Goal: Information Seeking & Learning: Learn about a topic

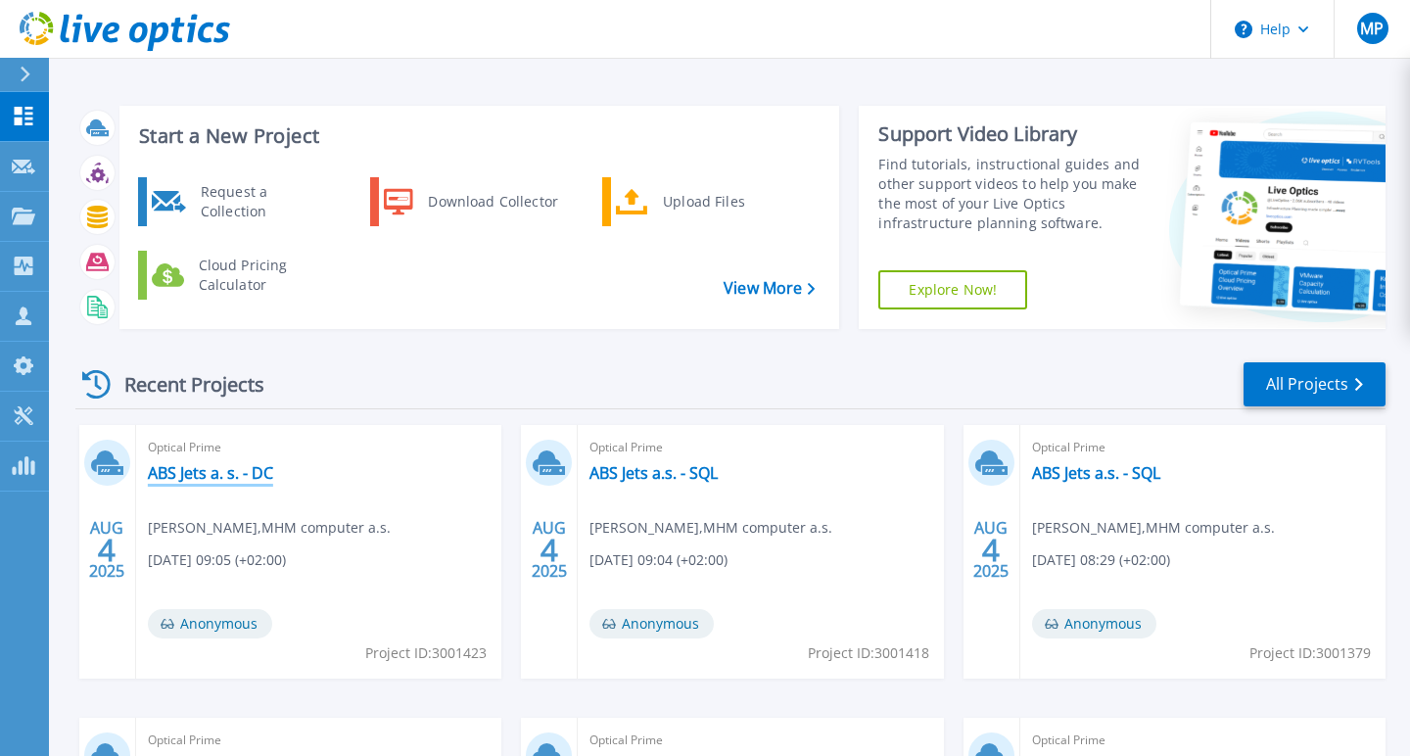
click at [190, 476] on link "ABS Jets a. s. - DC" at bounding box center [210, 473] width 125 height 20
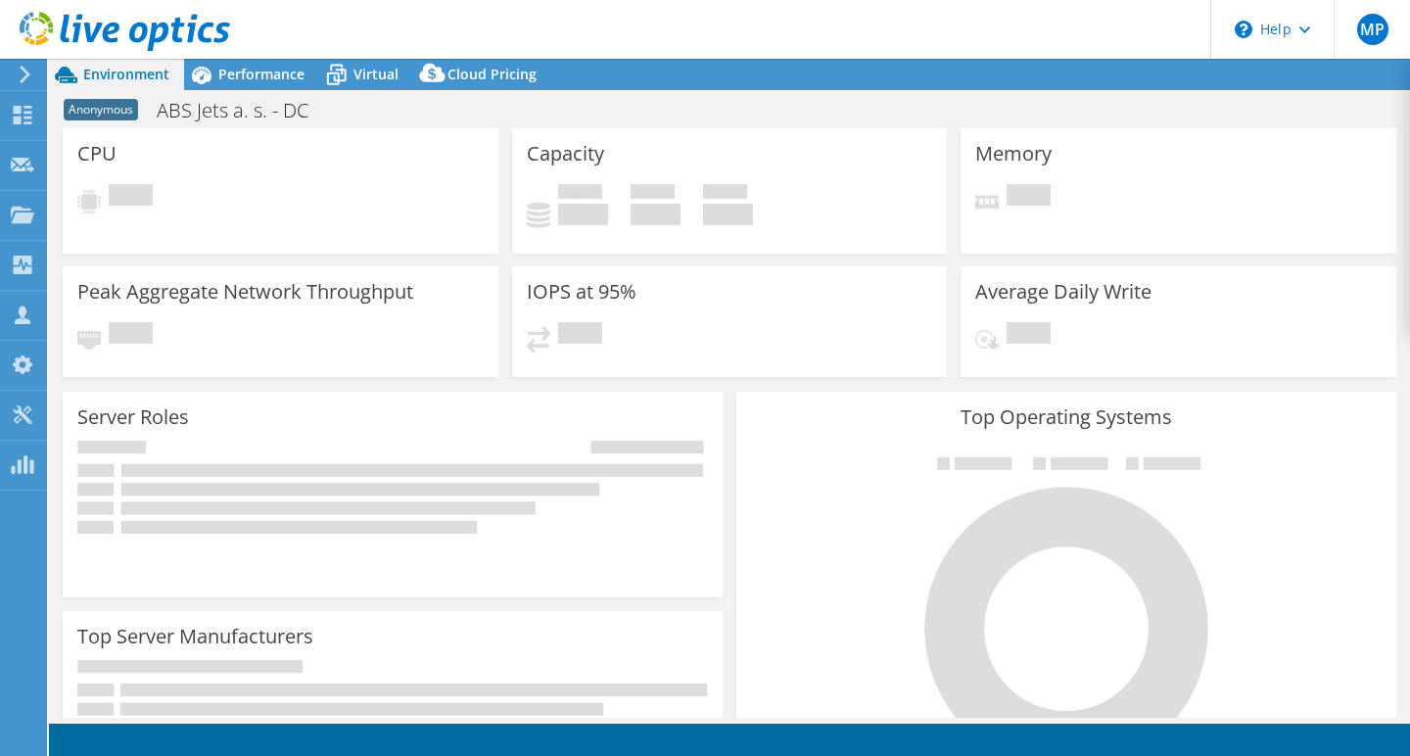
select select "USD"
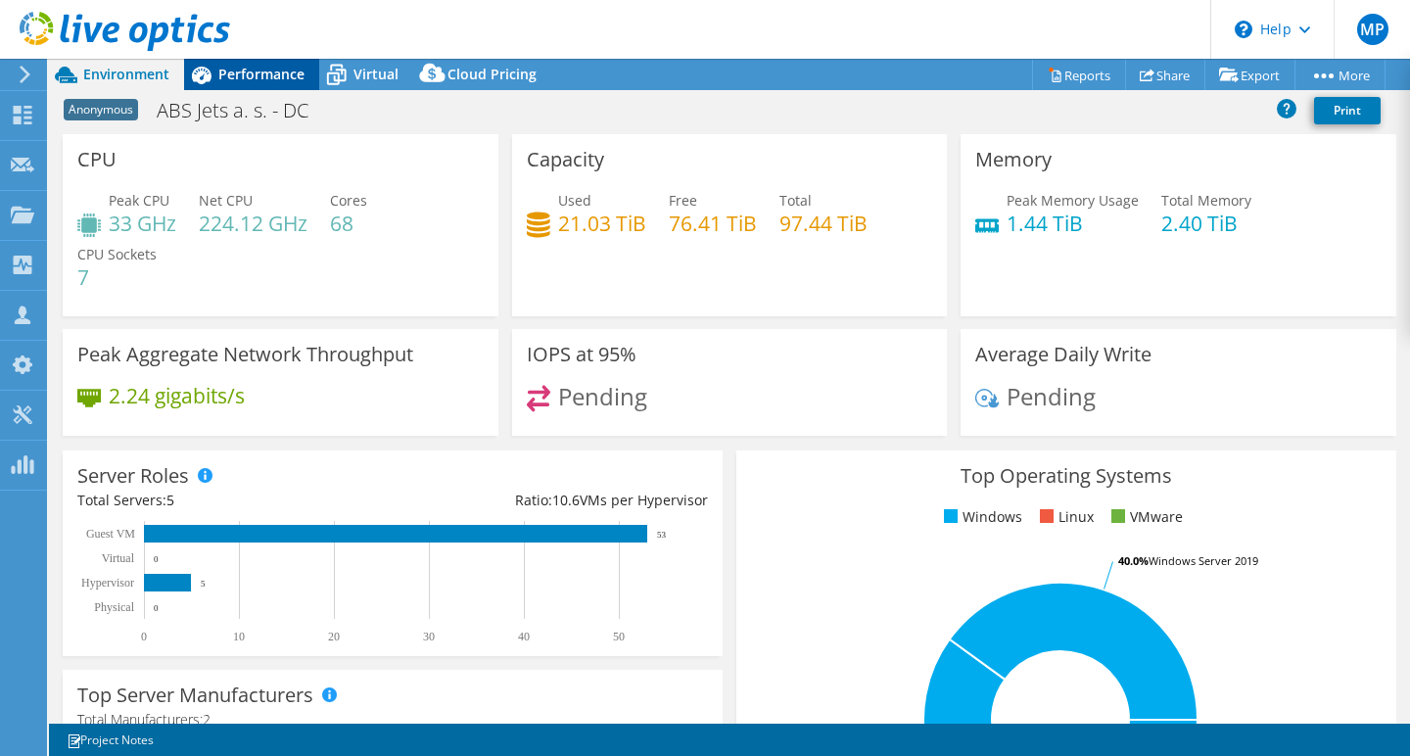
click at [259, 75] on span "Performance" at bounding box center [261, 74] width 86 height 19
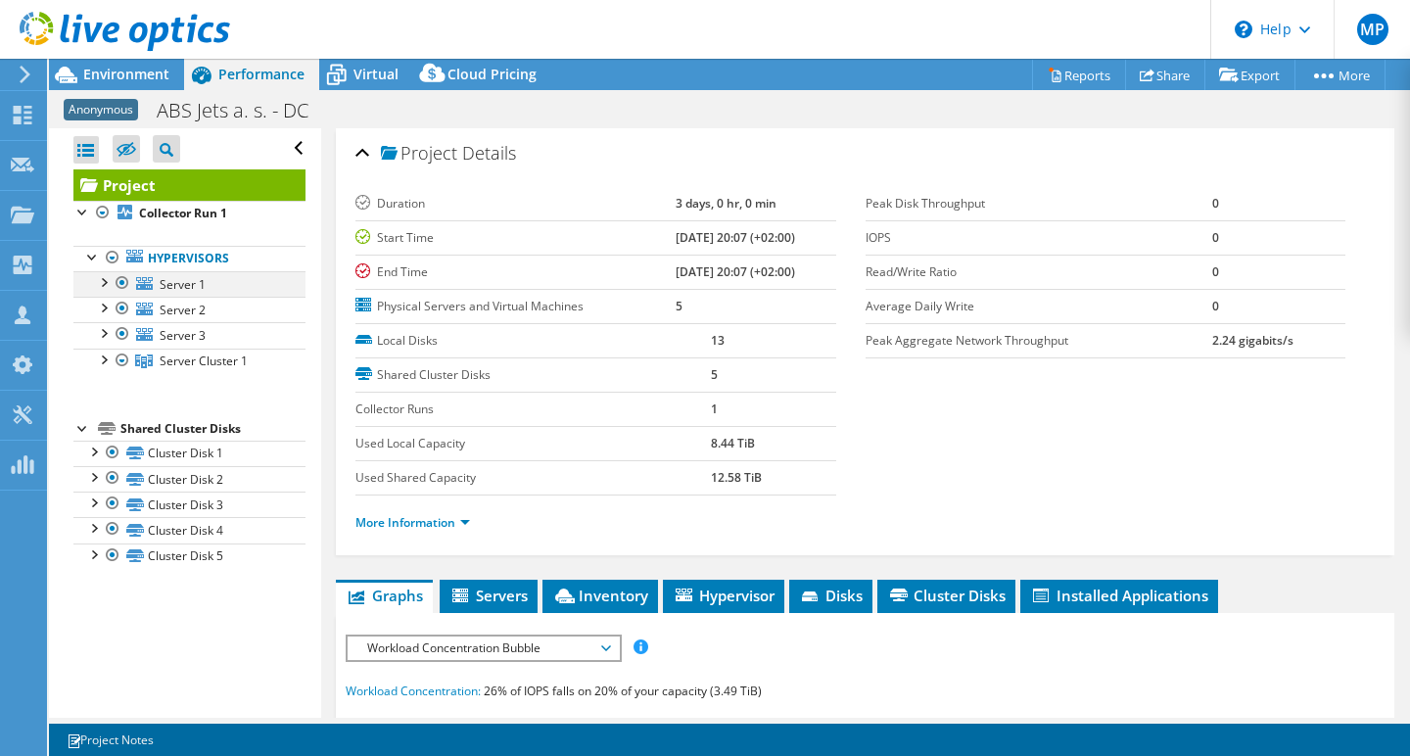
click at [117, 281] on div at bounding box center [123, 282] width 20 height 23
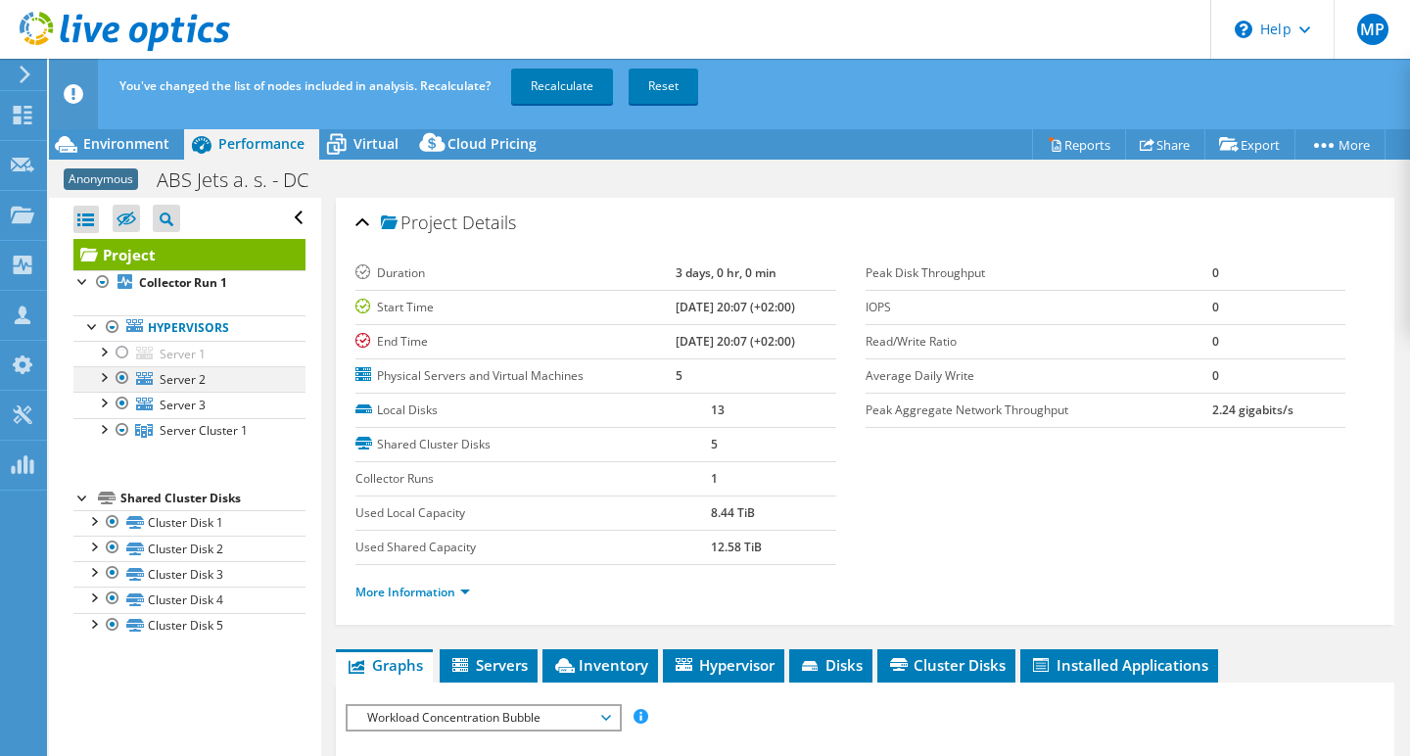
click at [124, 376] on div at bounding box center [123, 377] width 20 height 23
click at [123, 400] on div at bounding box center [123, 403] width 20 height 23
click at [104, 422] on div at bounding box center [103, 428] width 20 height 20
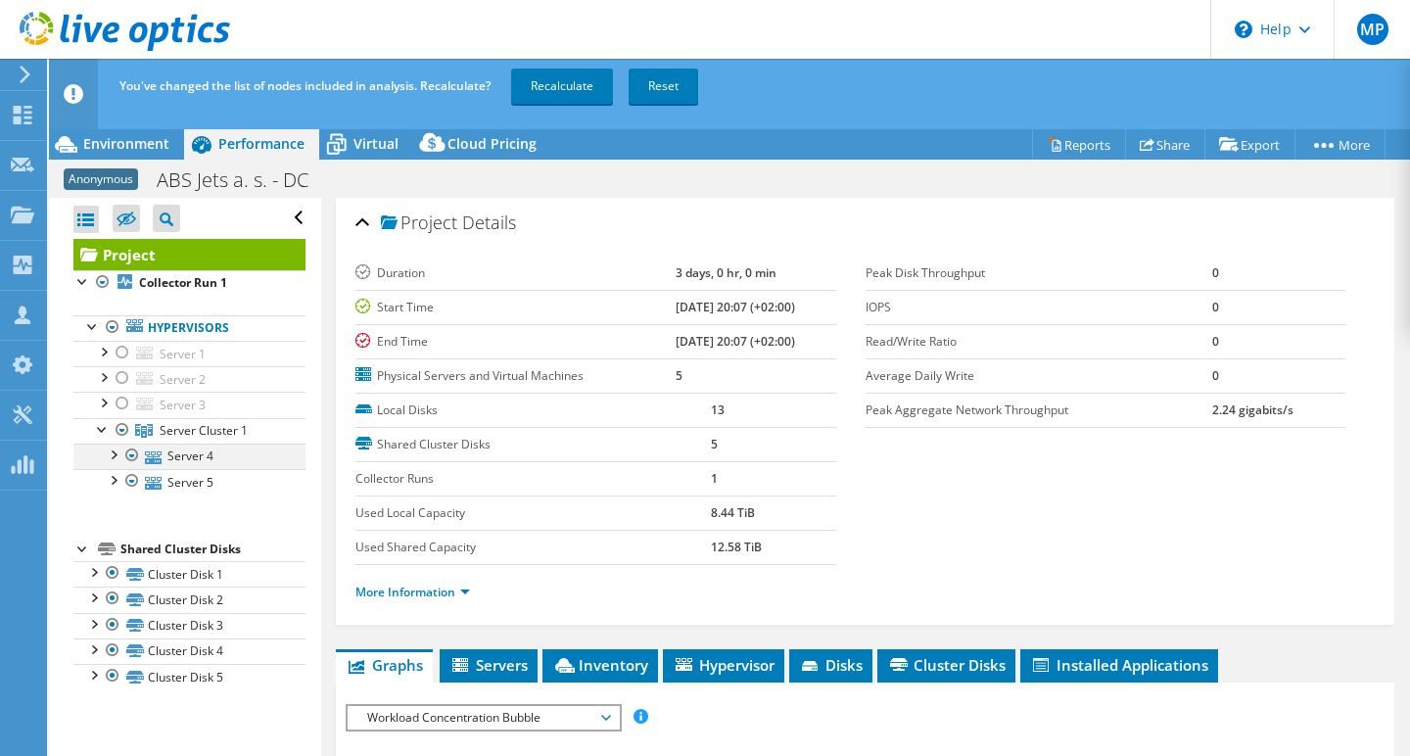
click at [114, 457] on div at bounding box center [113, 454] width 20 height 20
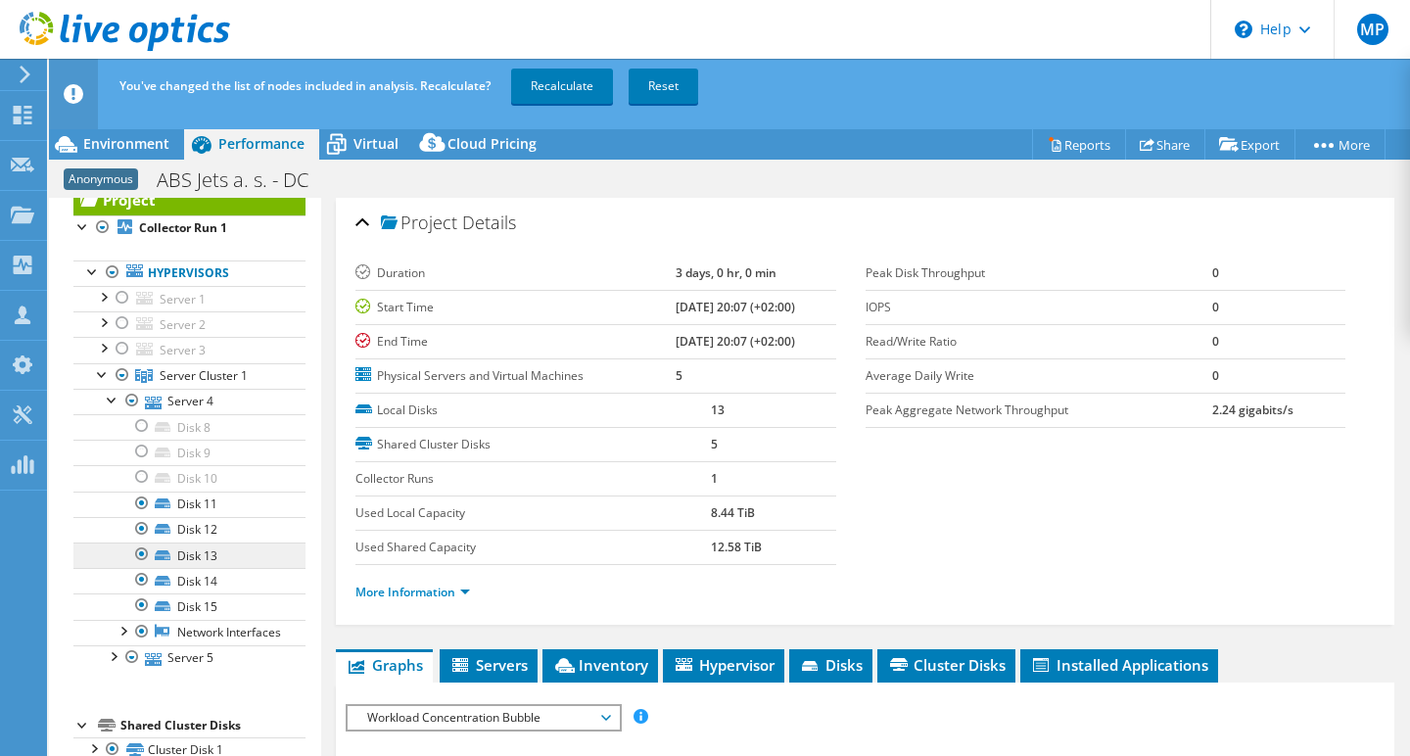
scroll to position [64, 0]
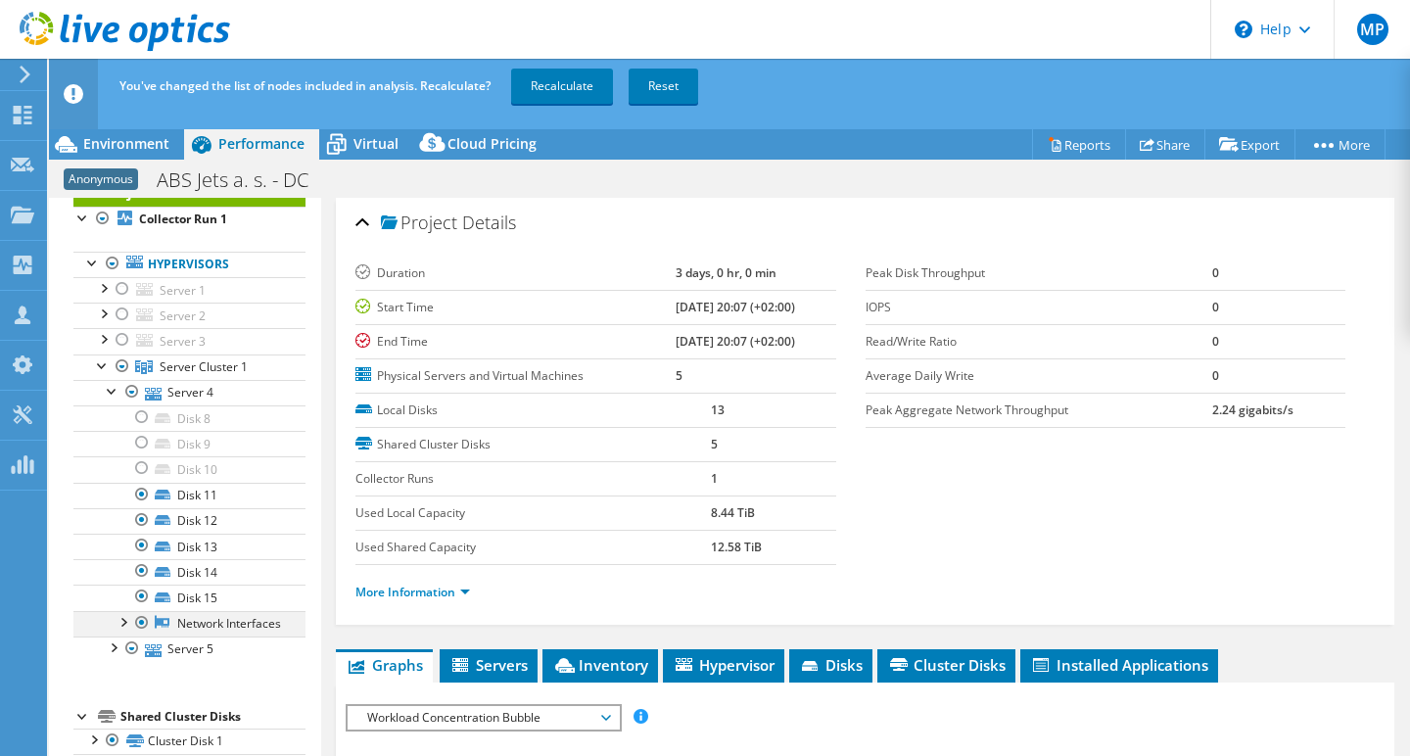
click at [121, 618] on div at bounding box center [123, 621] width 20 height 20
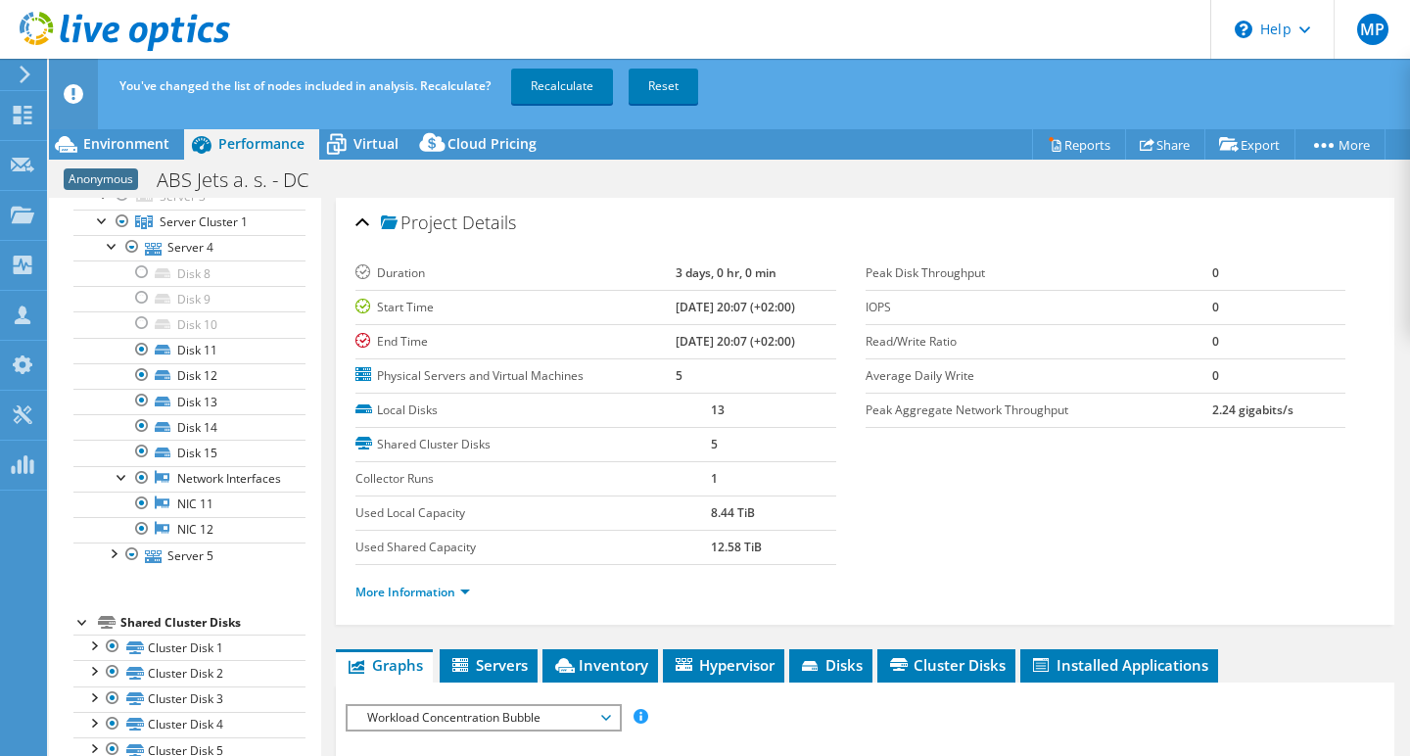
scroll to position [226, 0]
click at [117, 553] on div at bounding box center [113, 552] width 20 height 20
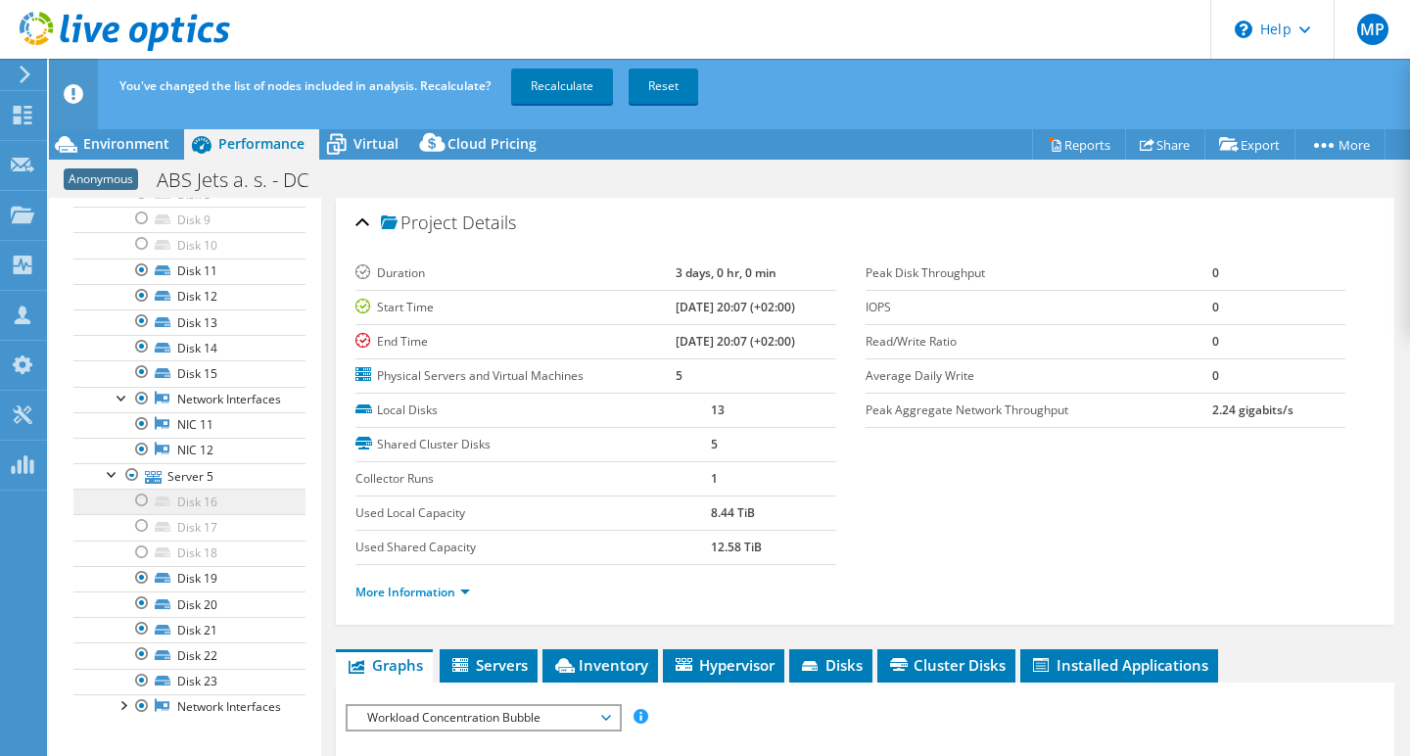
scroll to position [307, 0]
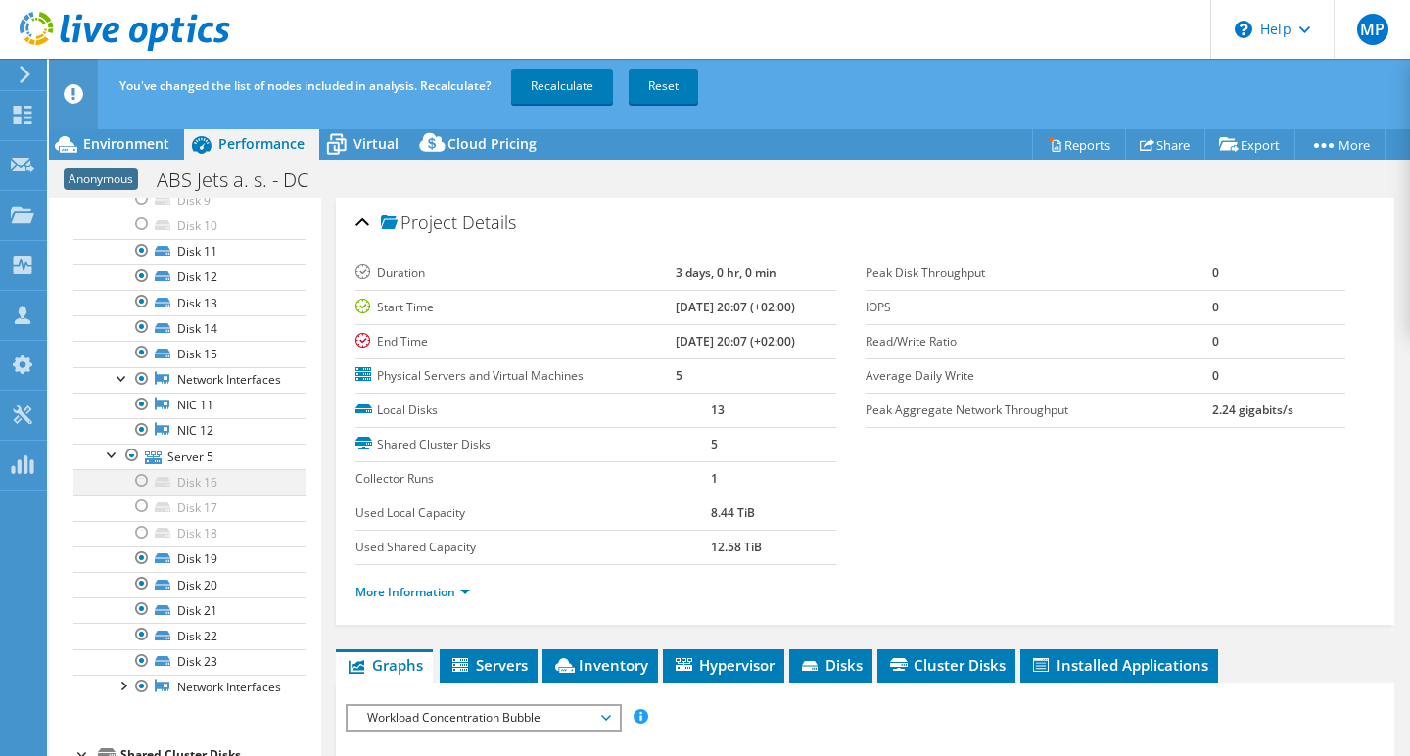
click at [145, 492] on div at bounding box center [142, 480] width 20 height 23
click at [144, 518] on div at bounding box center [142, 505] width 20 height 23
click at [145, 544] on div at bounding box center [142, 532] width 20 height 23
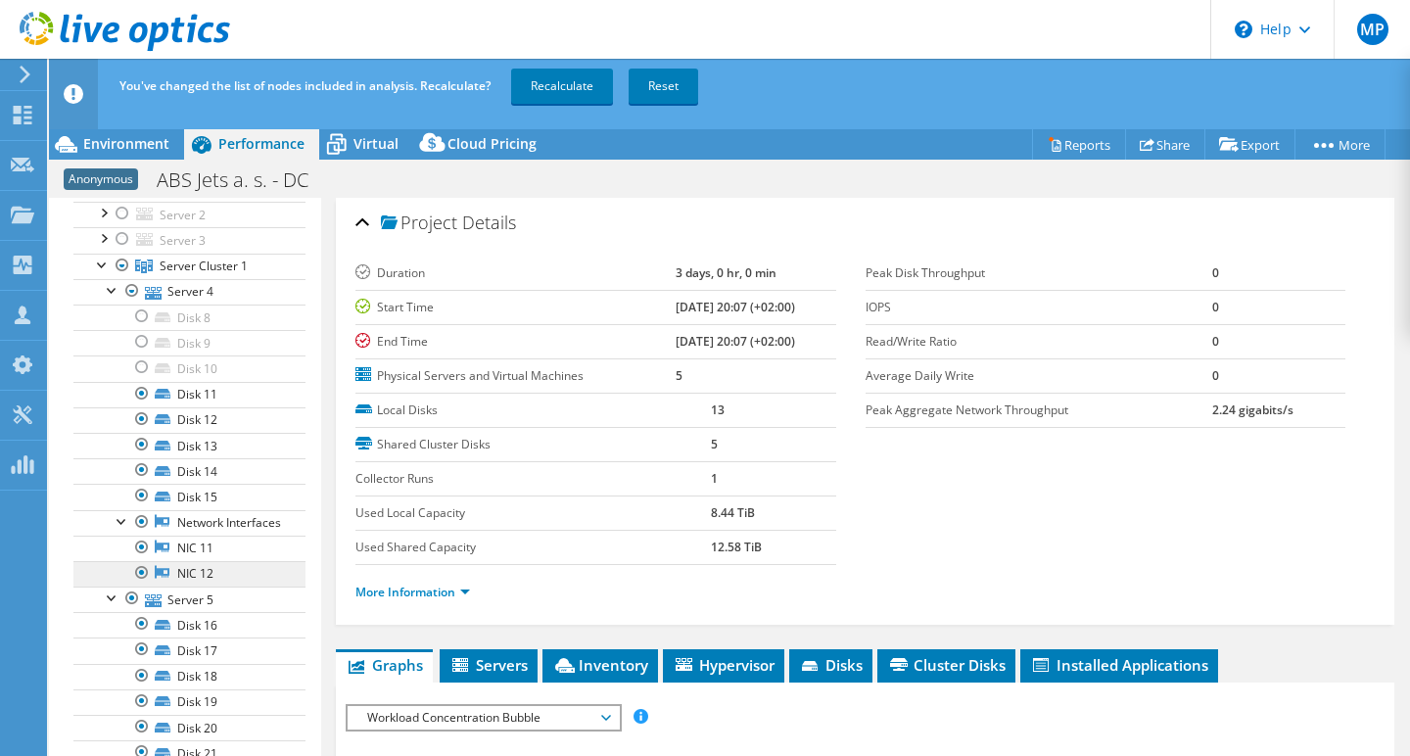
scroll to position [153, 0]
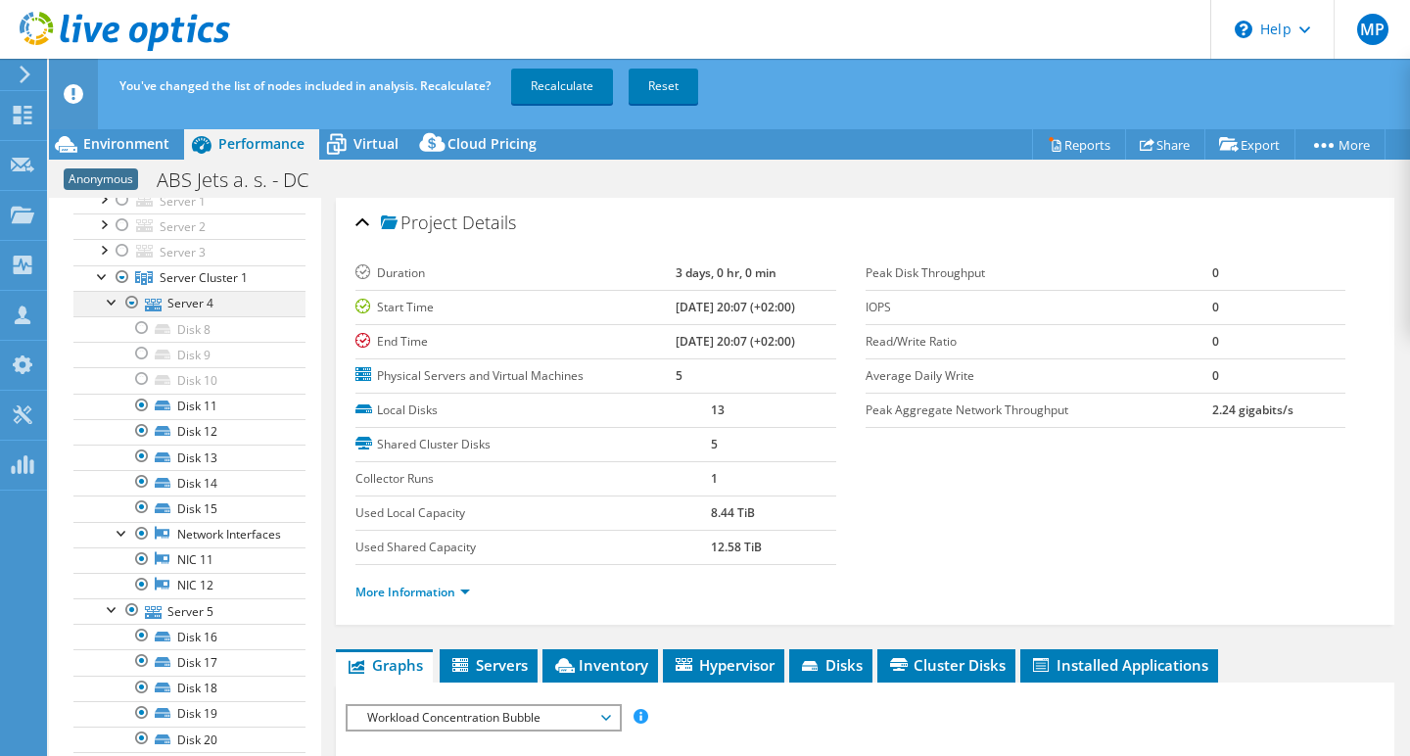
click at [117, 305] on div at bounding box center [113, 301] width 20 height 20
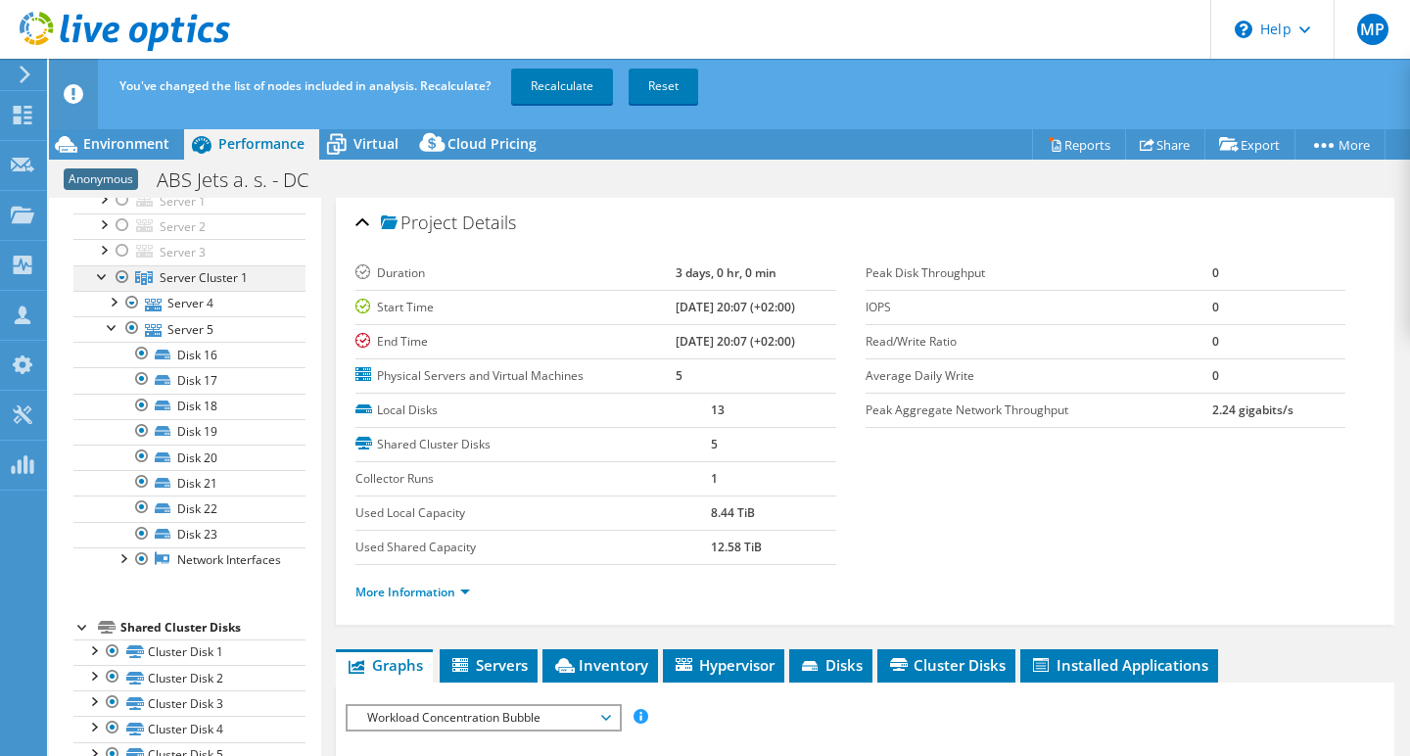
click at [103, 275] on div at bounding box center [103, 275] width 20 height 20
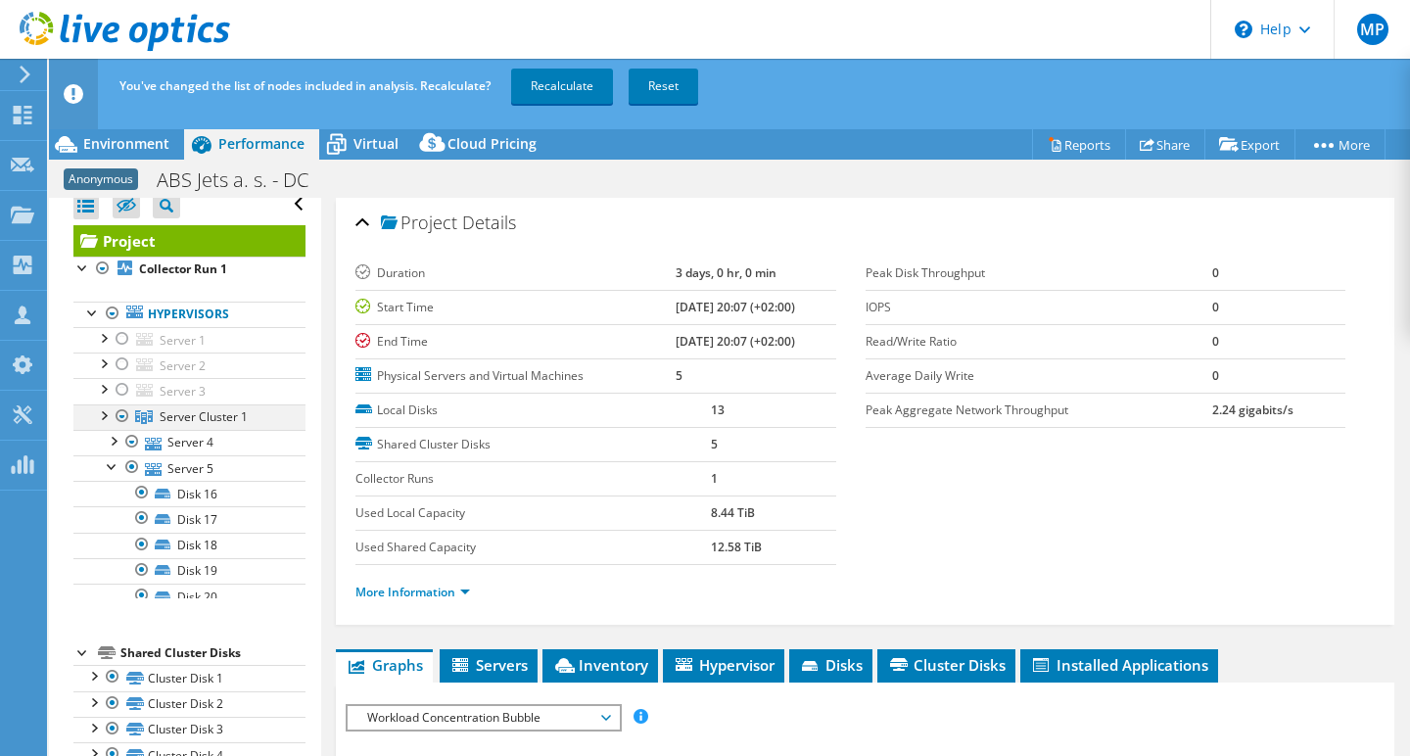
scroll to position [0, 0]
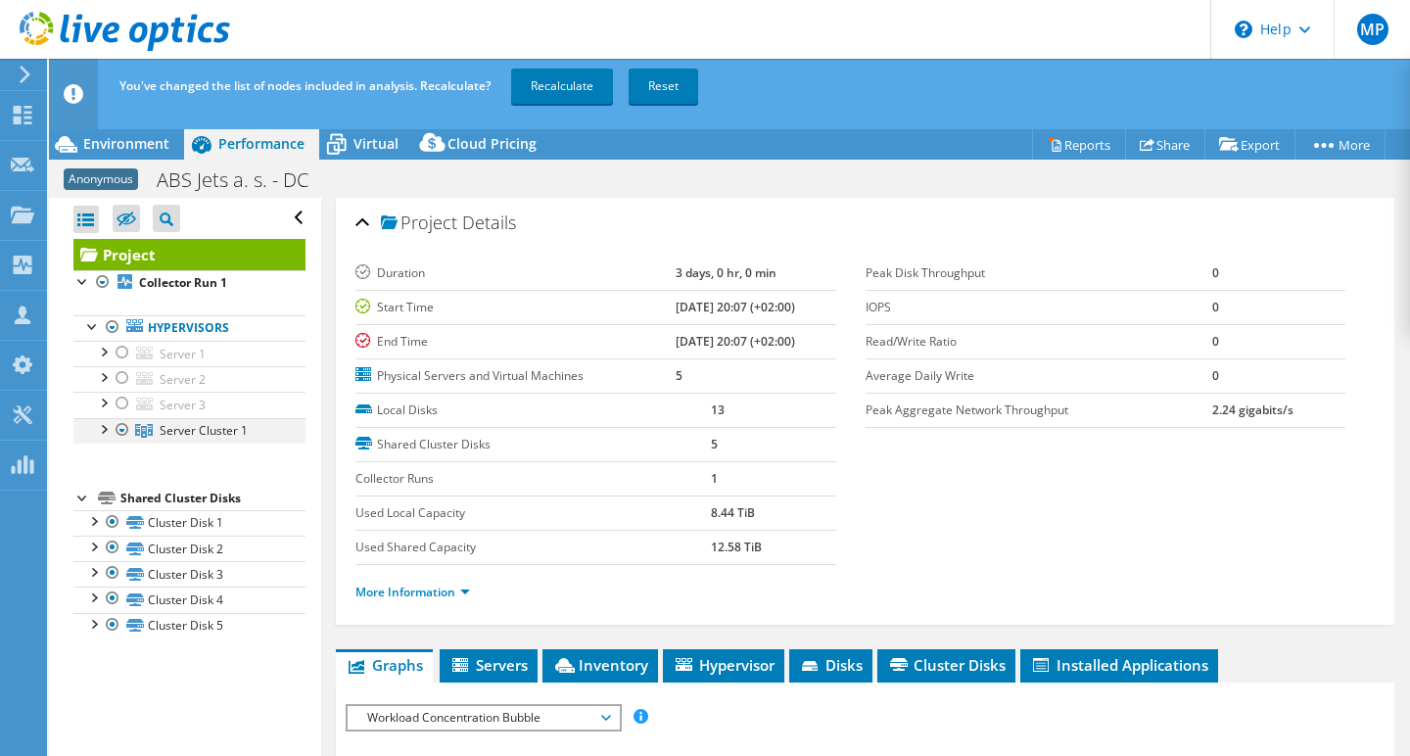
click at [120, 425] on div at bounding box center [123, 429] width 20 height 23
click at [114, 519] on div at bounding box center [113, 521] width 20 height 23
click at [113, 543] on div at bounding box center [113, 547] width 20 height 23
click at [114, 568] on div at bounding box center [113, 572] width 20 height 23
click at [114, 596] on div at bounding box center [113, 597] width 20 height 23
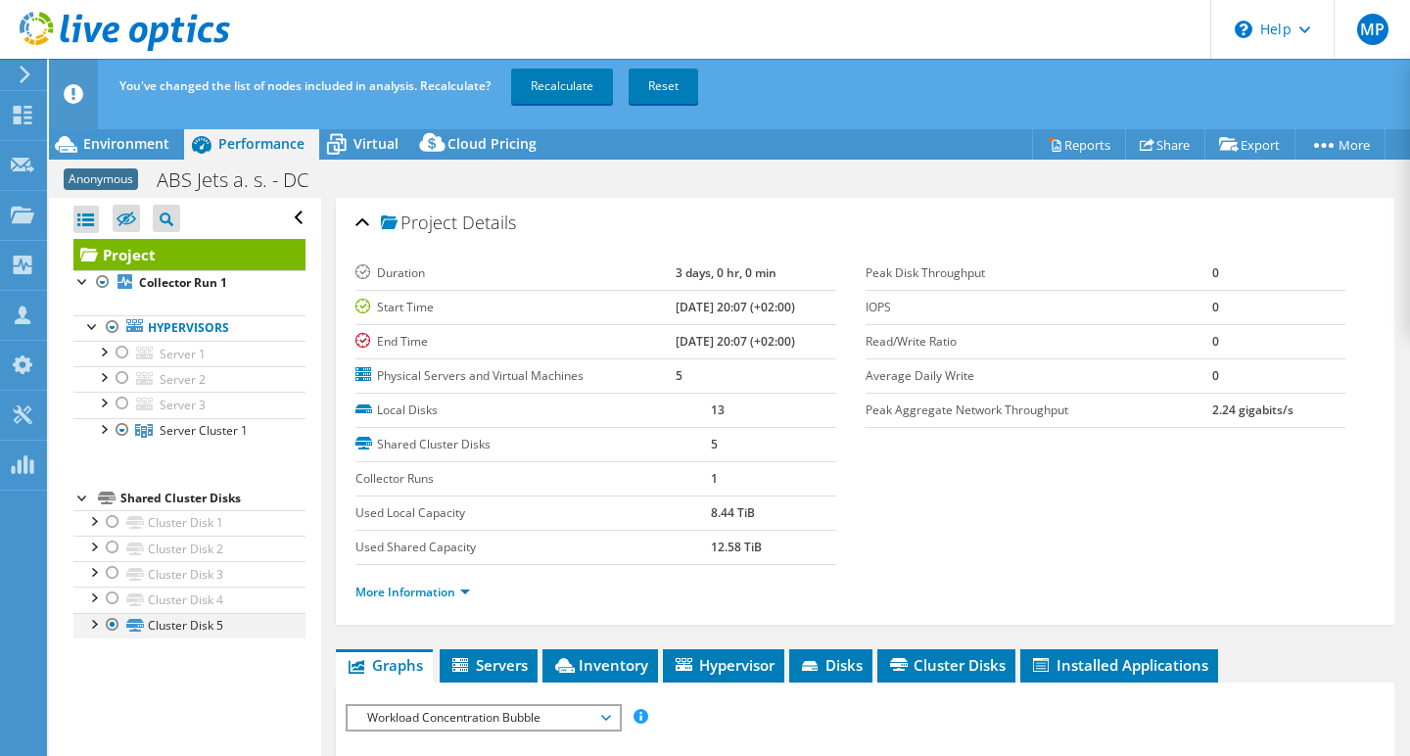
click at [112, 624] on div at bounding box center [113, 624] width 20 height 23
click at [103, 426] on div at bounding box center [103, 428] width 20 height 20
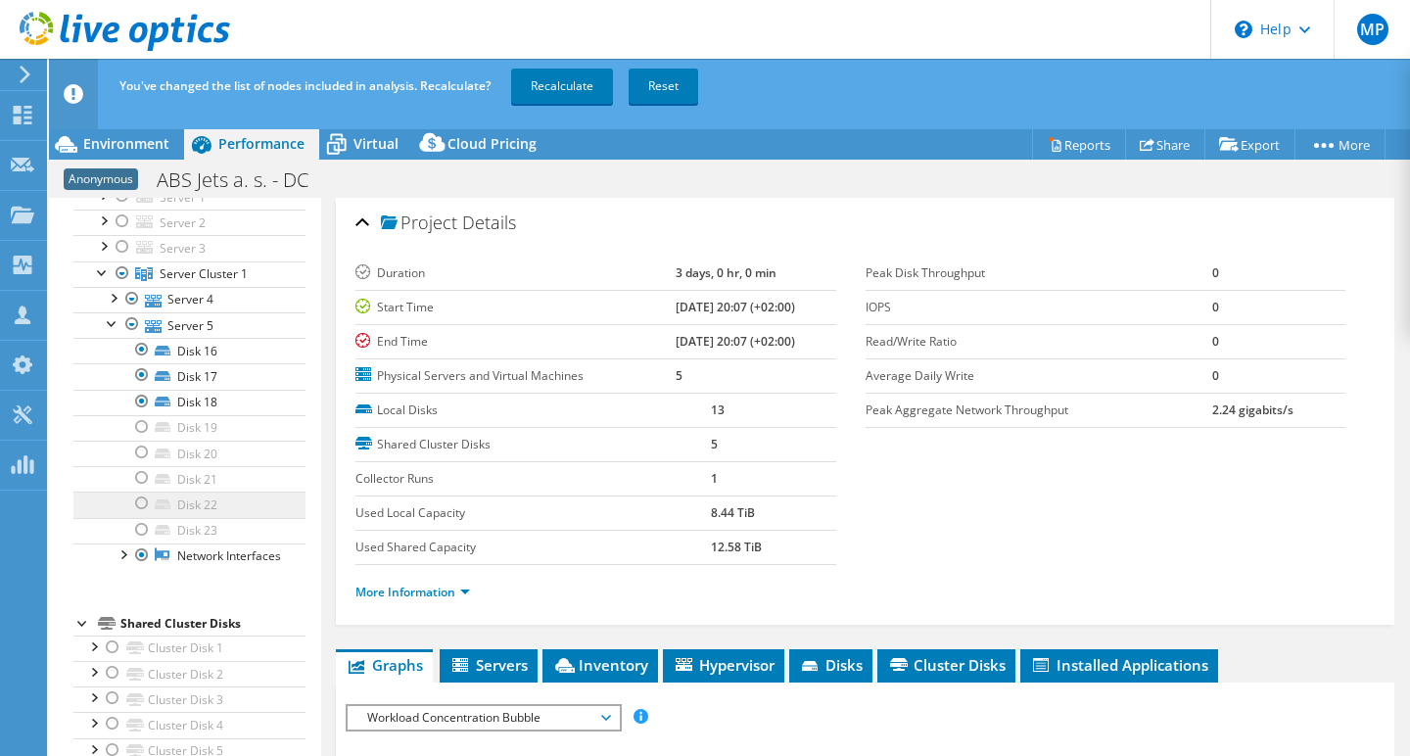
scroll to position [148, 0]
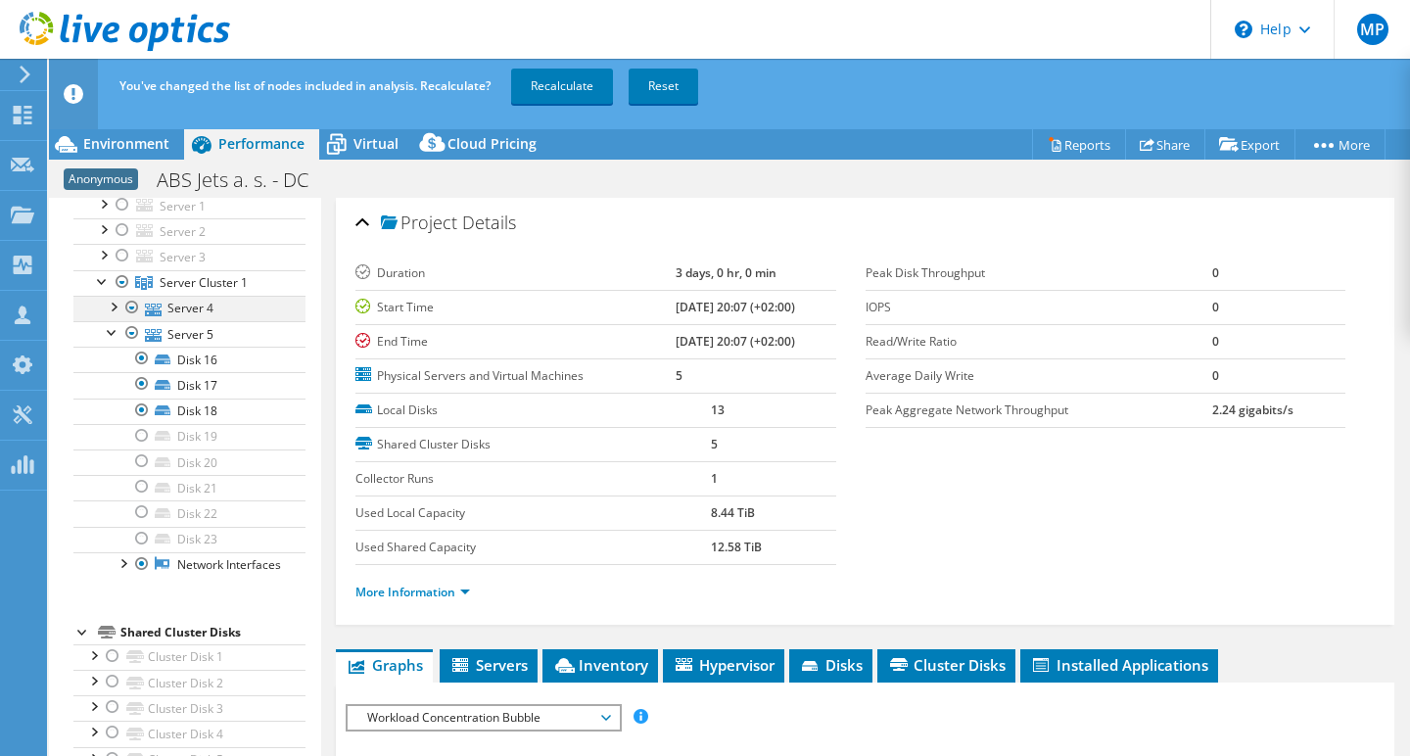
click at [117, 306] on div at bounding box center [113, 306] width 20 height 20
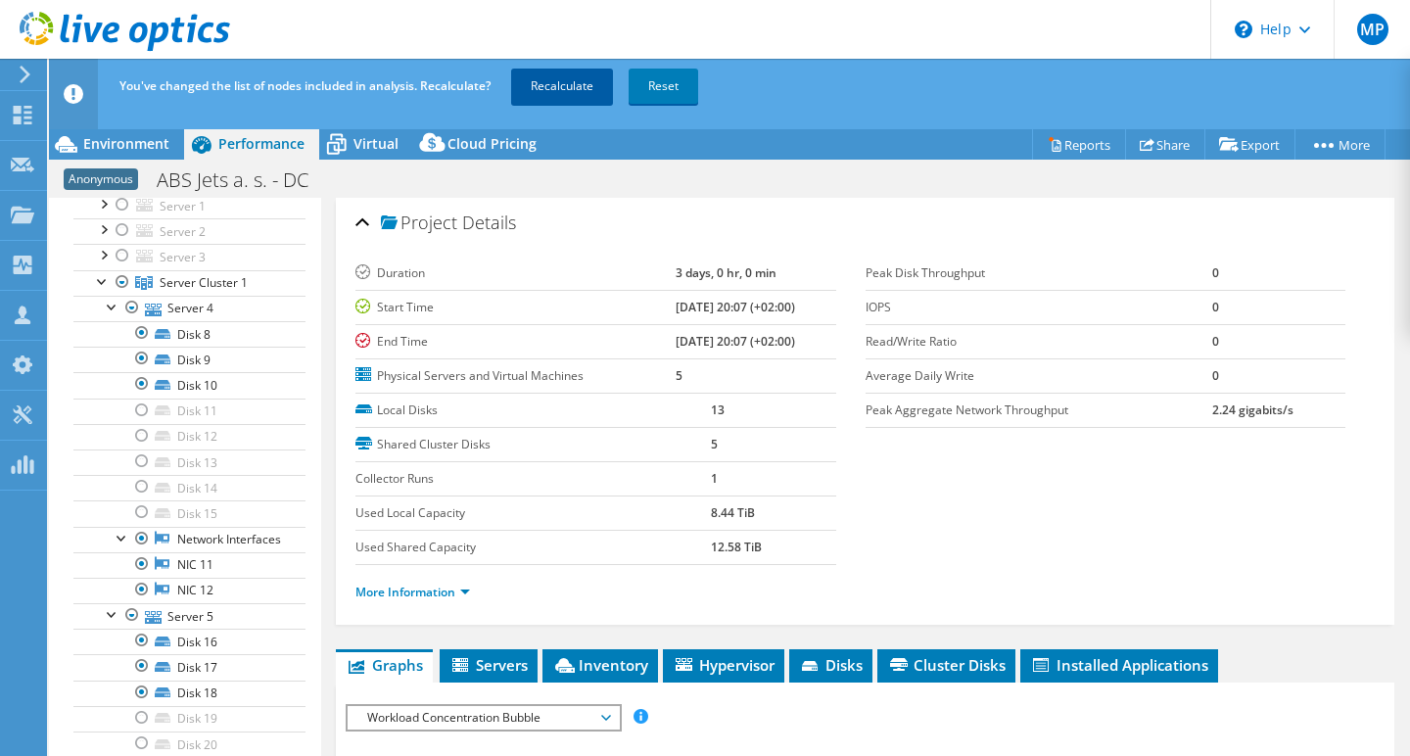
click at [564, 84] on link "Recalculate" at bounding box center [562, 86] width 102 height 35
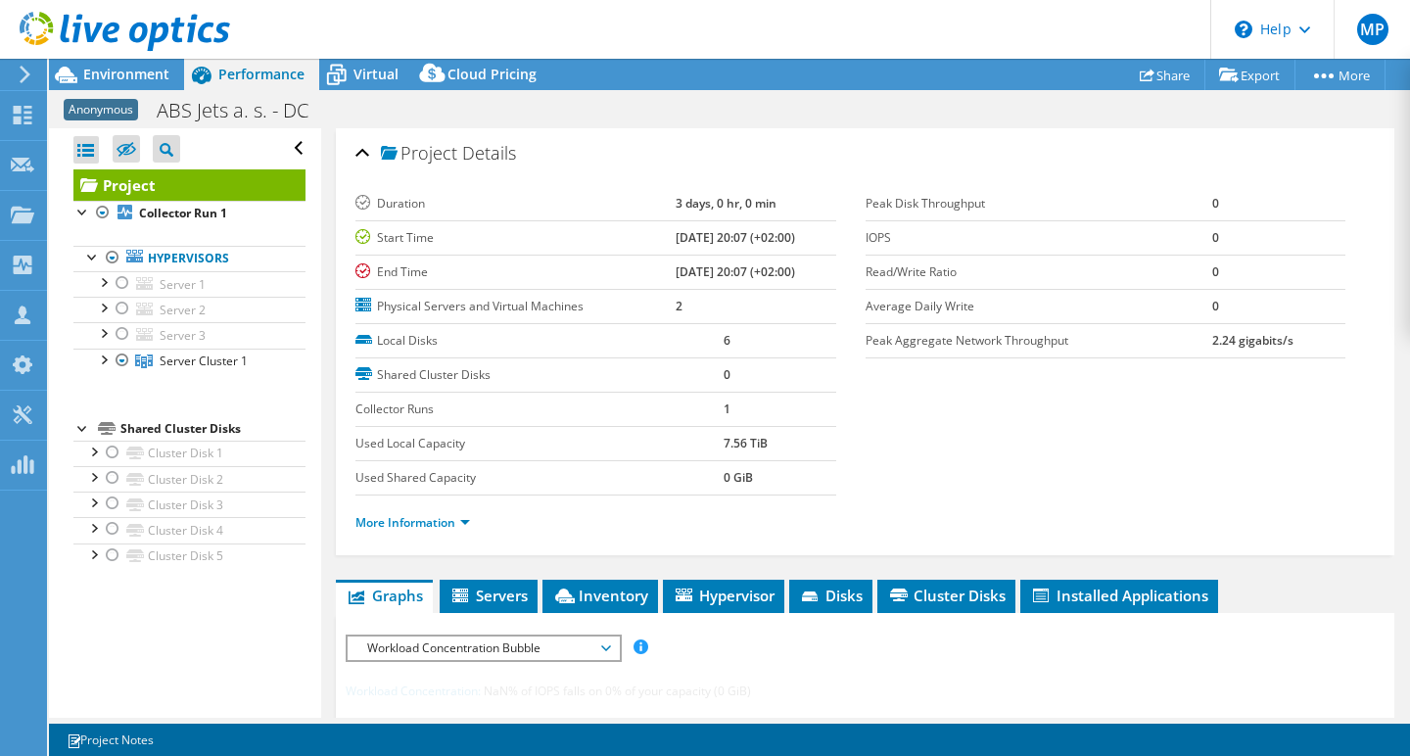
scroll to position [0, 0]
click at [136, 70] on span "Environment" at bounding box center [126, 74] width 86 height 19
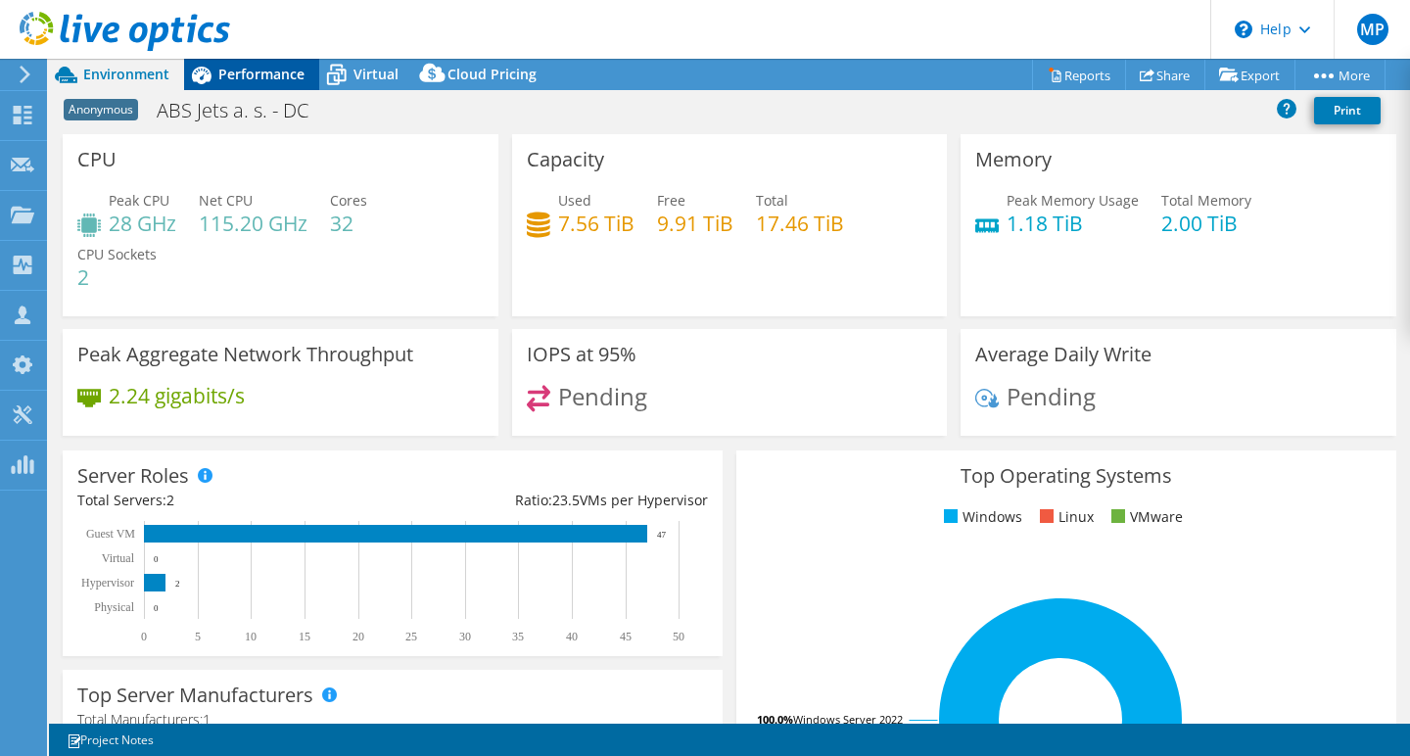
click at [263, 72] on span "Performance" at bounding box center [261, 74] width 86 height 19
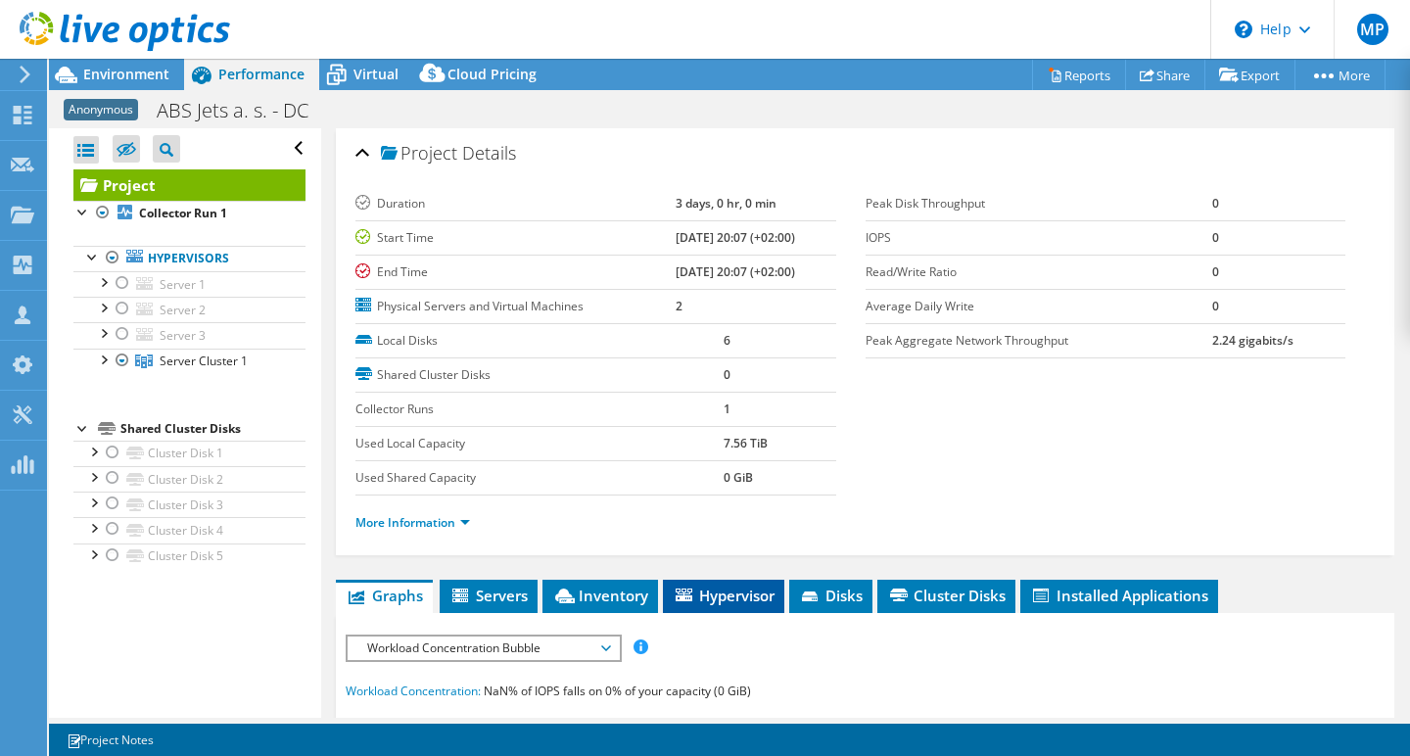
click at [744, 596] on span "Hypervisor" at bounding box center [724, 596] width 102 height 20
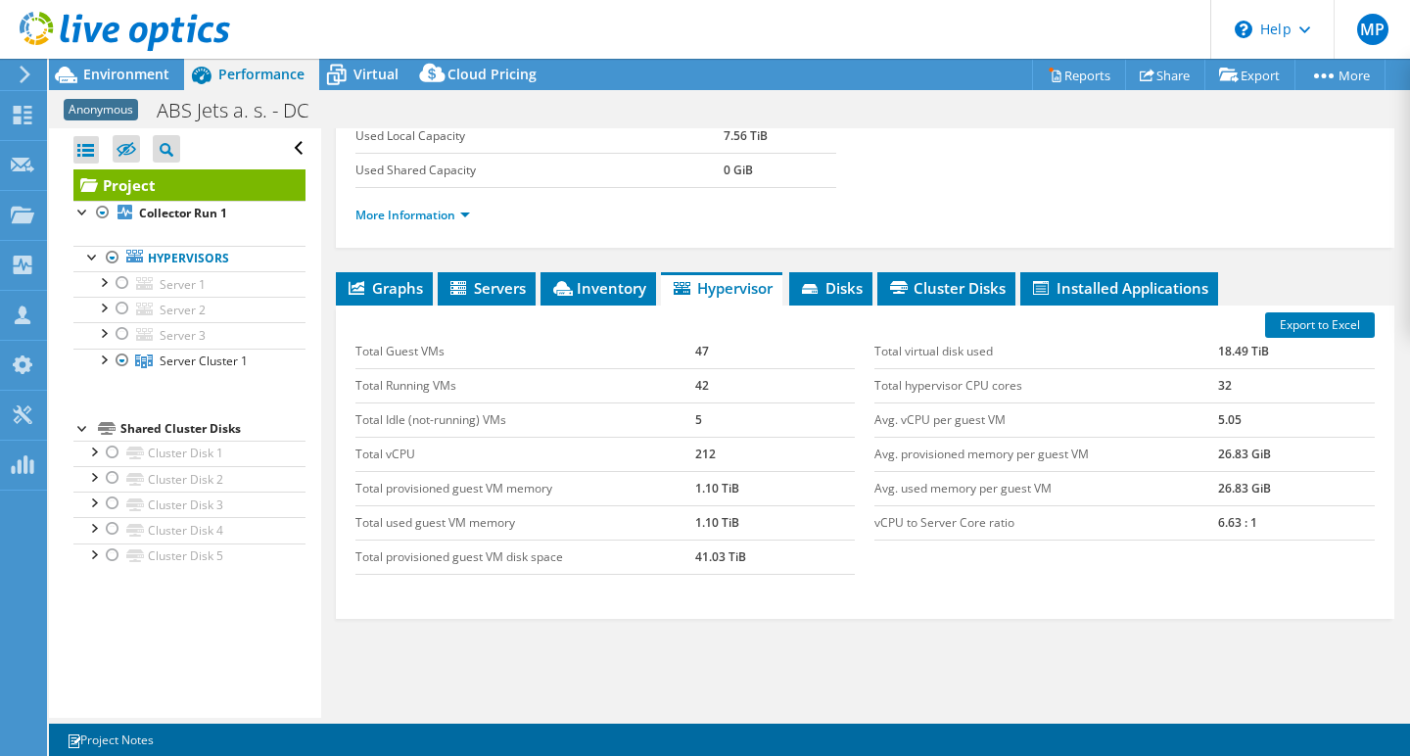
scroll to position [302, 0]
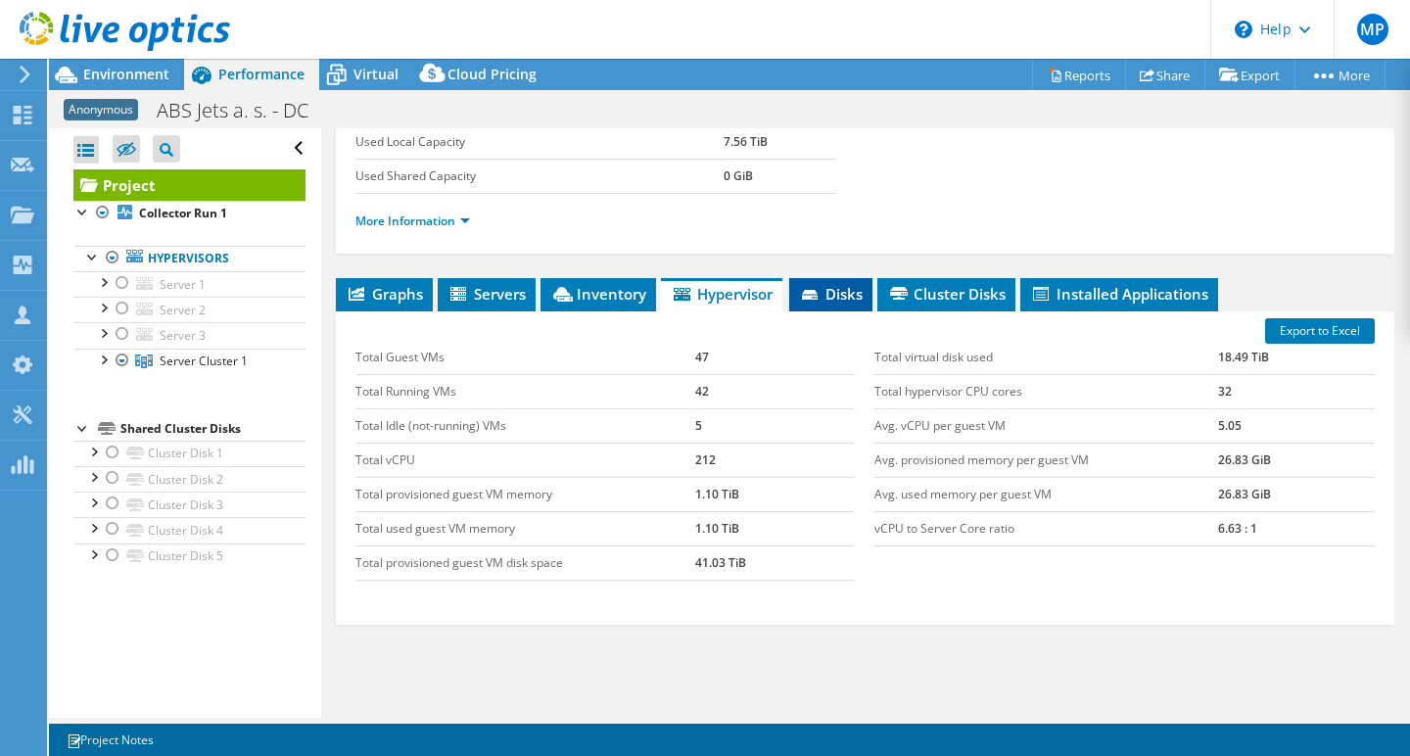
click at [840, 293] on span "Disks" at bounding box center [831, 294] width 64 height 20
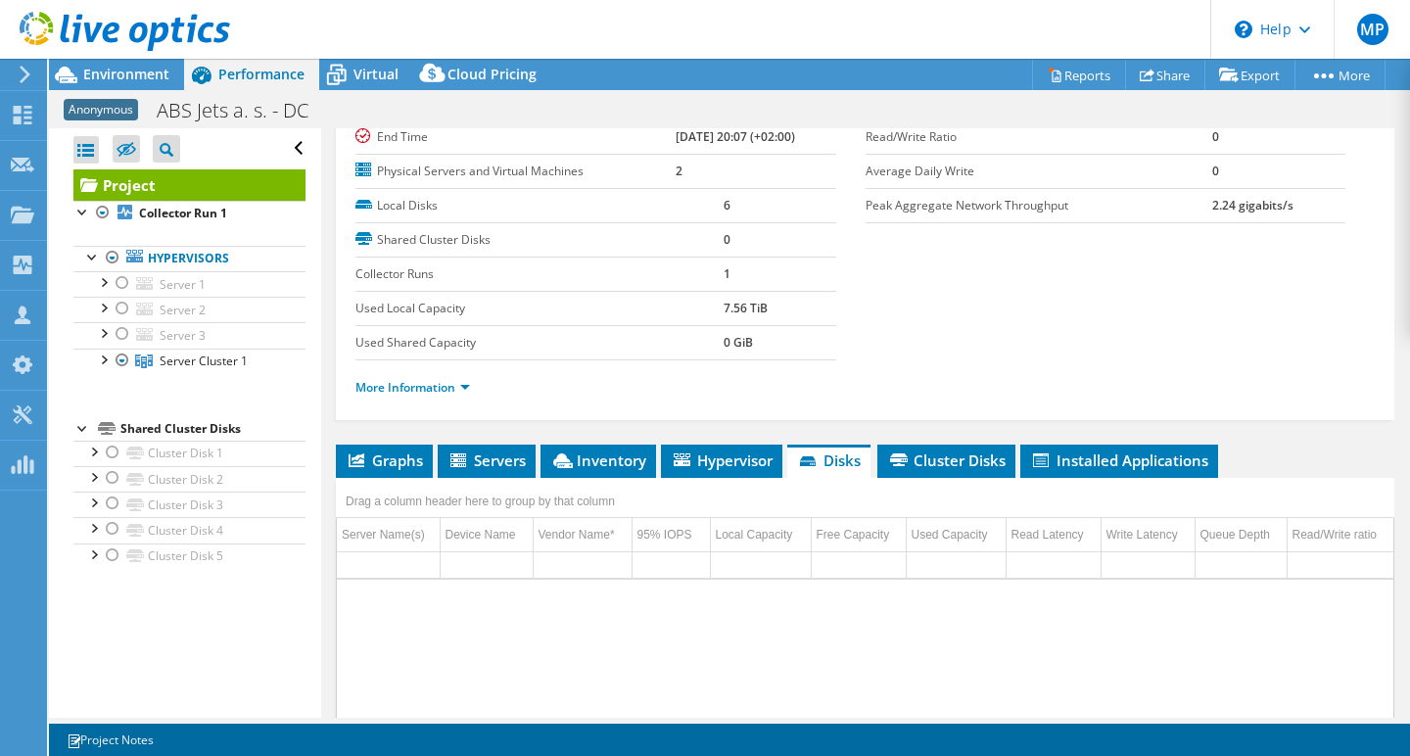
scroll to position [89, 0]
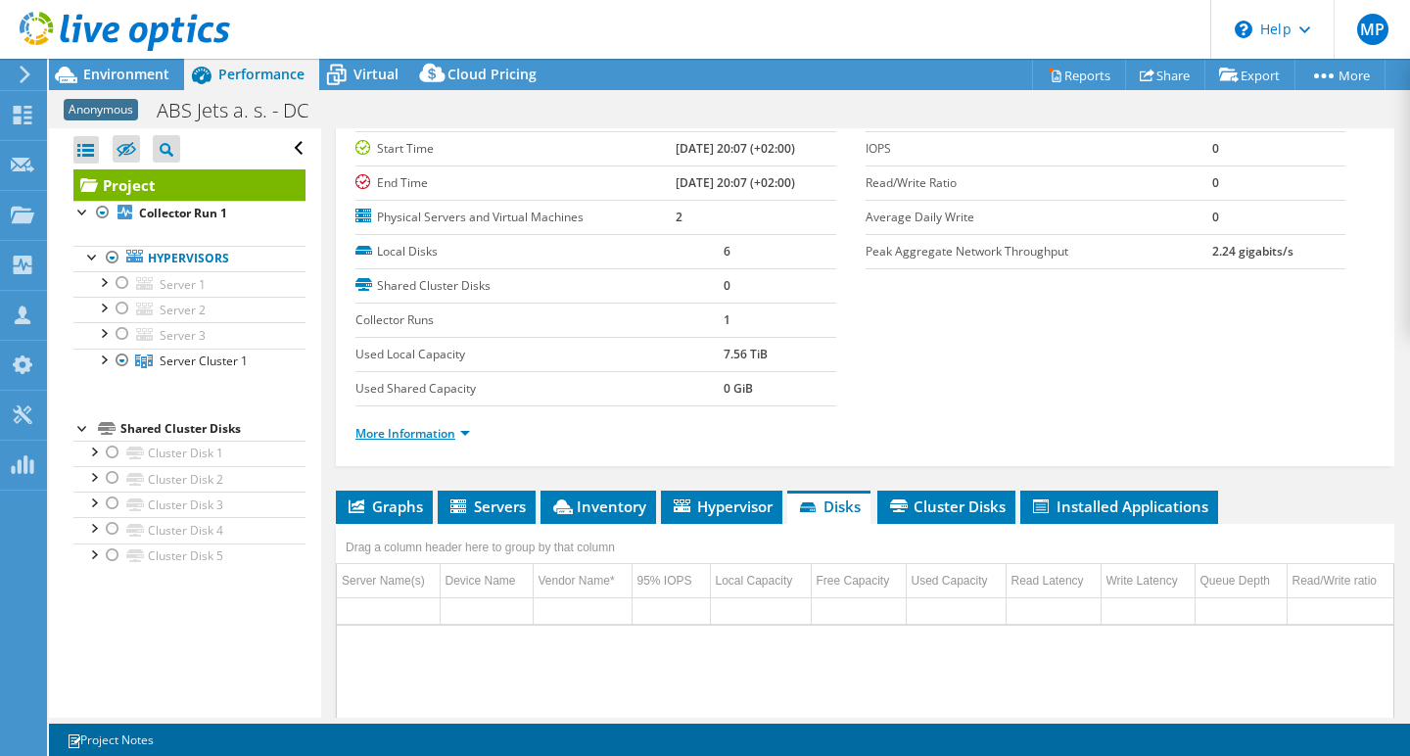
click at [457, 432] on link "More Information" at bounding box center [412, 433] width 115 height 17
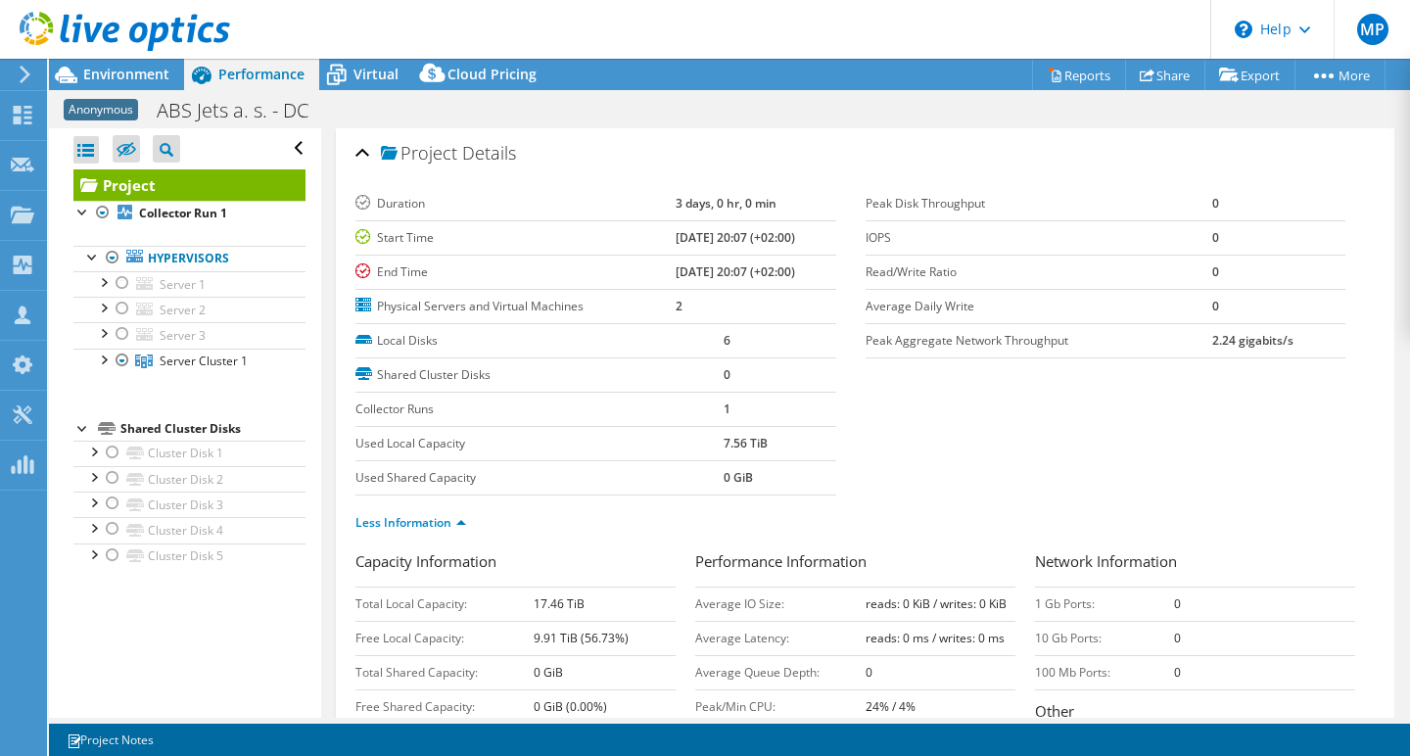
scroll to position [0, 0]
click at [139, 75] on span "Environment" at bounding box center [126, 74] width 86 height 19
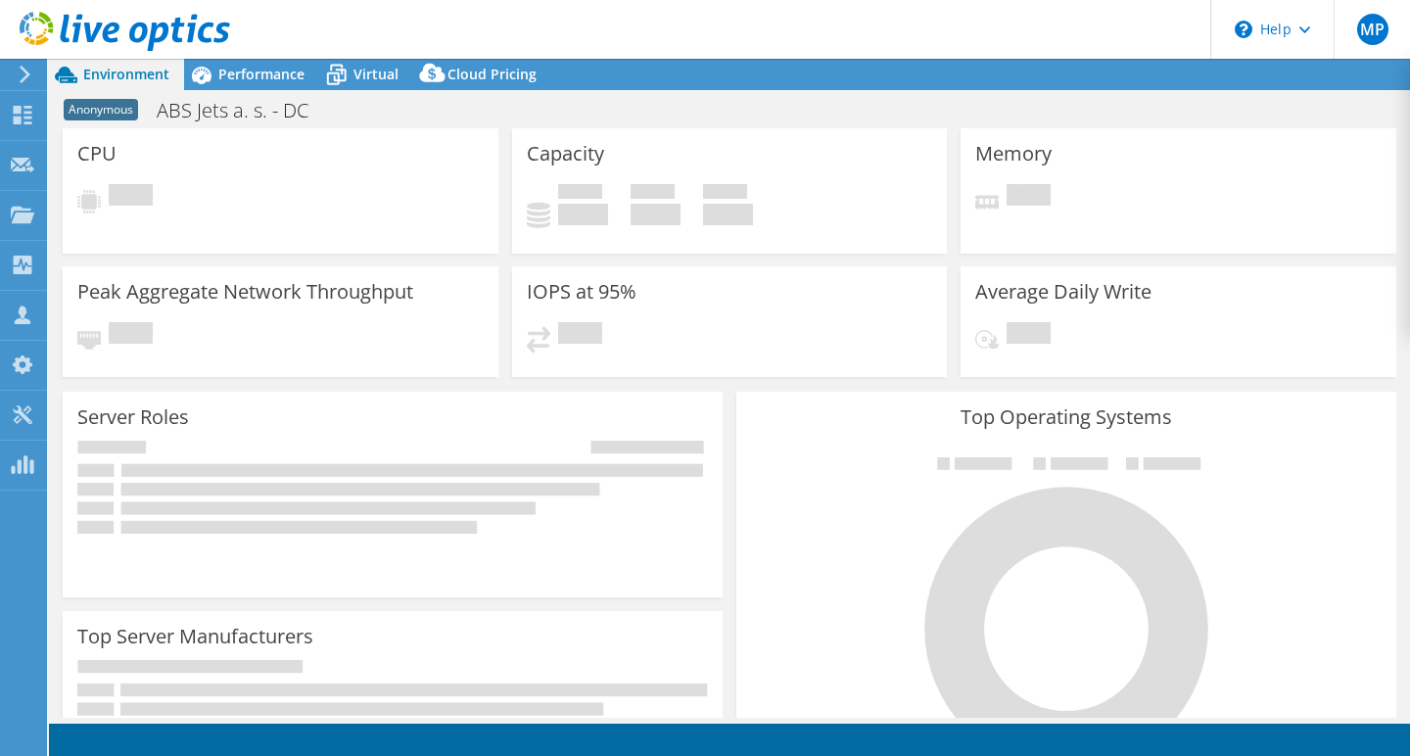
select select "USD"
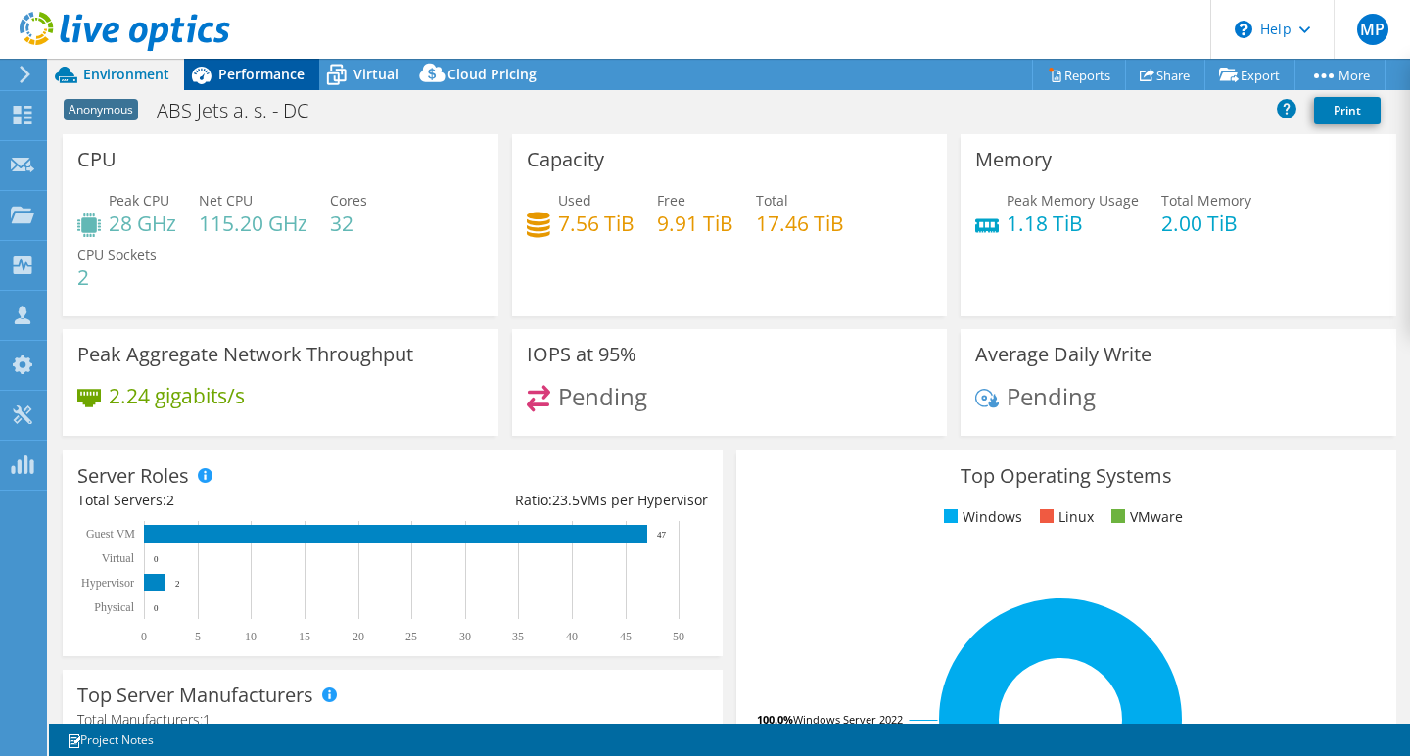
click at [271, 70] on span "Performance" at bounding box center [261, 74] width 86 height 19
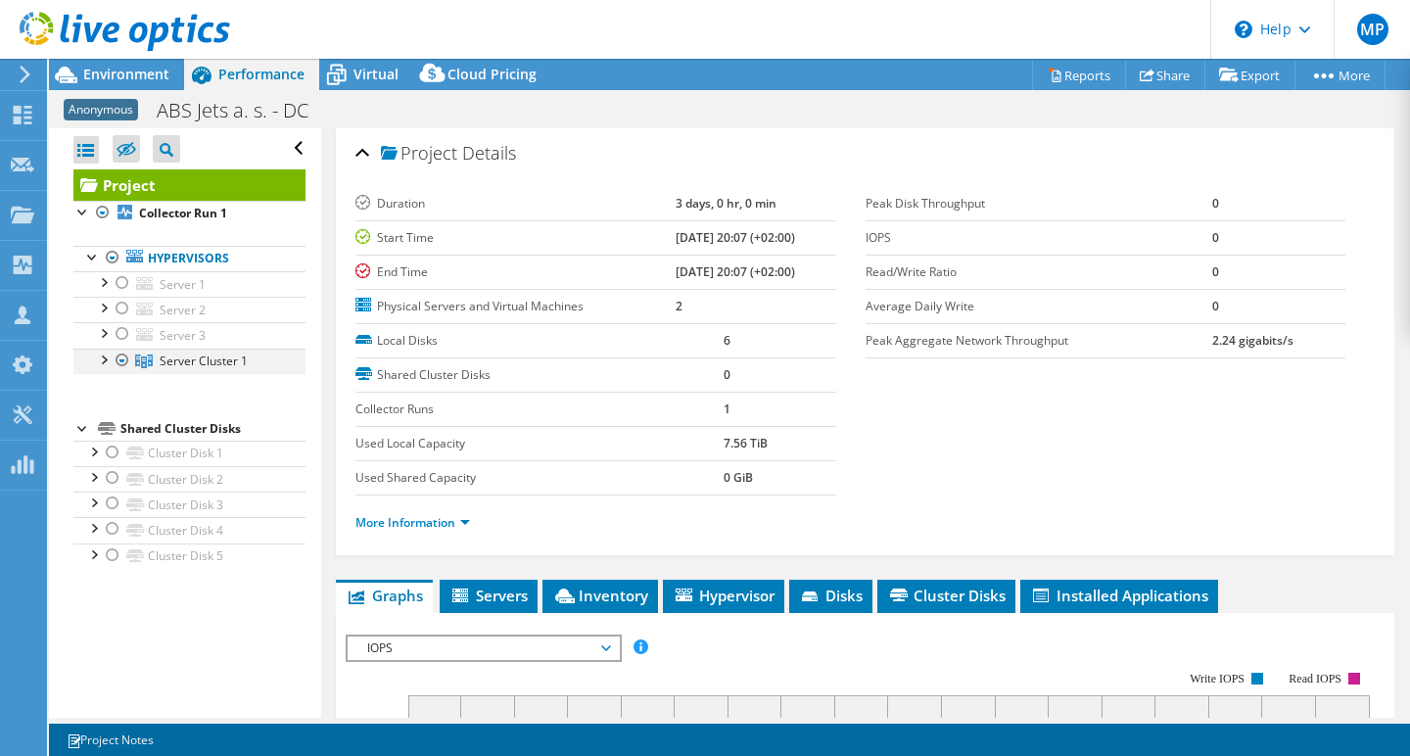
click at [104, 356] on div at bounding box center [103, 359] width 20 height 20
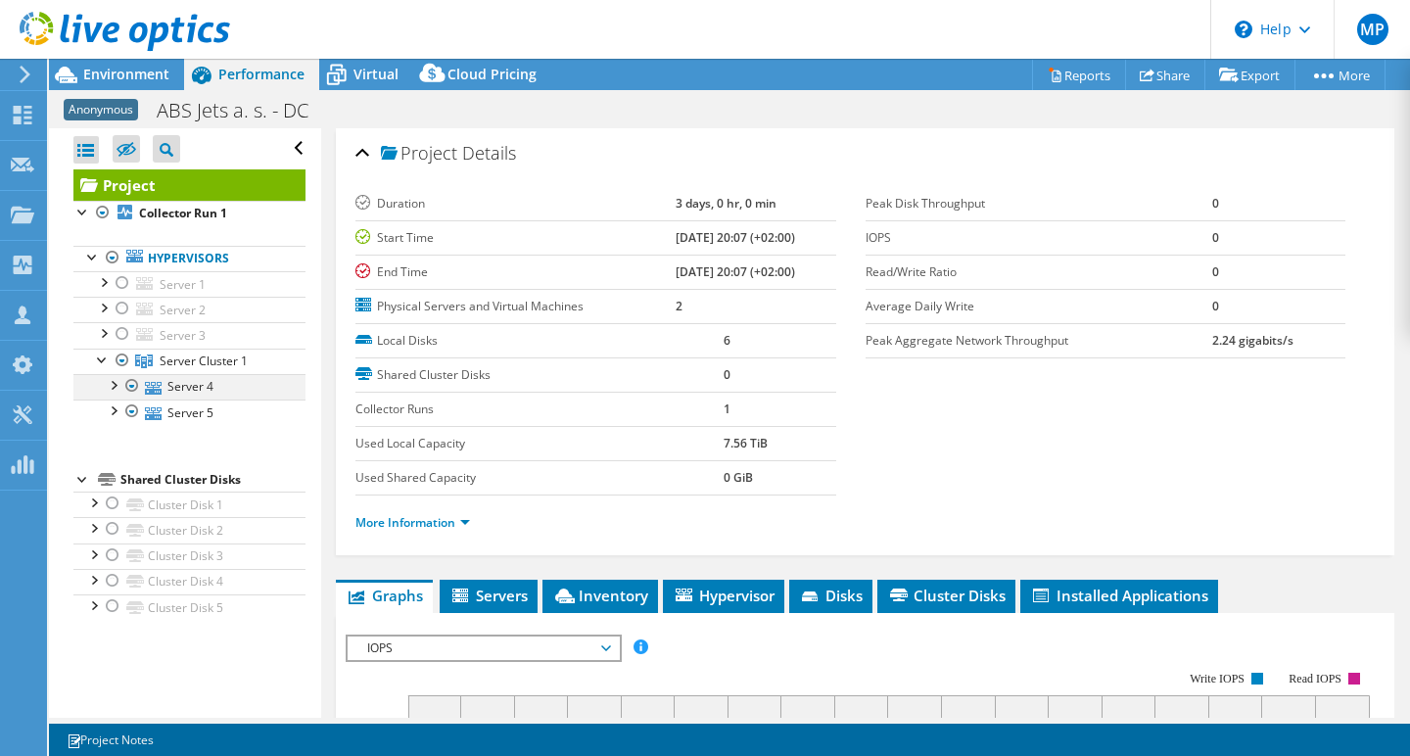
click at [113, 387] on div at bounding box center [113, 384] width 20 height 20
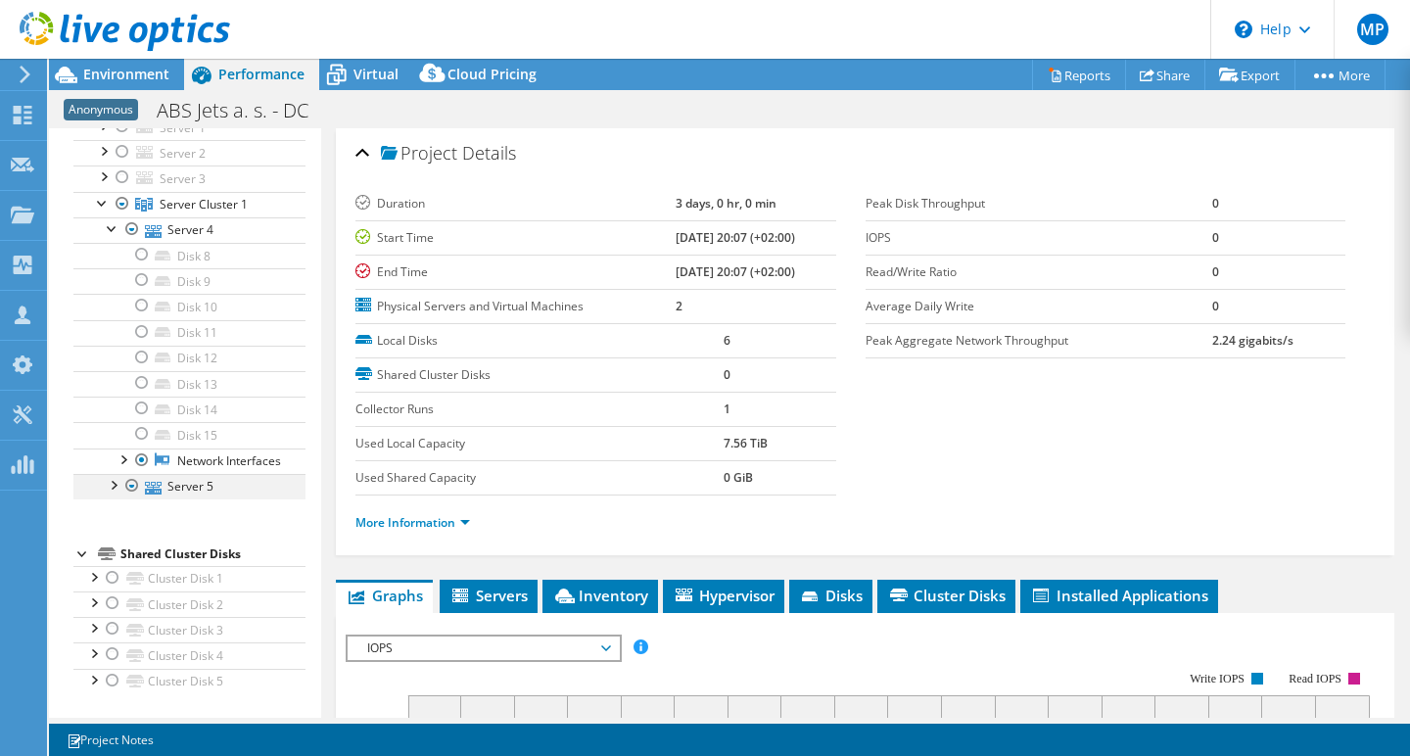
scroll to position [174, 0]
click at [110, 574] on div at bounding box center [113, 577] width 20 height 23
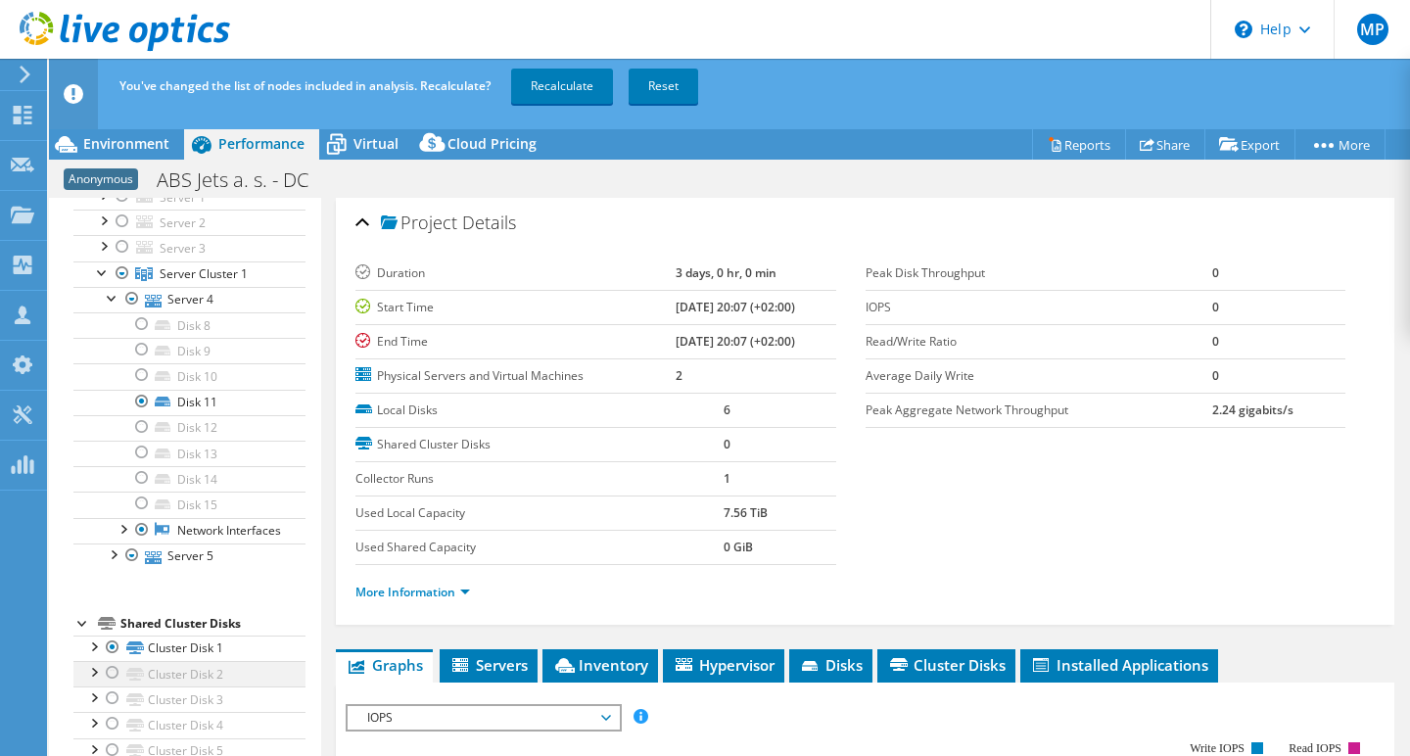
click at [111, 672] on div at bounding box center [113, 672] width 20 height 23
click at [113, 694] on div at bounding box center [113, 697] width 20 height 23
click at [113, 721] on div at bounding box center [113, 723] width 20 height 23
click at [116, 747] on div at bounding box center [113, 749] width 20 height 23
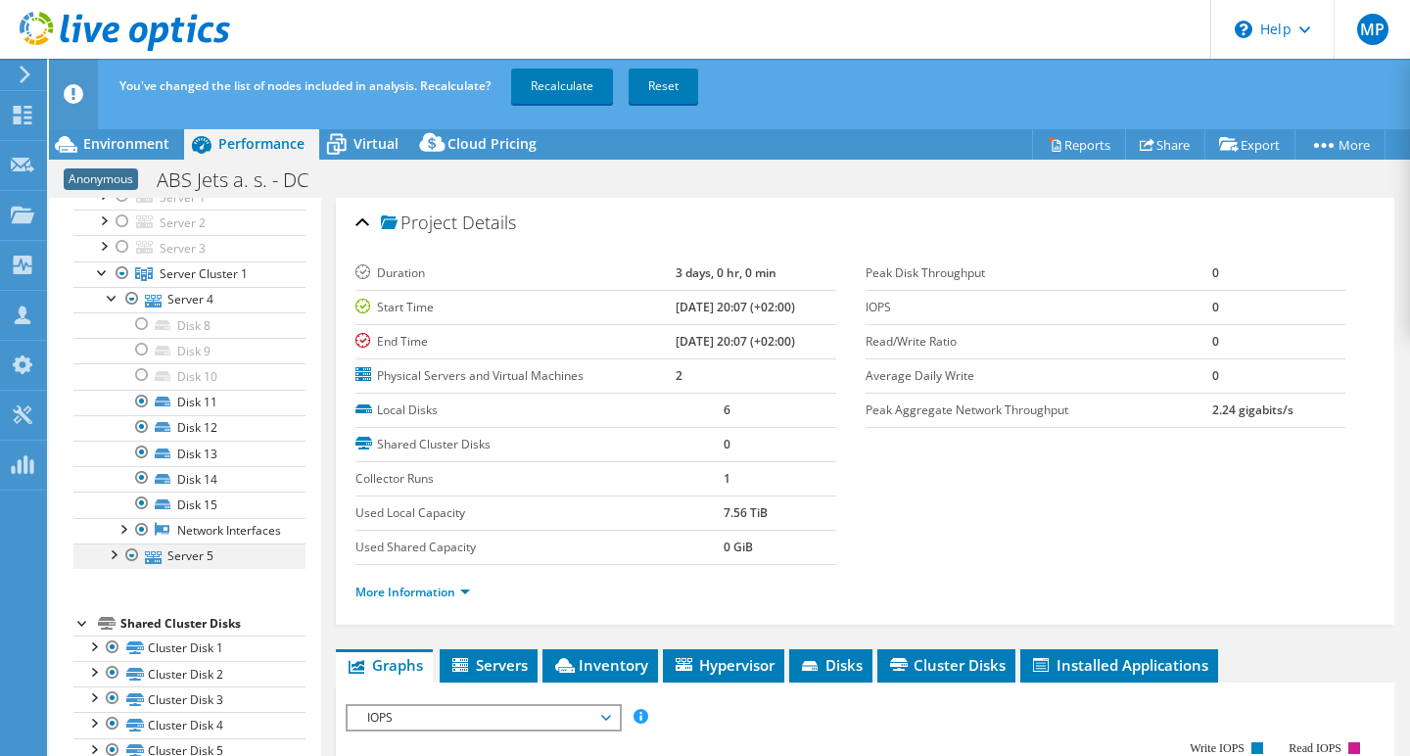
click at [114, 553] on div at bounding box center [113, 553] width 20 height 20
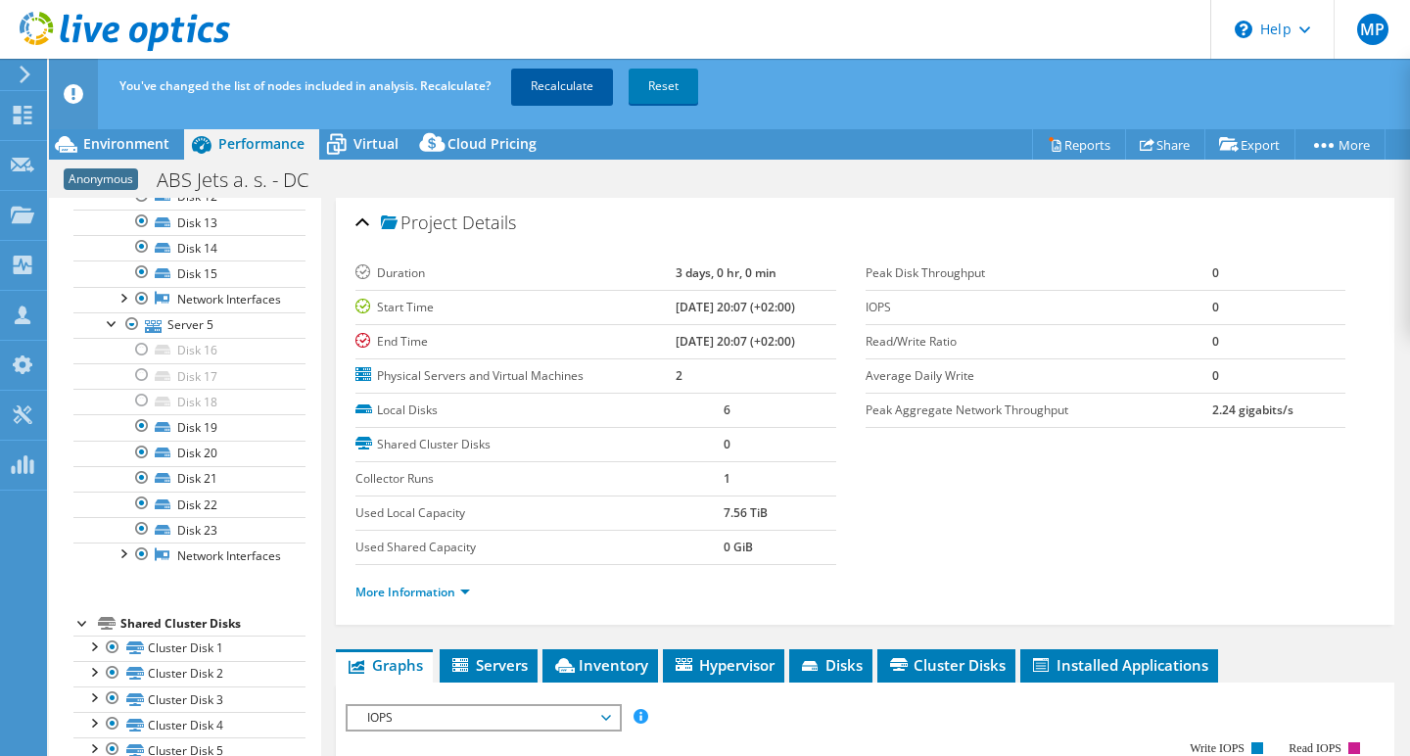
click at [572, 82] on link "Recalculate" at bounding box center [562, 86] width 102 height 35
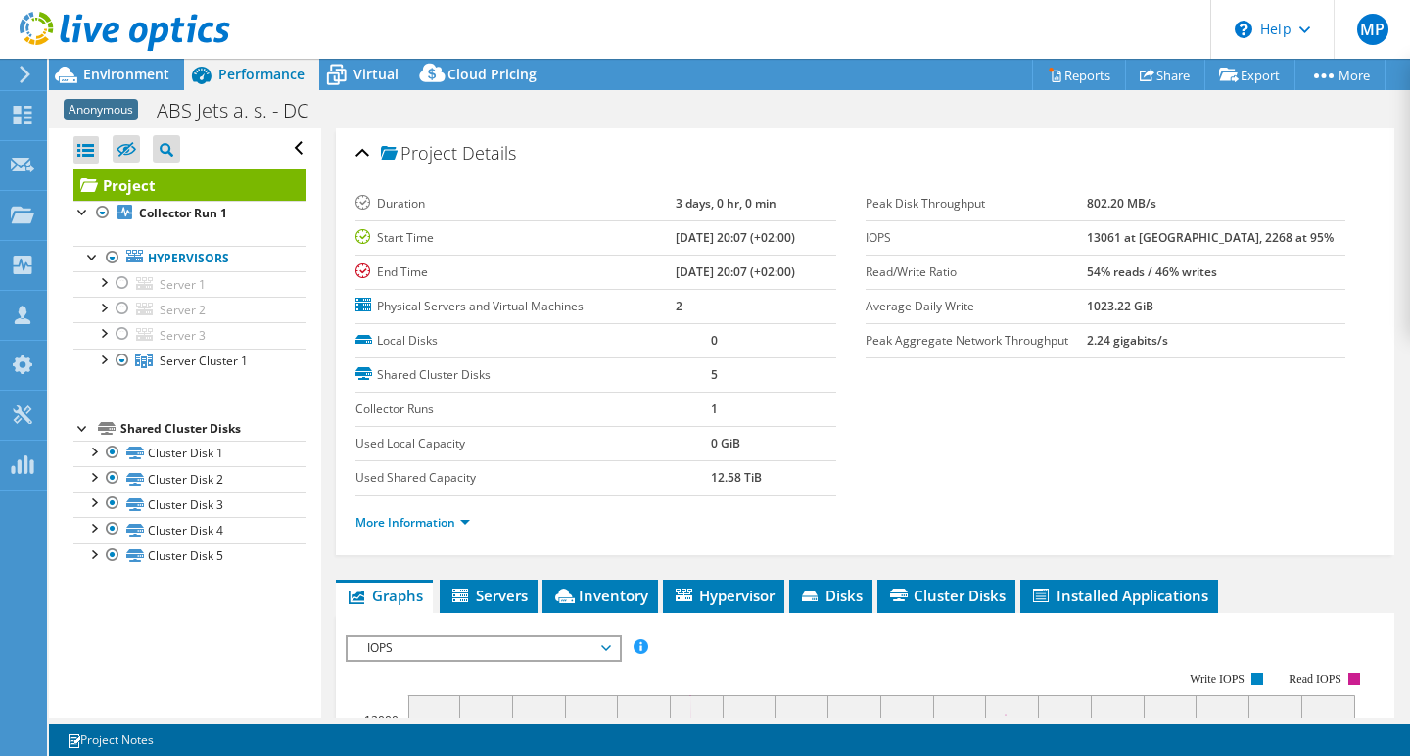
scroll to position [0, 0]
click at [122, 72] on span "Environment" at bounding box center [126, 74] width 86 height 19
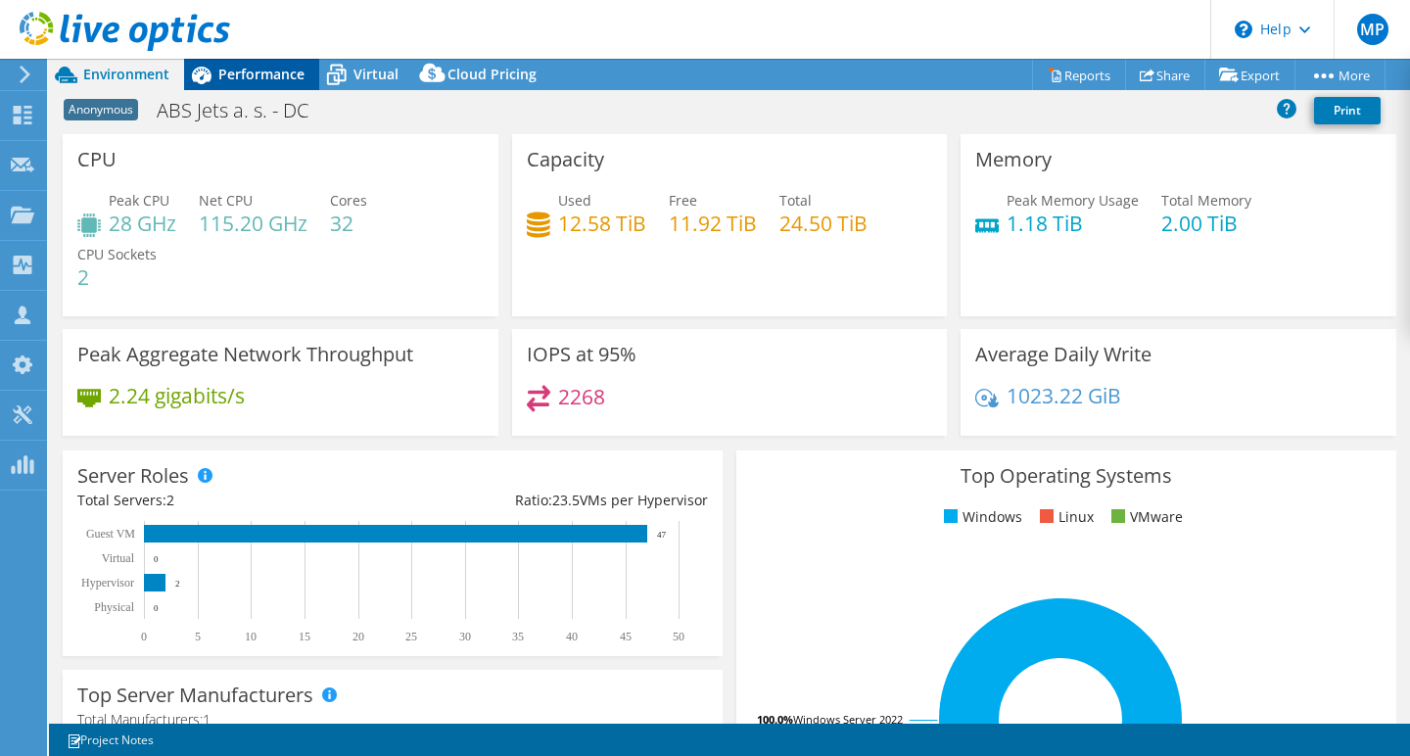
click at [241, 70] on span "Performance" at bounding box center [261, 74] width 86 height 19
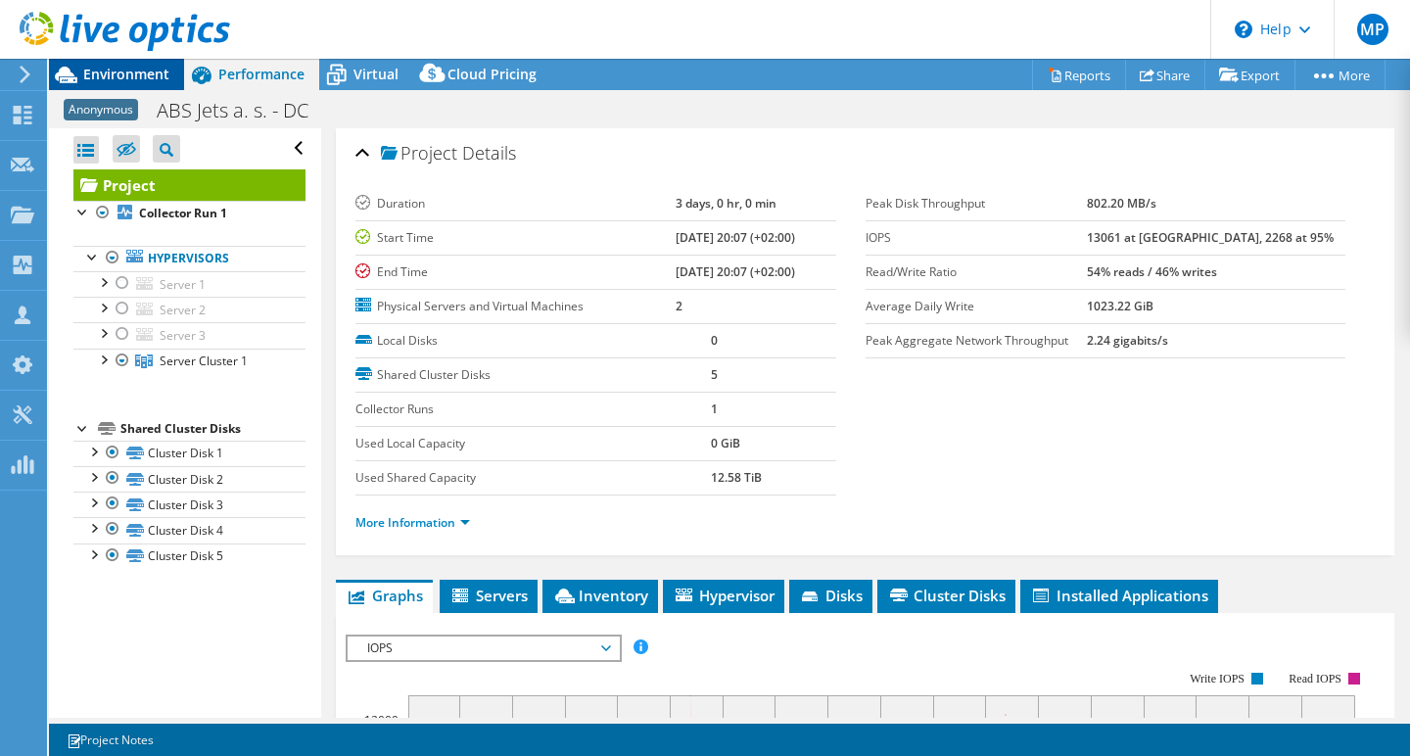
click at [109, 71] on span "Environment" at bounding box center [126, 74] width 86 height 19
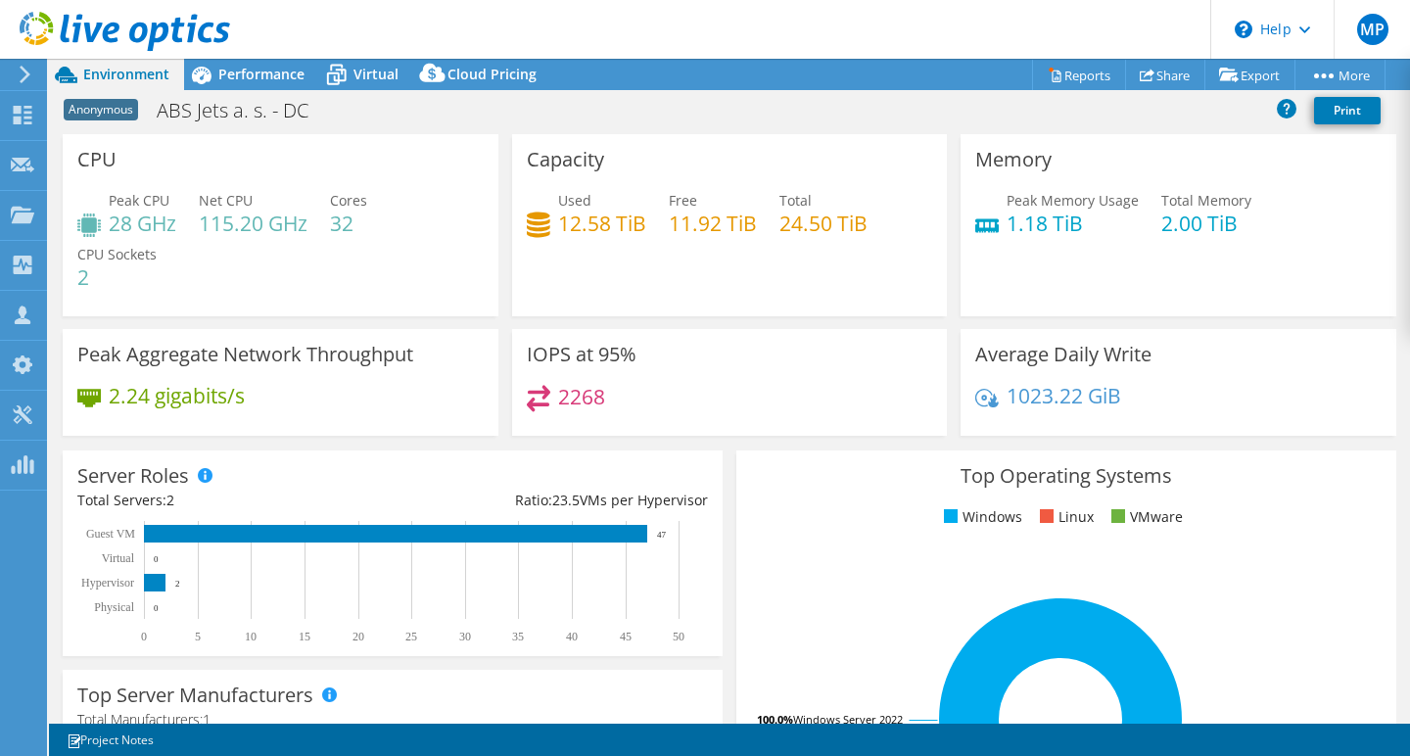
click at [22, 70] on icon at bounding box center [25, 75] width 15 height 18
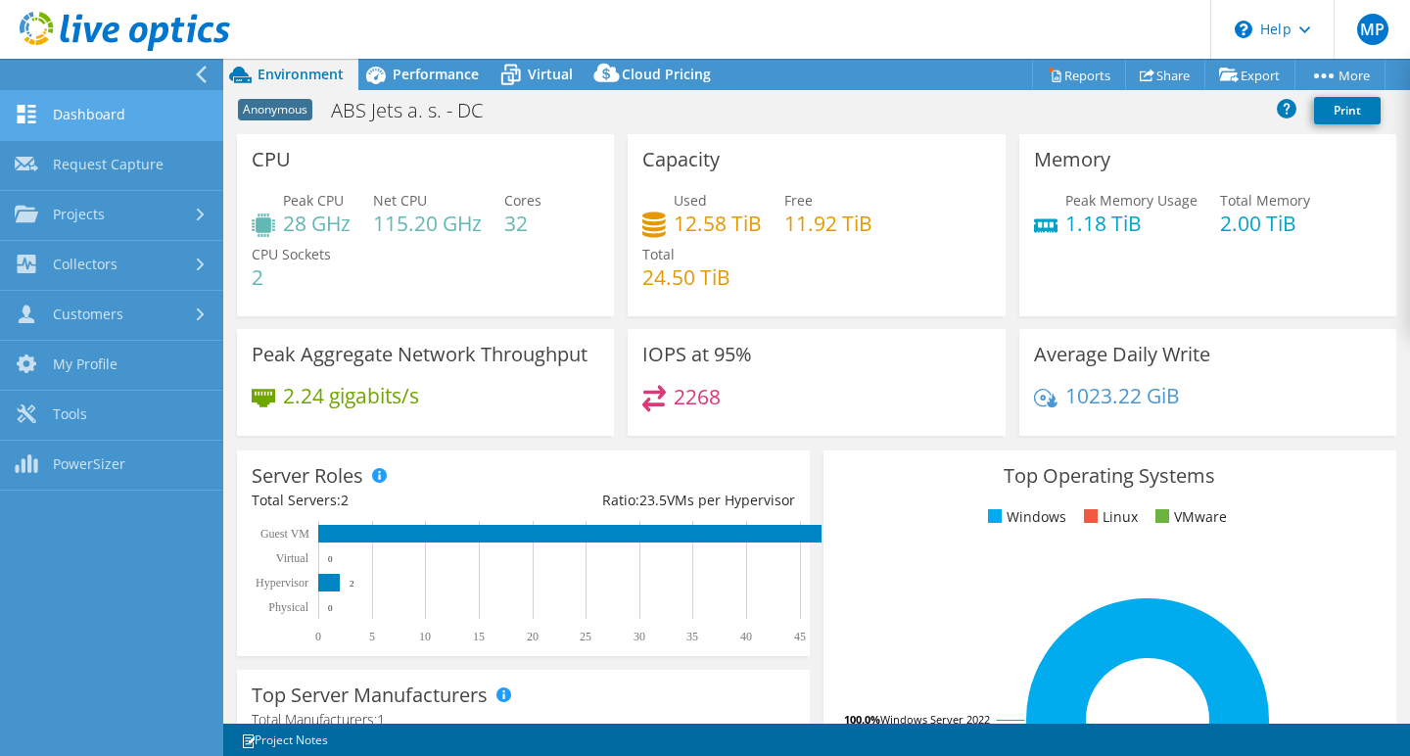
click at [70, 118] on link "Dashboard" at bounding box center [111, 116] width 223 height 50
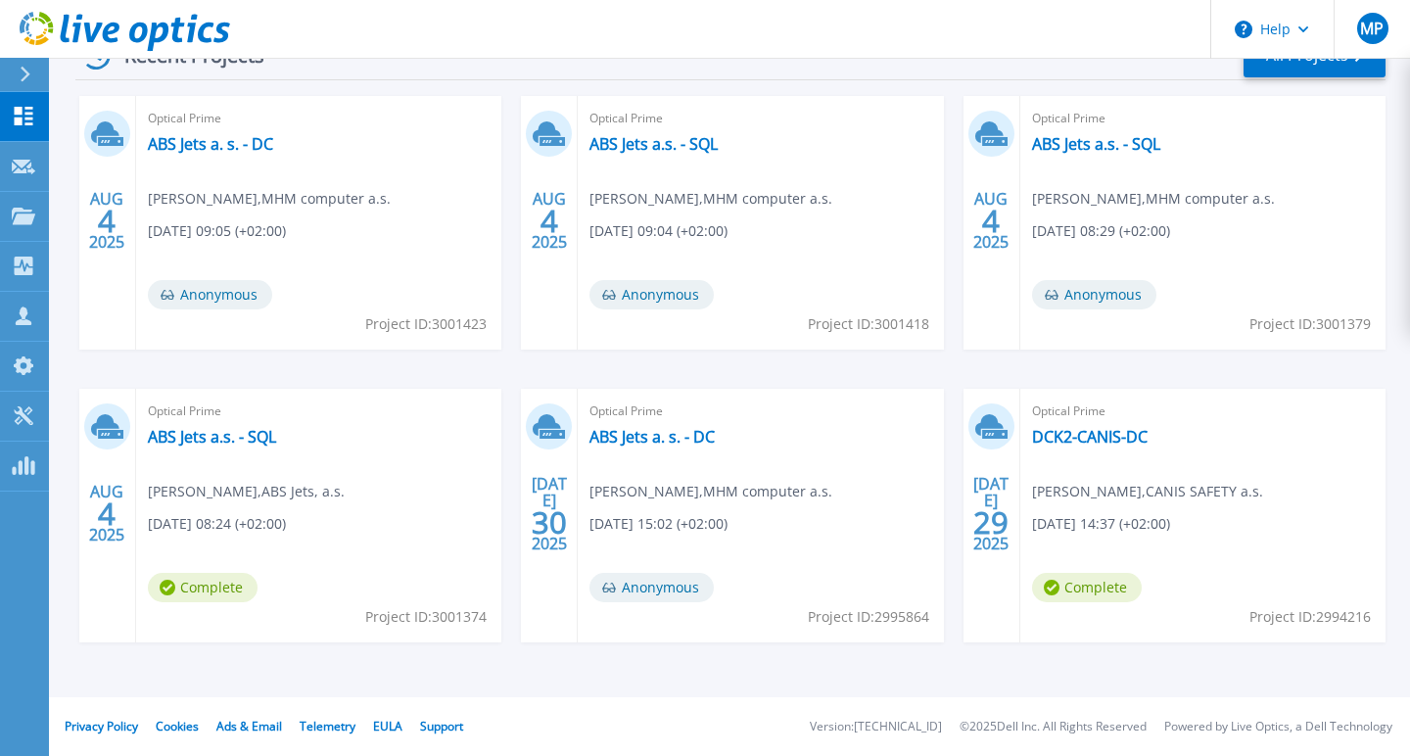
scroll to position [329, 0]
click at [647, 440] on link "ABS Jets a. s. - DC" at bounding box center [651, 437] width 125 height 20
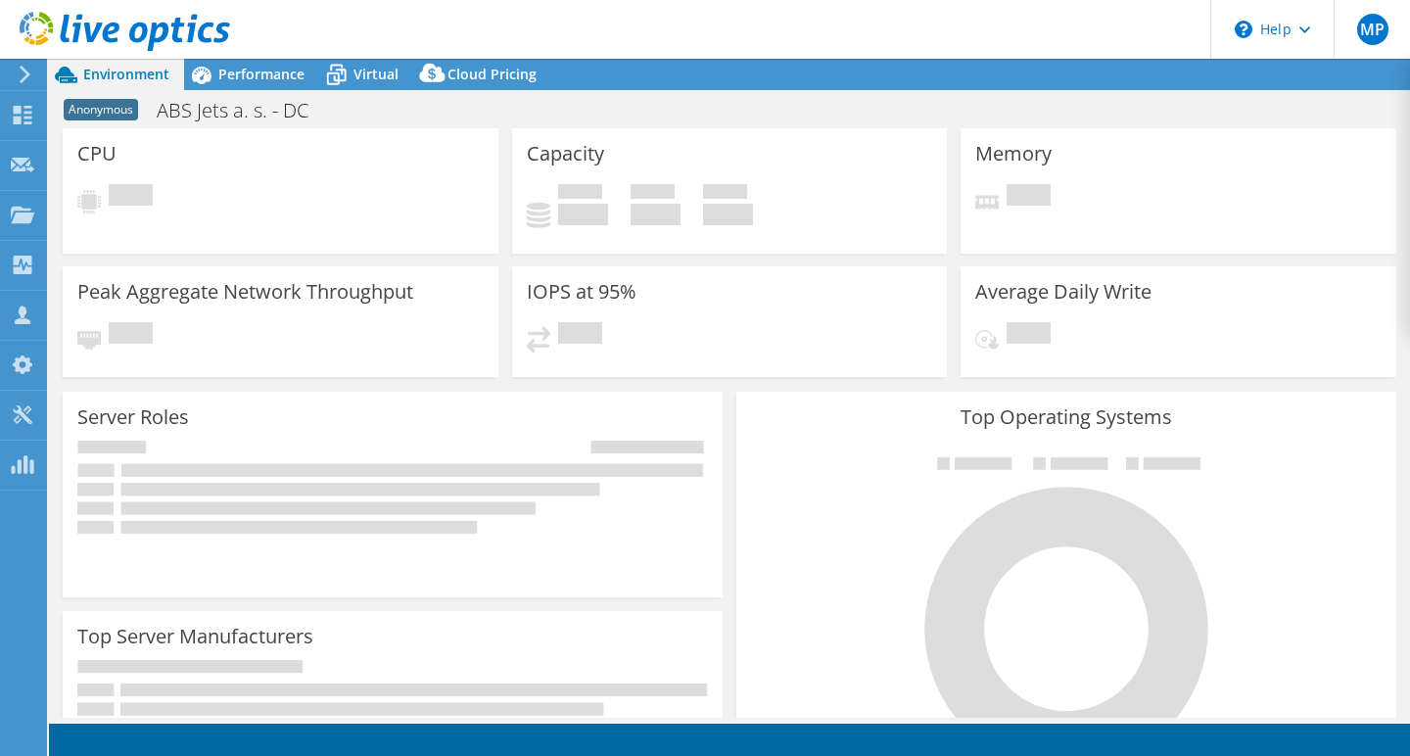
select select "EUFrankfurt"
select select "USD"
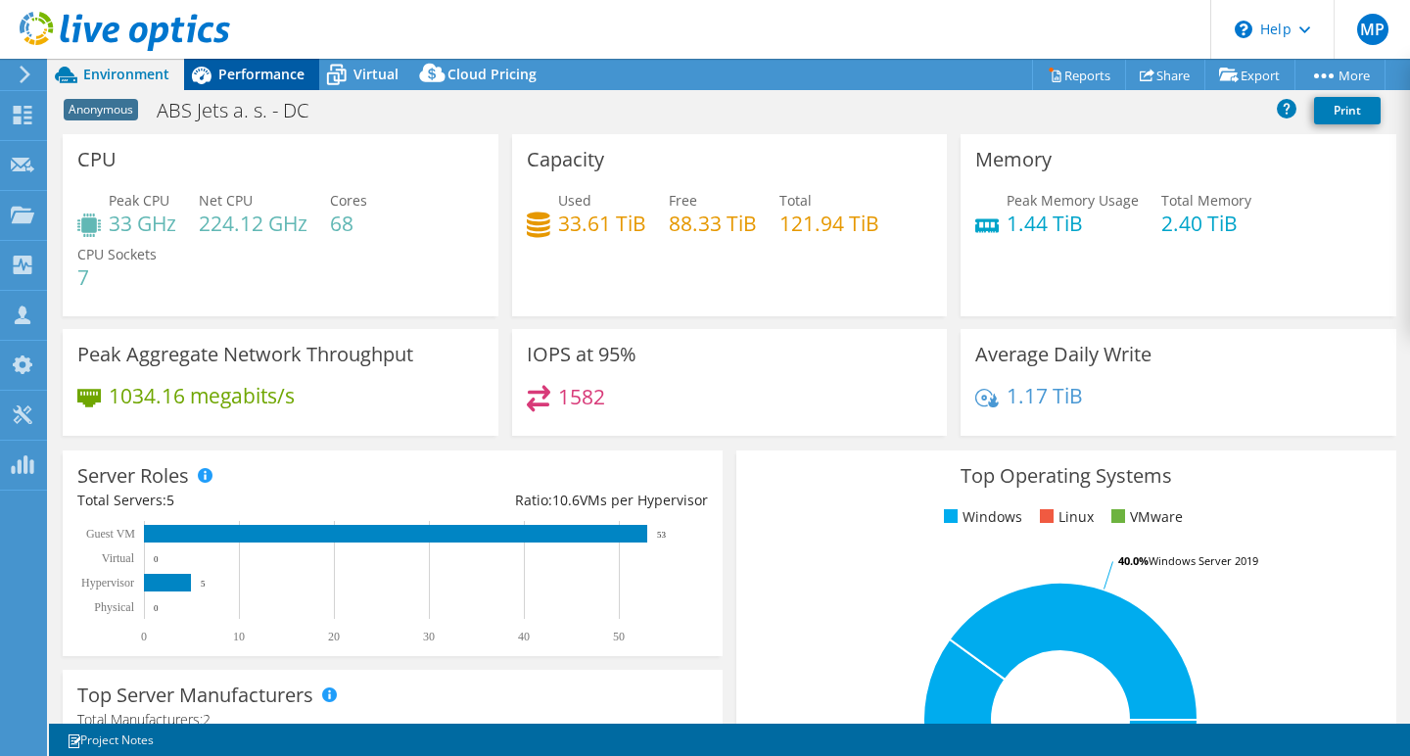
click at [268, 77] on span "Performance" at bounding box center [261, 74] width 86 height 19
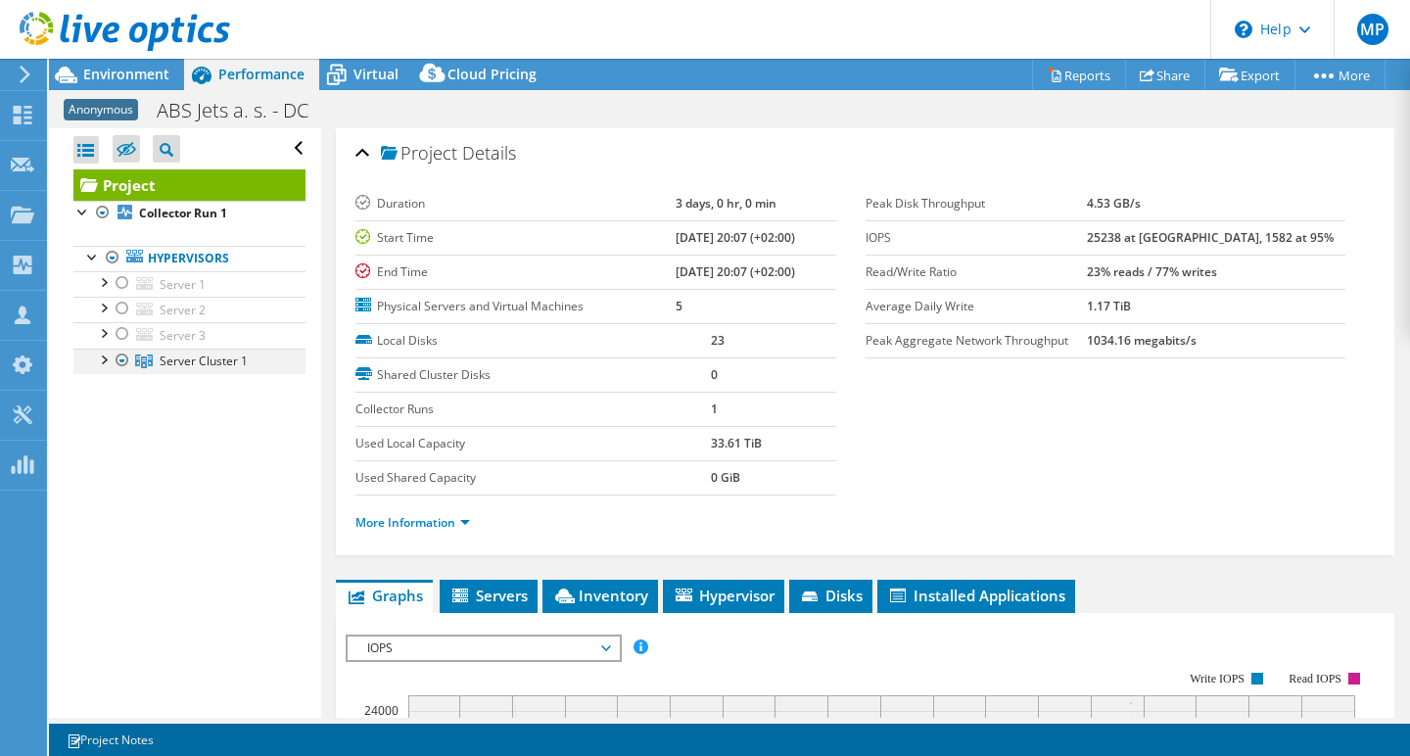
click at [103, 356] on div at bounding box center [103, 359] width 20 height 20
click at [112, 409] on div at bounding box center [113, 409] width 20 height 20
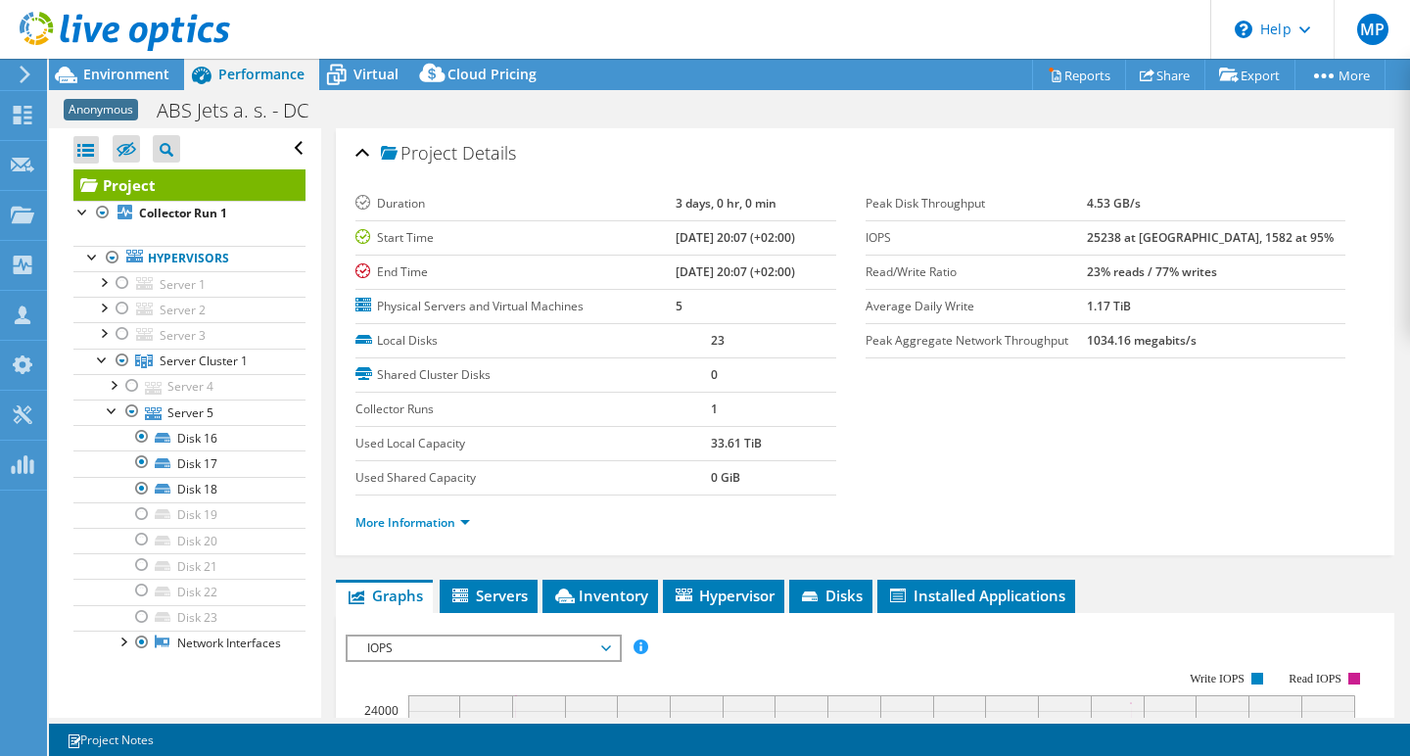
click at [25, 70] on icon at bounding box center [25, 75] width 15 height 18
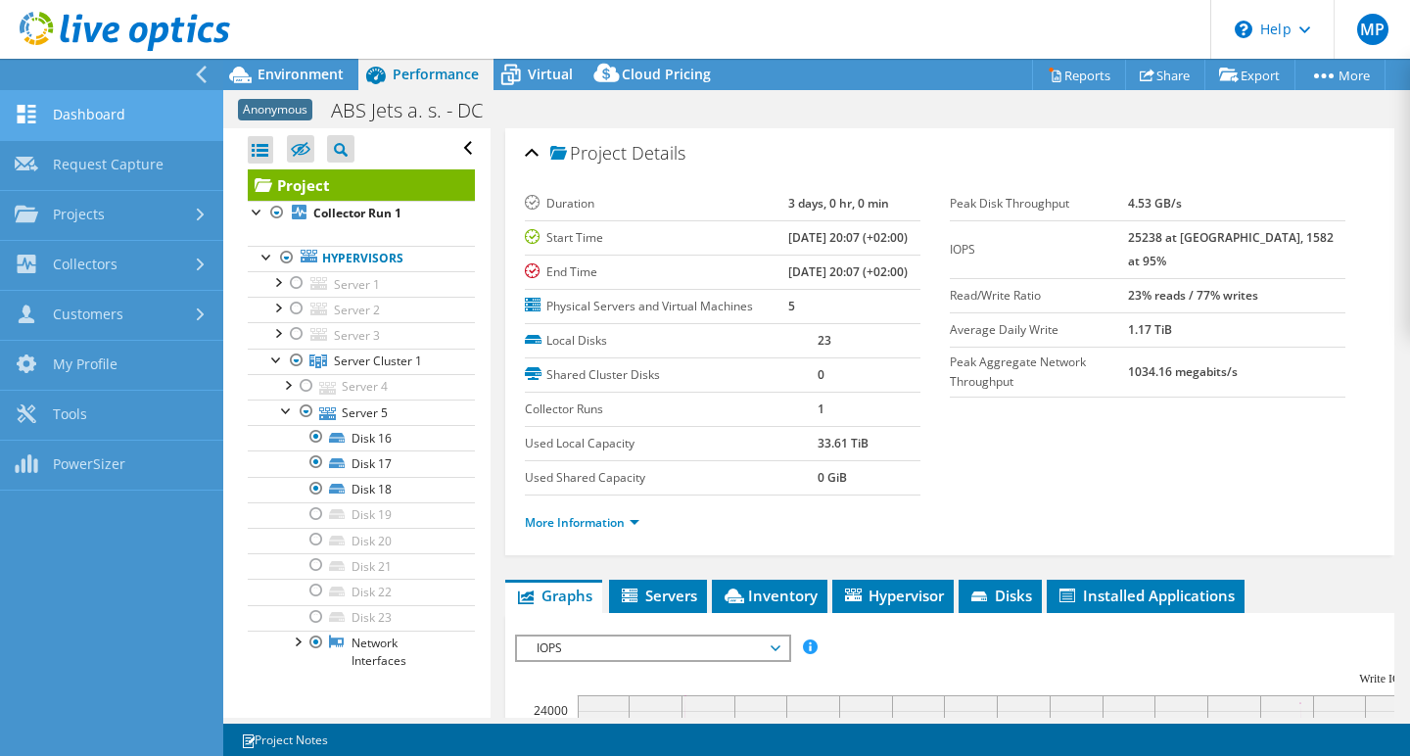
click at [94, 113] on link "Dashboard" at bounding box center [111, 116] width 223 height 50
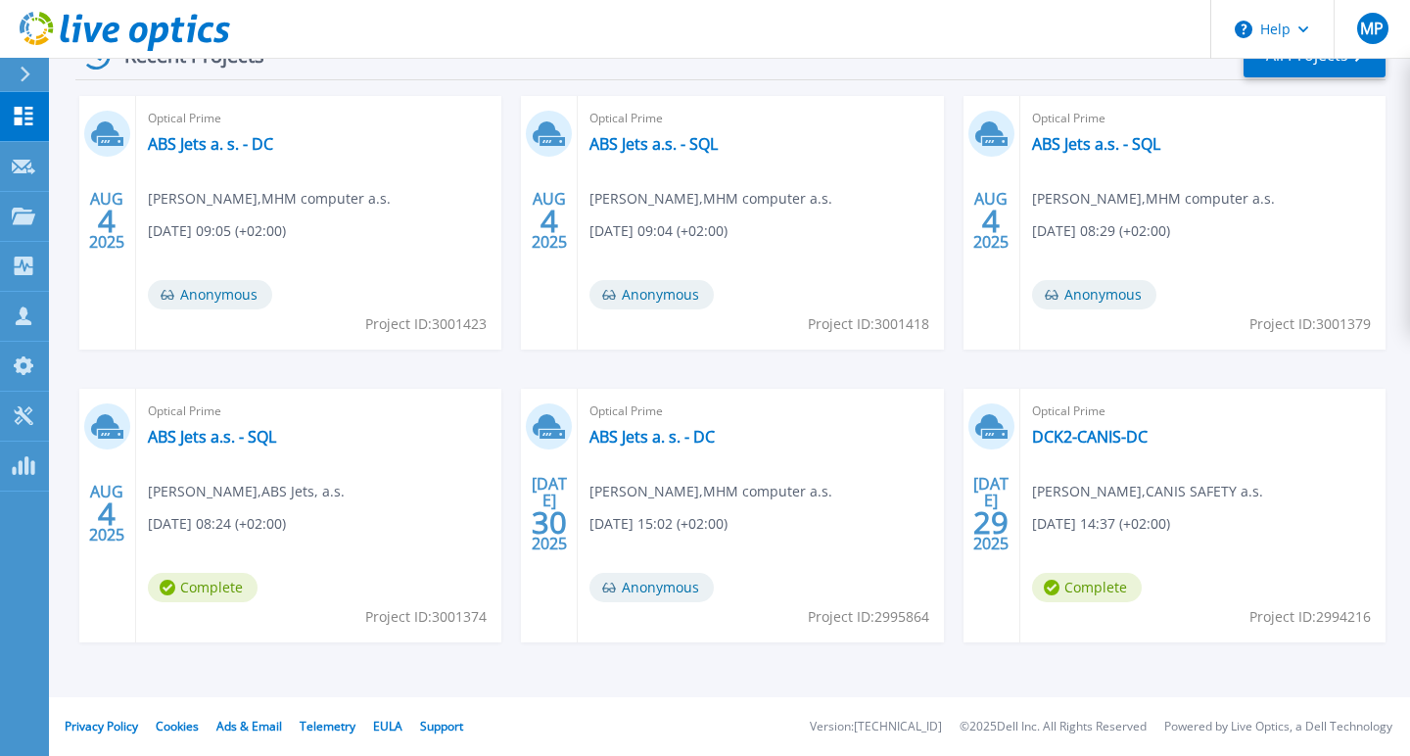
scroll to position [312, 0]
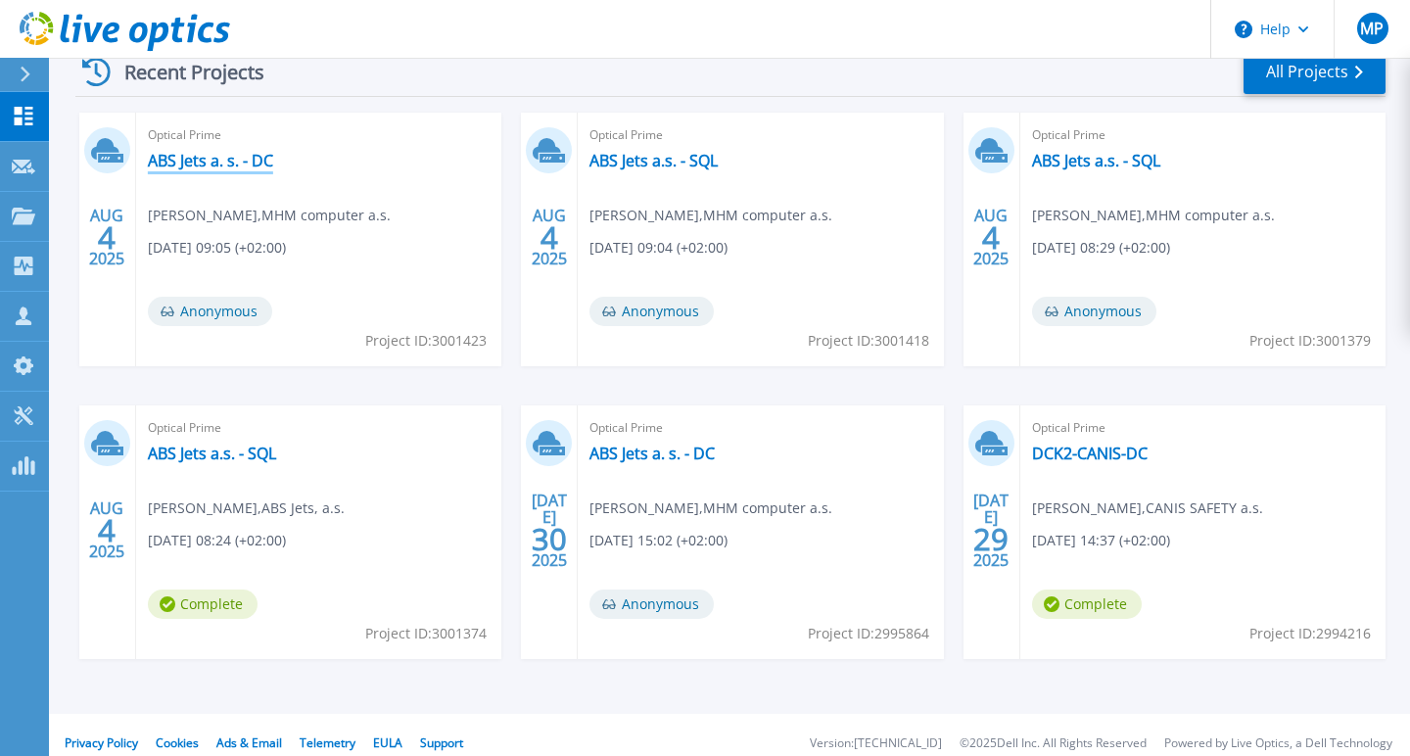
click at [249, 160] on link "ABS Jets a. s. - DC" at bounding box center [210, 161] width 125 height 20
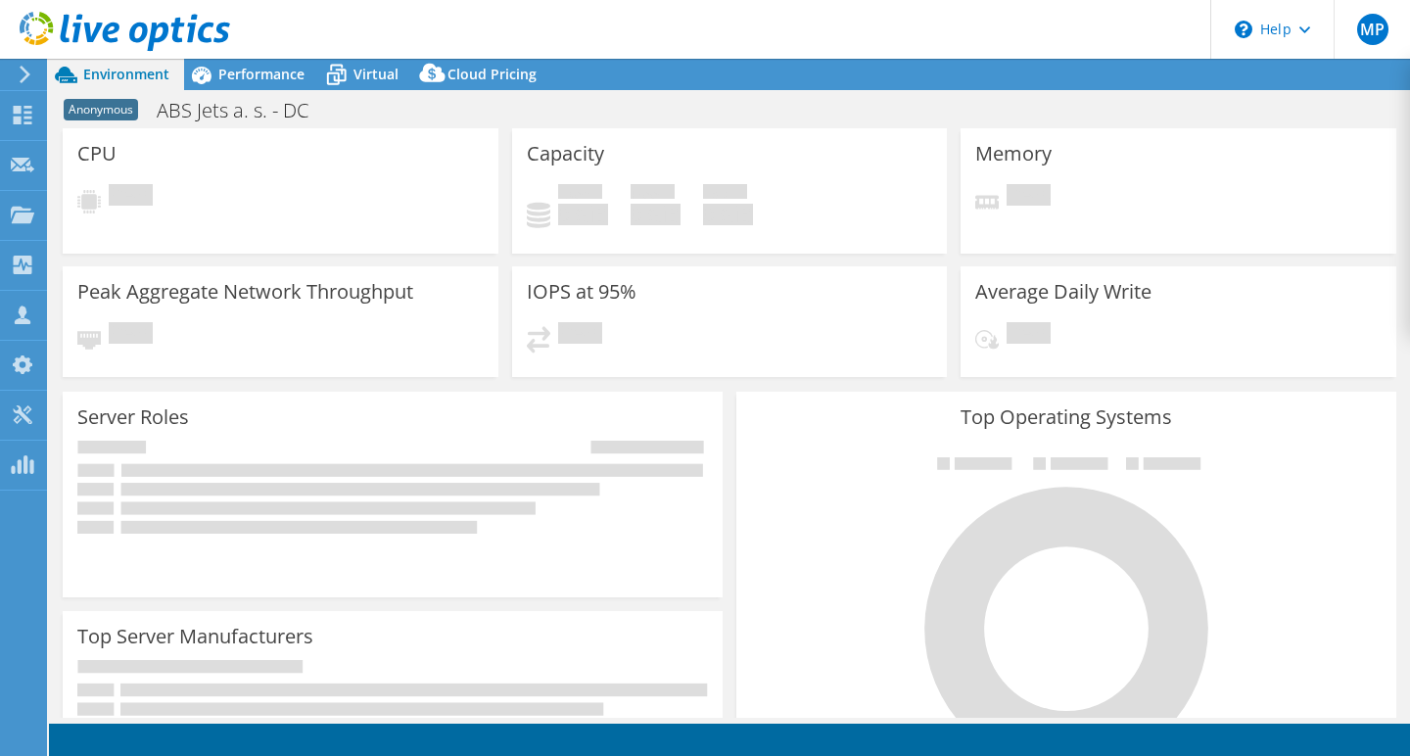
select select "USD"
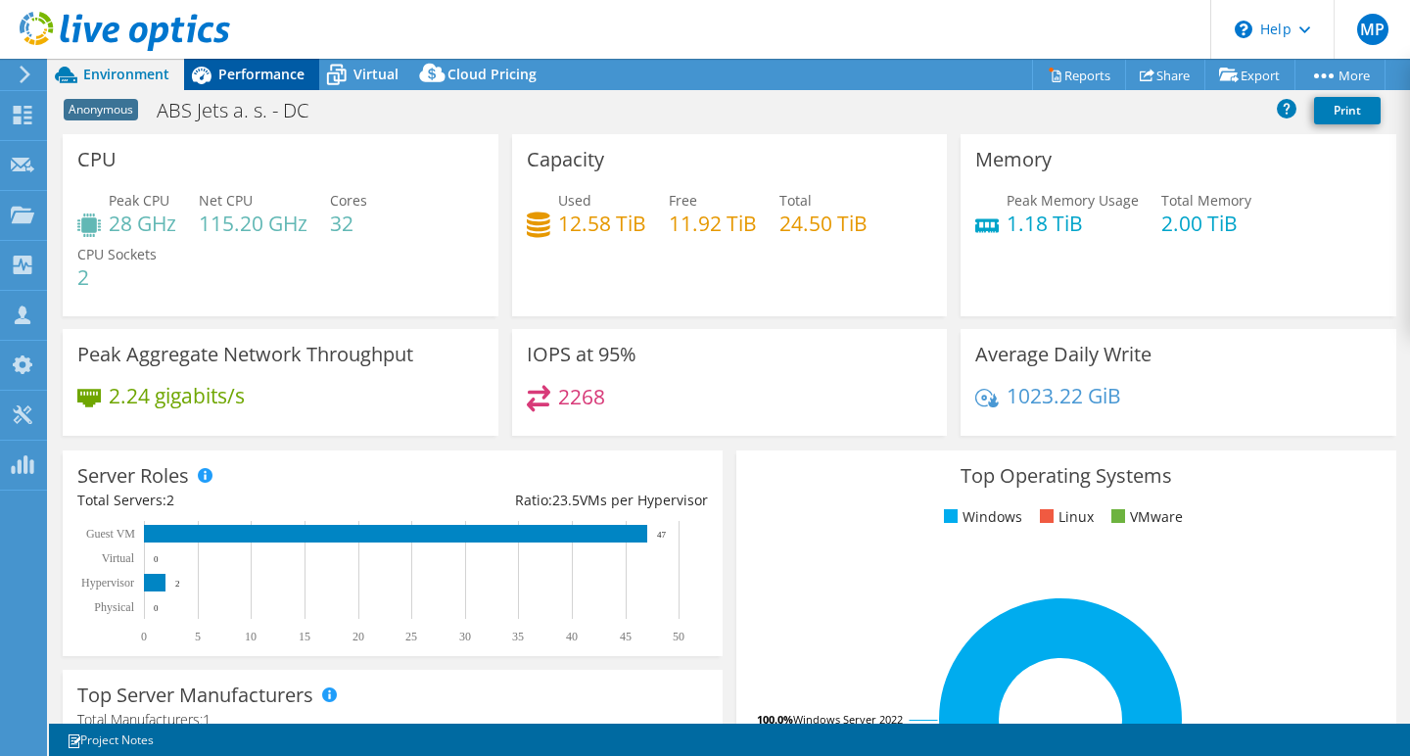
click at [250, 72] on span "Performance" at bounding box center [261, 74] width 86 height 19
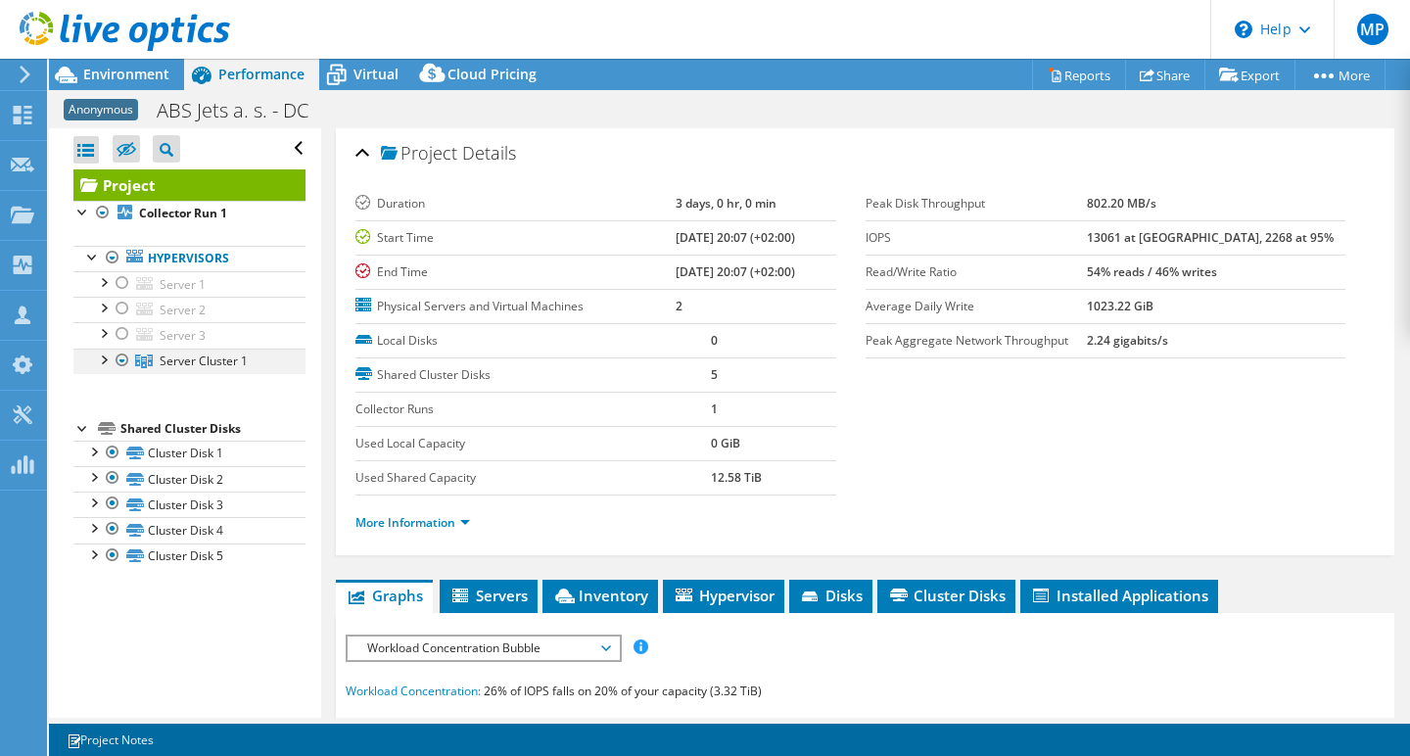
click at [106, 357] on div at bounding box center [103, 359] width 20 height 20
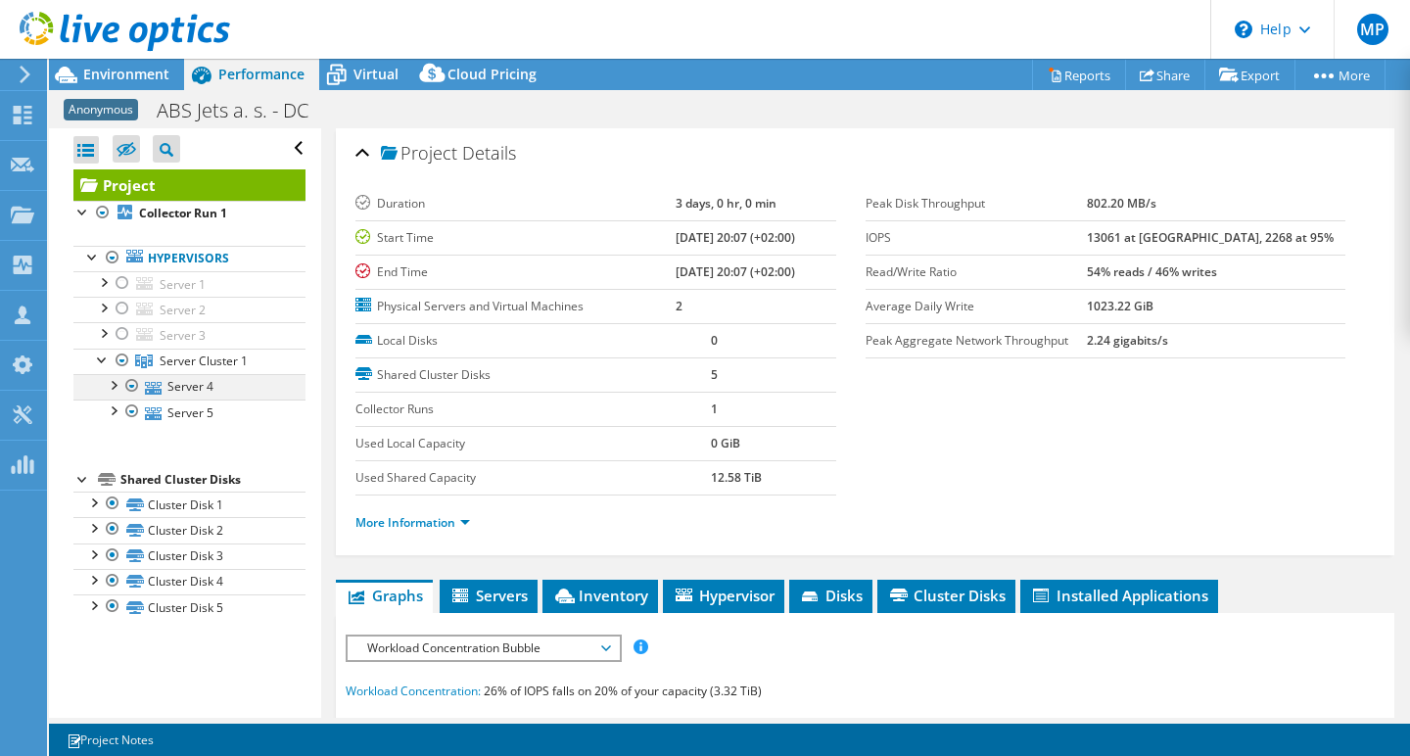
click at [117, 385] on div at bounding box center [113, 384] width 20 height 20
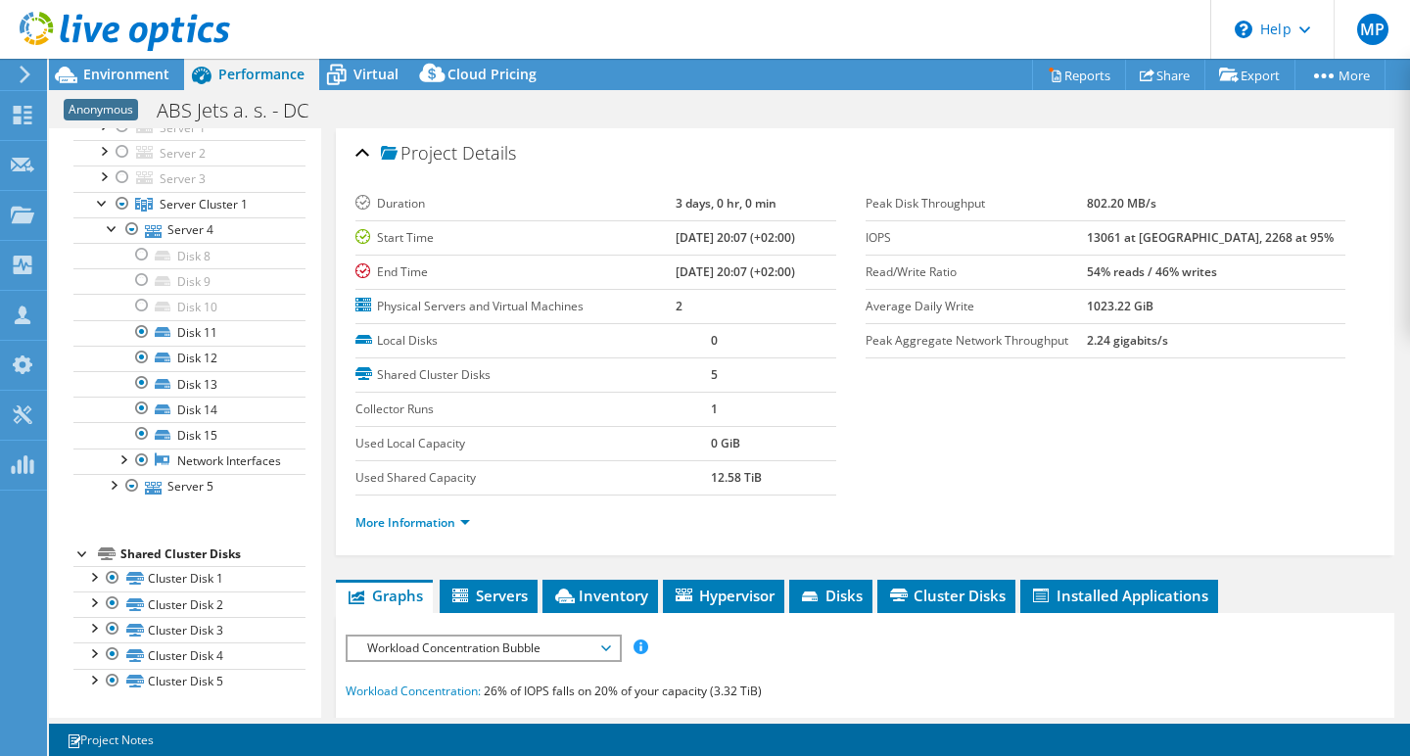
scroll to position [174, 0]
click at [114, 483] on div at bounding box center [113, 484] width 20 height 20
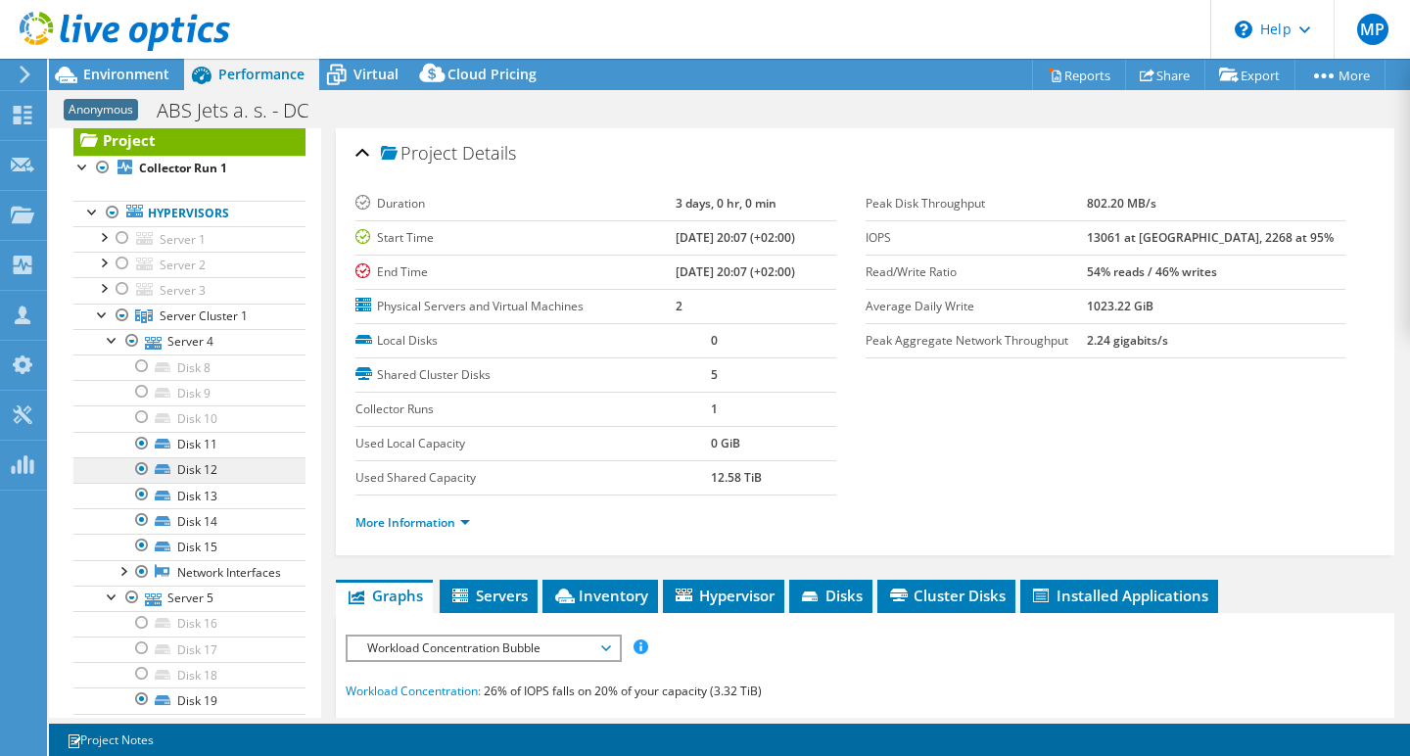
scroll to position [44, 0]
click at [143, 362] on div at bounding box center [142, 366] width 20 height 23
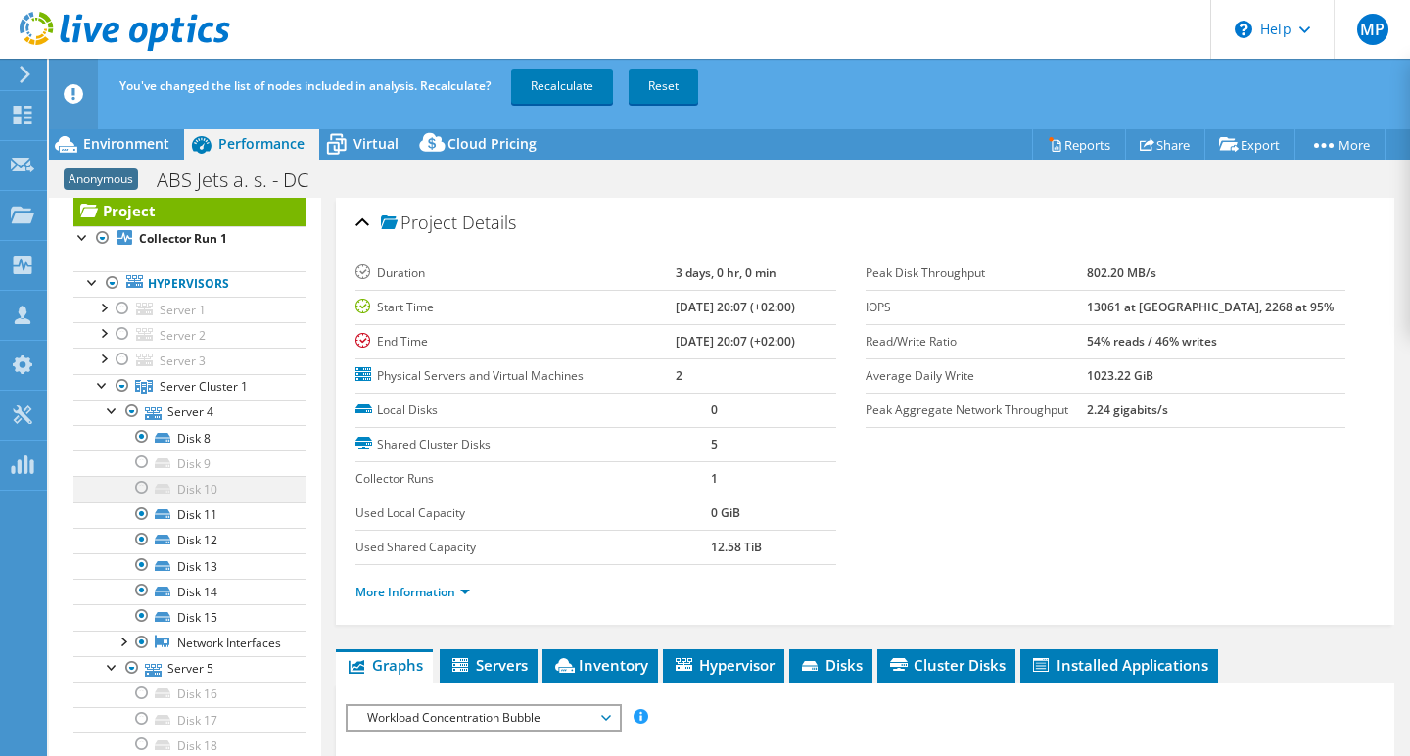
click at [144, 481] on div at bounding box center [142, 487] width 20 height 23
click at [144, 460] on div at bounding box center [142, 461] width 20 height 23
click at [145, 510] on div at bounding box center [142, 513] width 20 height 23
click at [147, 536] on div at bounding box center [142, 539] width 20 height 23
click at [146, 563] on div at bounding box center [142, 564] width 20 height 23
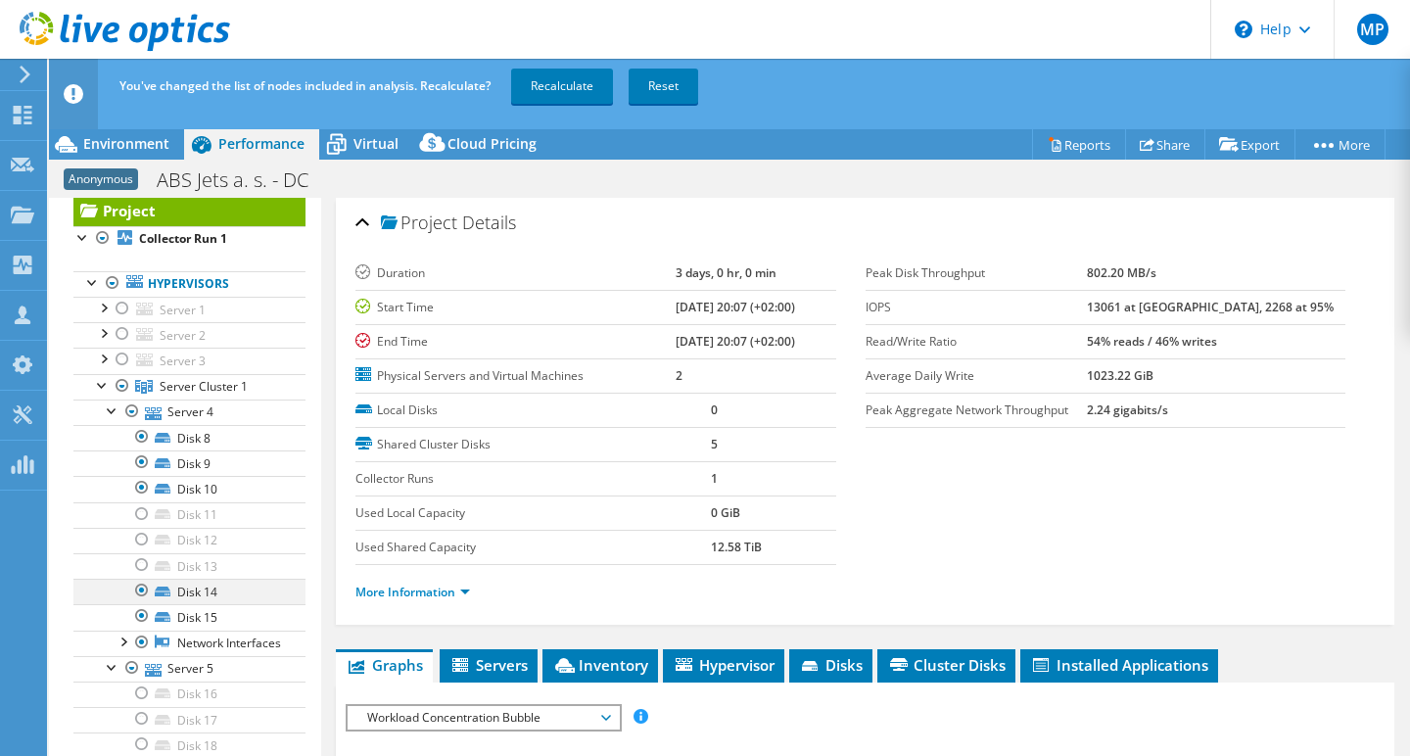
click at [144, 591] on div at bounding box center [142, 590] width 20 height 23
click at [144, 614] on div at bounding box center [142, 615] width 20 height 23
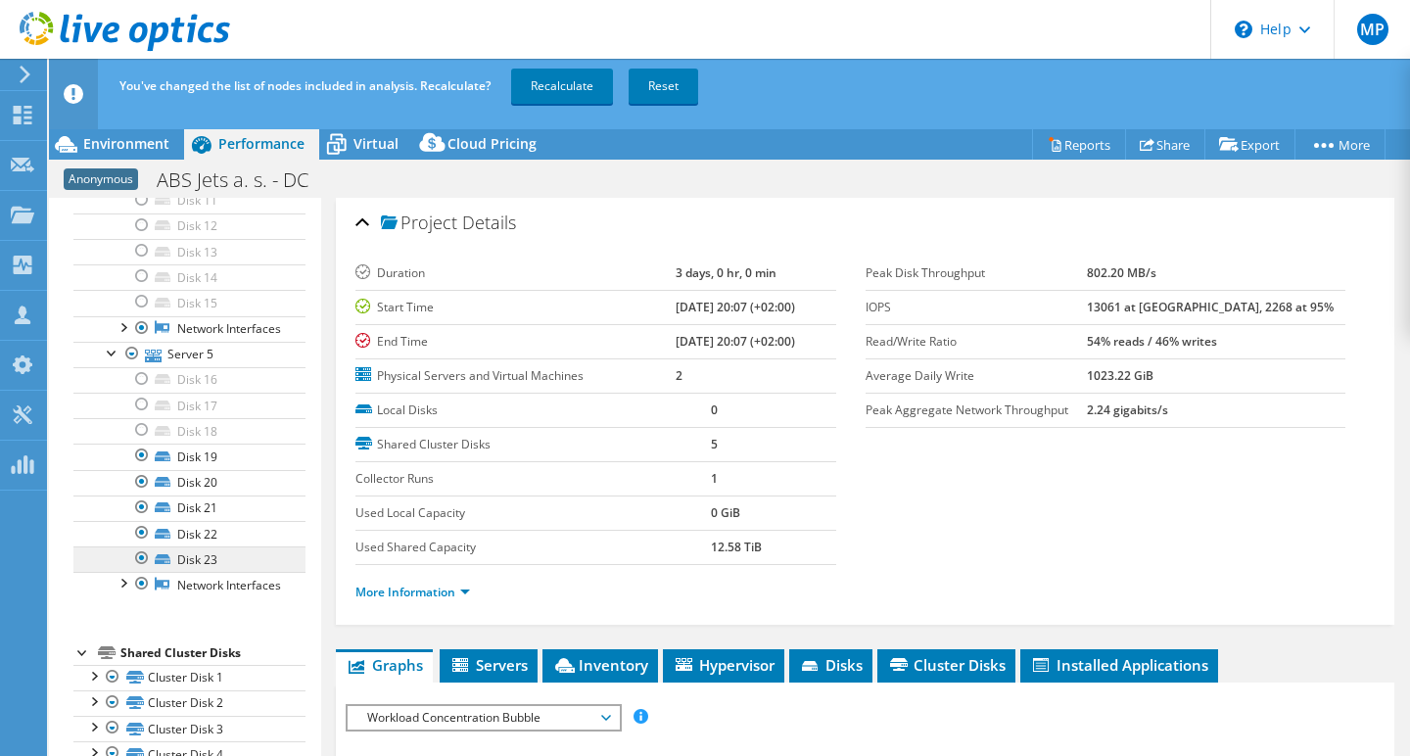
scroll to position [363, 0]
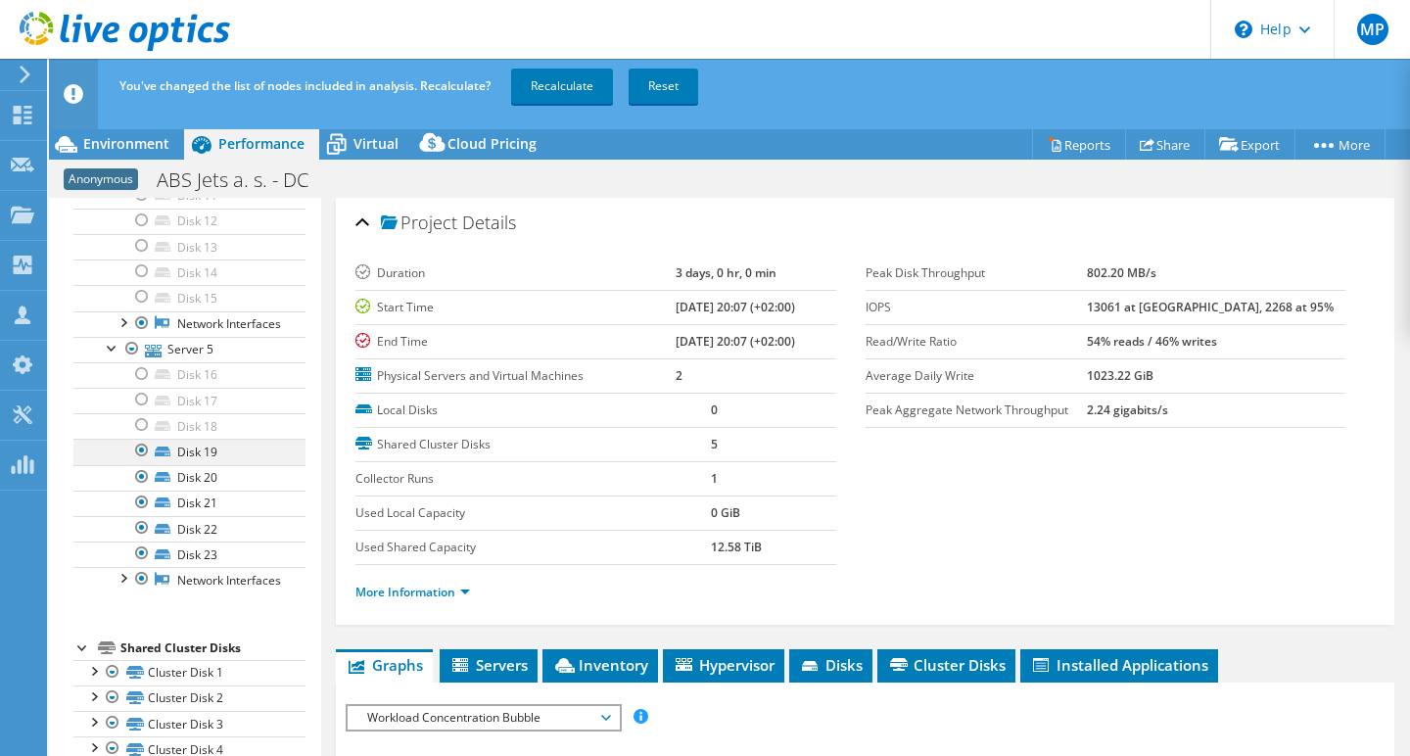
click at [141, 462] on div at bounding box center [142, 450] width 20 height 23
click at [144, 489] on div at bounding box center [142, 476] width 20 height 23
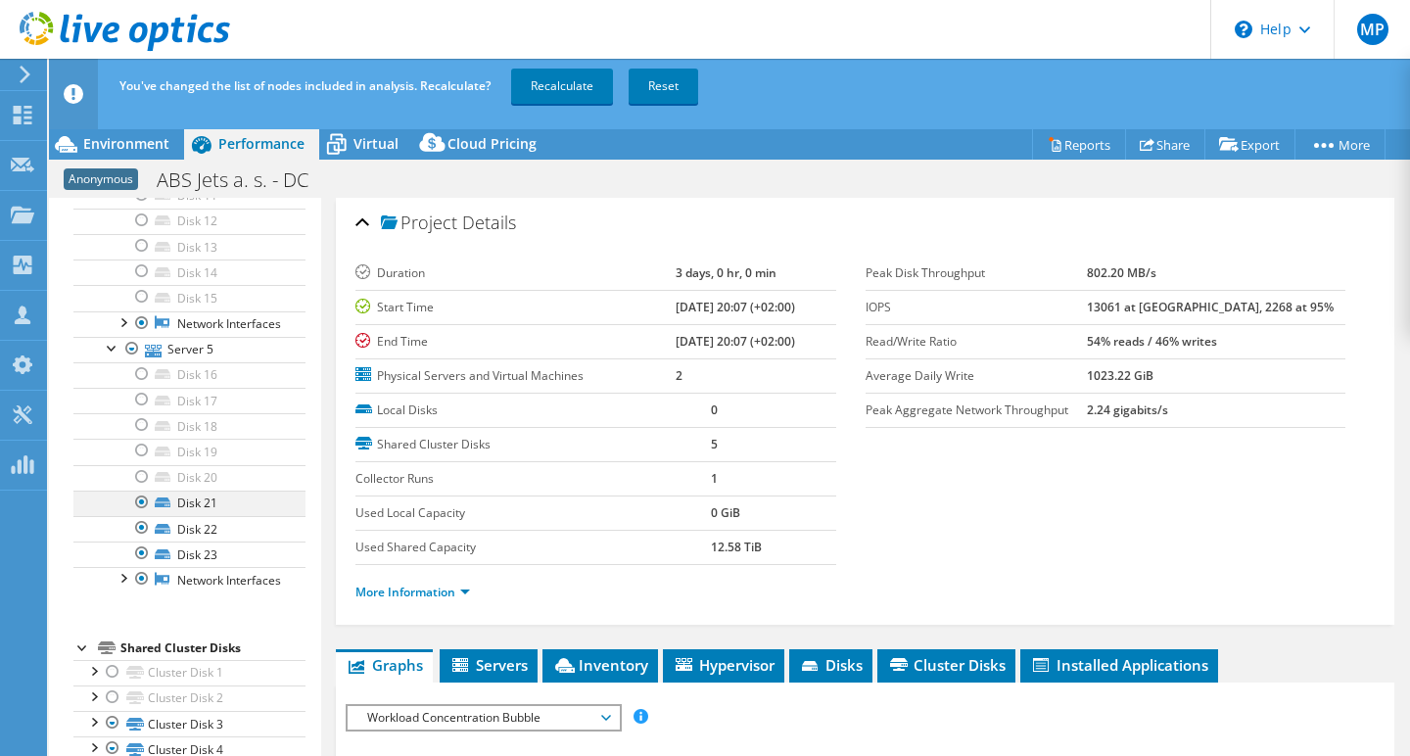
click at [145, 514] on div at bounding box center [142, 502] width 20 height 23
click at [147, 539] on div at bounding box center [142, 527] width 20 height 23
click at [146, 565] on div at bounding box center [142, 552] width 20 height 23
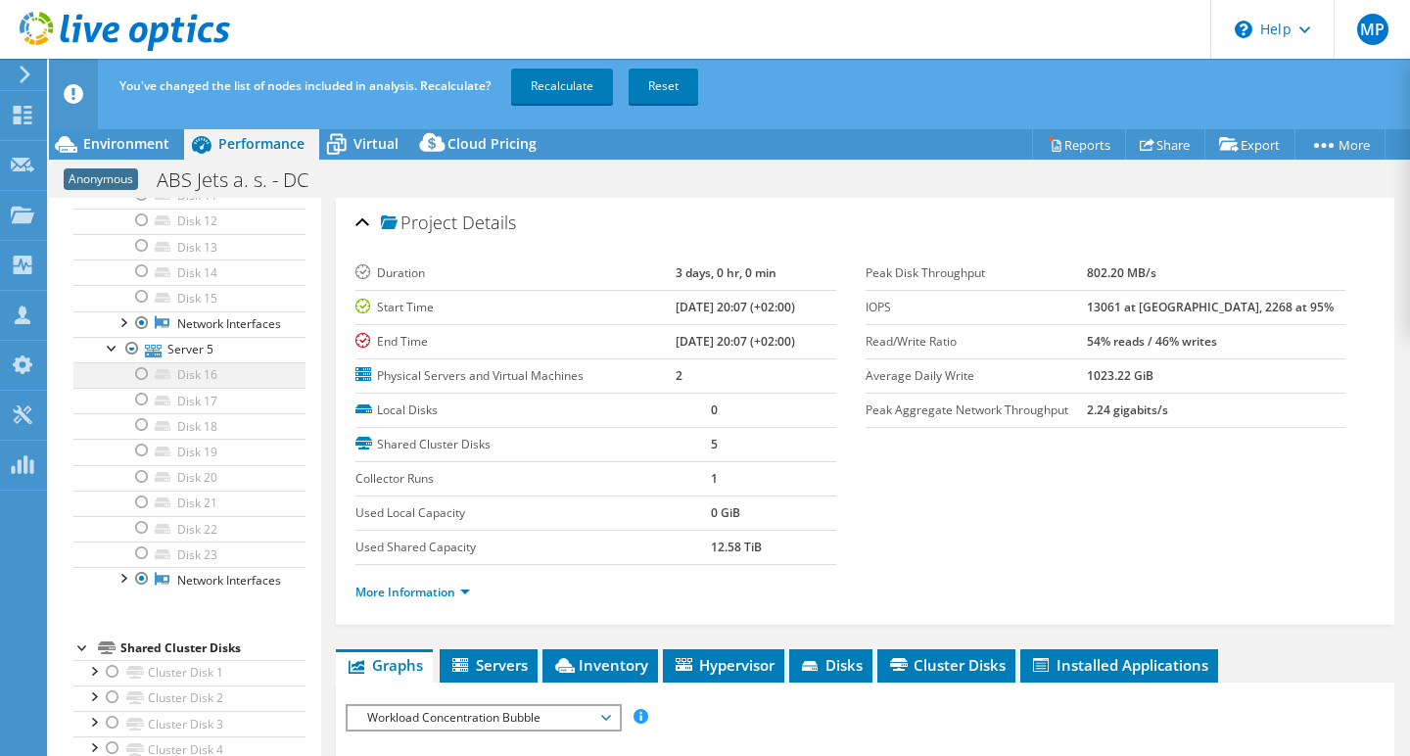
click at [143, 386] on div at bounding box center [142, 373] width 20 height 23
click at [144, 410] on div at bounding box center [142, 399] width 20 height 23
click at [145, 437] on div at bounding box center [142, 424] width 20 height 23
click at [570, 92] on link "Recalculate" at bounding box center [562, 86] width 102 height 35
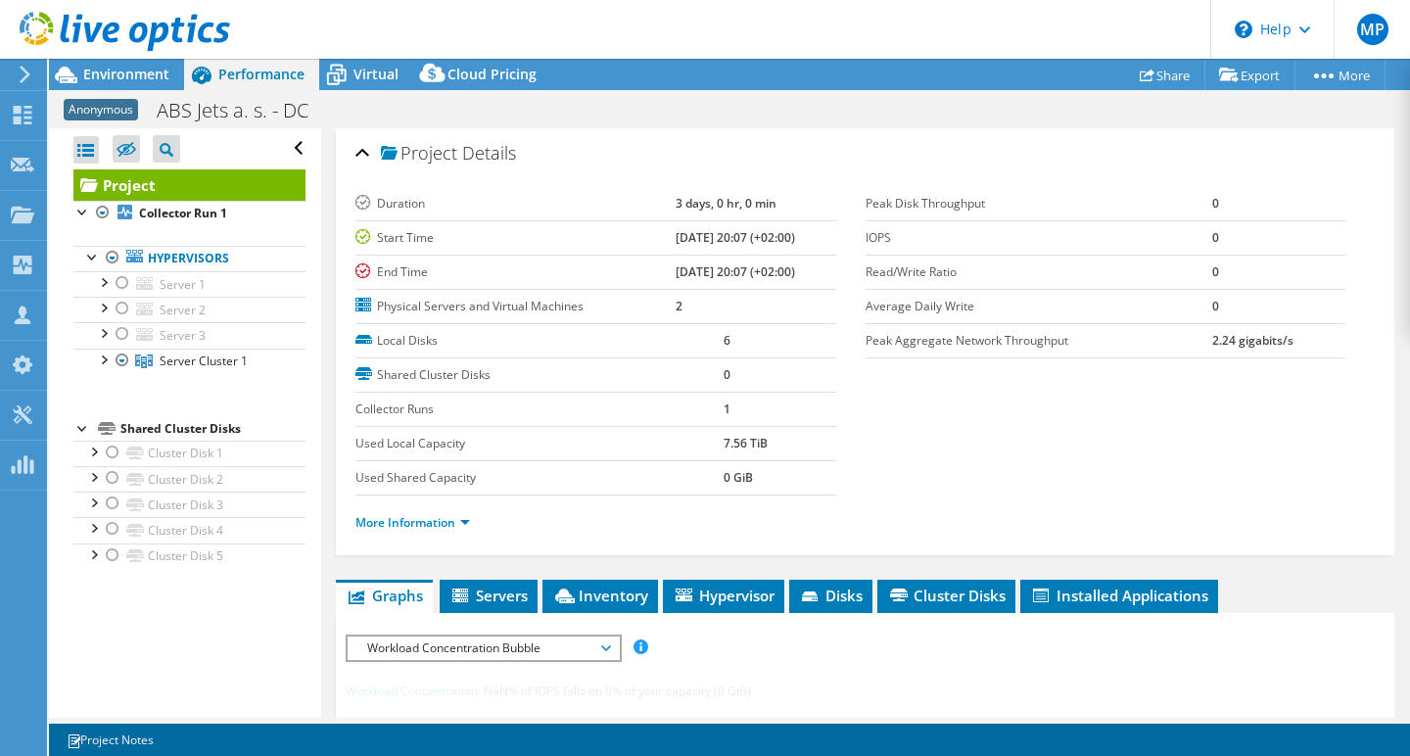
scroll to position [0, 0]
click at [104, 358] on div at bounding box center [103, 359] width 20 height 20
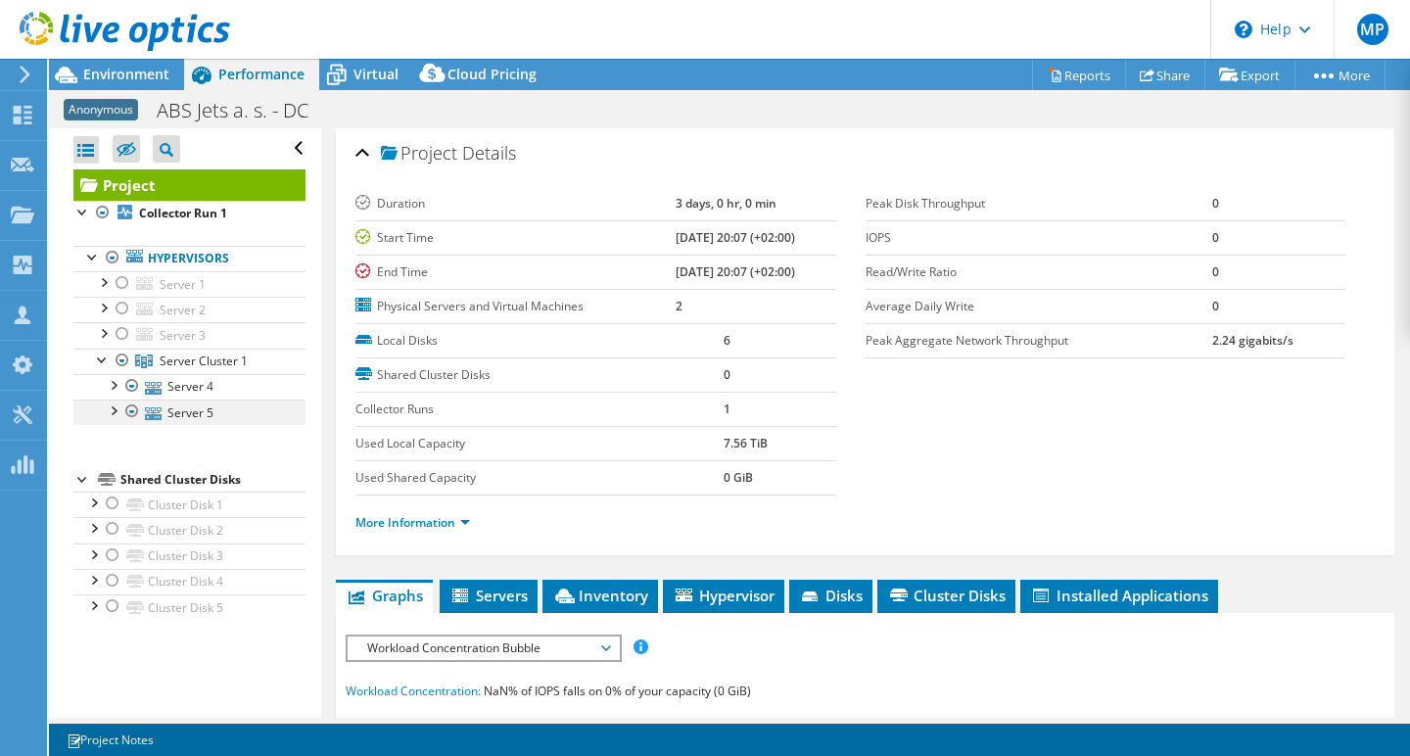
click at [118, 407] on div at bounding box center [113, 409] width 20 height 20
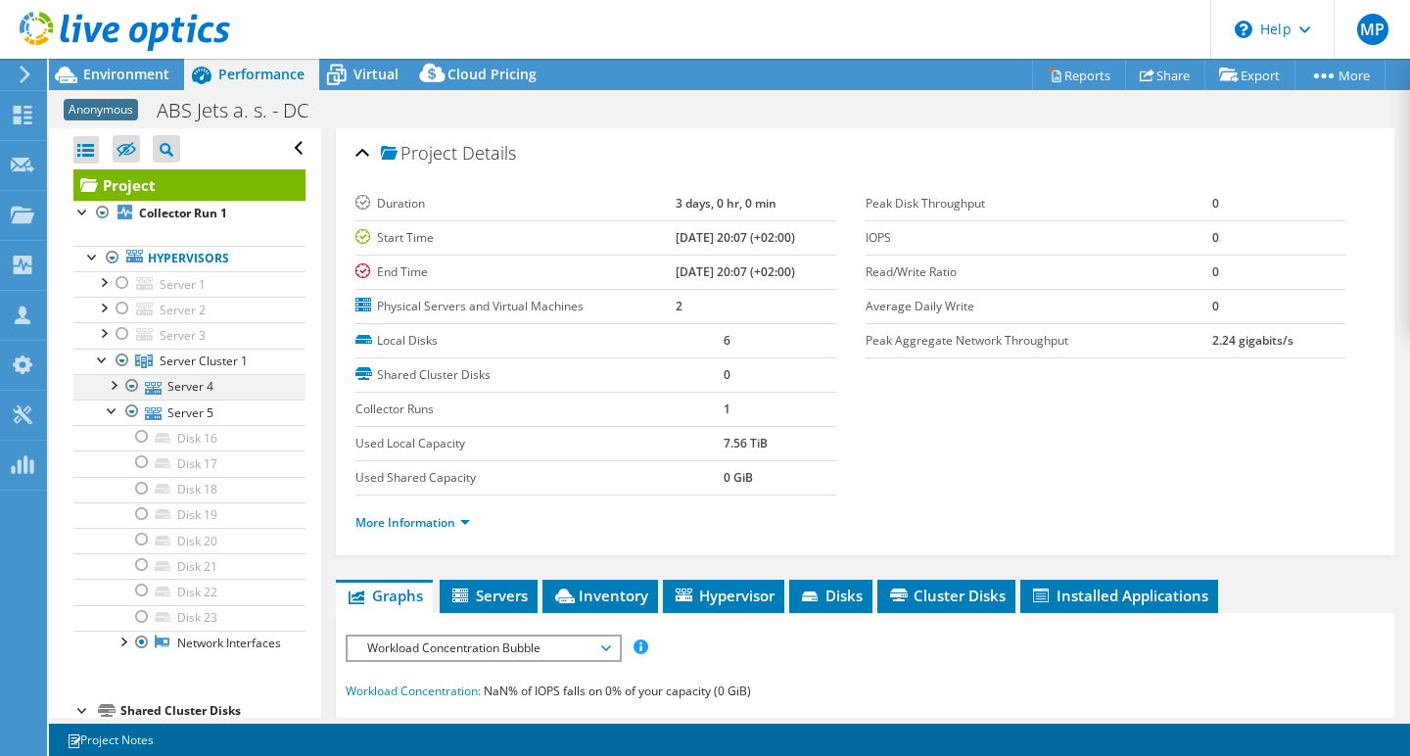
click at [117, 386] on div at bounding box center [113, 384] width 20 height 20
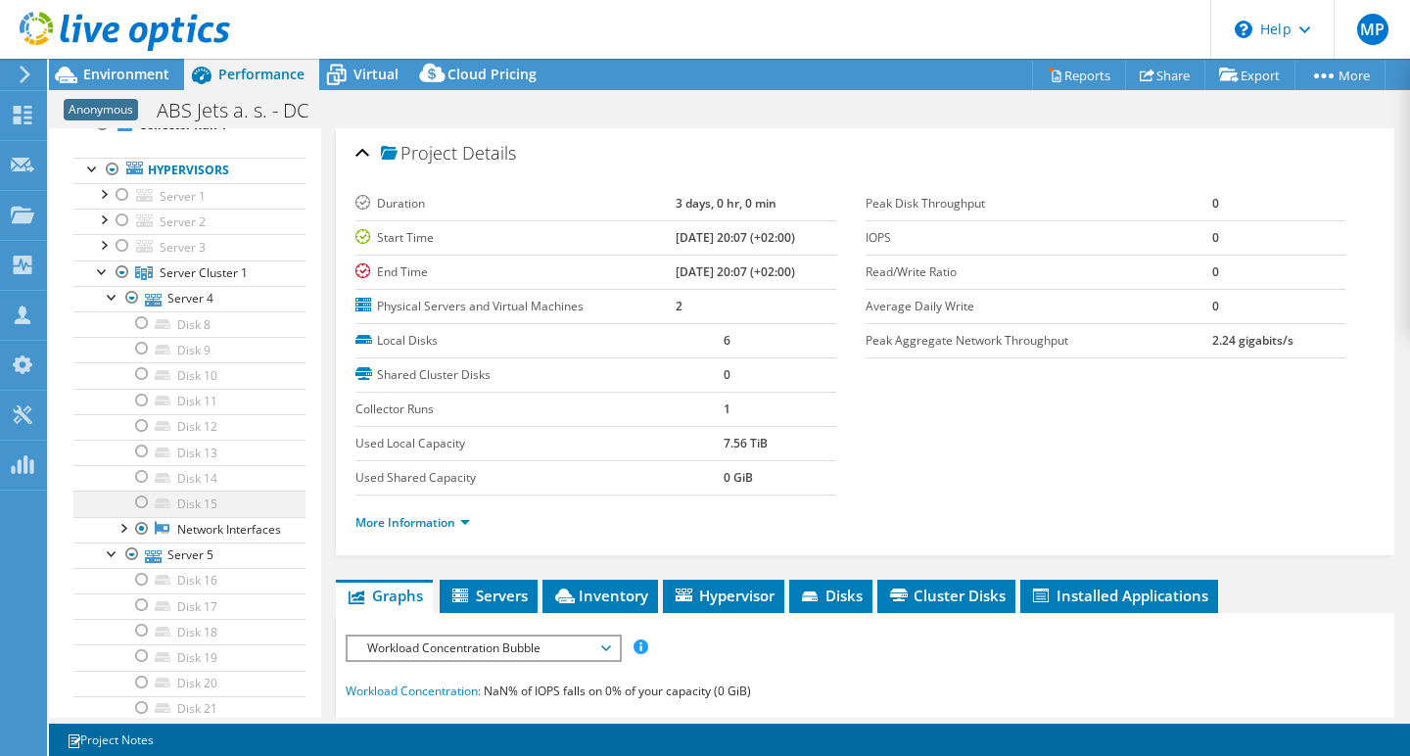
scroll to position [82, 0]
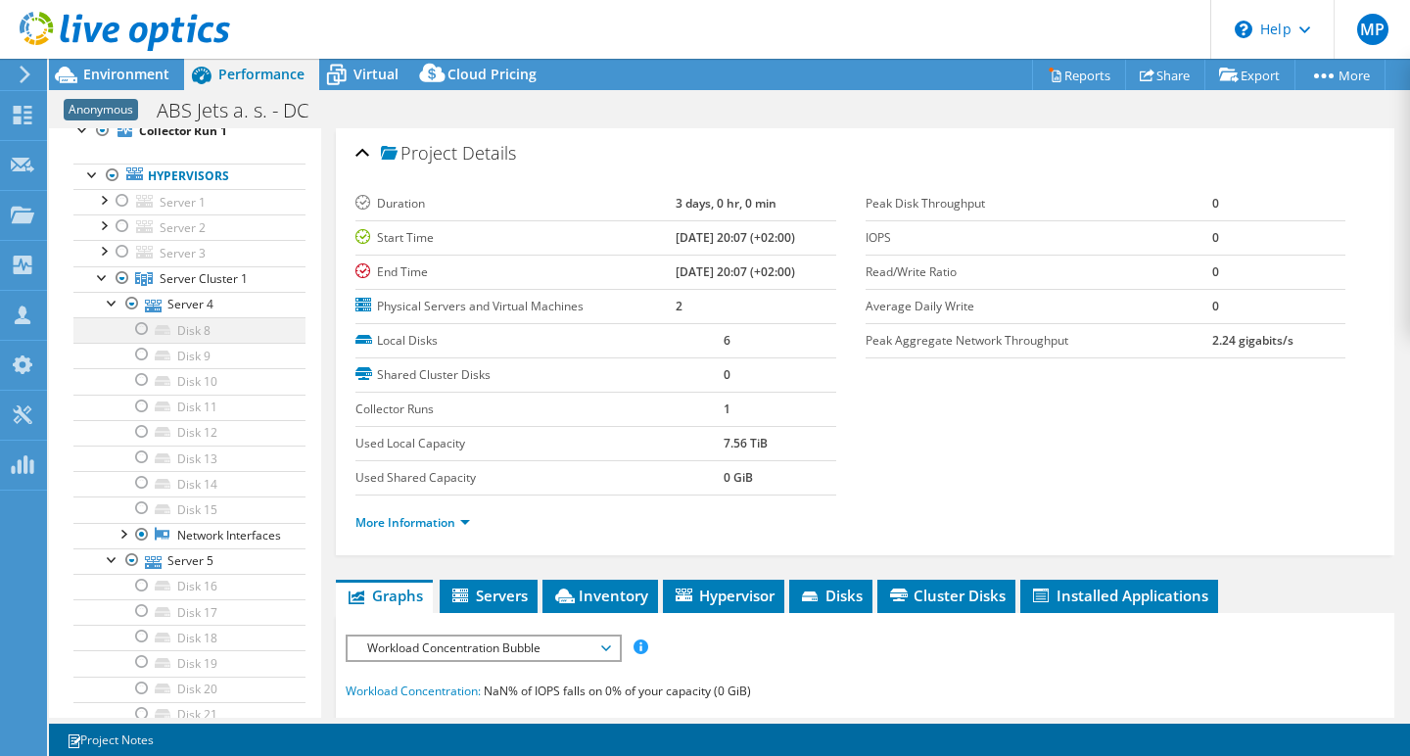
click at [143, 326] on div at bounding box center [142, 328] width 20 height 23
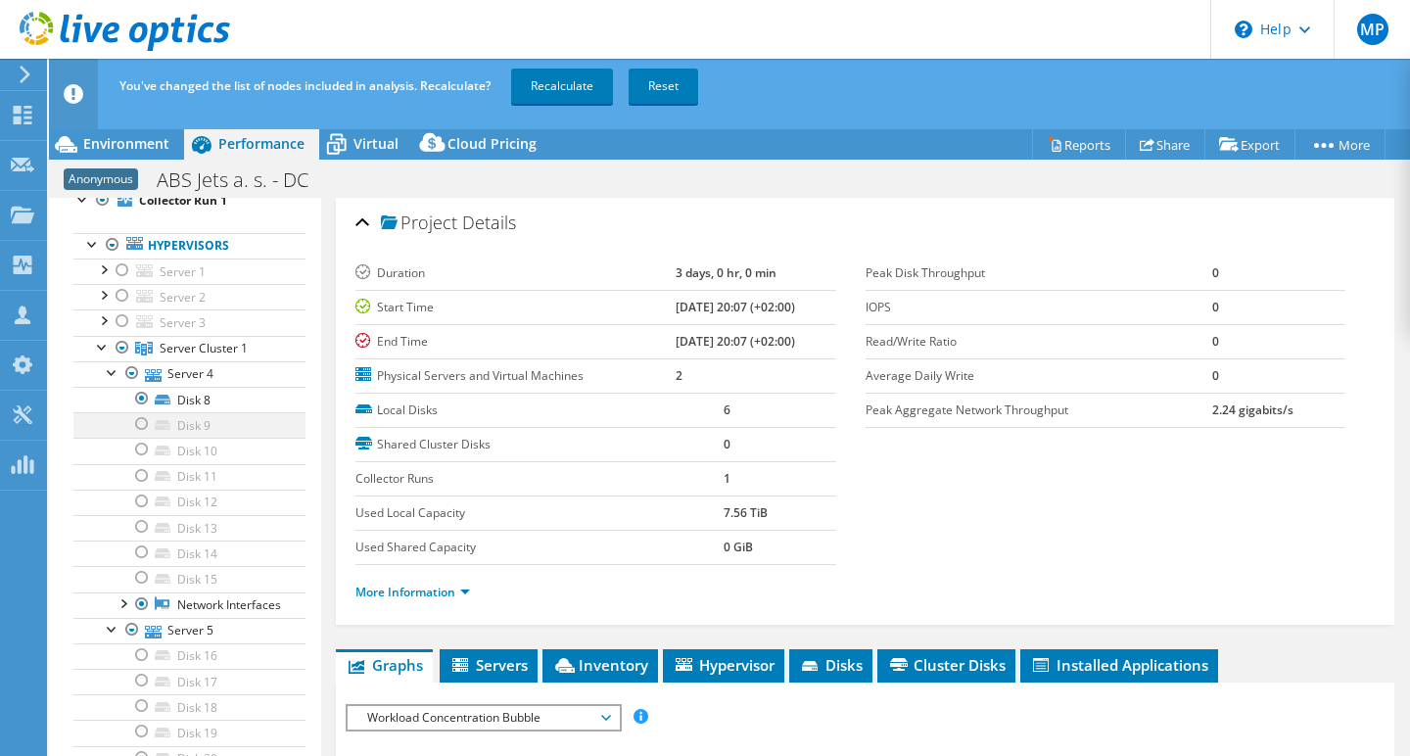
click at [145, 423] on div at bounding box center [142, 423] width 20 height 23
click at [145, 446] on div at bounding box center [142, 449] width 20 height 23
click at [544, 82] on link "Recalculate" at bounding box center [562, 86] width 102 height 35
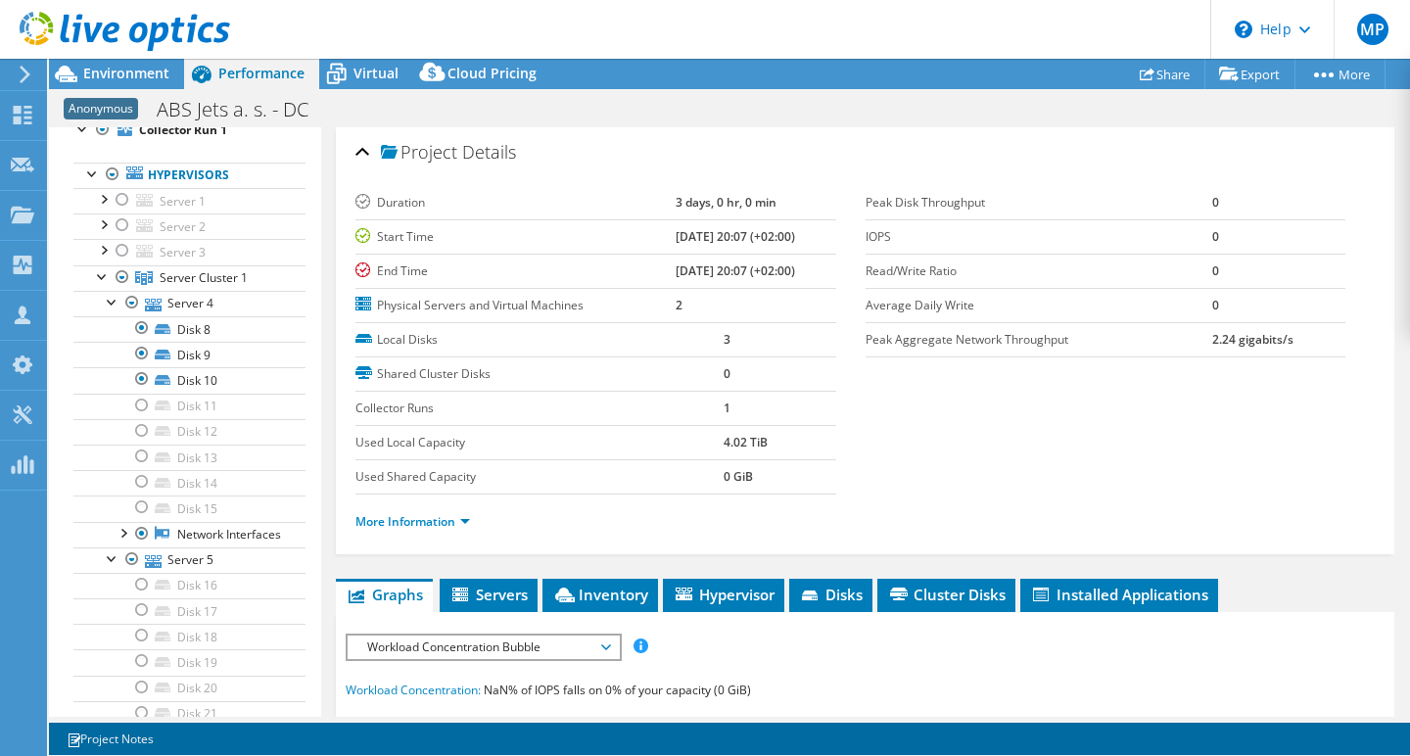
scroll to position [0, 0]
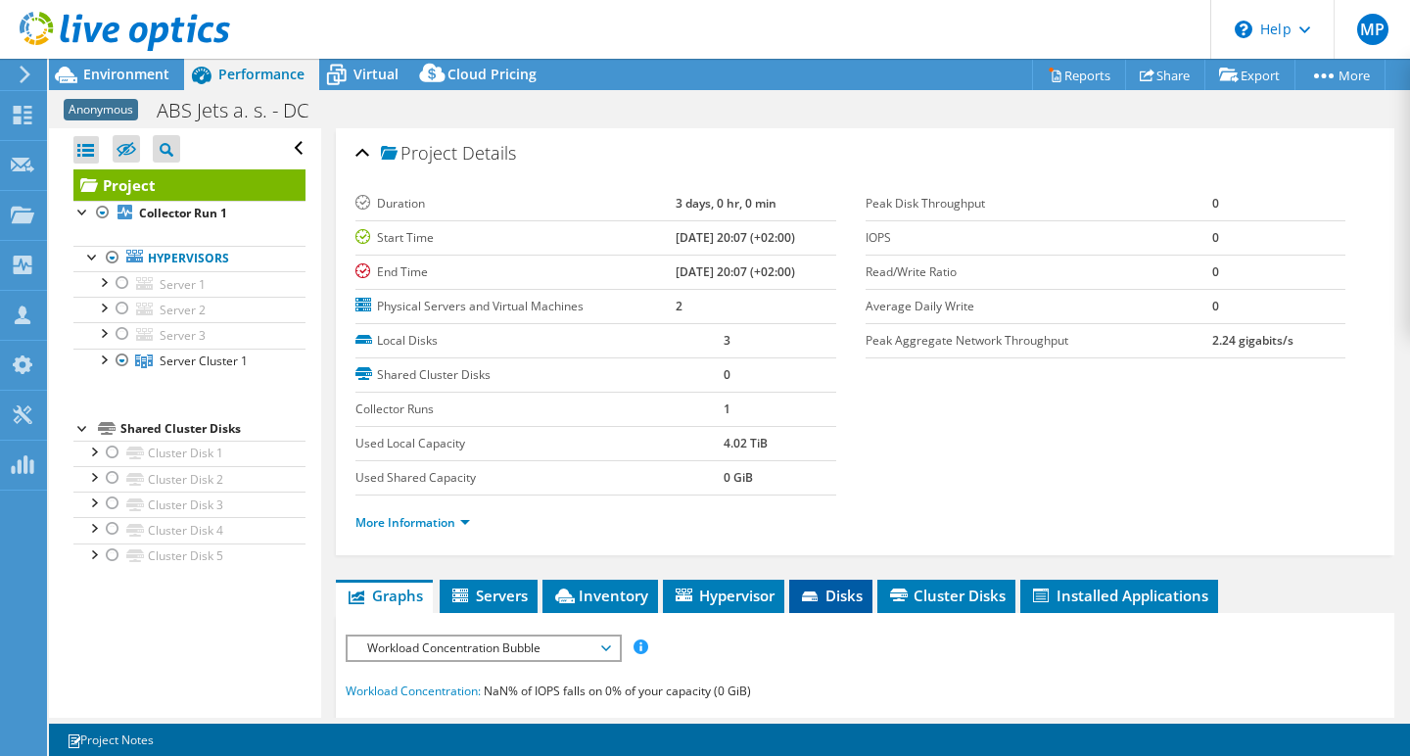
click at [827, 590] on span "Disks" at bounding box center [831, 596] width 64 height 20
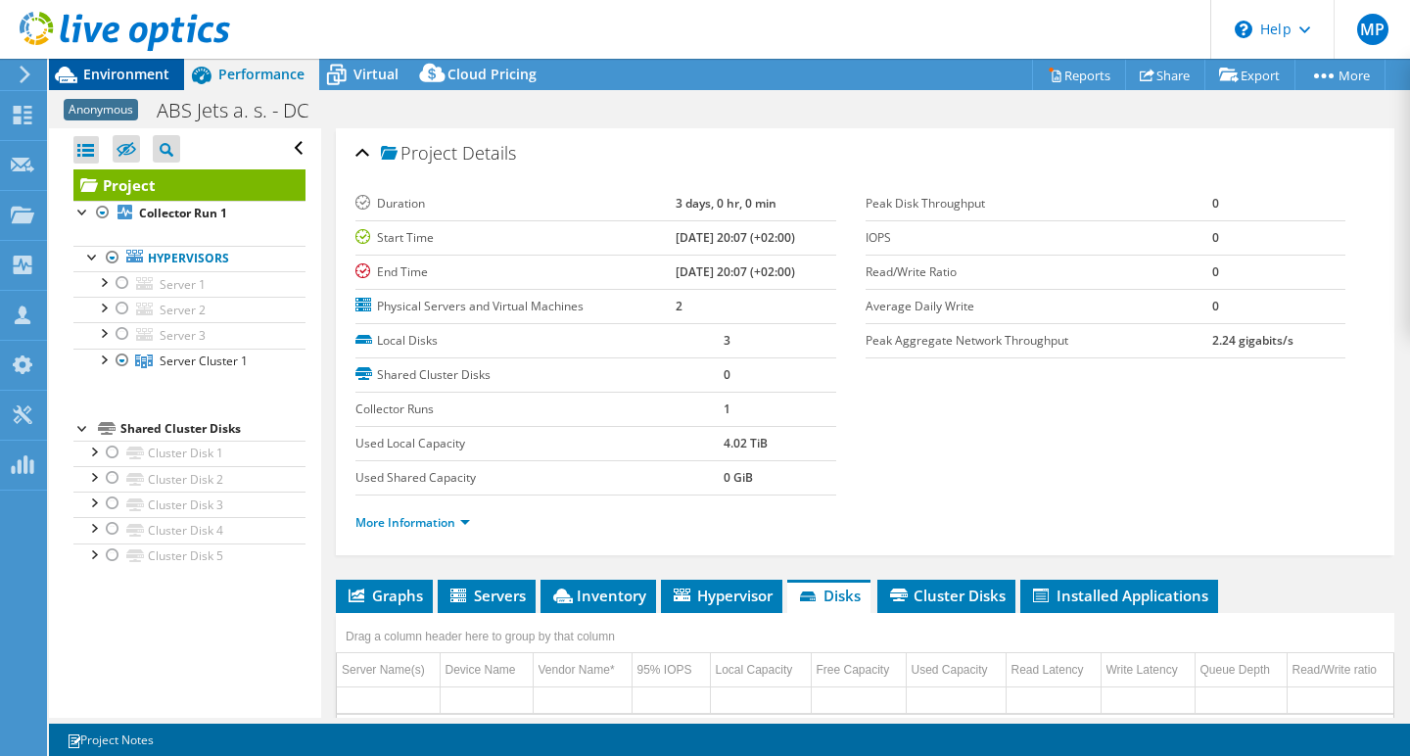
click at [140, 75] on span "Environment" at bounding box center [126, 74] width 86 height 19
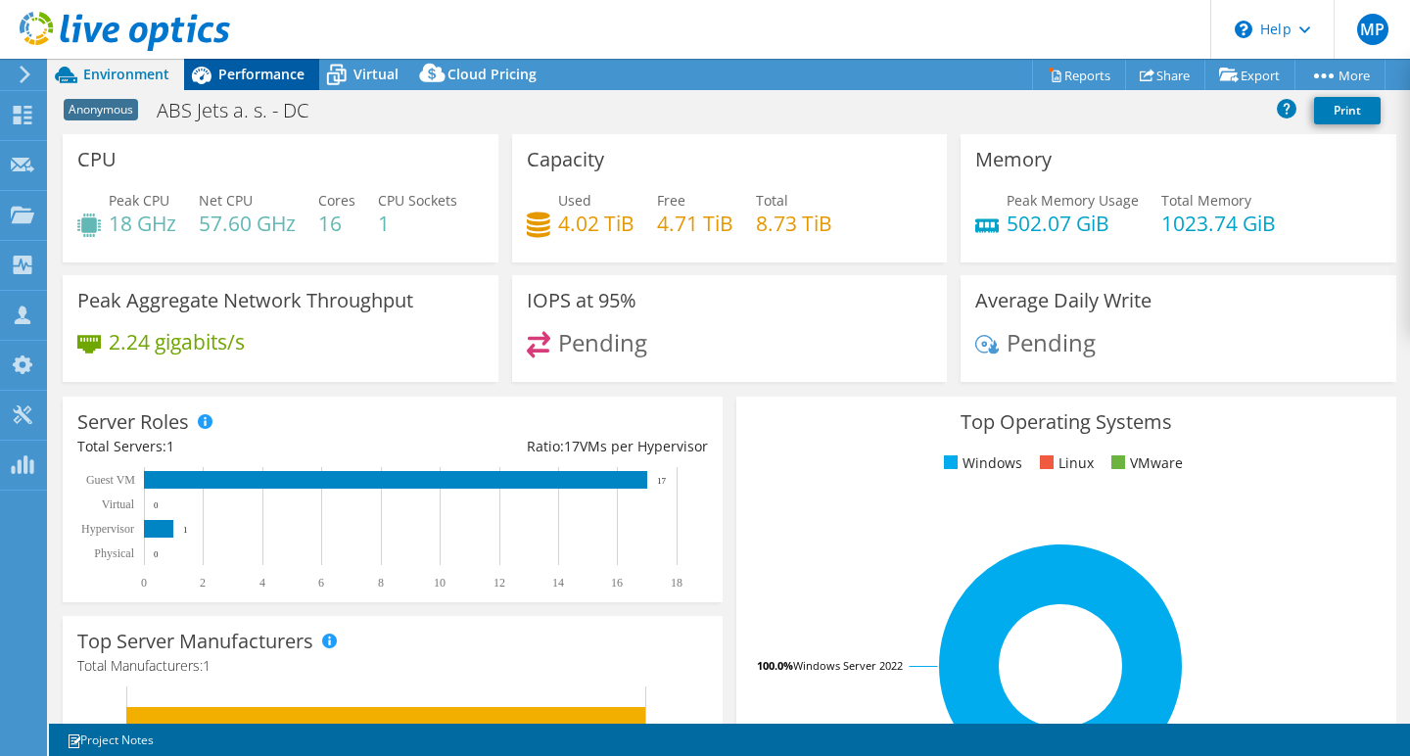
click at [252, 72] on span "Performance" at bounding box center [261, 74] width 86 height 19
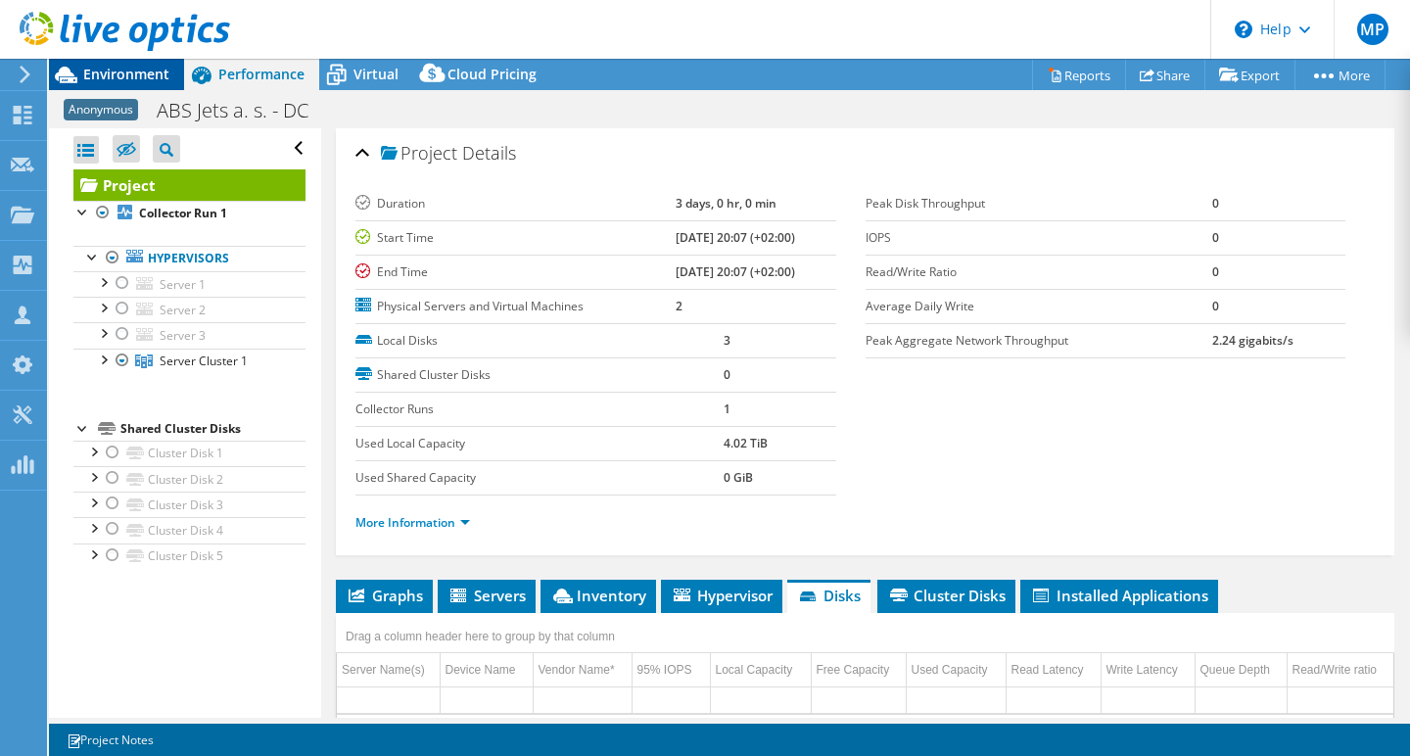
click at [147, 76] on span "Environment" at bounding box center [126, 74] width 86 height 19
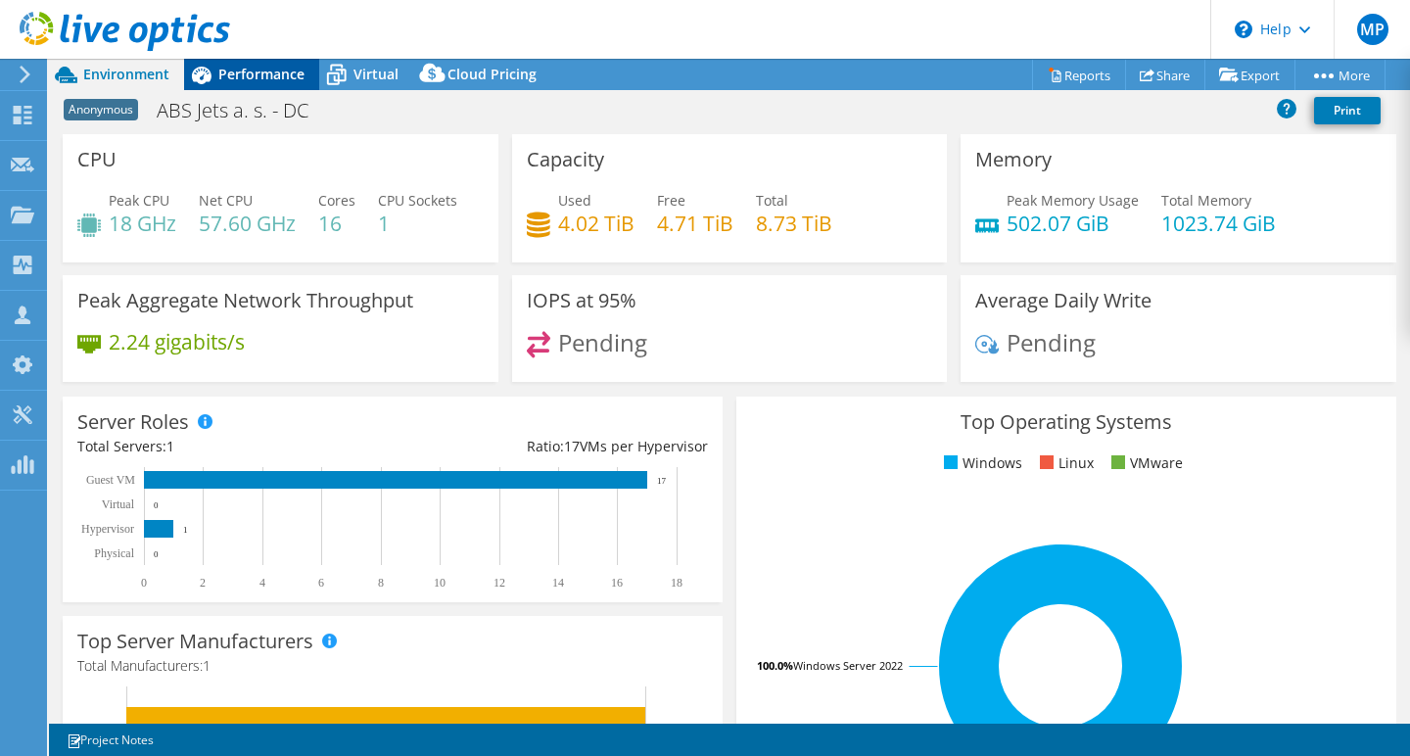
click at [235, 72] on span "Performance" at bounding box center [261, 74] width 86 height 19
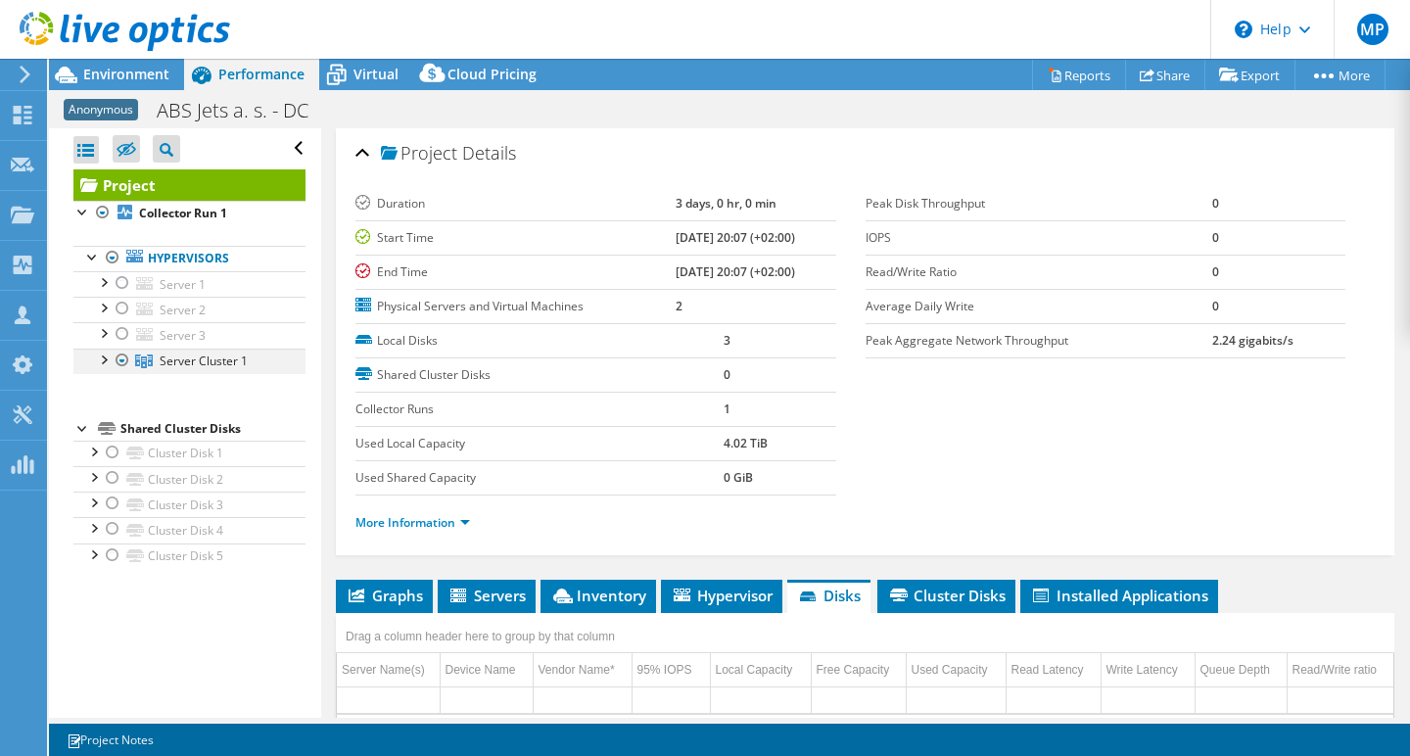
click at [103, 357] on div at bounding box center [103, 359] width 20 height 20
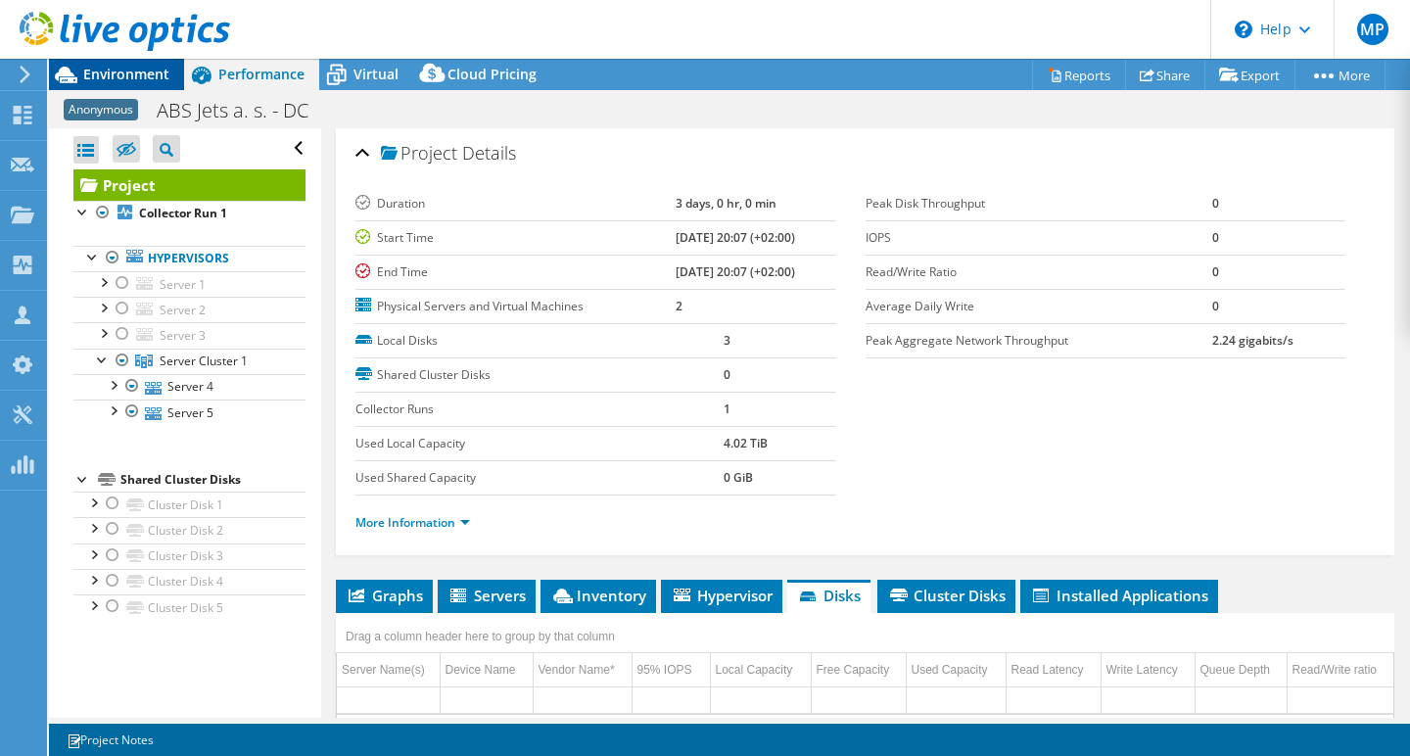
click at [134, 74] on span "Environment" at bounding box center [126, 74] width 86 height 19
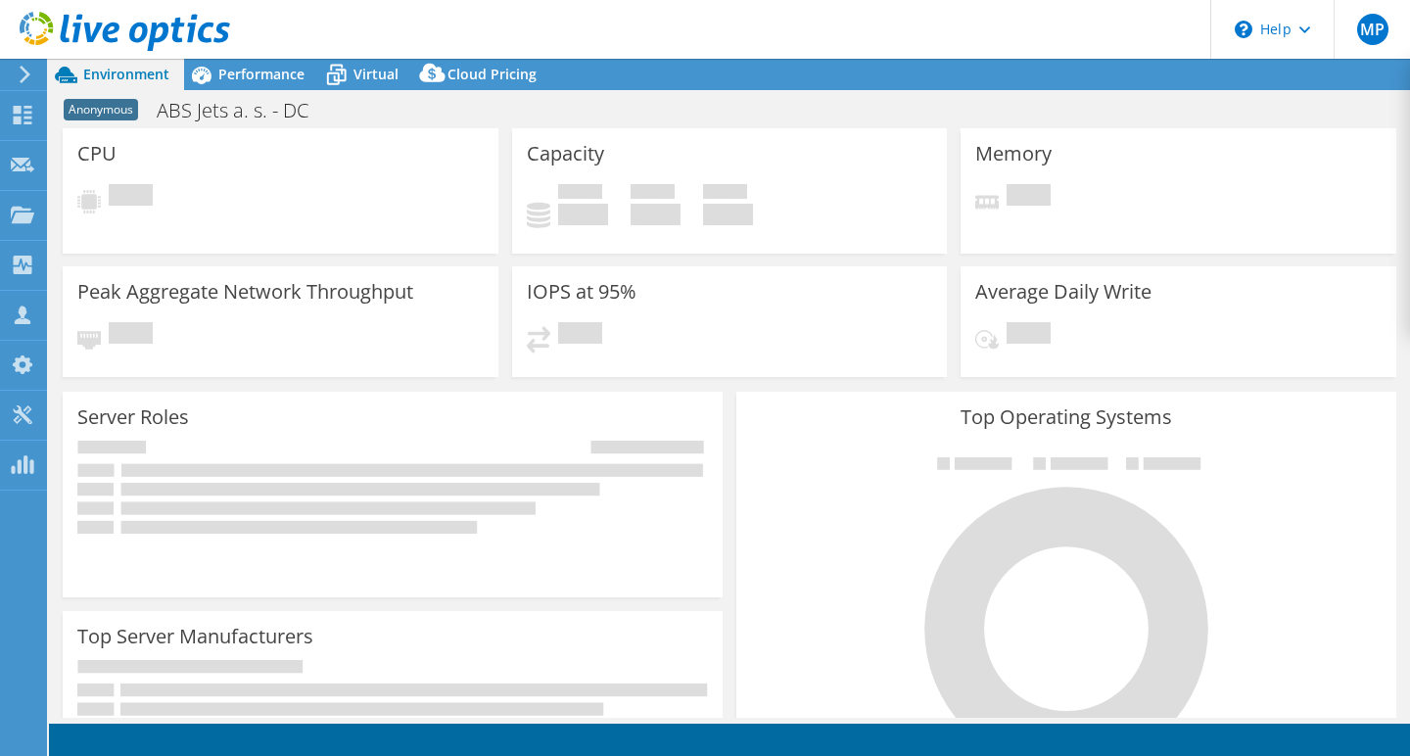
select select "USD"
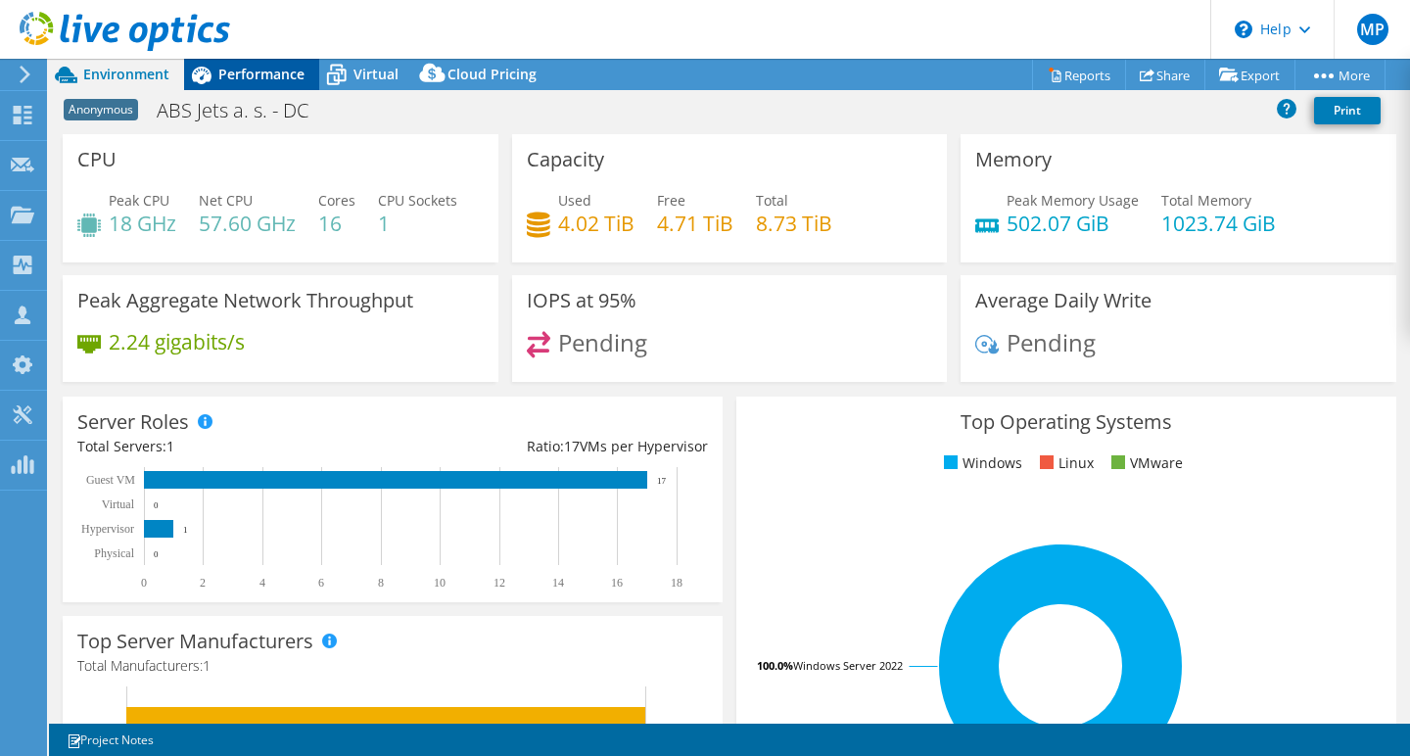
click at [259, 77] on span "Performance" at bounding box center [261, 74] width 86 height 19
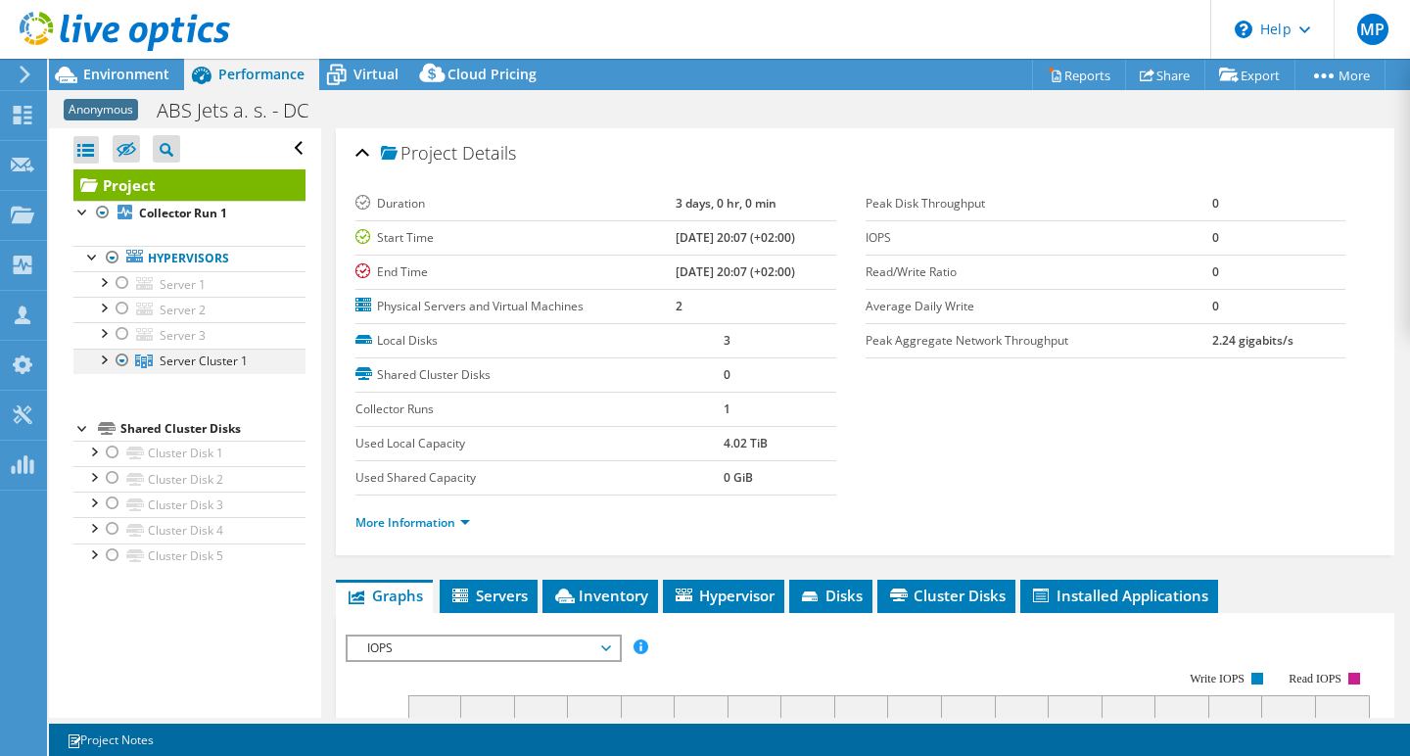
click at [100, 355] on div at bounding box center [103, 359] width 20 height 20
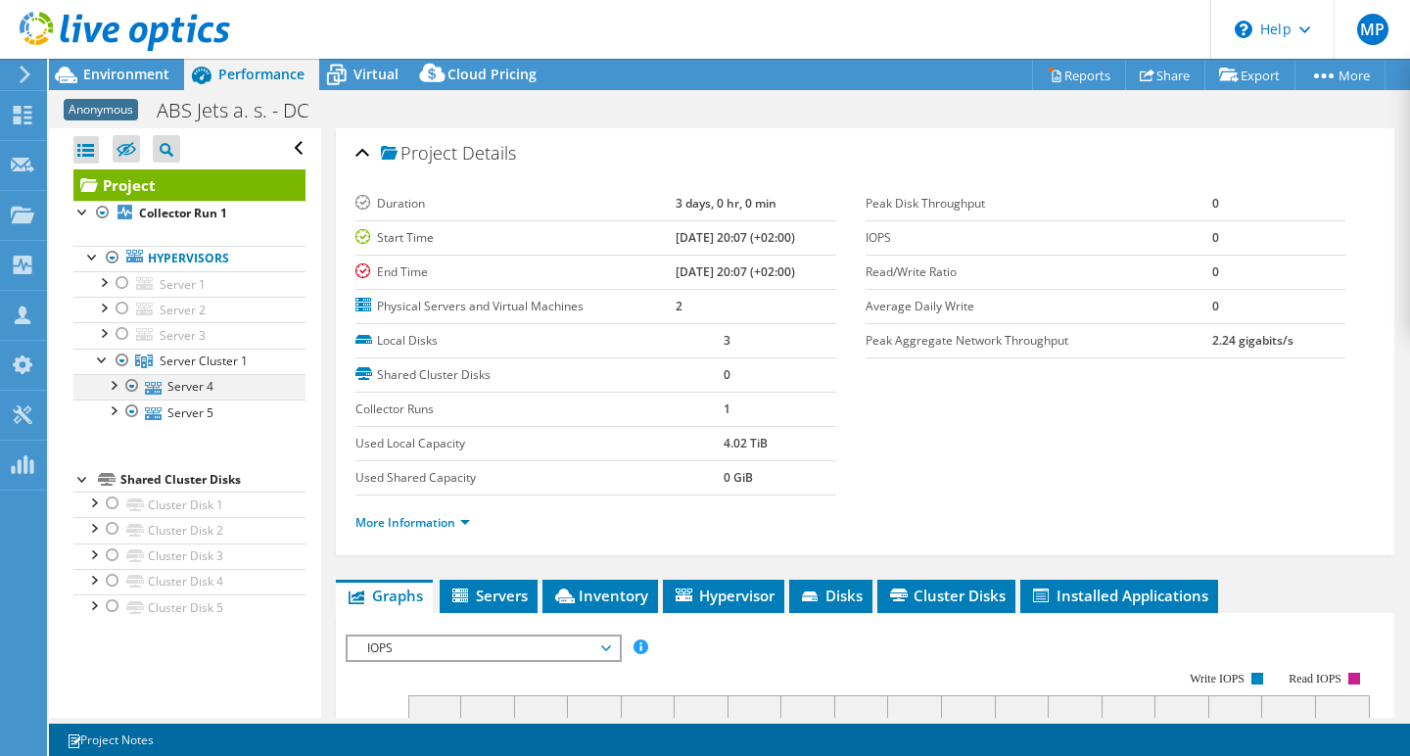
click at [113, 380] on div at bounding box center [113, 384] width 20 height 20
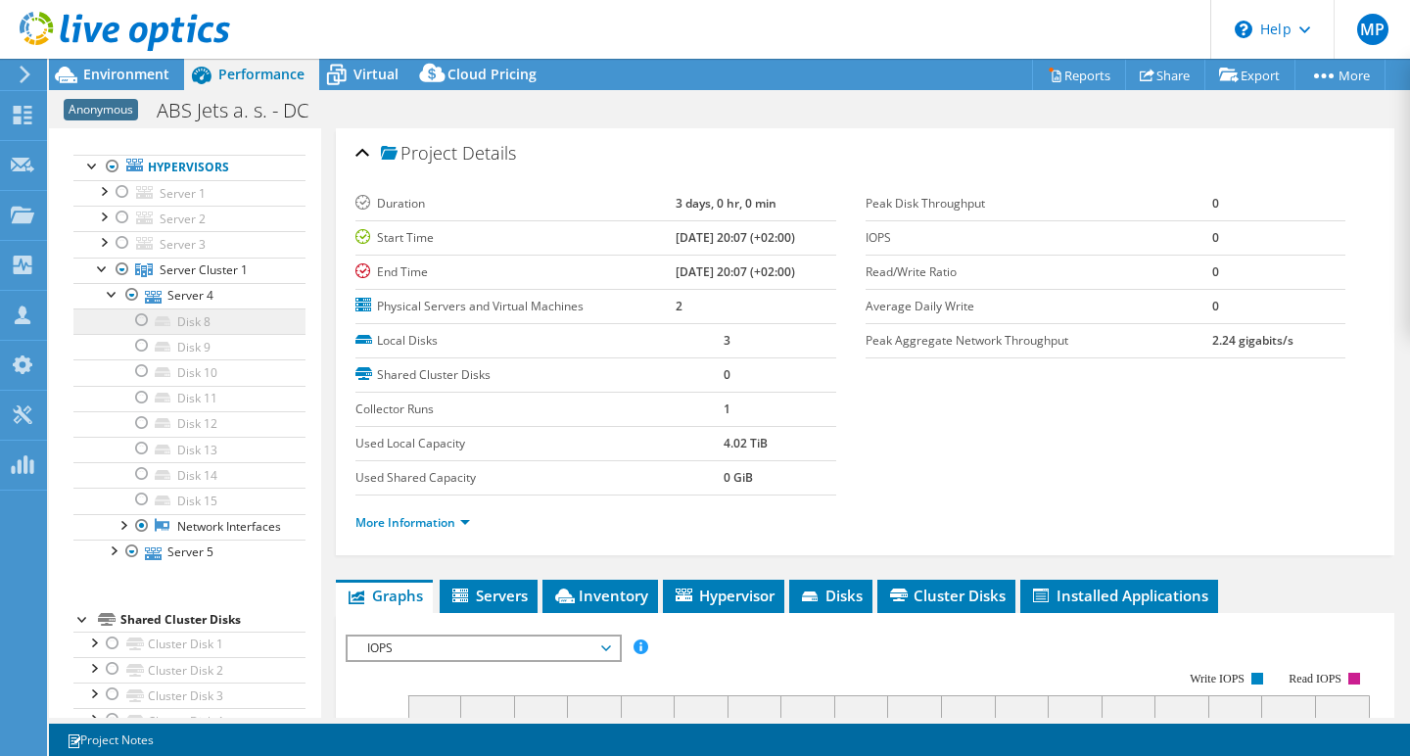
scroll to position [165, 0]
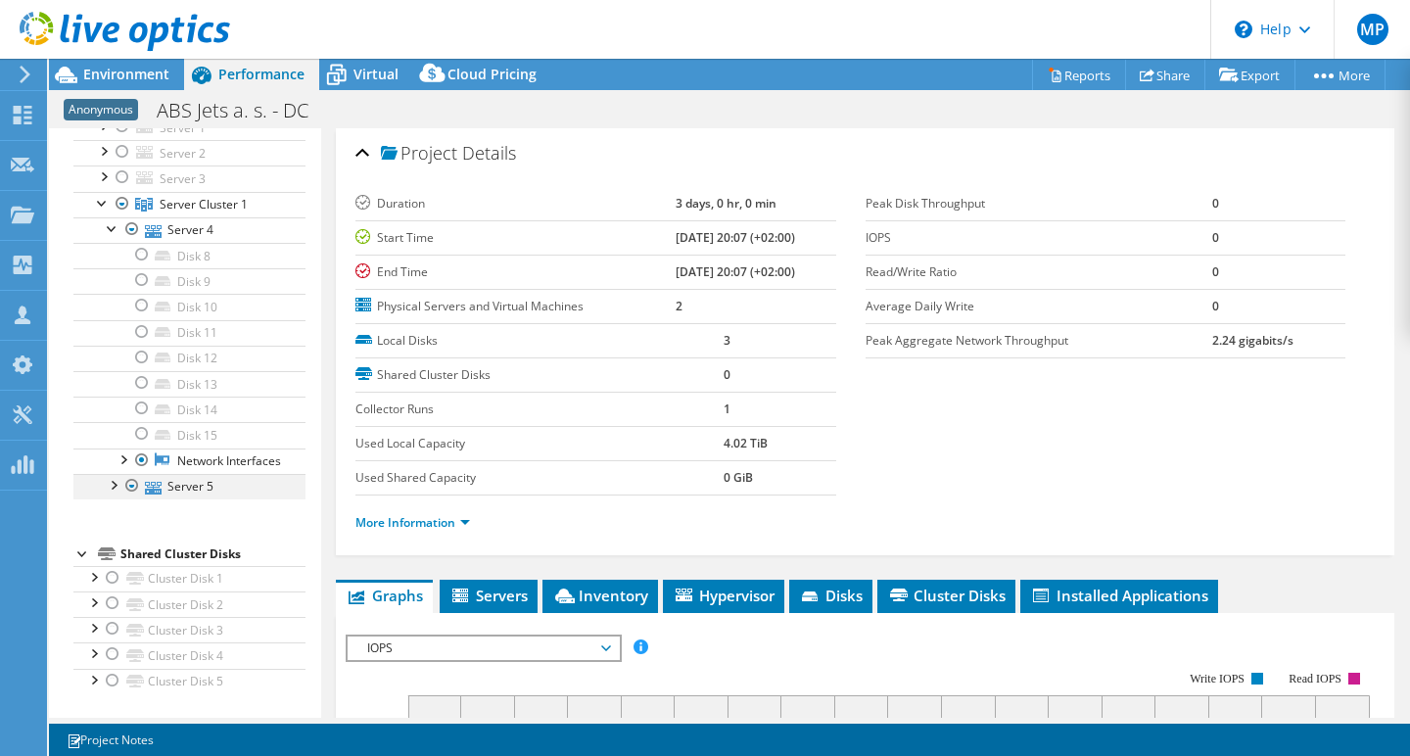
click at [115, 493] on div at bounding box center [113, 484] width 20 height 20
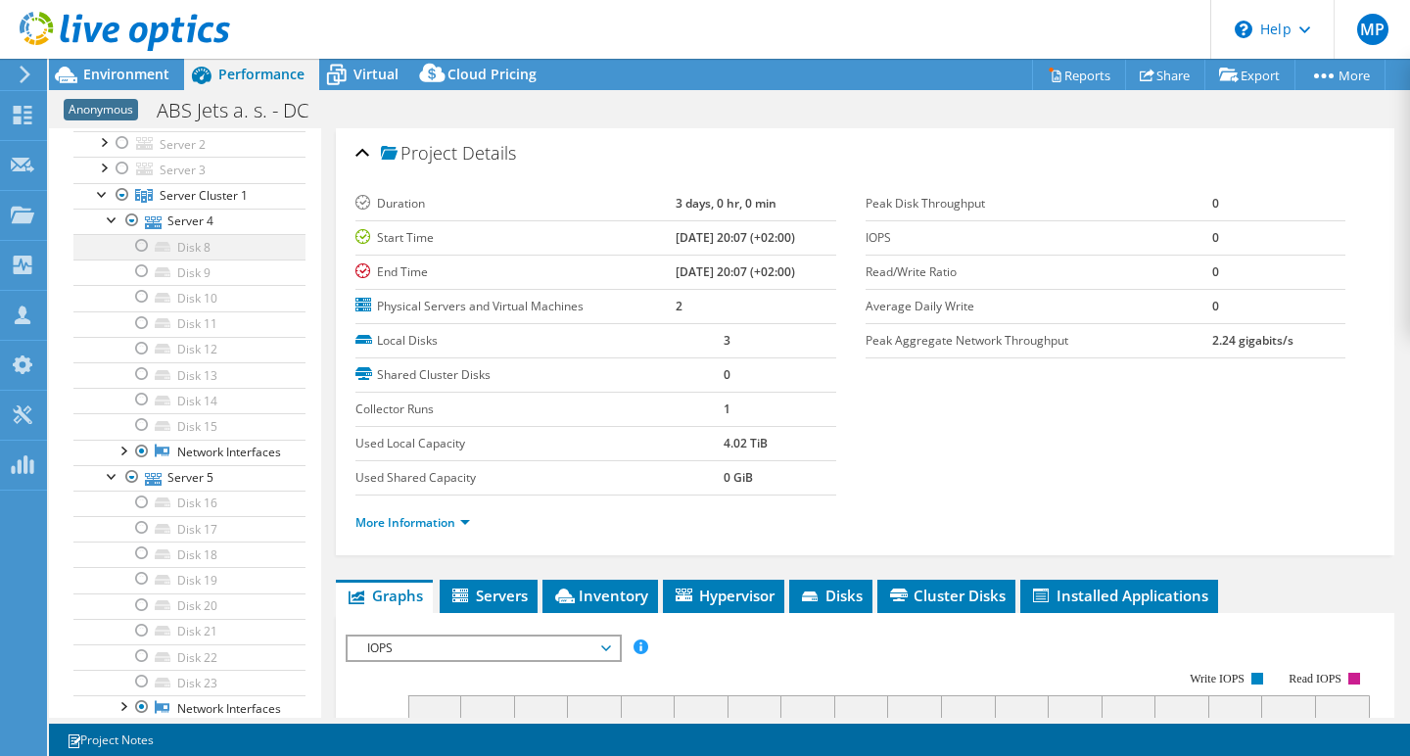
click at [145, 246] on div at bounding box center [142, 245] width 20 height 23
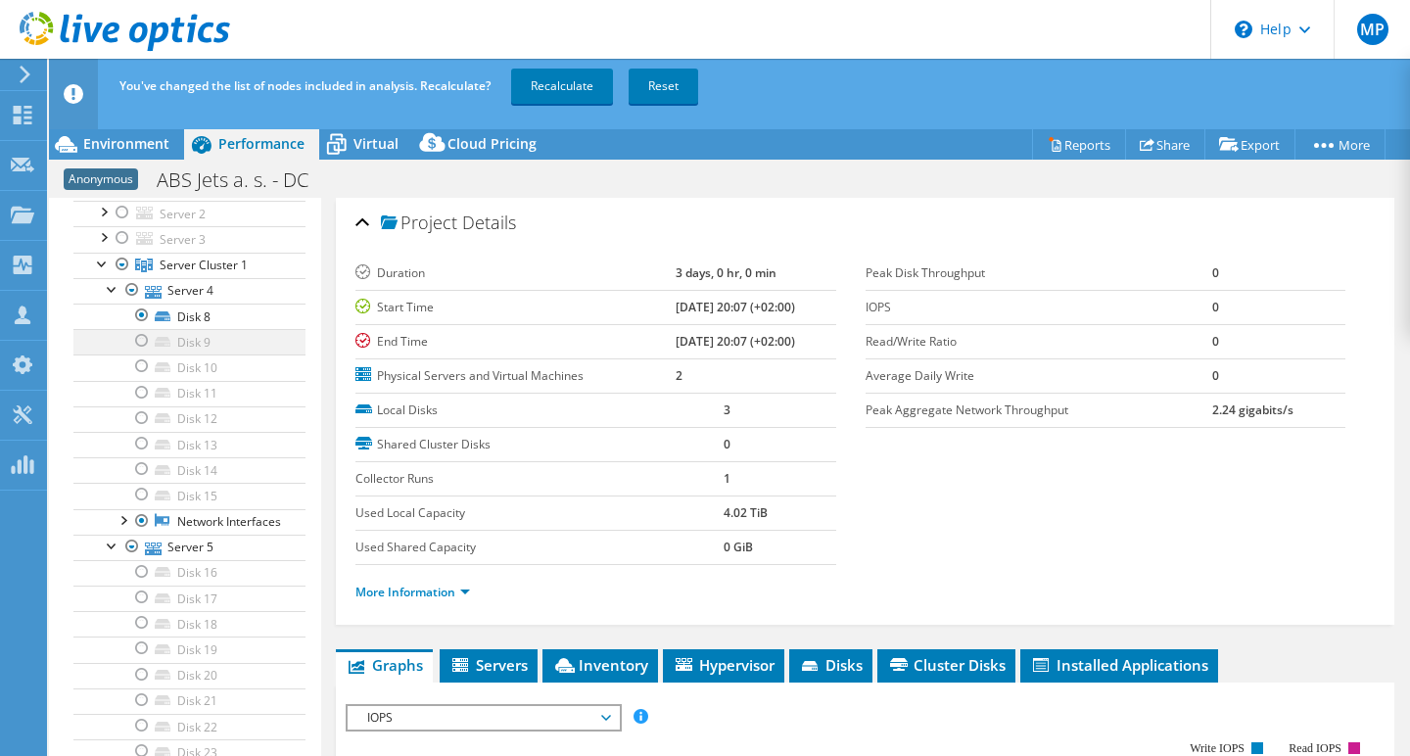
click at [146, 338] on div at bounding box center [142, 340] width 20 height 23
click at [146, 365] on div at bounding box center [142, 365] width 20 height 23
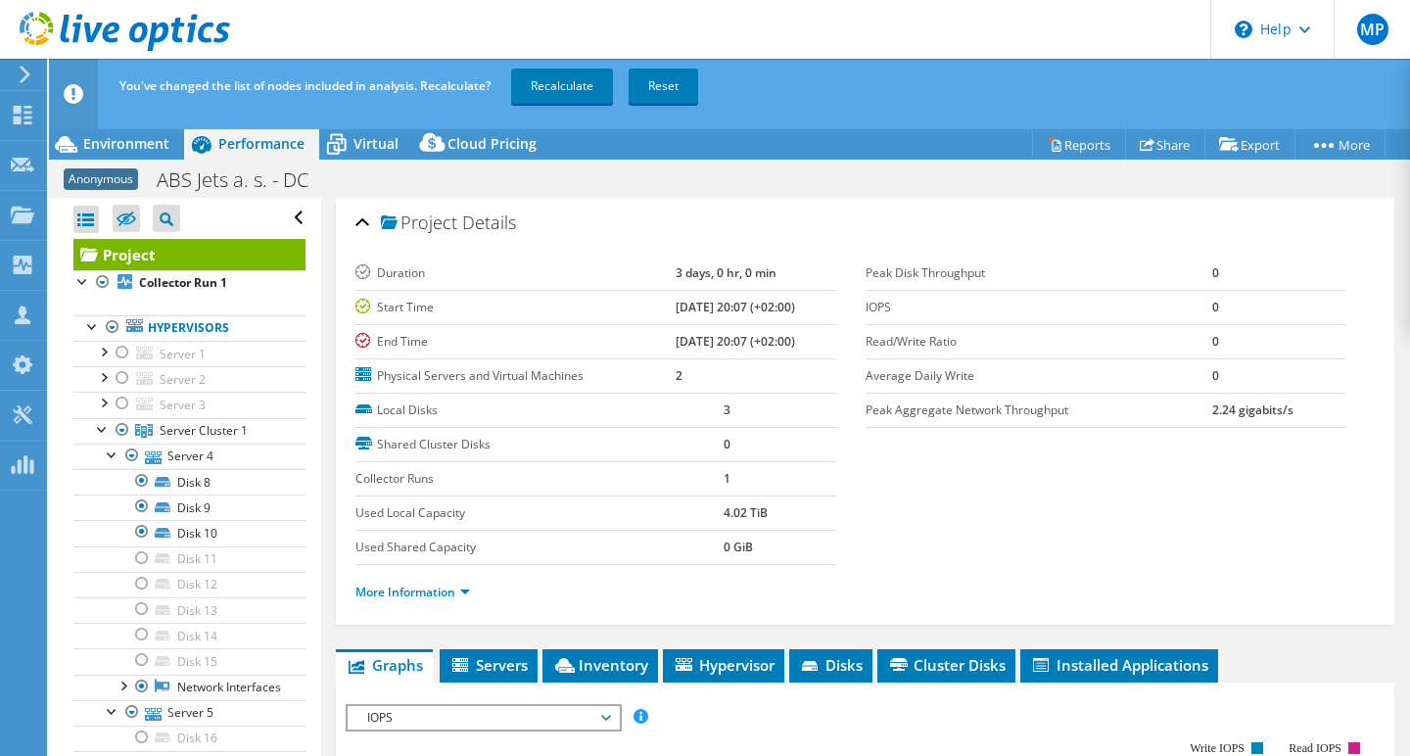
scroll to position [0, 0]
click at [568, 88] on link "Recalculate" at bounding box center [562, 86] width 102 height 35
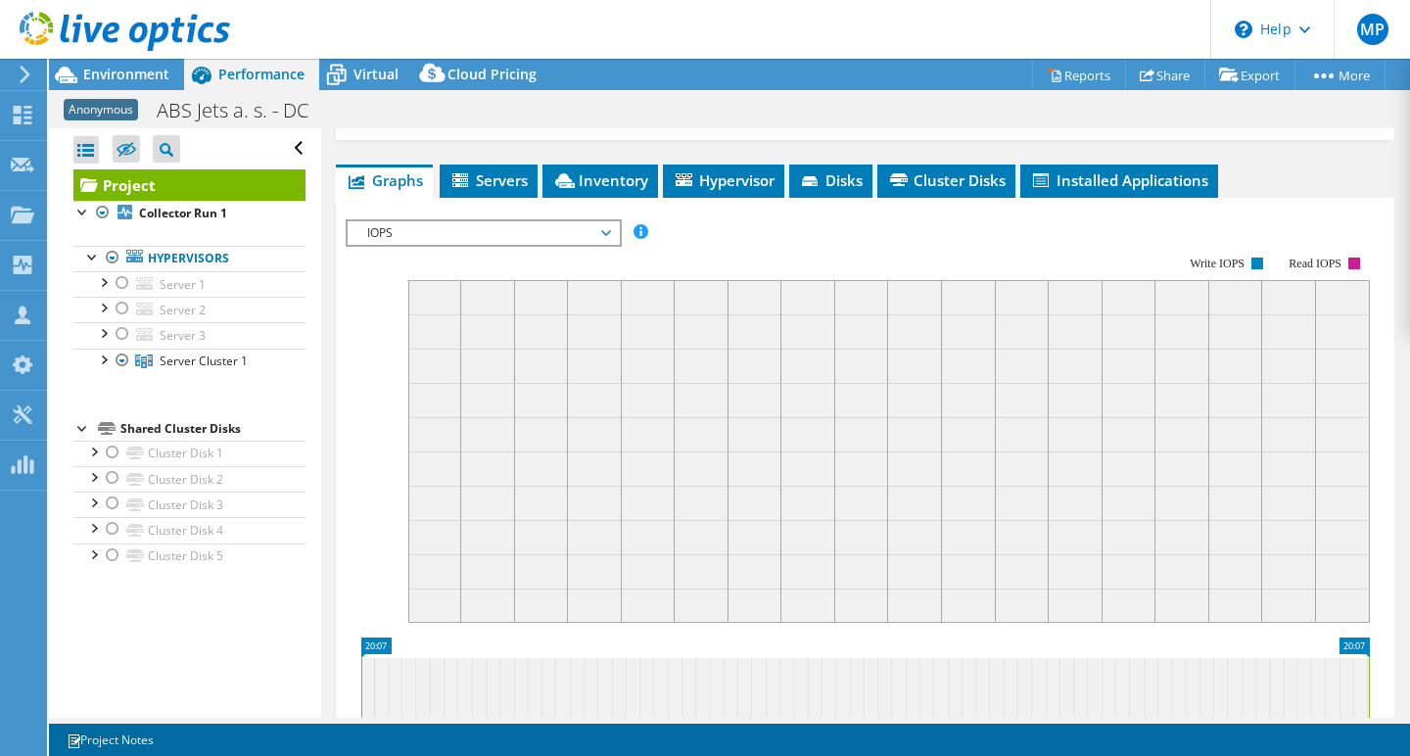
scroll to position [426, 0]
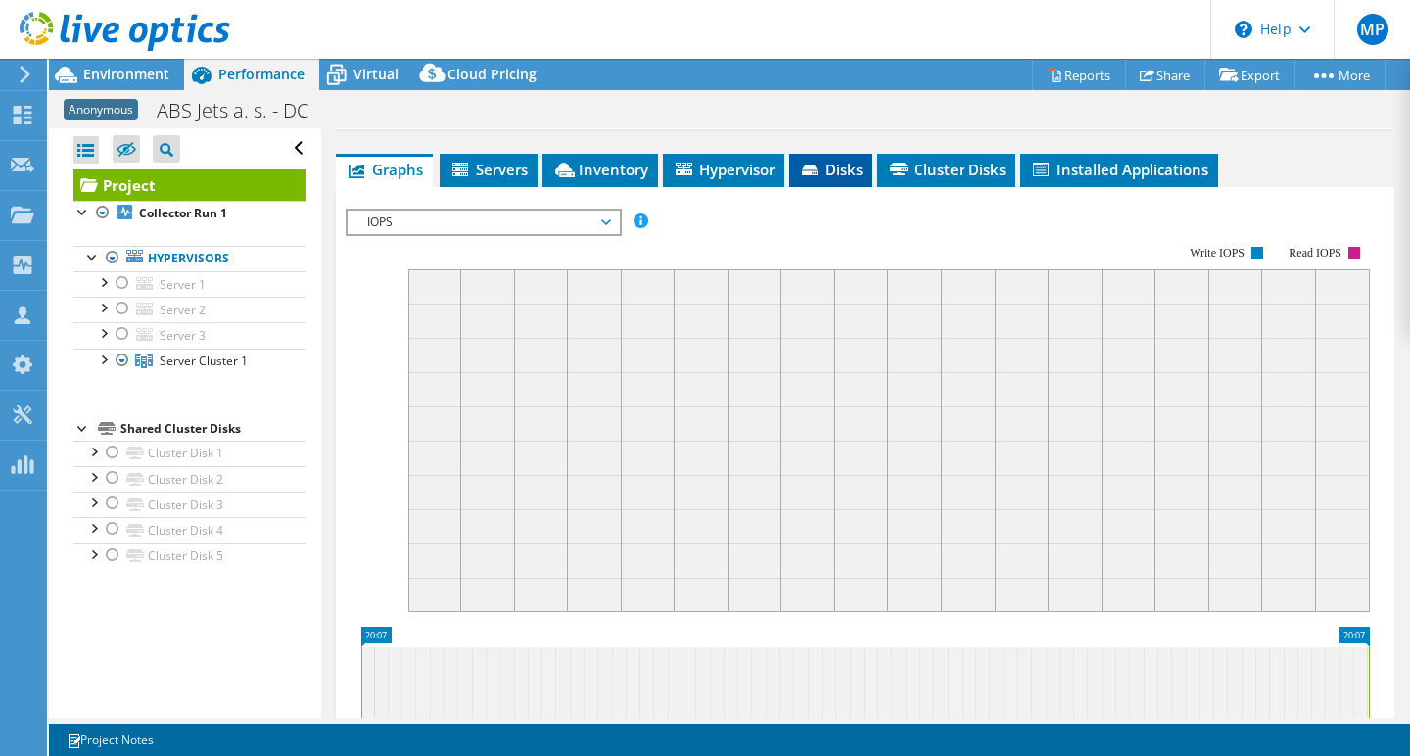
click at [846, 170] on span "Disks" at bounding box center [831, 170] width 64 height 20
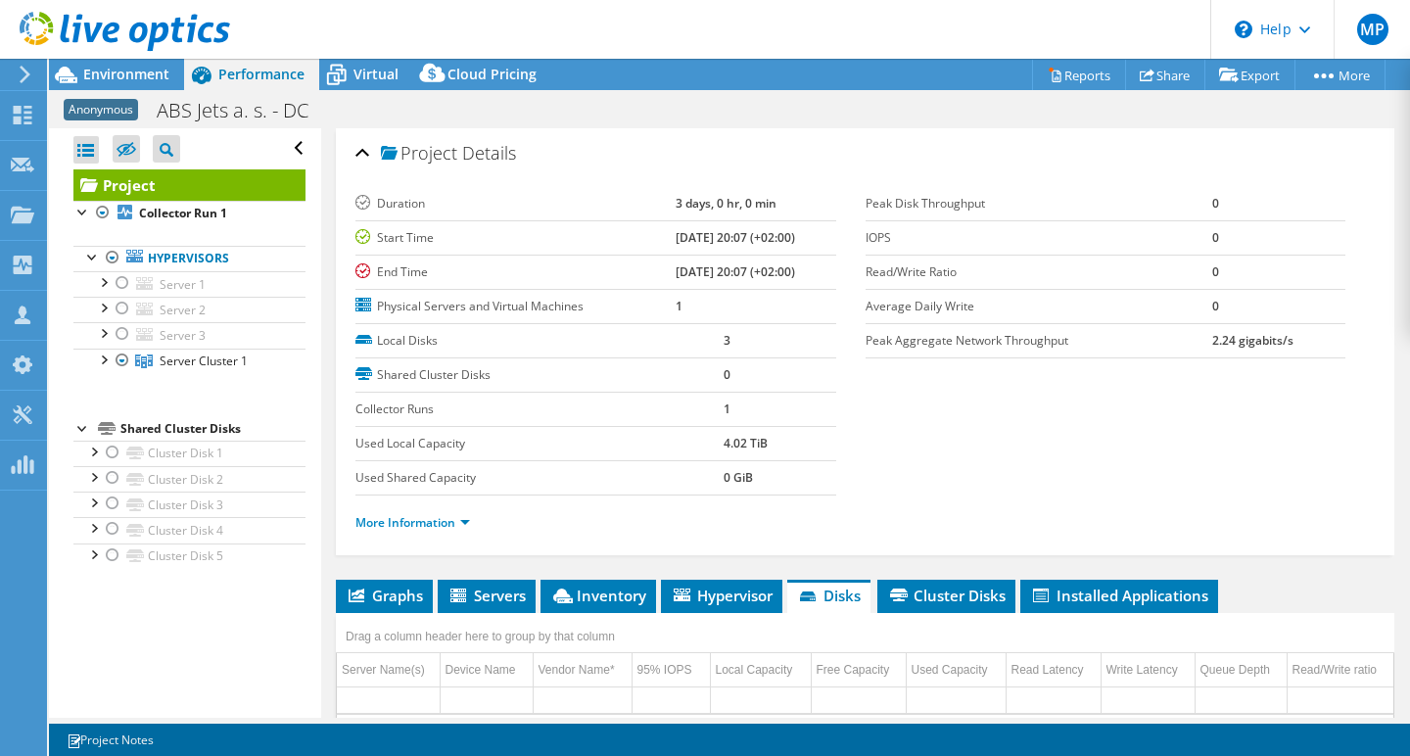
scroll to position [0, 0]
click at [135, 73] on span "Environment" at bounding box center [126, 74] width 86 height 19
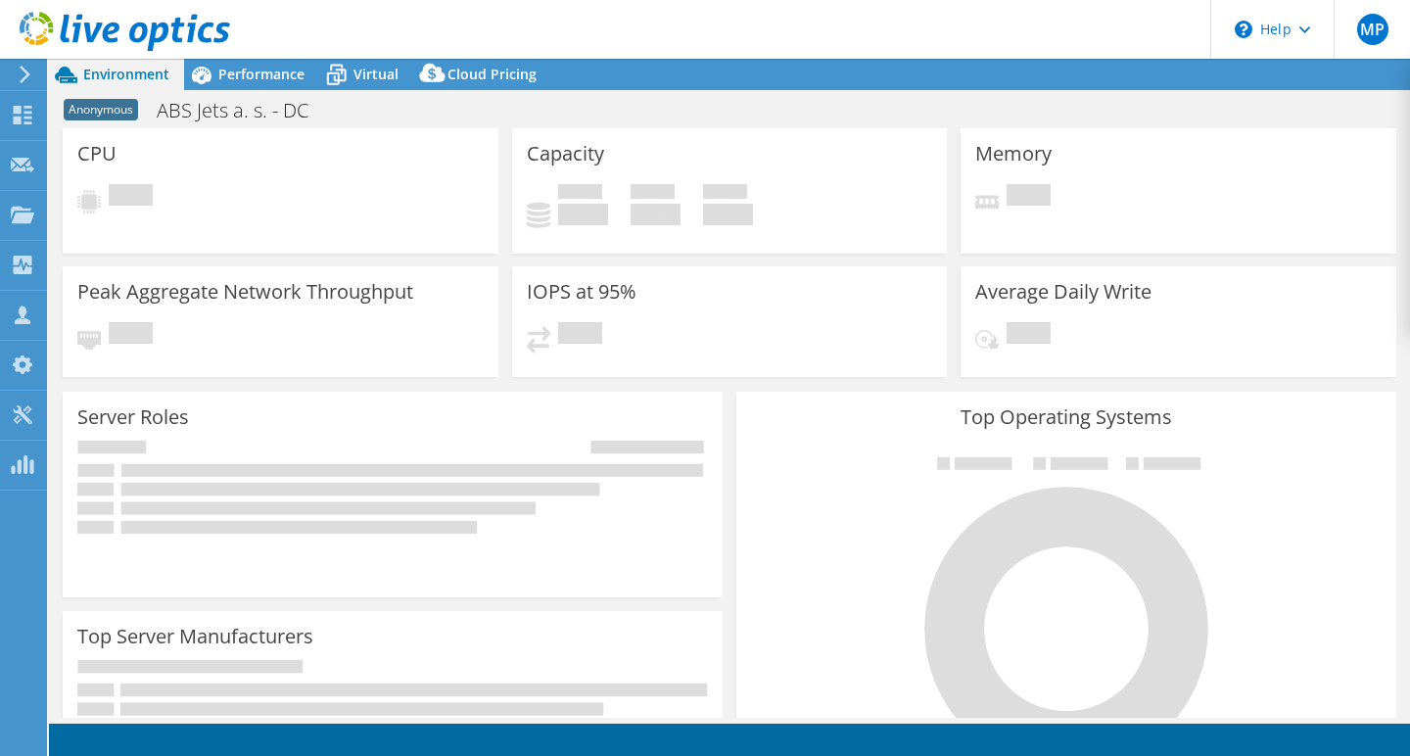
select select "USD"
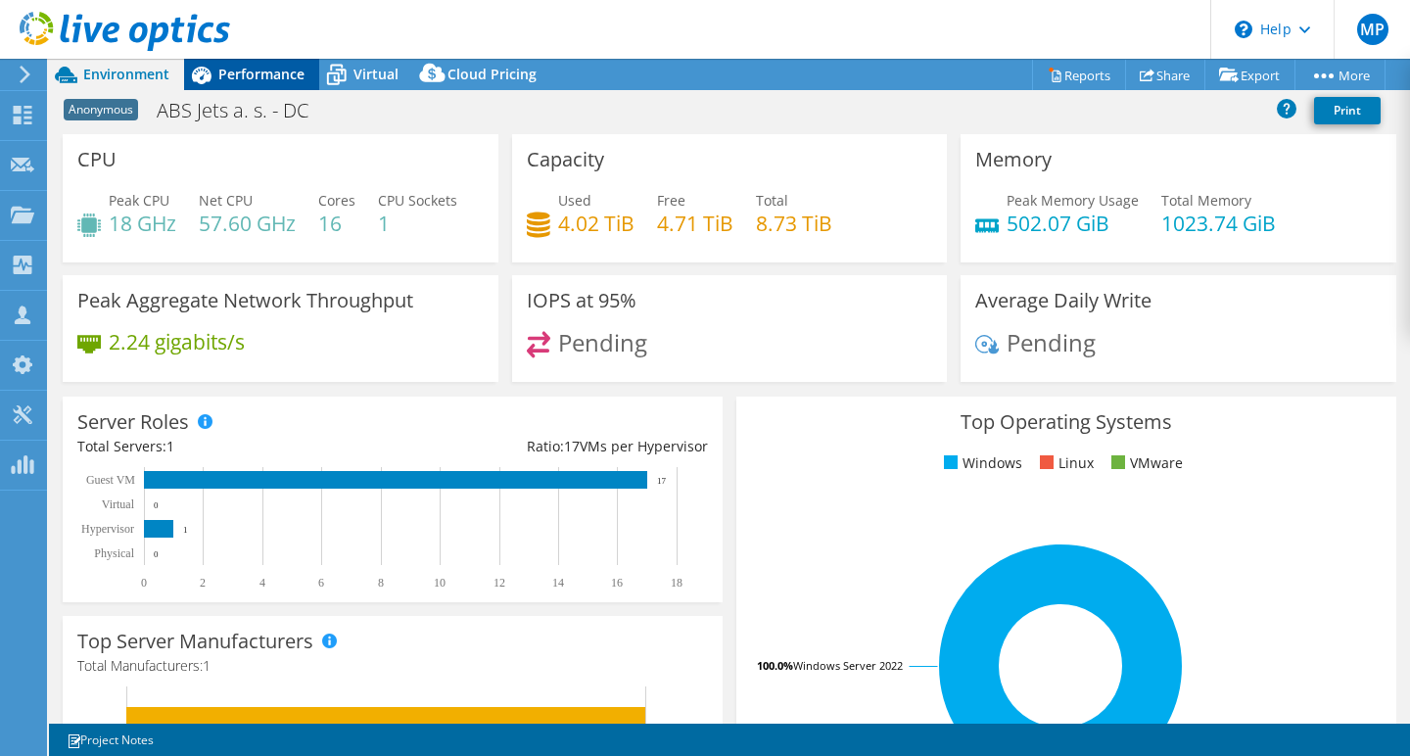
click at [258, 72] on span "Performance" at bounding box center [261, 74] width 86 height 19
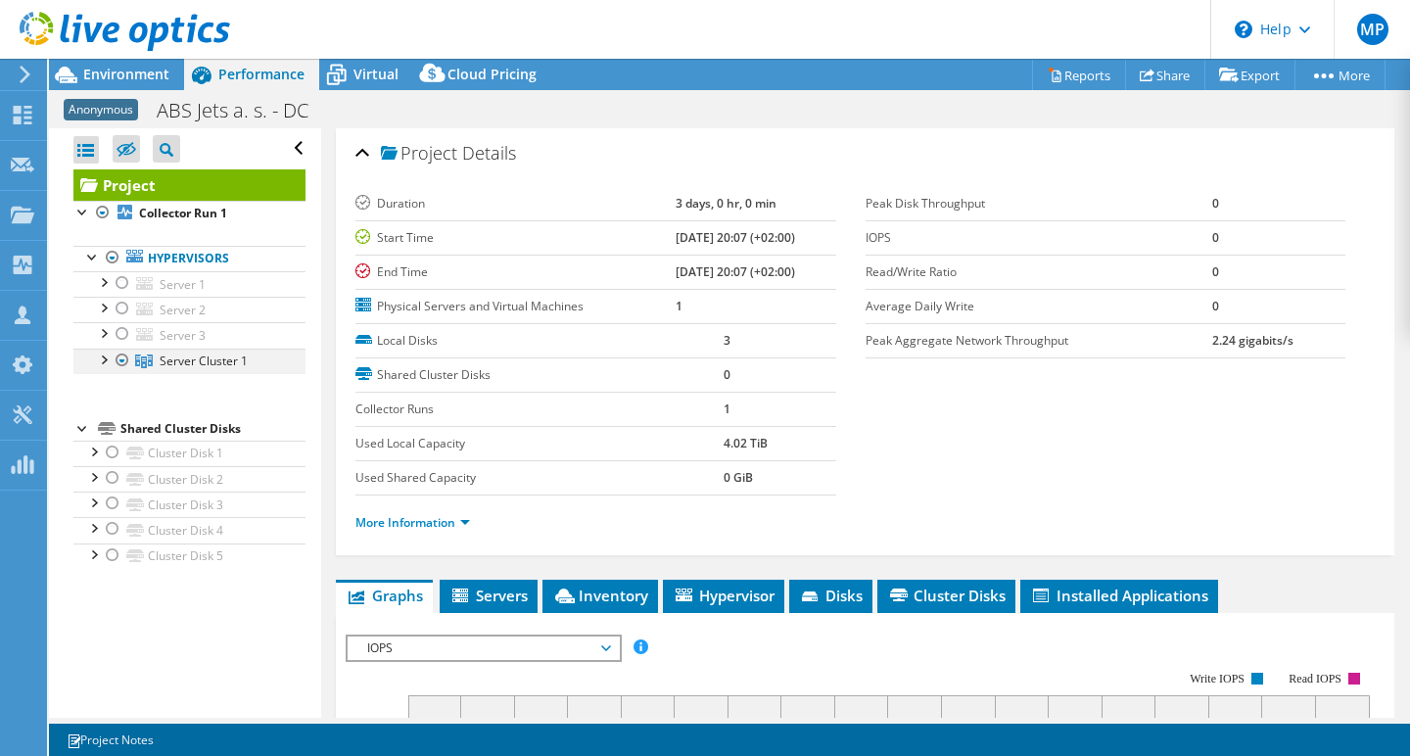
click at [107, 357] on div at bounding box center [103, 359] width 20 height 20
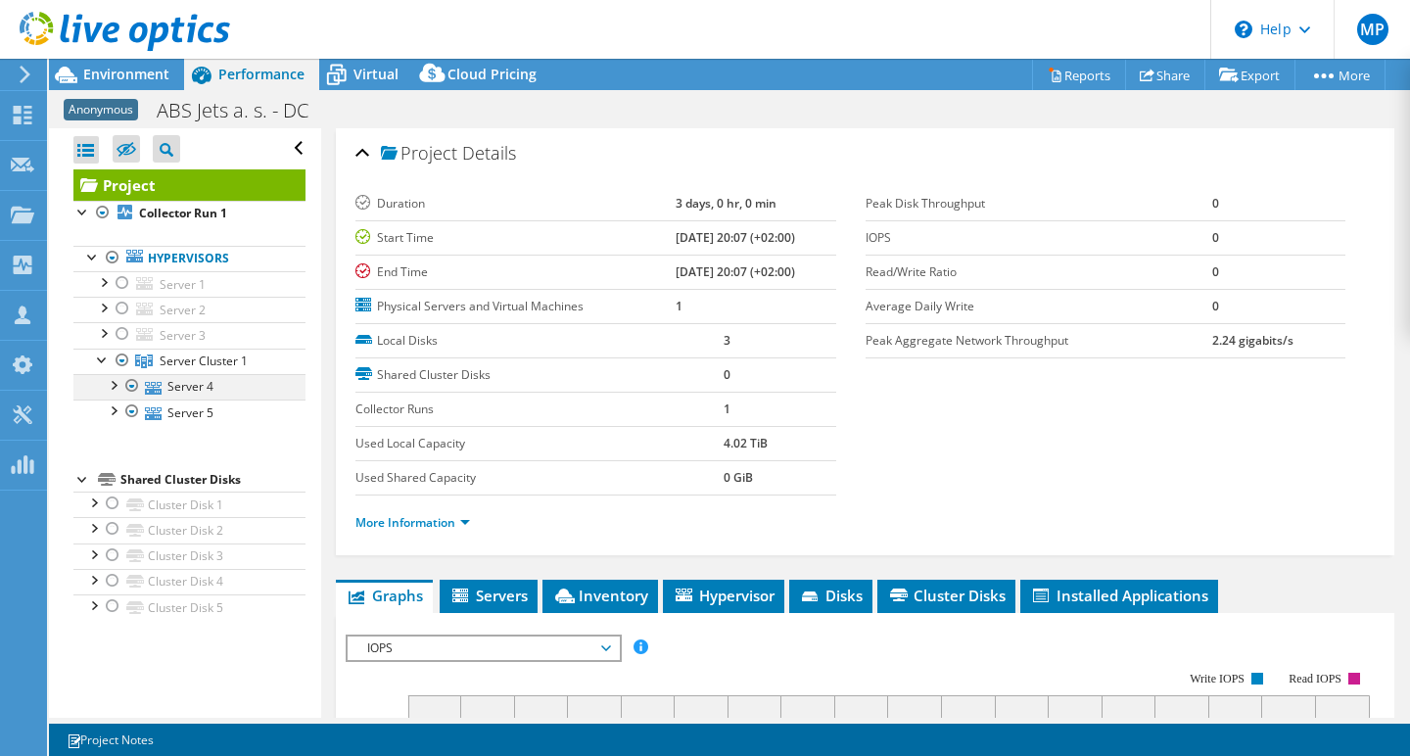
click at [116, 386] on div at bounding box center [113, 384] width 20 height 20
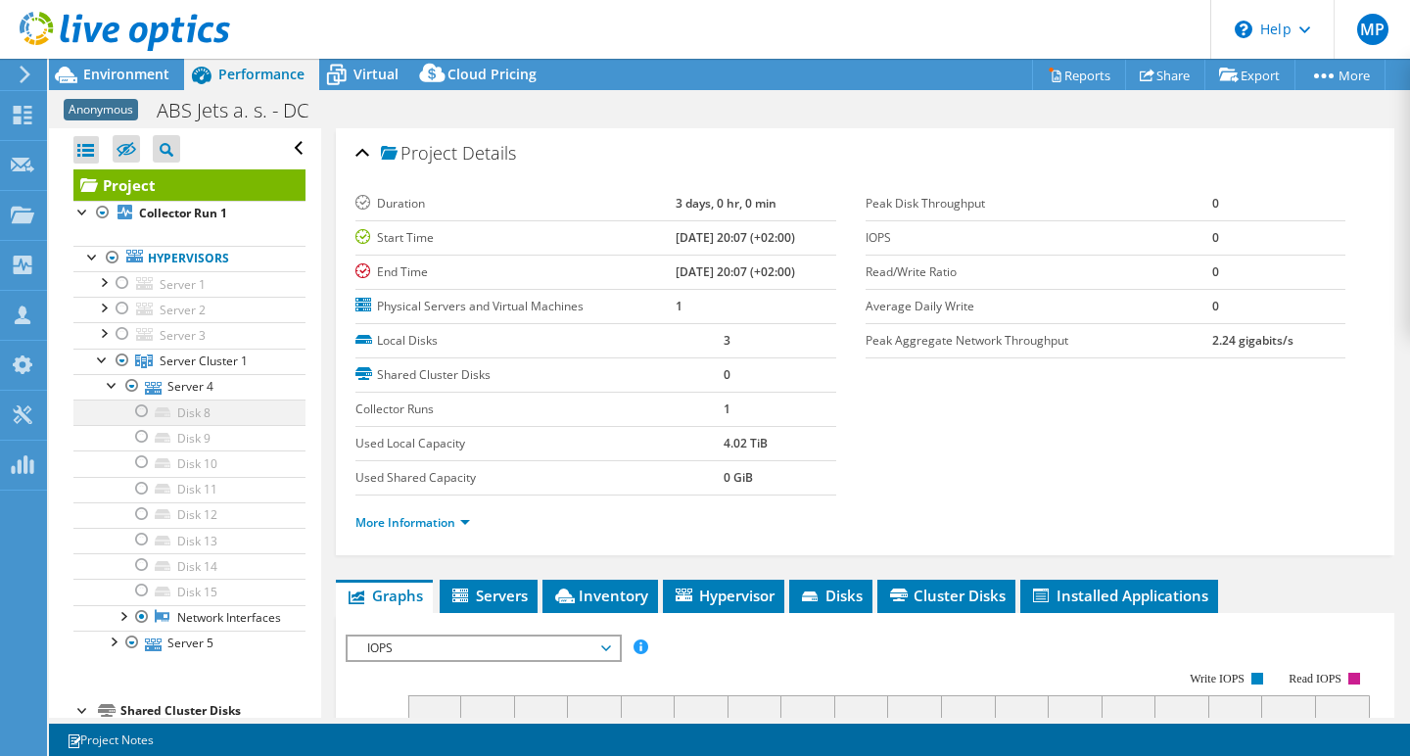
click at [137, 406] on div at bounding box center [142, 410] width 20 height 23
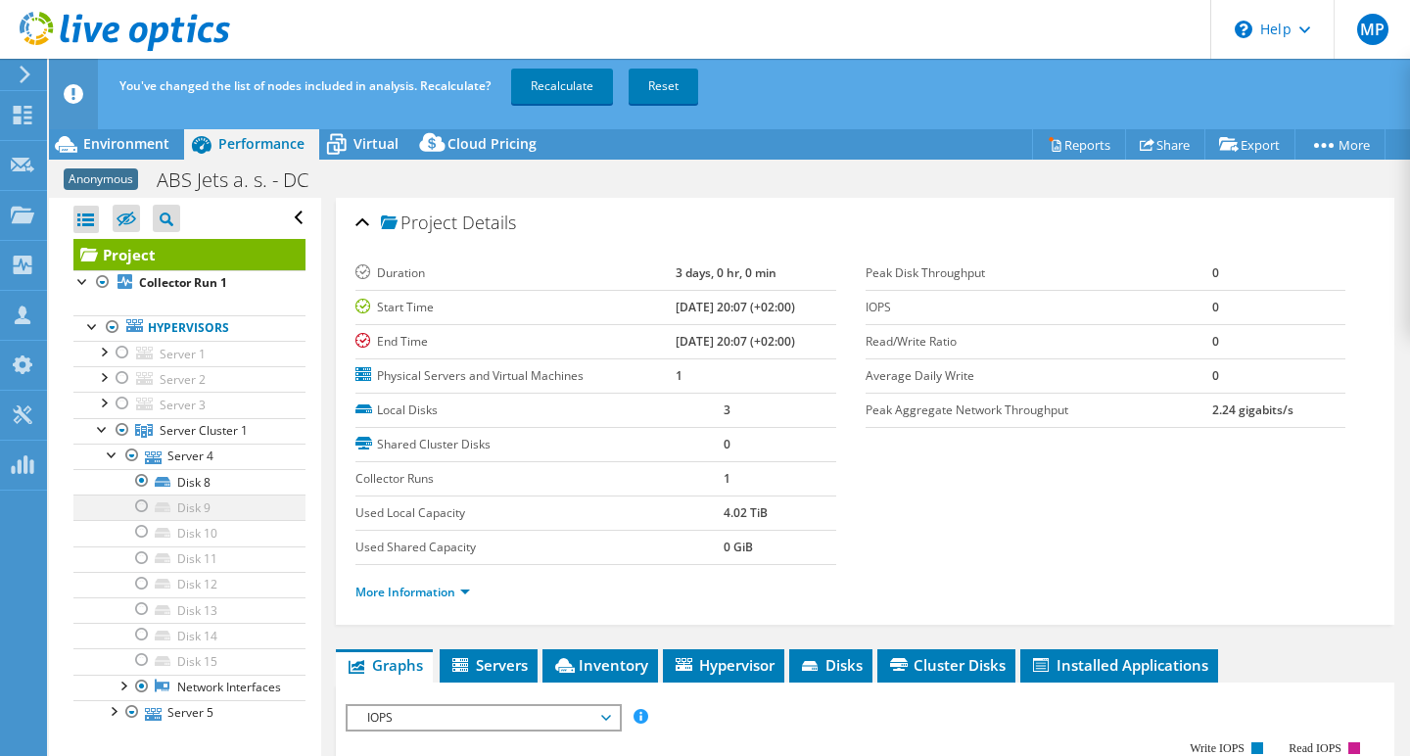
click at [143, 503] on div at bounding box center [142, 505] width 20 height 23
click at [145, 533] on div at bounding box center [142, 531] width 20 height 23
click at [658, 89] on link "Reset" at bounding box center [664, 86] width 70 height 35
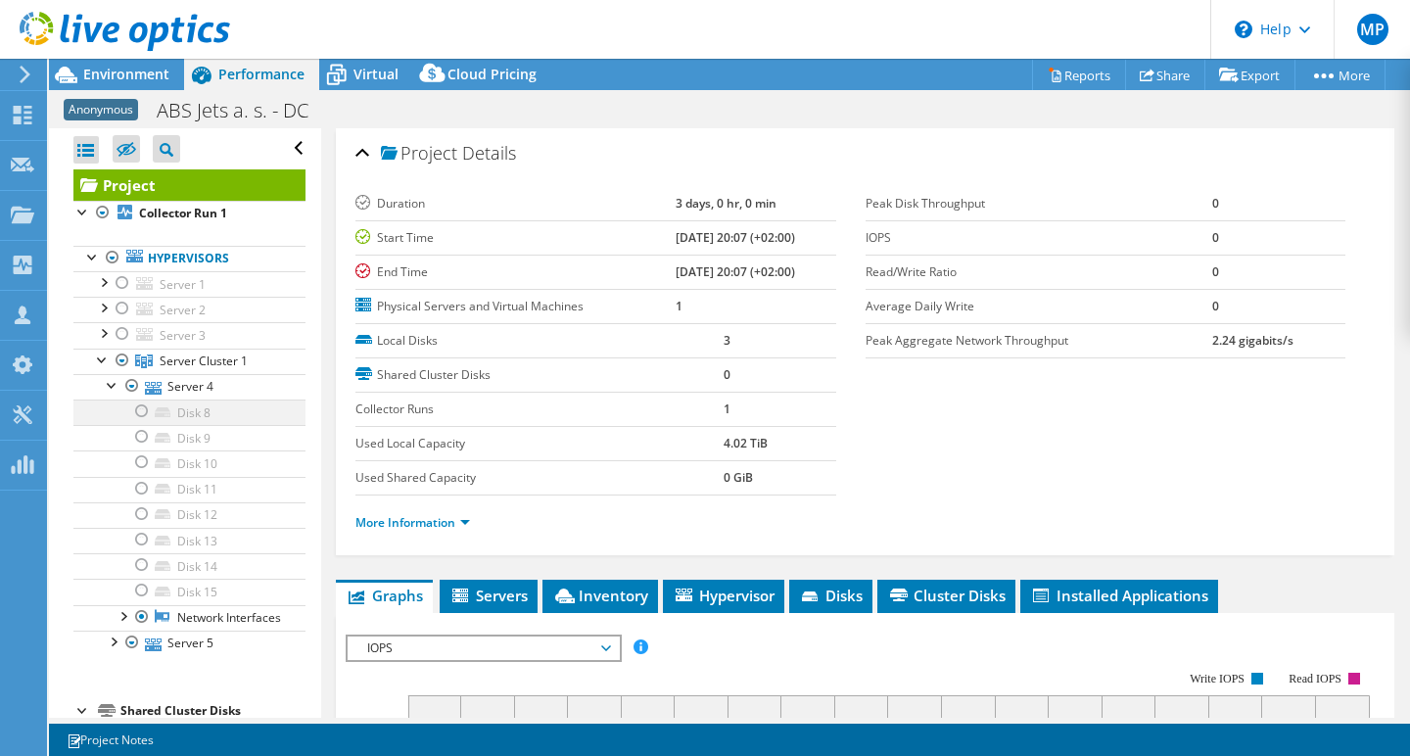
click at [142, 407] on div at bounding box center [142, 410] width 20 height 23
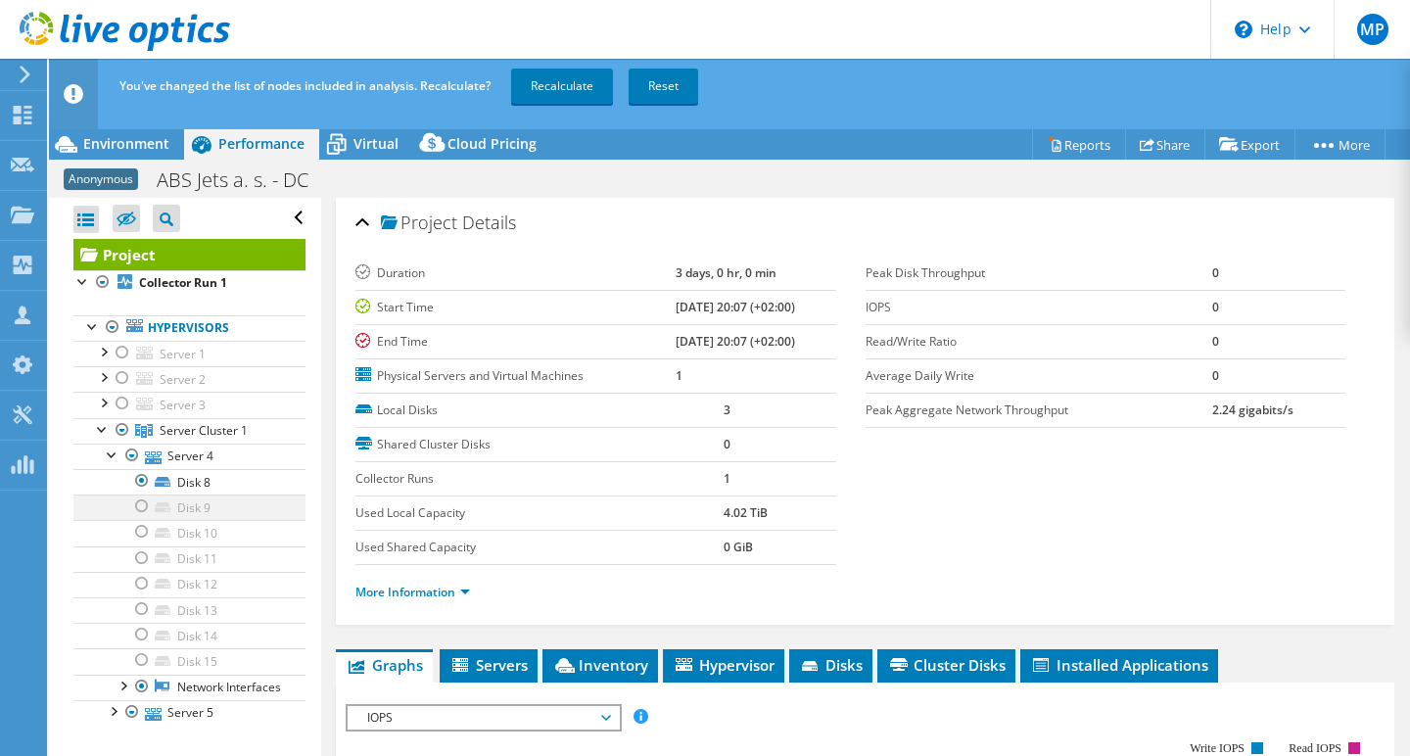
click at [143, 501] on div at bounding box center [142, 505] width 20 height 23
click at [143, 530] on div at bounding box center [142, 531] width 20 height 23
click at [554, 77] on link "Recalculate" at bounding box center [562, 86] width 102 height 35
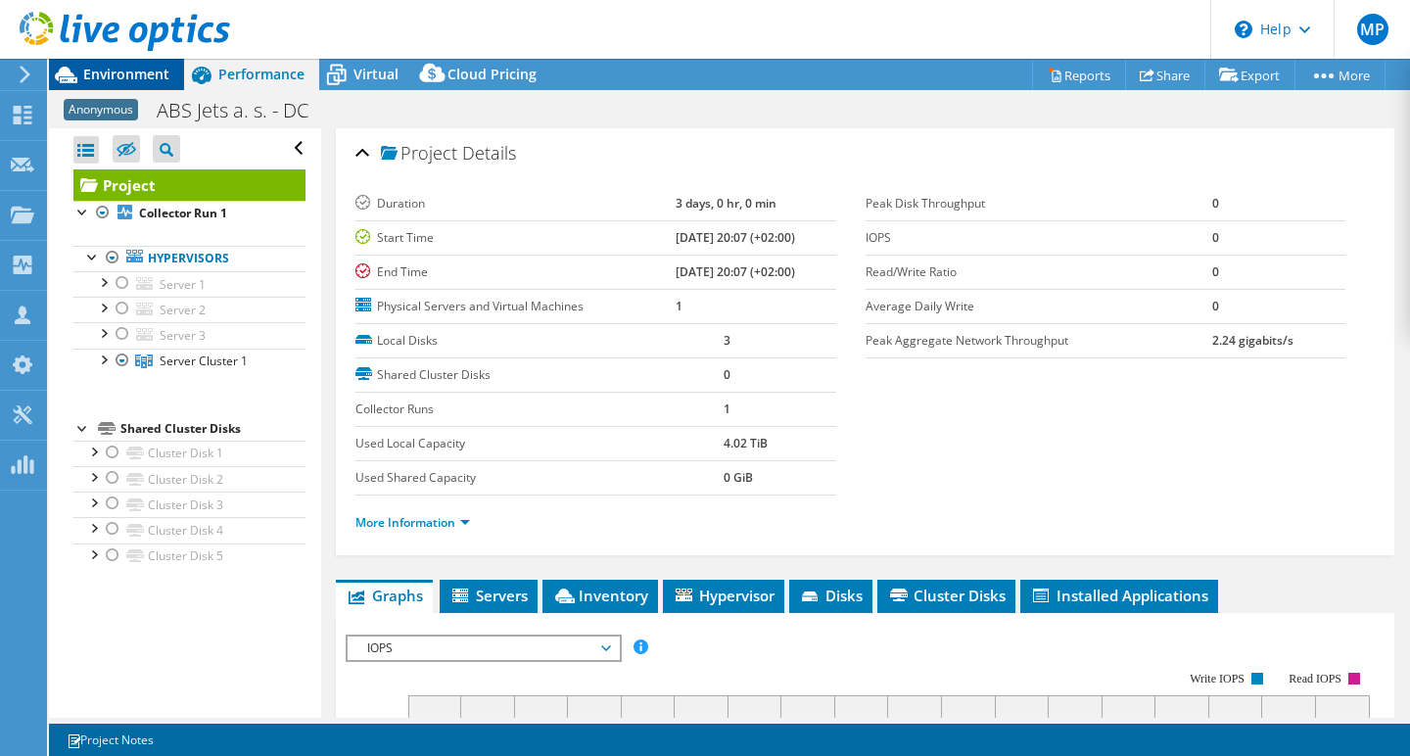
click at [128, 75] on span "Environment" at bounding box center [126, 74] width 86 height 19
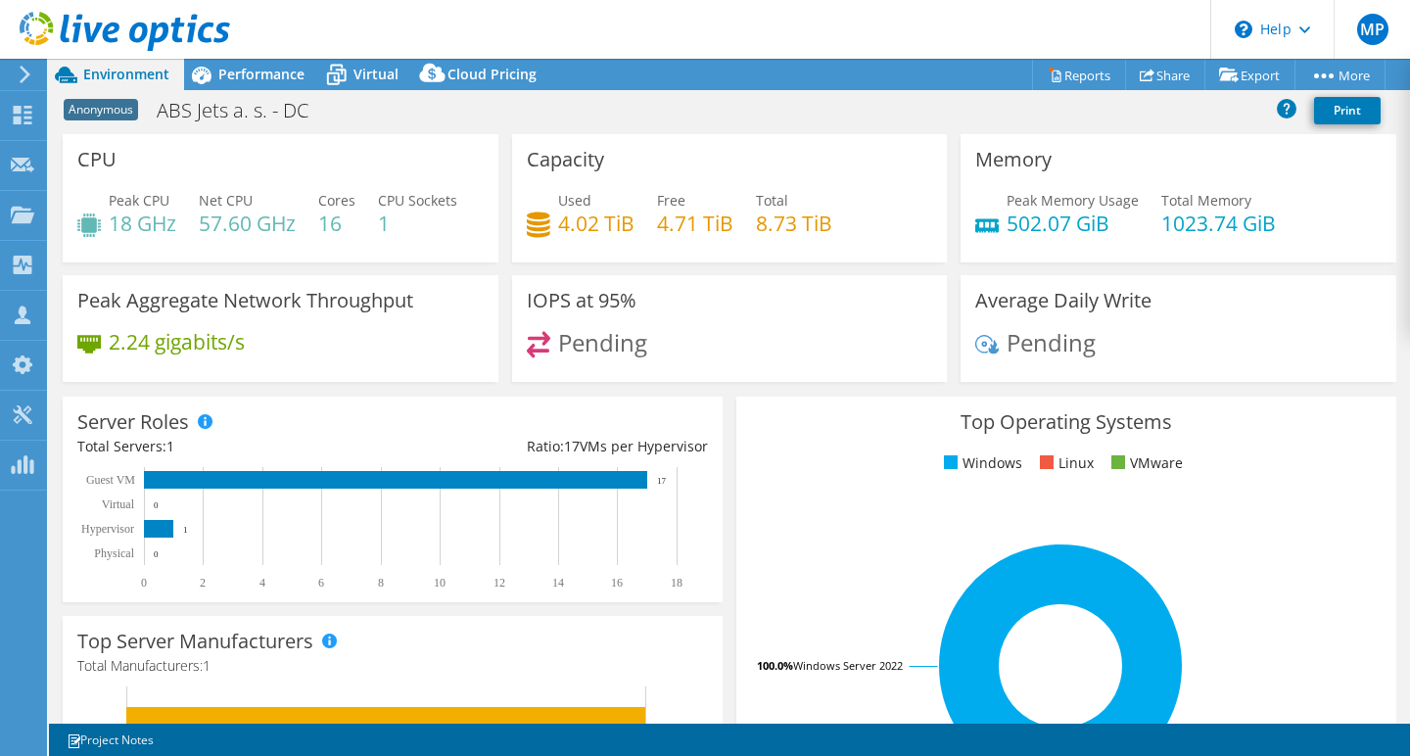
click at [24, 75] on icon at bounding box center [25, 75] width 15 height 18
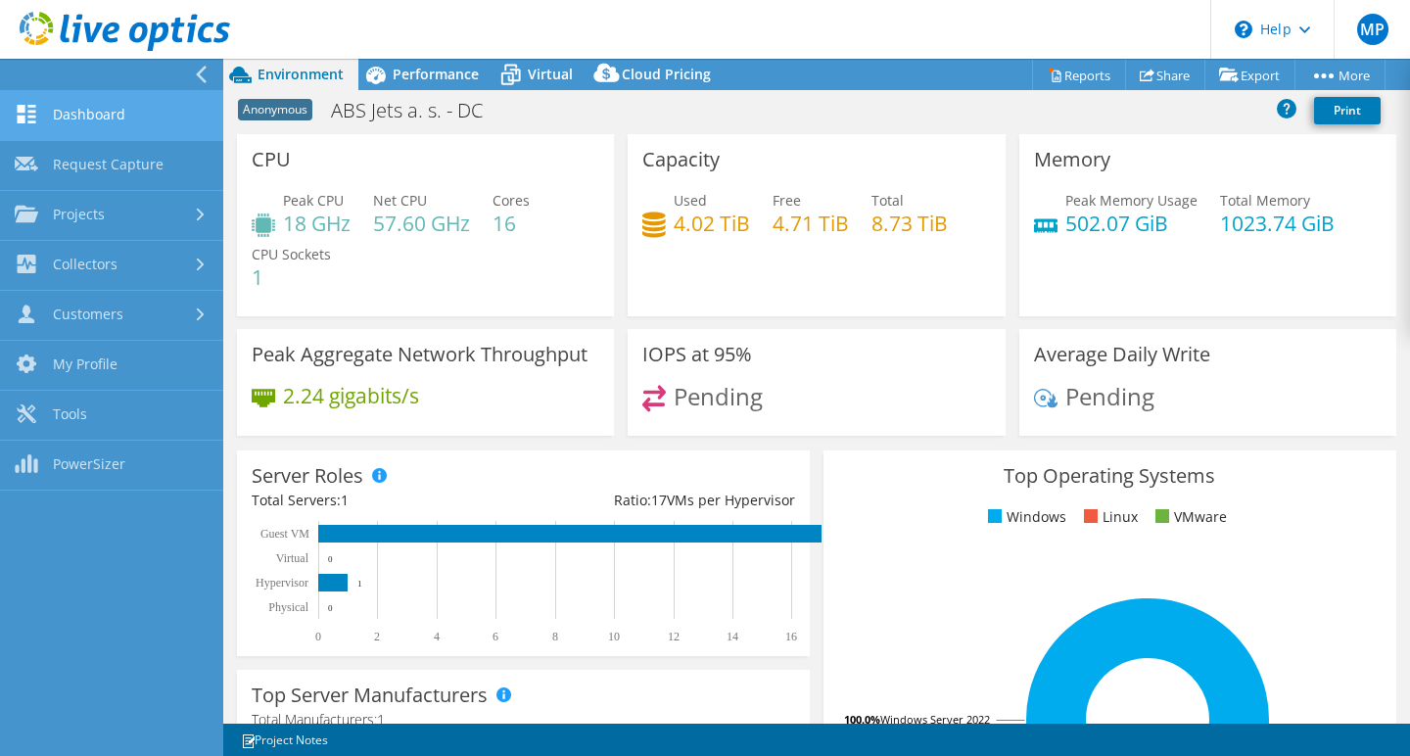
click at [67, 116] on link "Dashboard" at bounding box center [111, 116] width 223 height 50
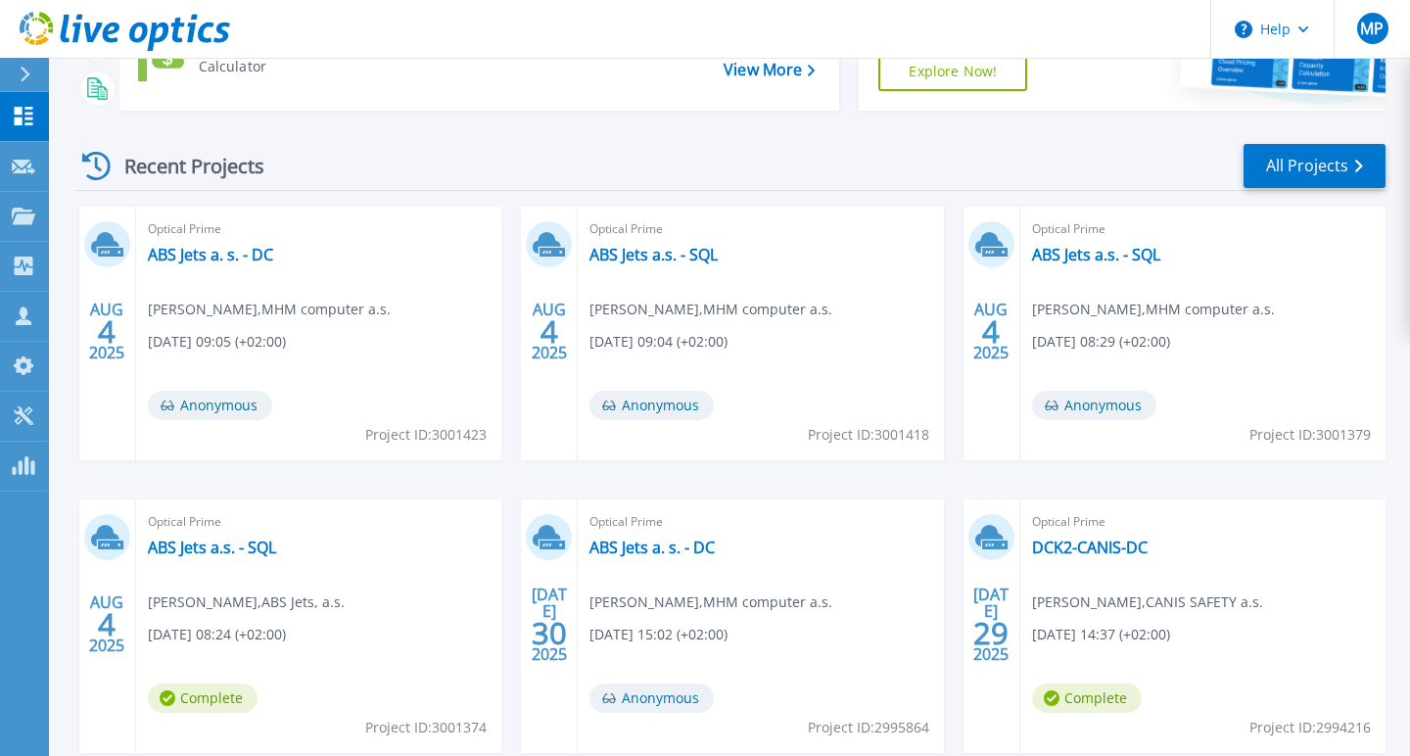
scroll to position [222, 0]
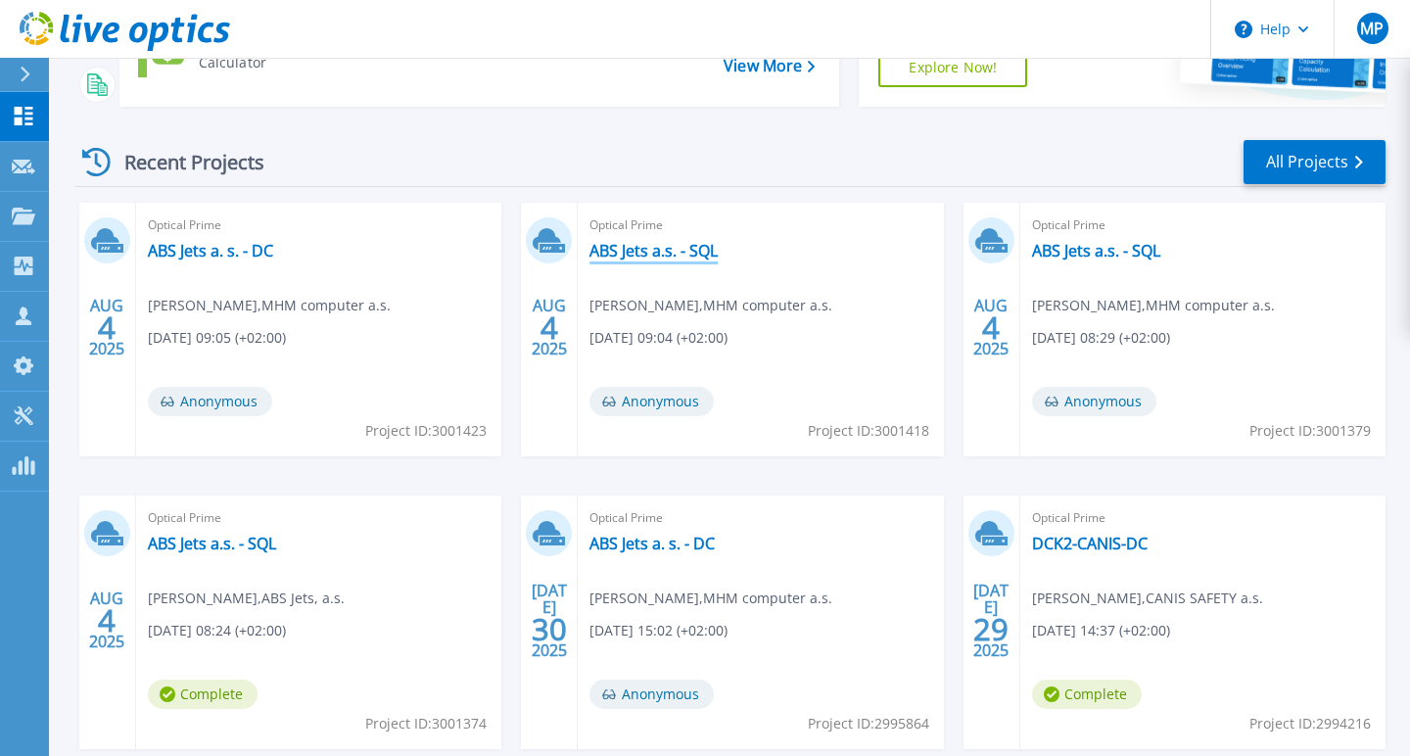
click at [639, 252] on link "ABS Jets a.s. - SQL" at bounding box center [653, 251] width 128 height 20
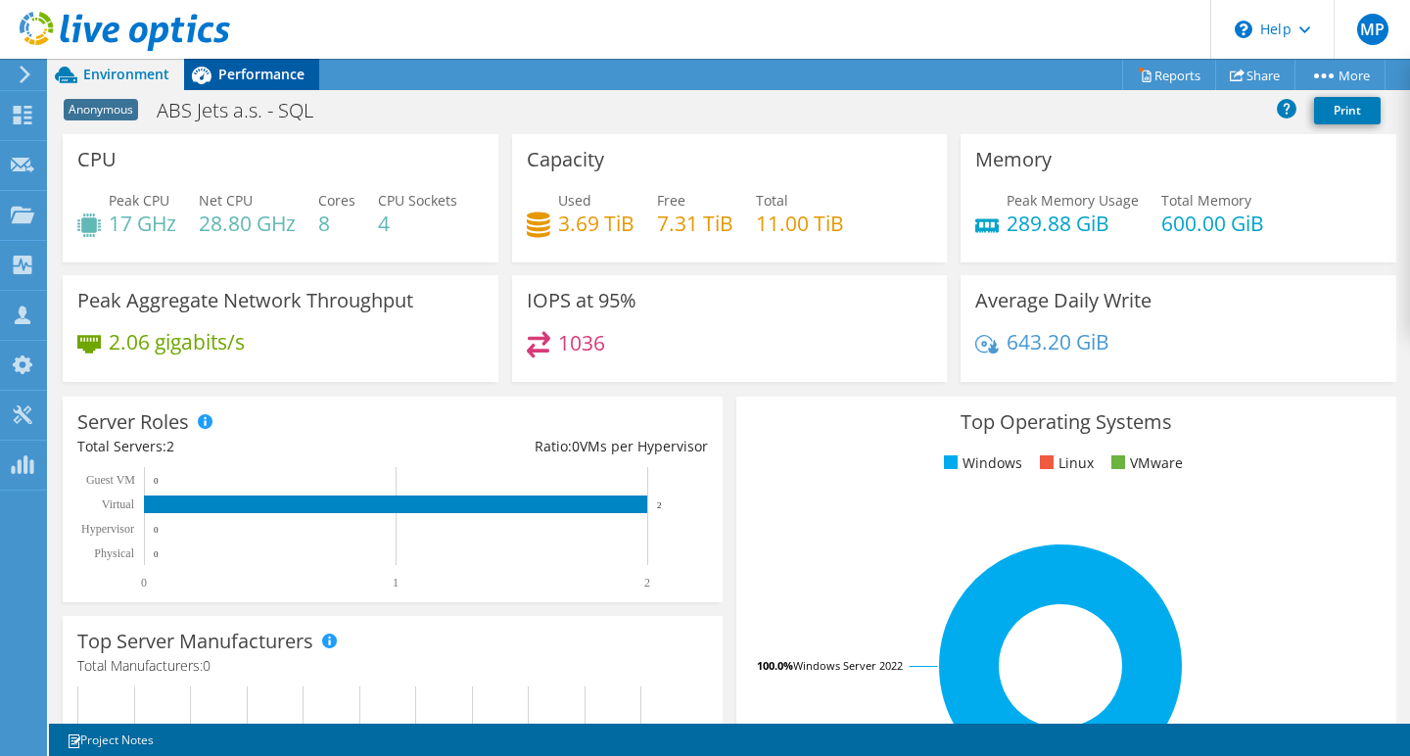
click at [277, 82] on span "Performance" at bounding box center [261, 74] width 86 height 19
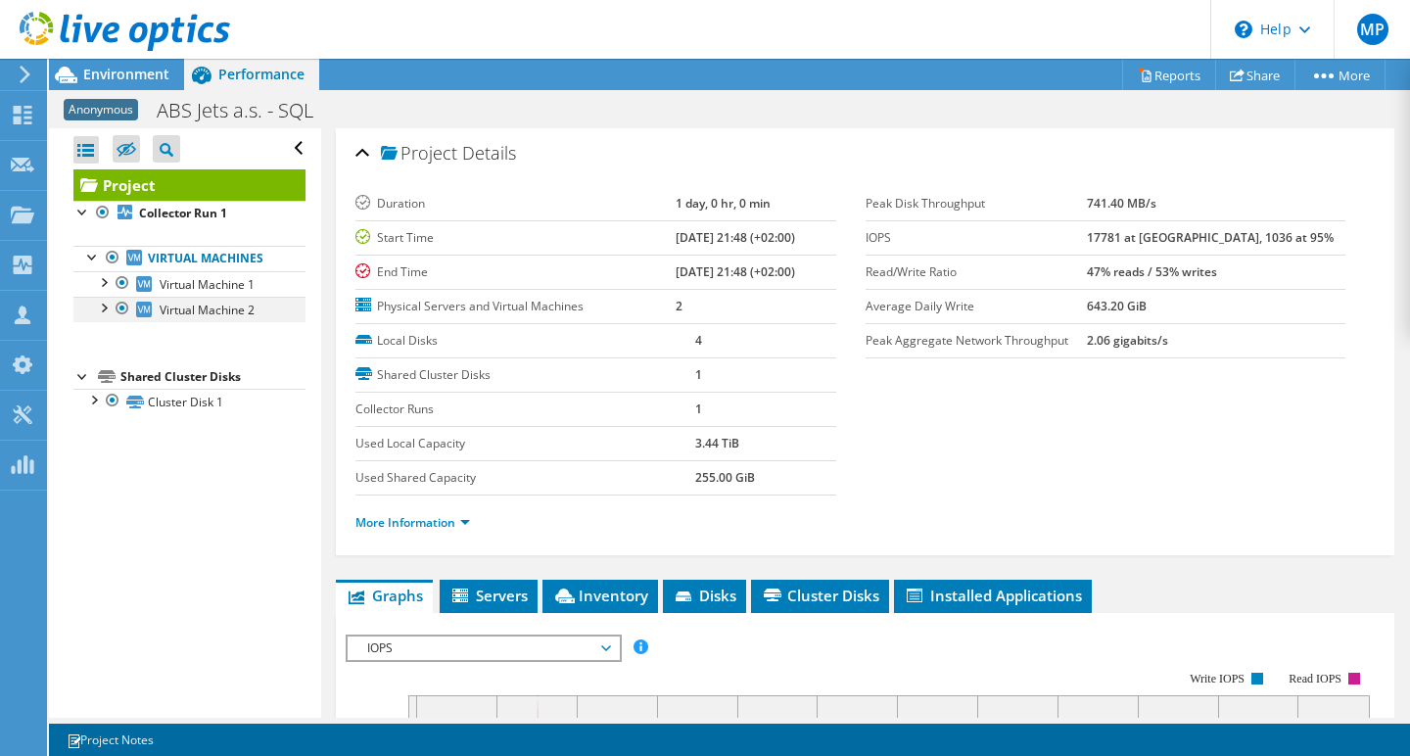
click at [102, 303] on div at bounding box center [103, 307] width 20 height 20
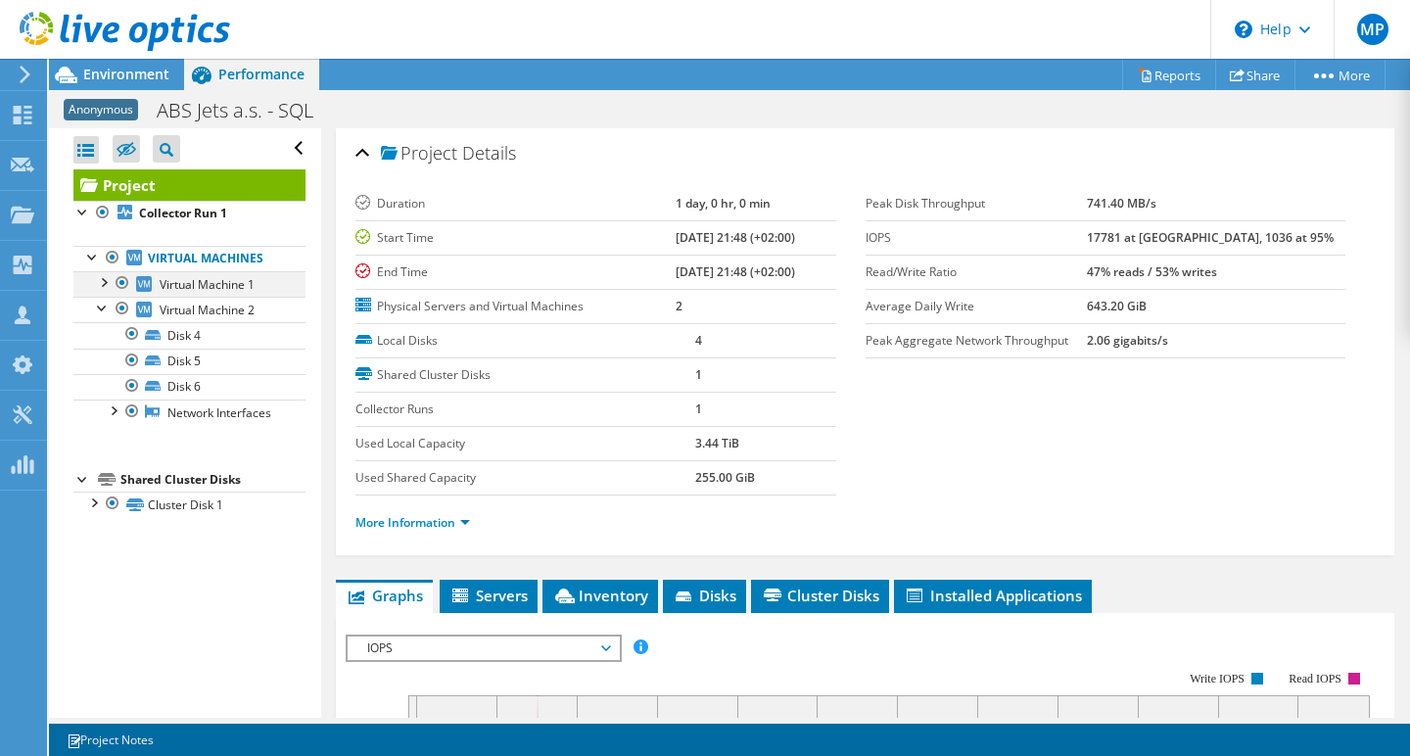
click at [102, 279] on div at bounding box center [103, 281] width 20 height 20
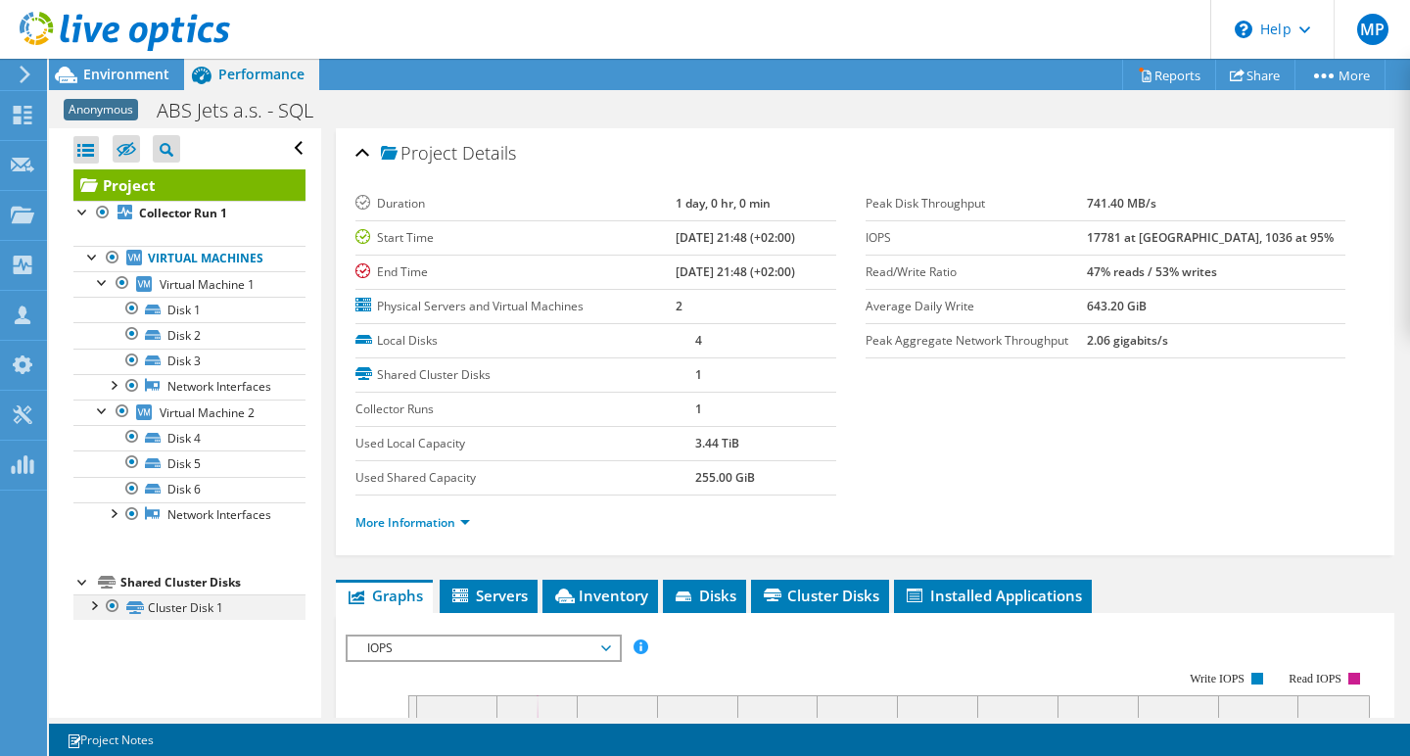
click at [93, 602] on div at bounding box center [93, 604] width 20 height 20
click at [18, 70] on icon at bounding box center [25, 75] width 15 height 18
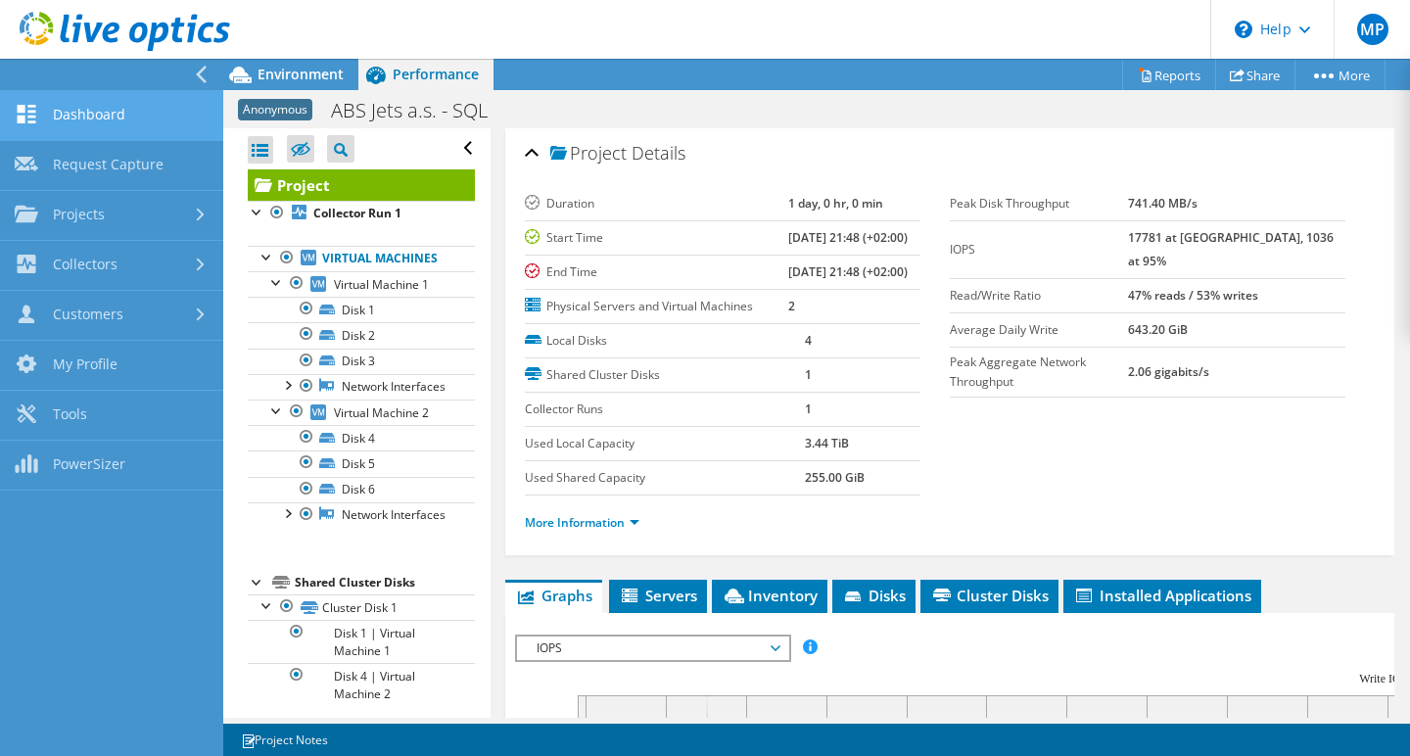
click at [91, 117] on link "Dashboard" at bounding box center [111, 116] width 223 height 50
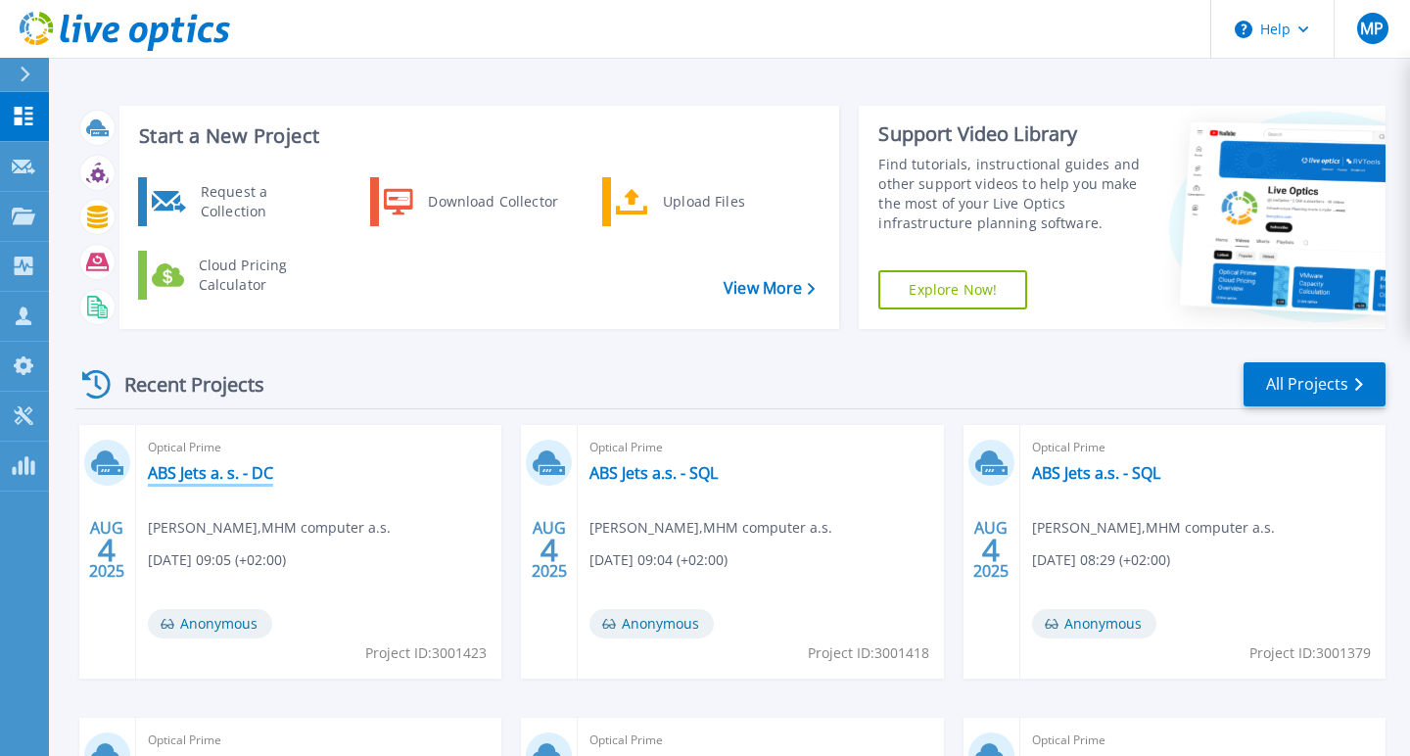
click at [227, 474] on link "ABS Jets a. s. - DC" at bounding box center [210, 473] width 125 height 20
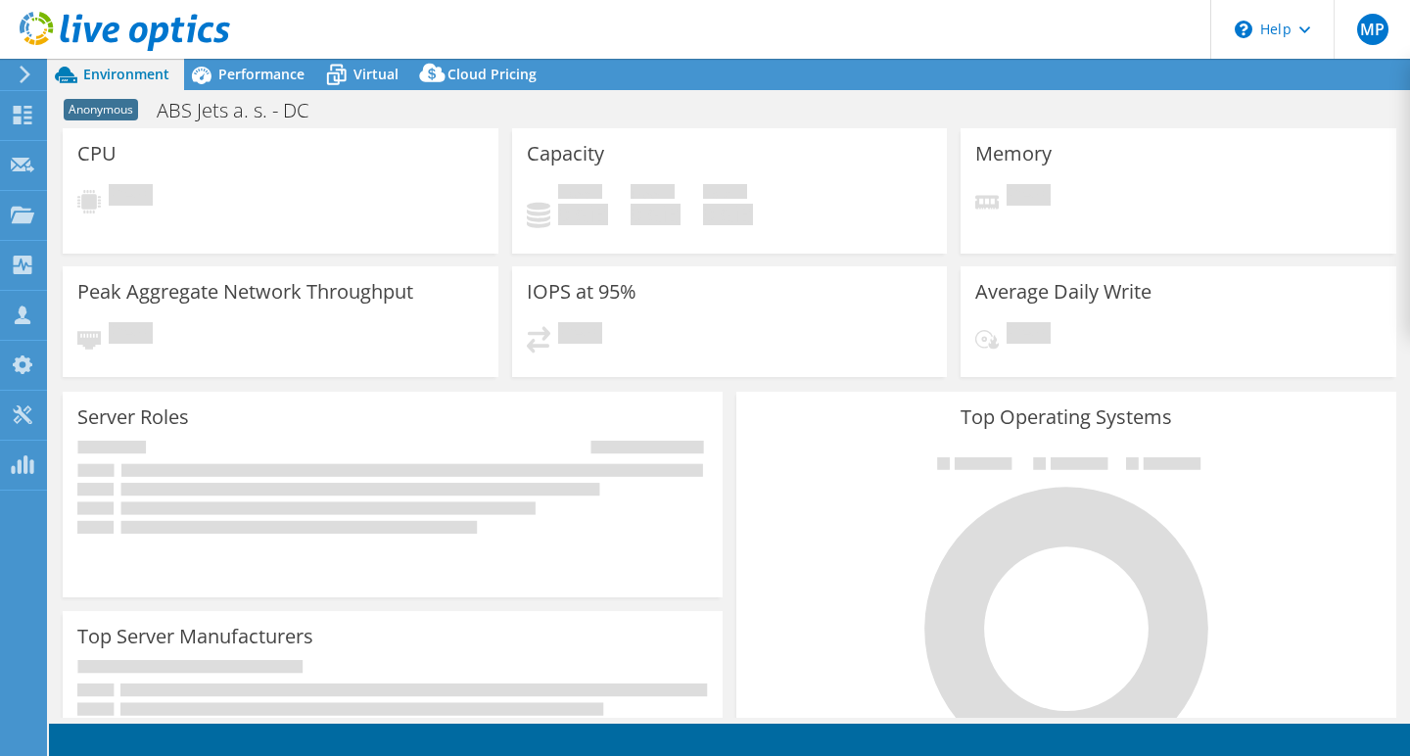
select select "USD"
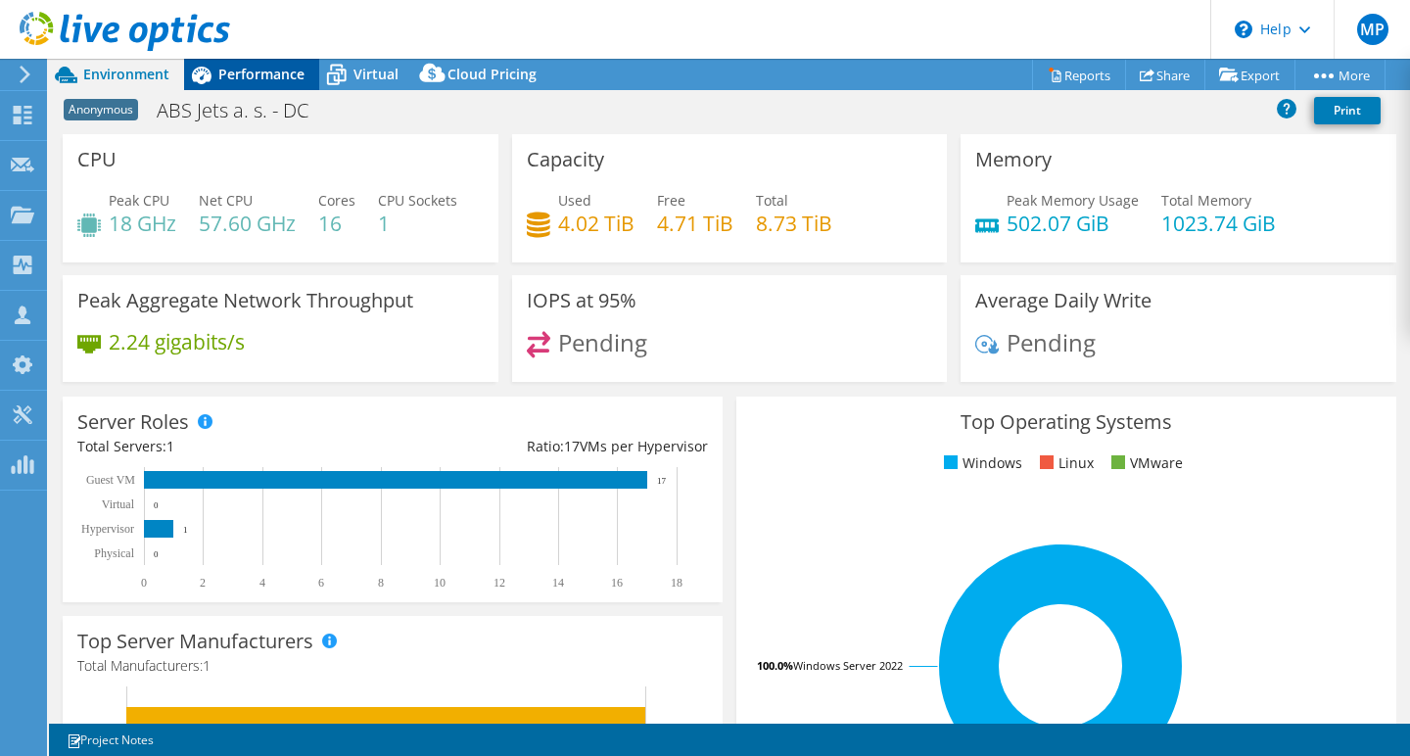
click at [250, 78] on span "Performance" at bounding box center [261, 74] width 86 height 19
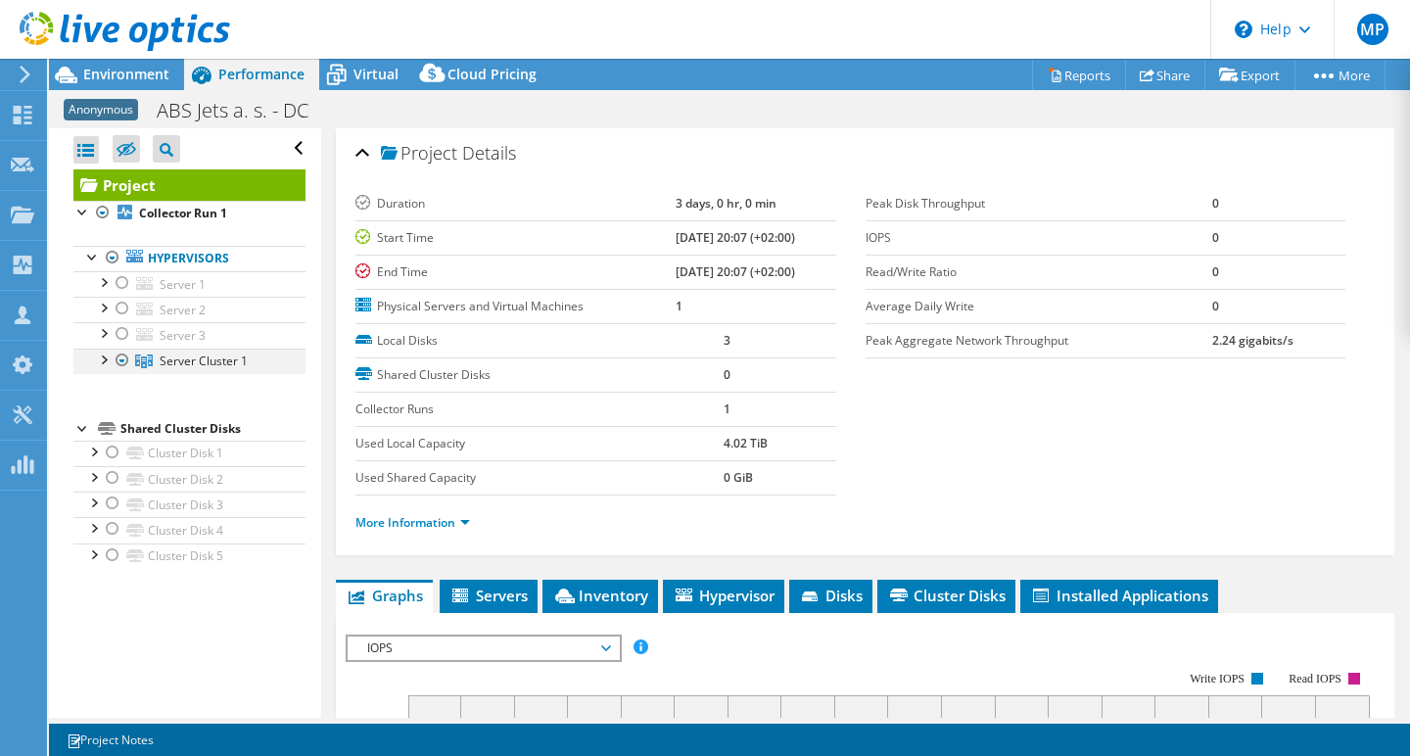
click at [104, 359] on div at bounding box center [103, 359] width 20 height 20
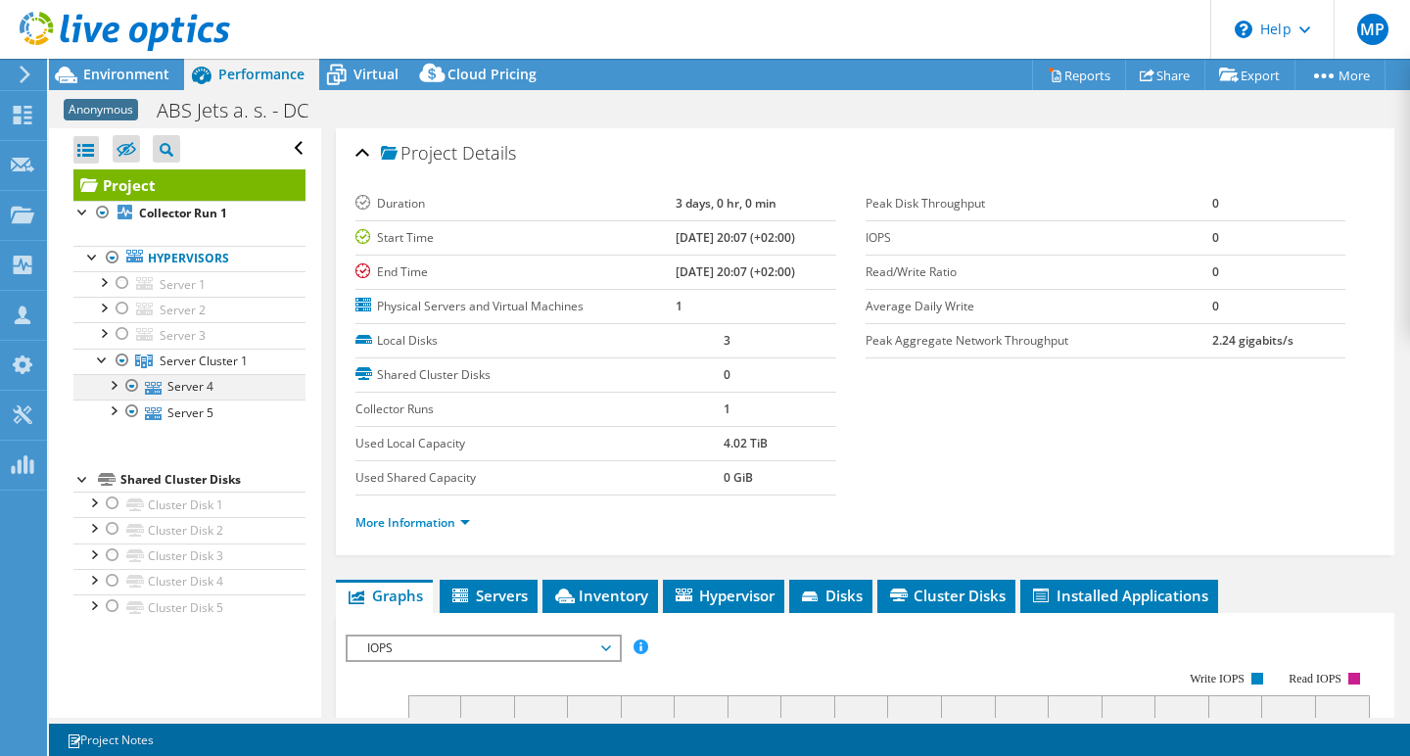
click at [106, 385] on div at bounding box center [113, 384] width 20 height 20
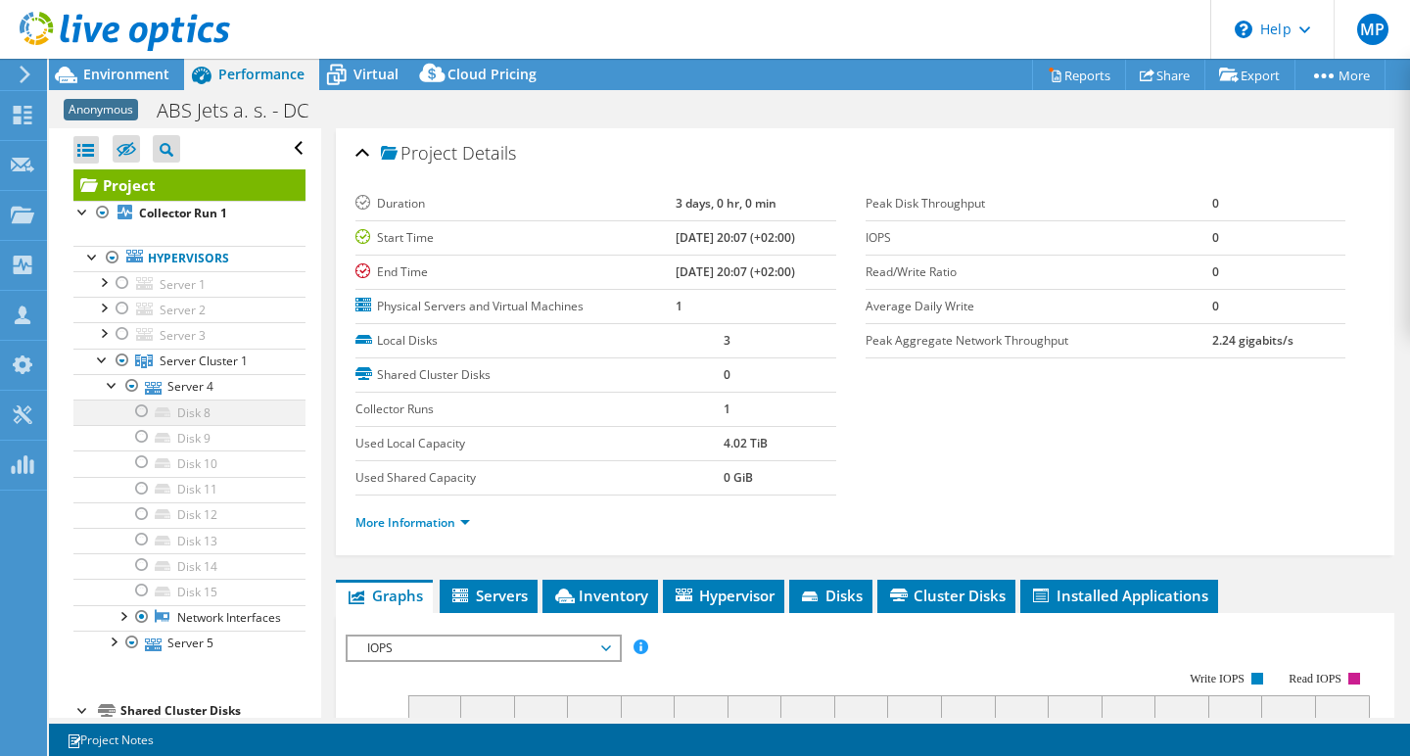
click at [147, 407] on div at bounding box center [142, 410] width 20 height 23
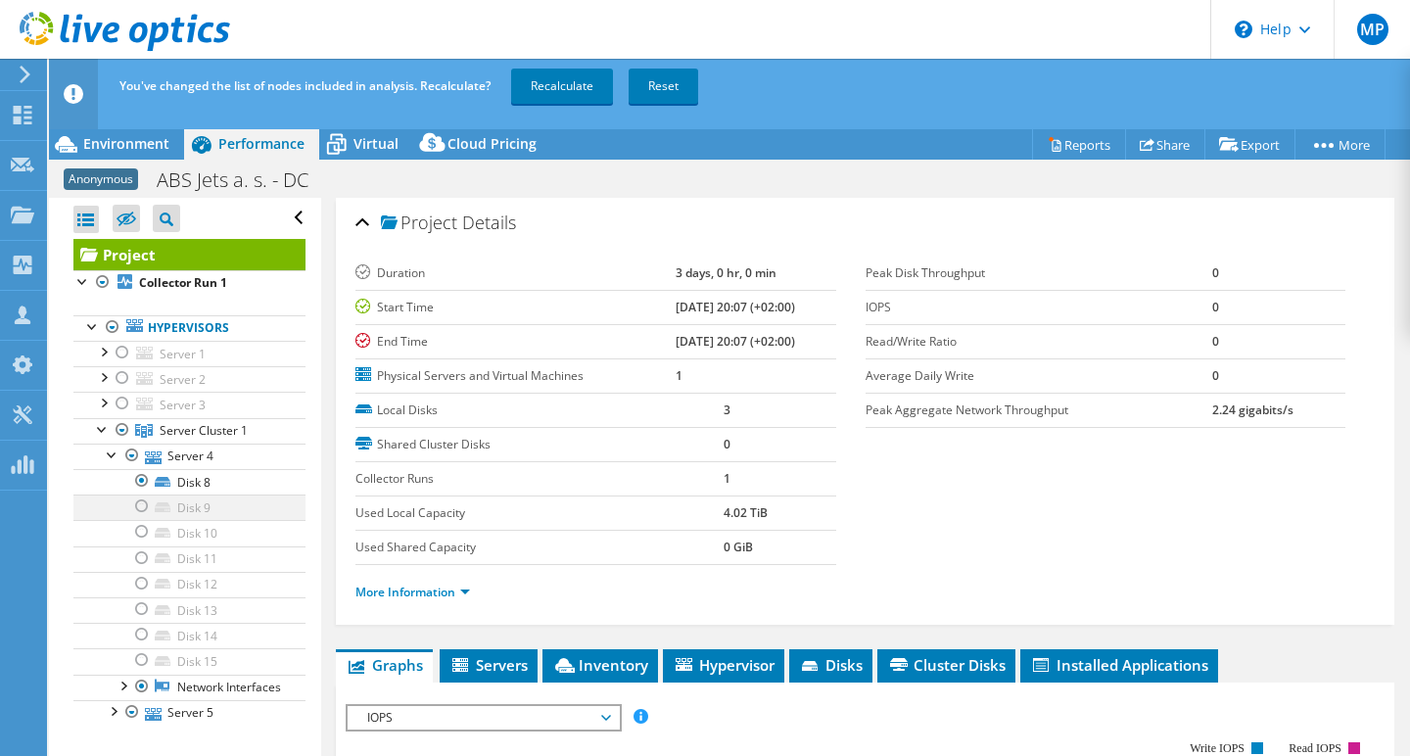
click at [144, 506] on div at bounding box center [142, 505] width 20 height 23
click at [144, 532] on div at bounding box center [142, 531] width 20 height 23
click at [570, 85] on link "Recalculate" at bounding box center [562, 86] width 102 height 35
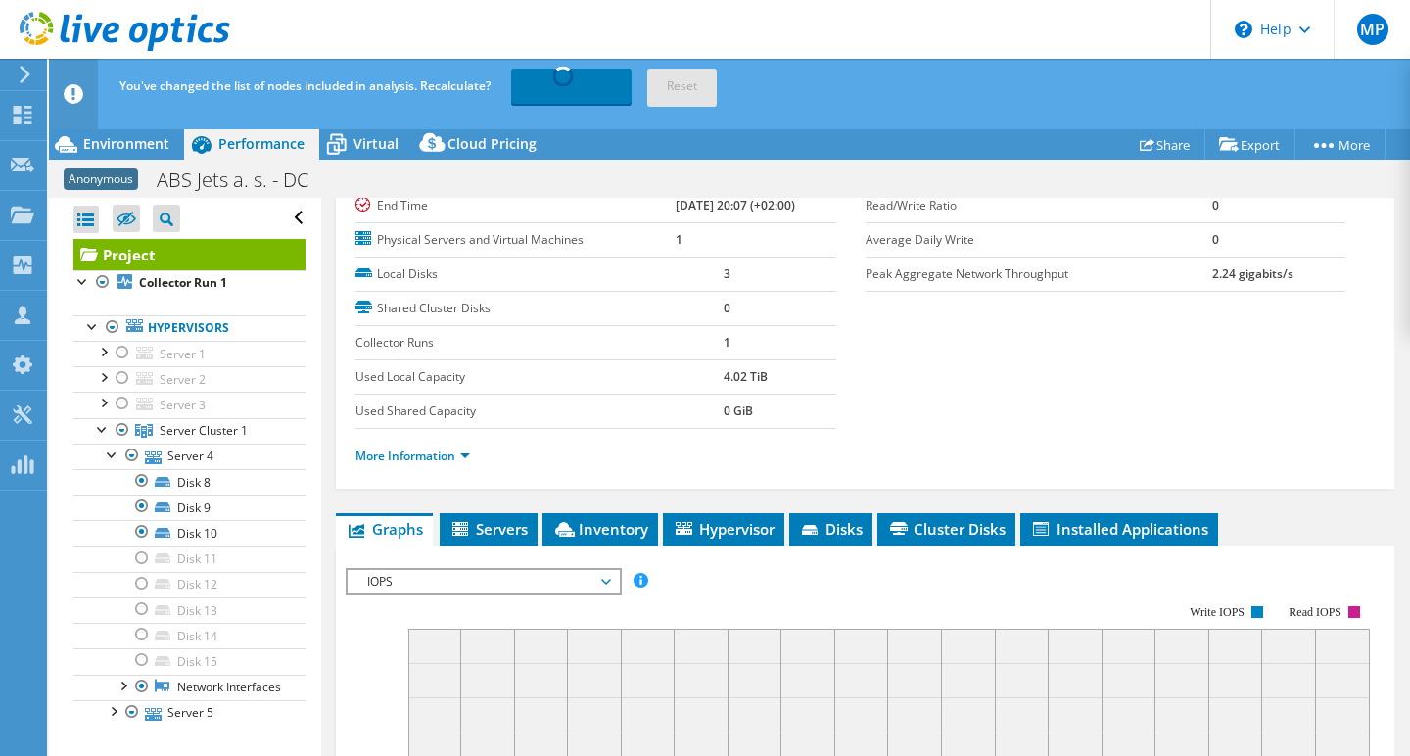
scroll to position [142, 0]
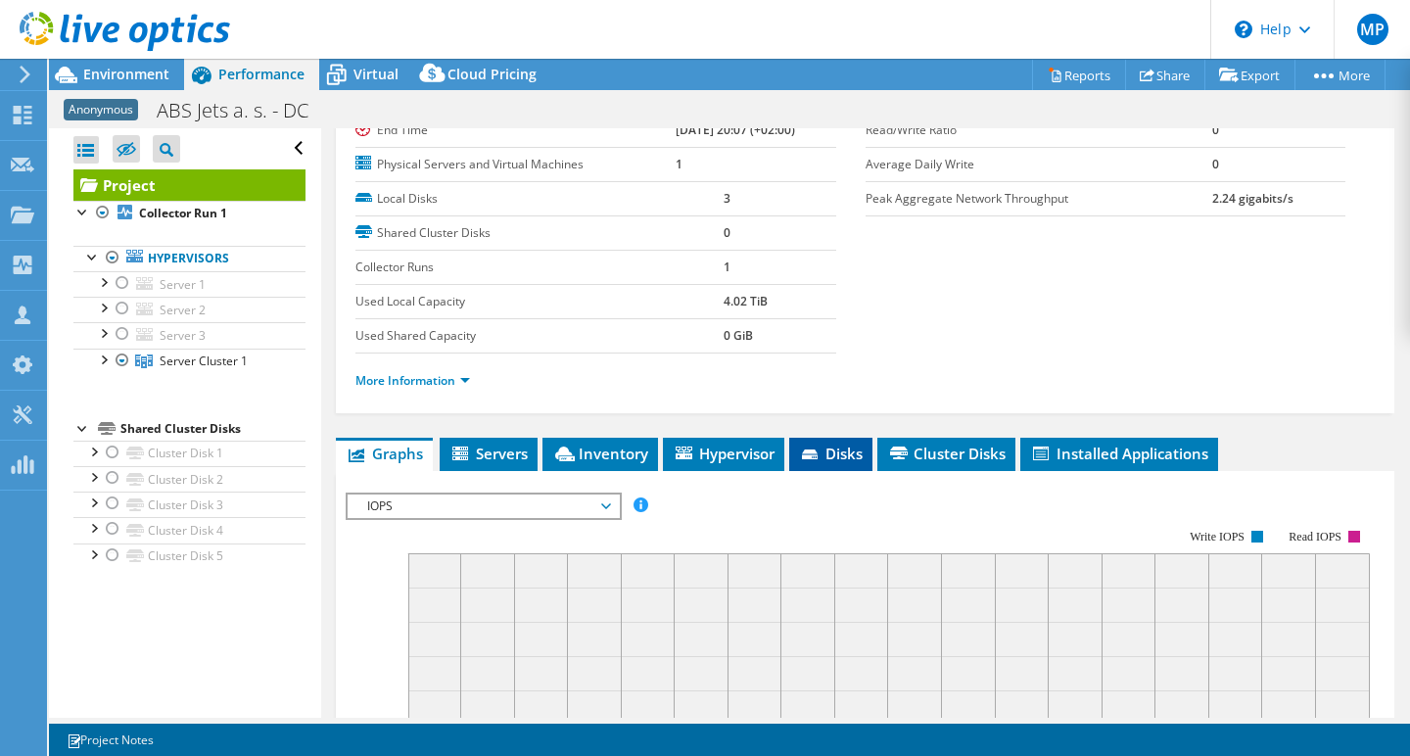
click at [839, 450] on span "Disks" at bounding box center [831, 454] width 64 height 20
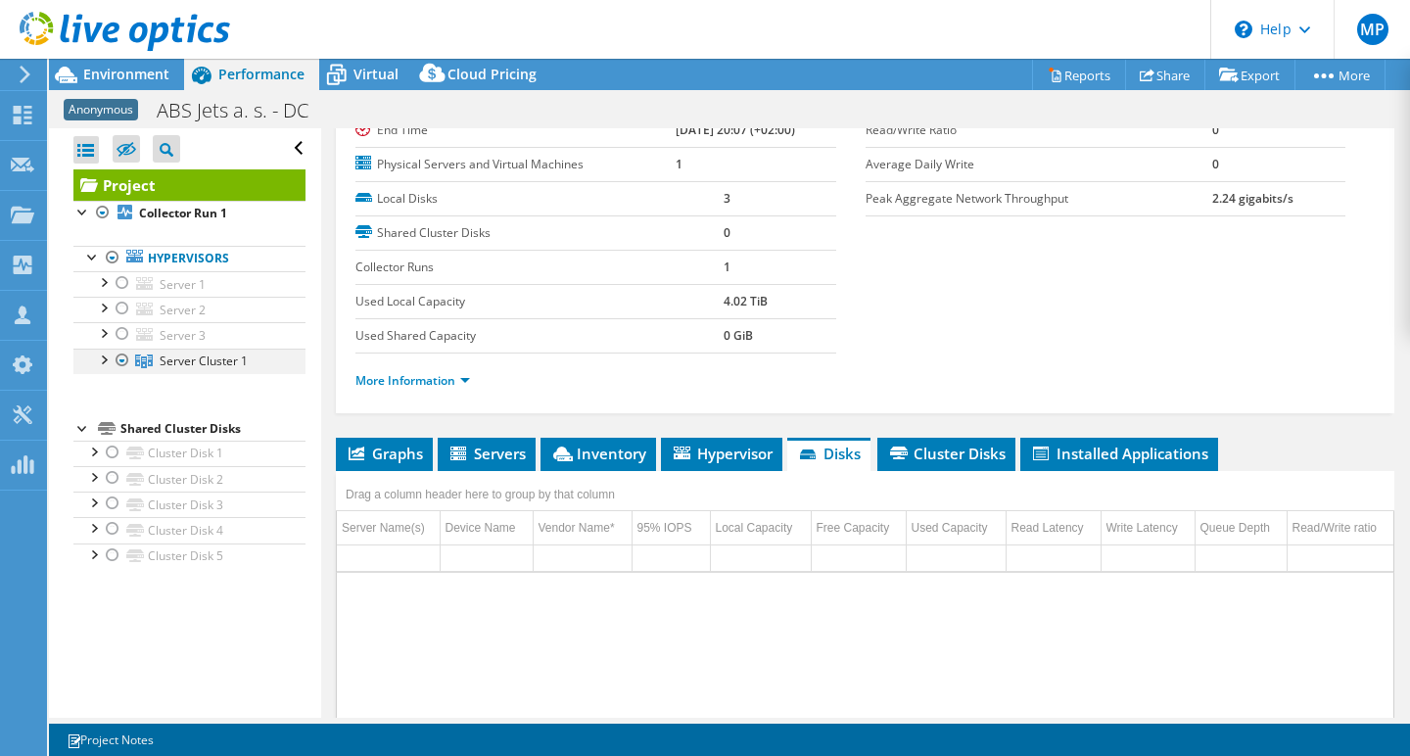
click at [105, 356] on div at bounding box center [103, 359] width 20 height 20
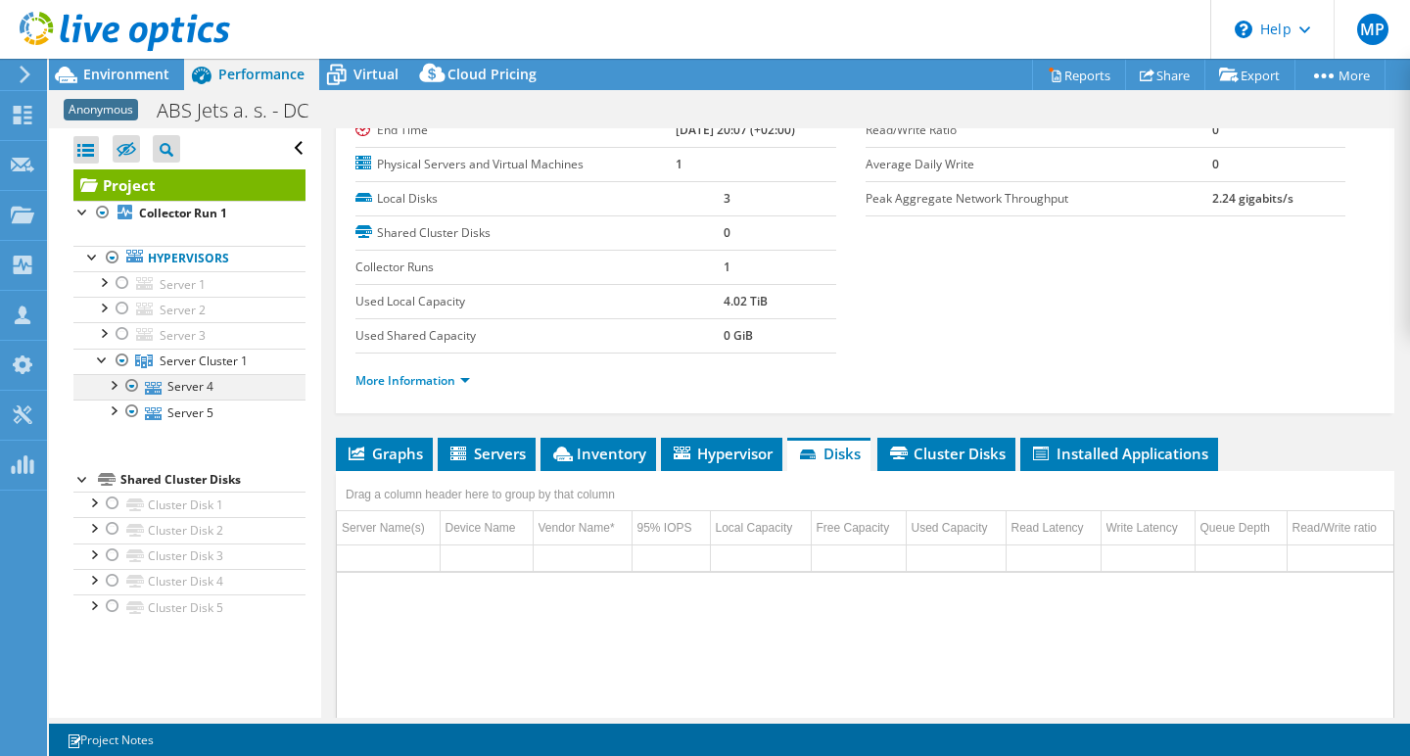
click at [116, 383] on div at bounding box center [113, 384] width 20 height 20
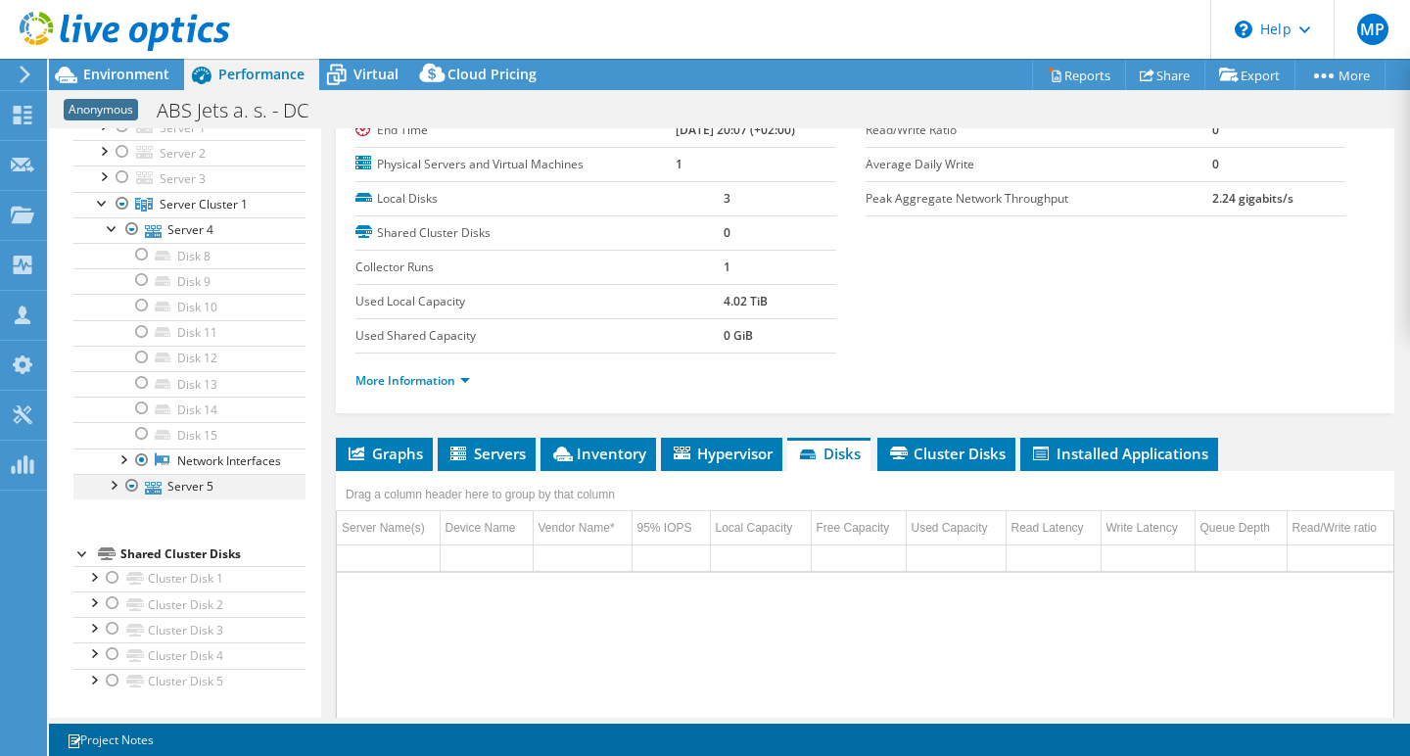
scroll to position [174, 0]
click at [116, 486] on div at bounding box center [113, 484] width 20 height 20
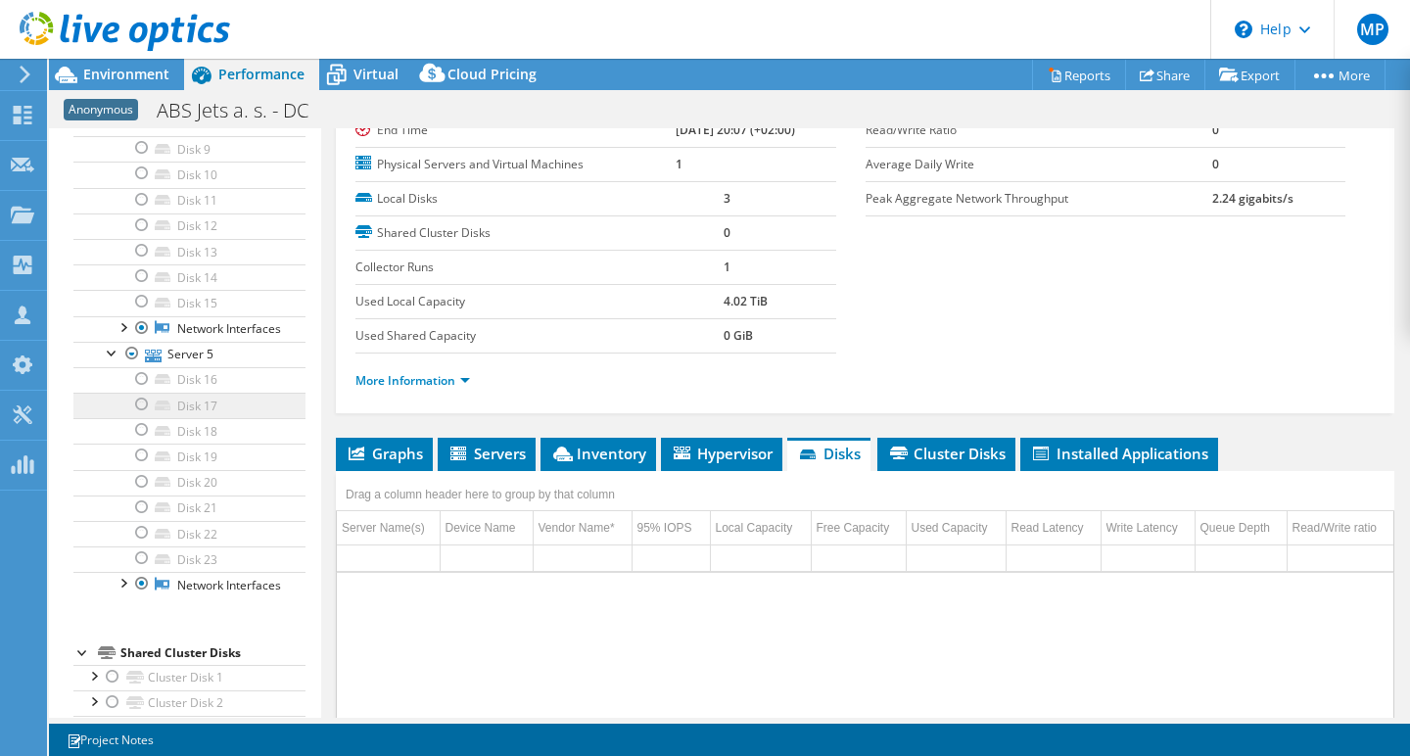
scroll to position [319, 0]
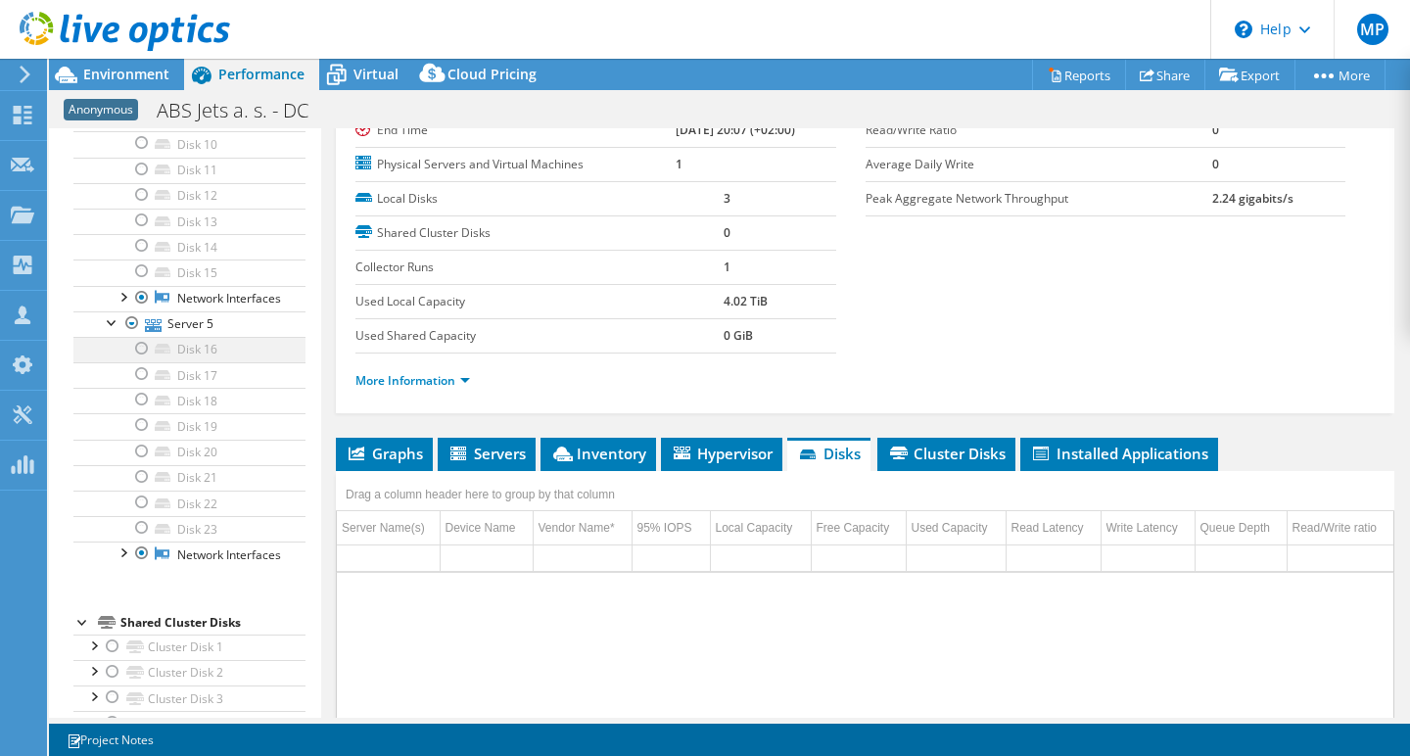
click at [142, 360] on div at bounding box center [142, 348] width 20 height 23
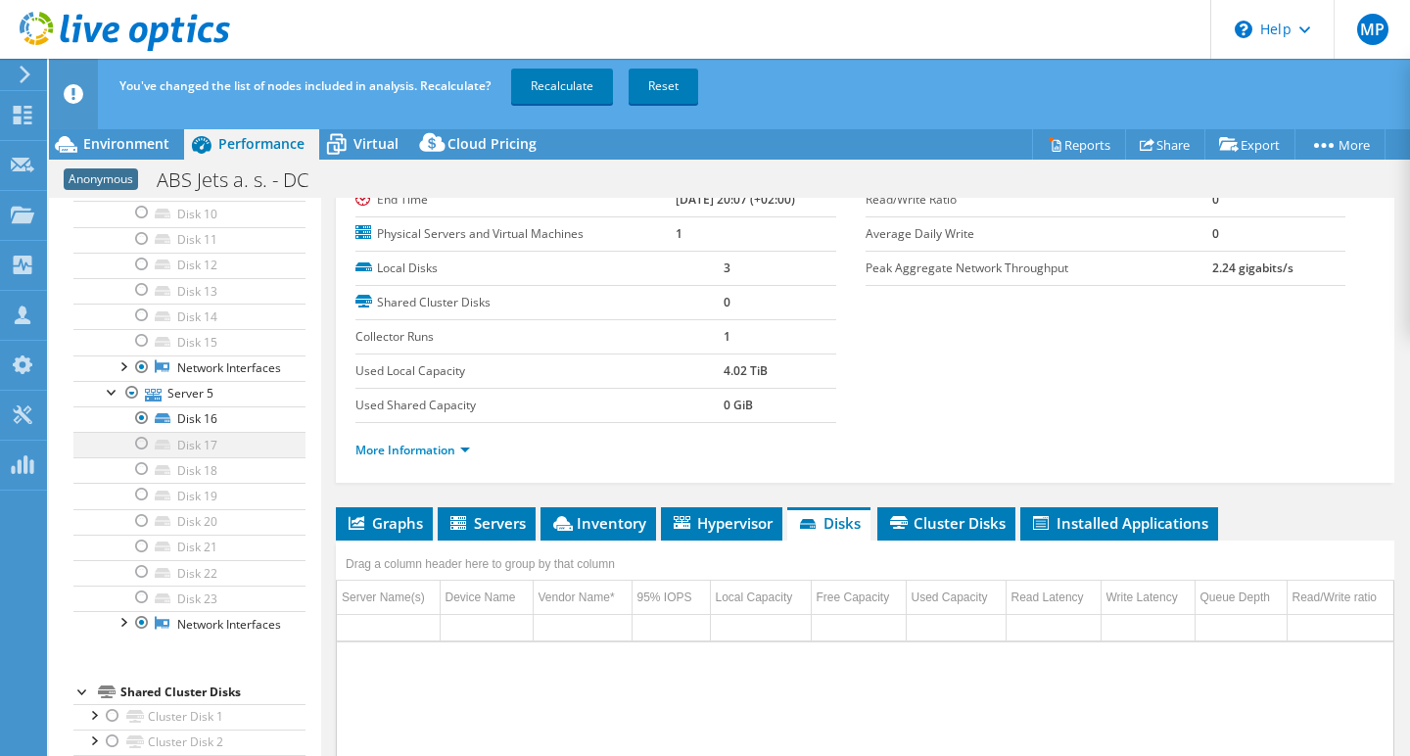
click at [144, 455] on div at bounding box center [142, 443] width 20 height 23
click at [146, 481] on div at bounding box center [142, 468] width 20 height 23
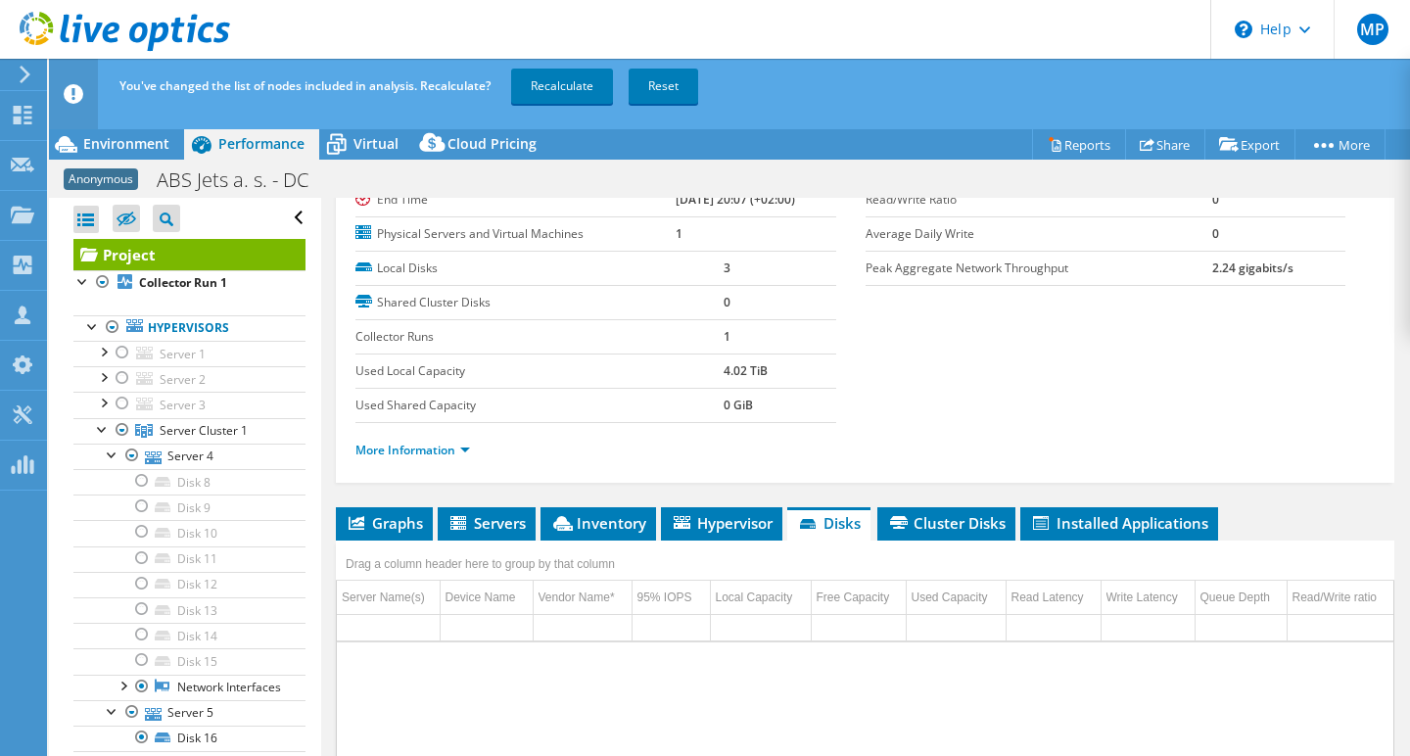
scroll to position [0, 0]
click at [574, 85] on link "Recalculate" at bounding box center [562, 86] width 102 height 35
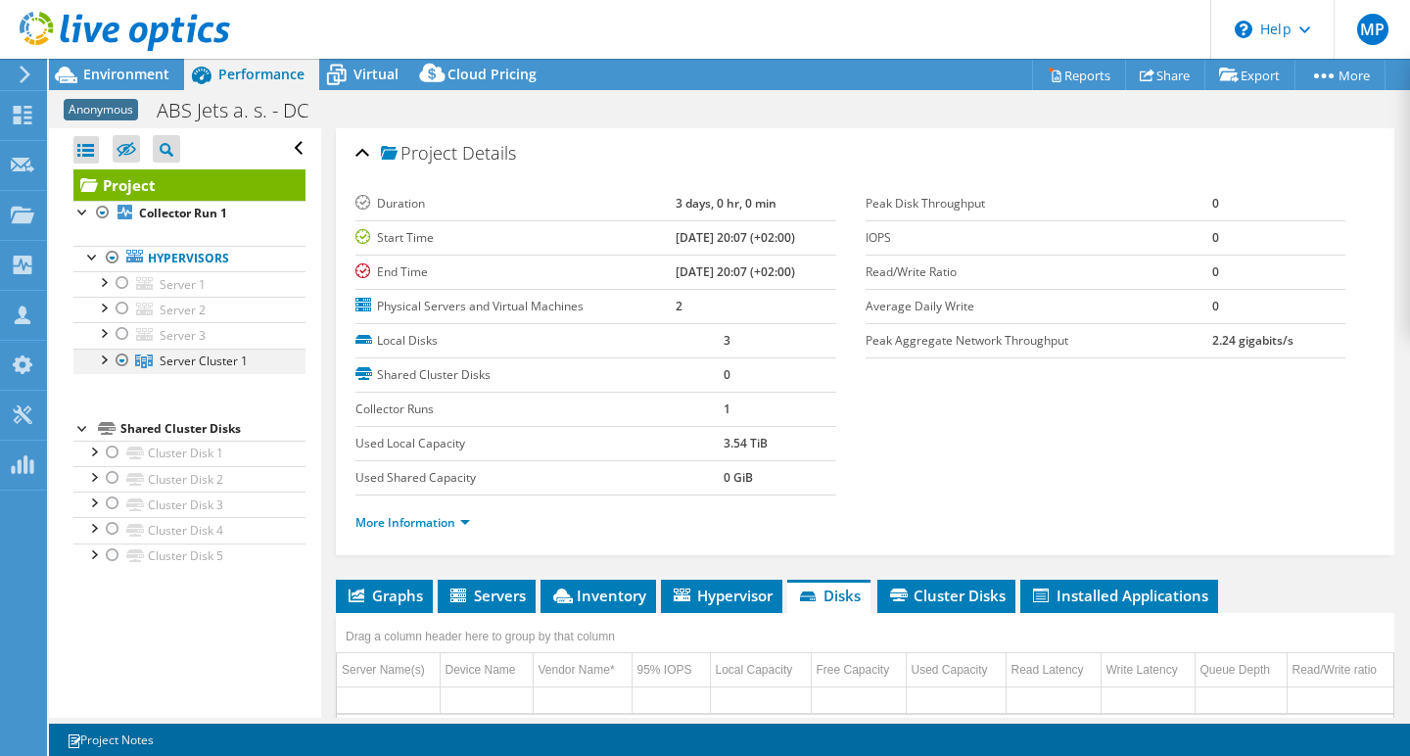
click at [109, 356] on div at bounding box center [103, 359] width 20 height 20
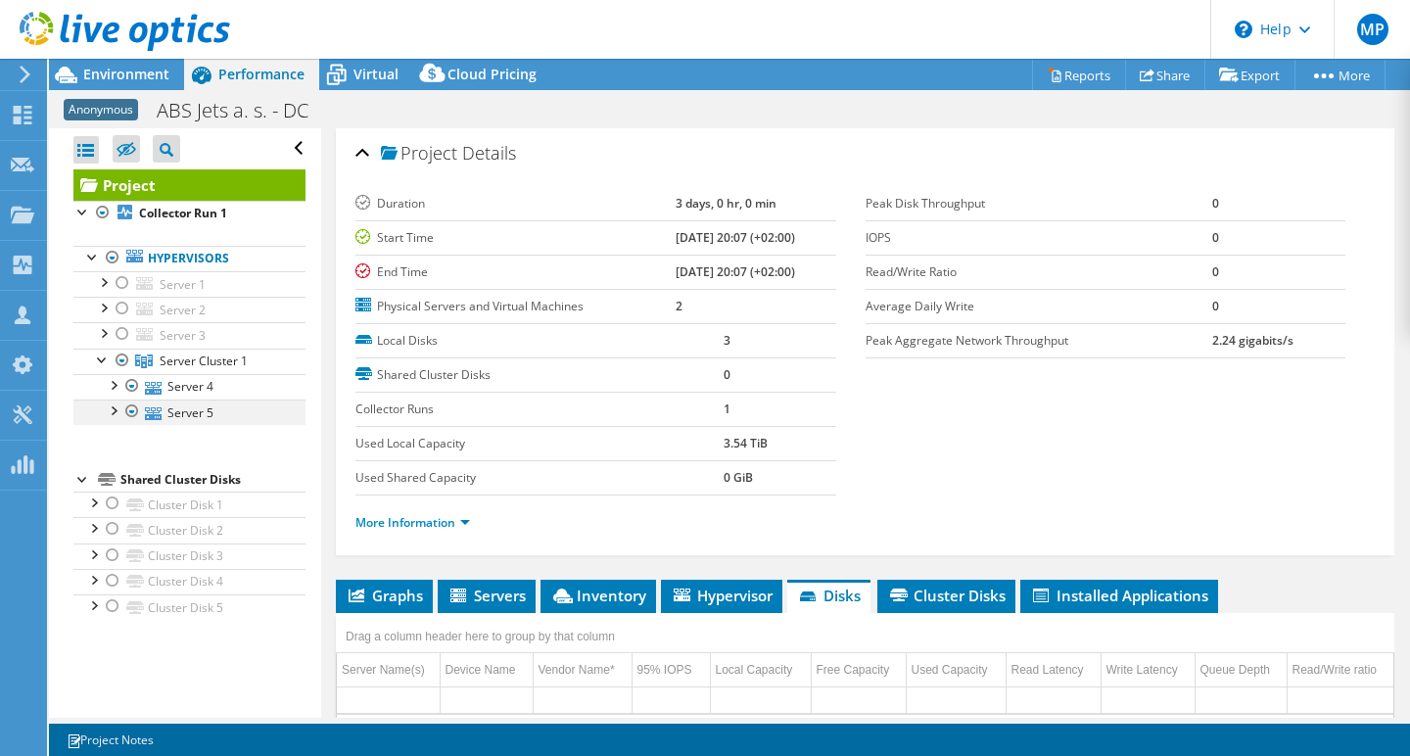
click at [119, 405] on div at bounding box center [113, 409] width 20 height 20
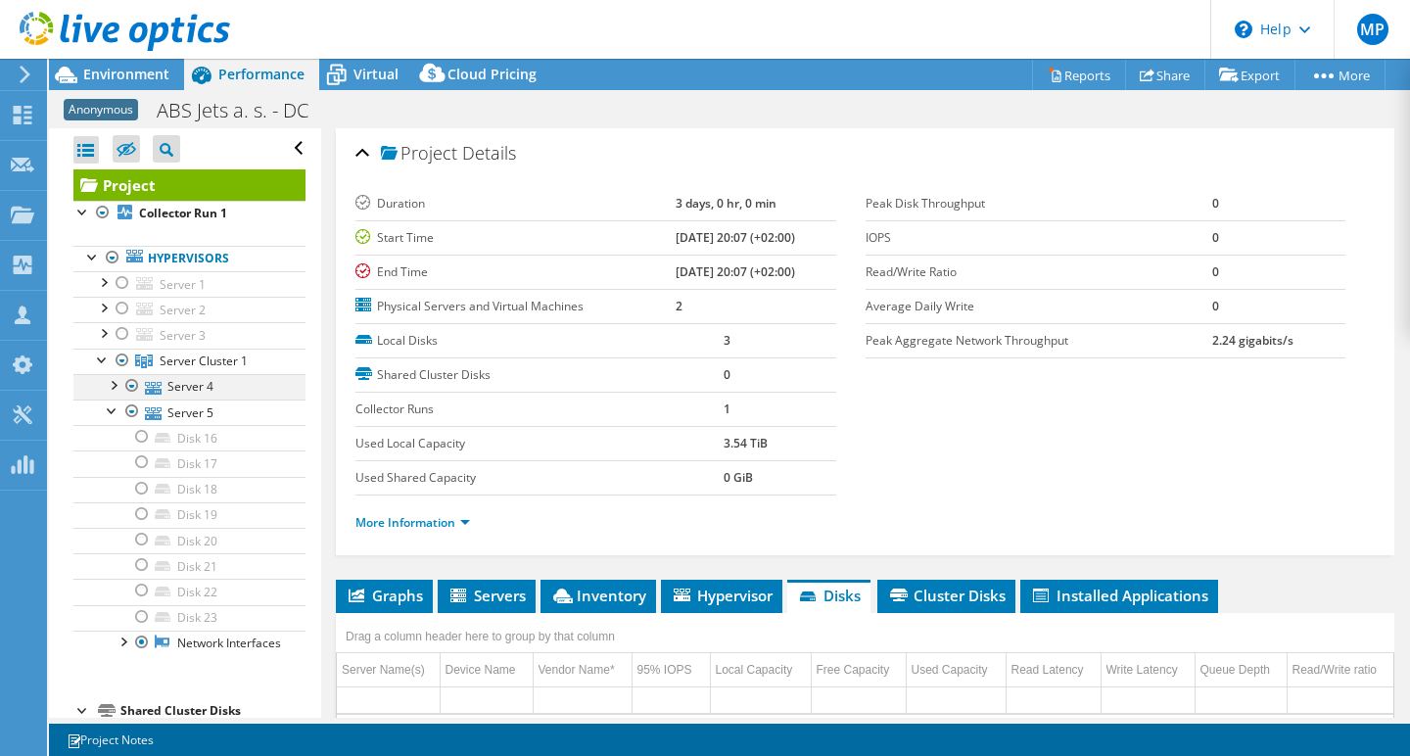
click at [116, 383] on div at bounding box center [113, 384] width 20 height 20
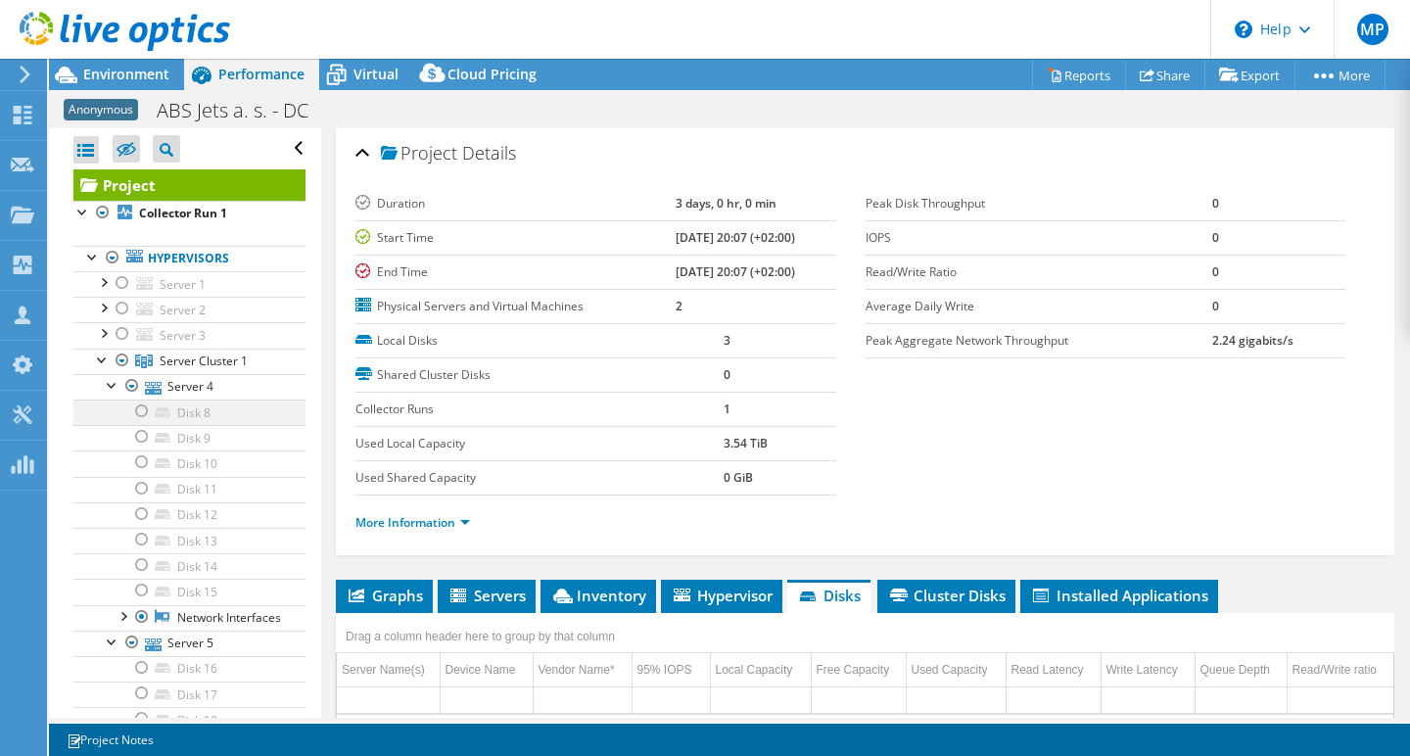
click at [142, 410] on div at bounding box center [142, 410] width 20 height 23
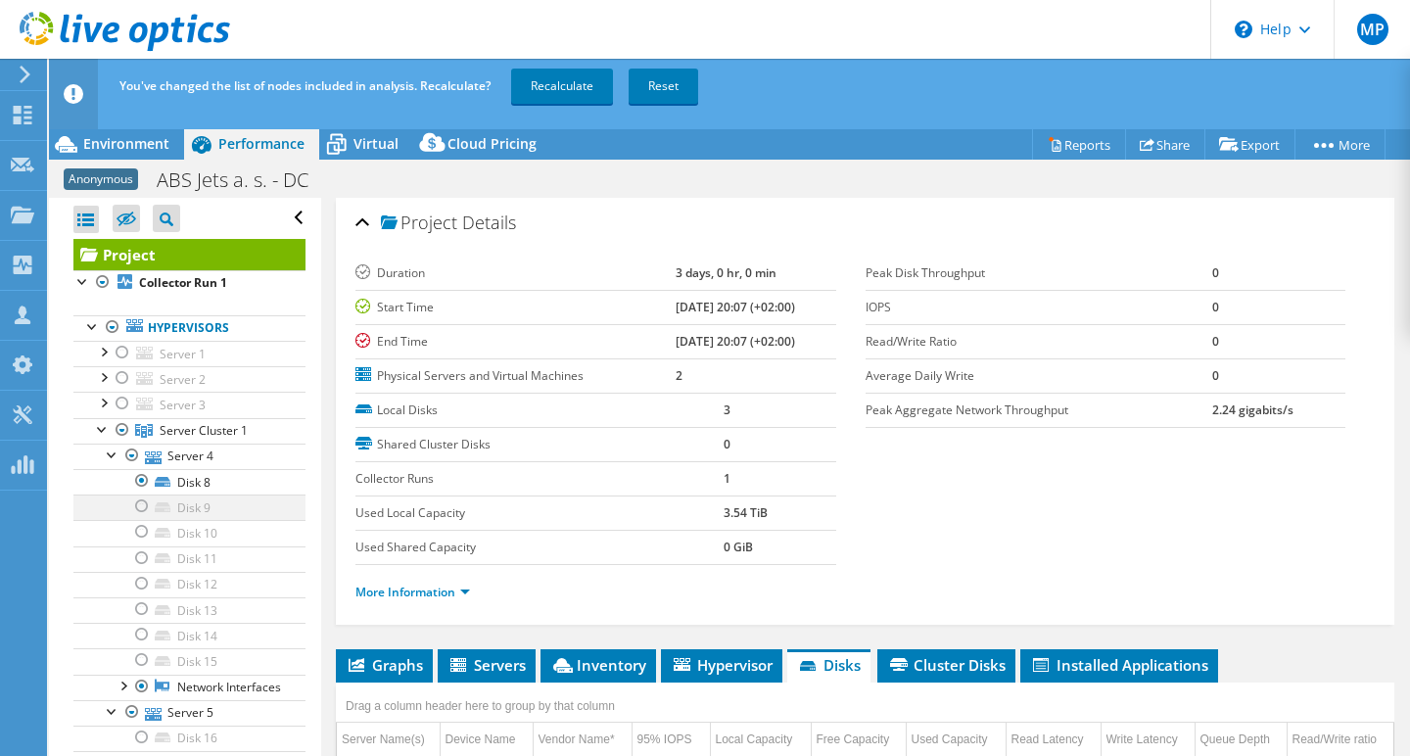
click at [141, 506] on div at bounding box center [142, 505] width 20 height 23
click at [142, 533] on div at bounding box center [142, 531] width 20 height 23
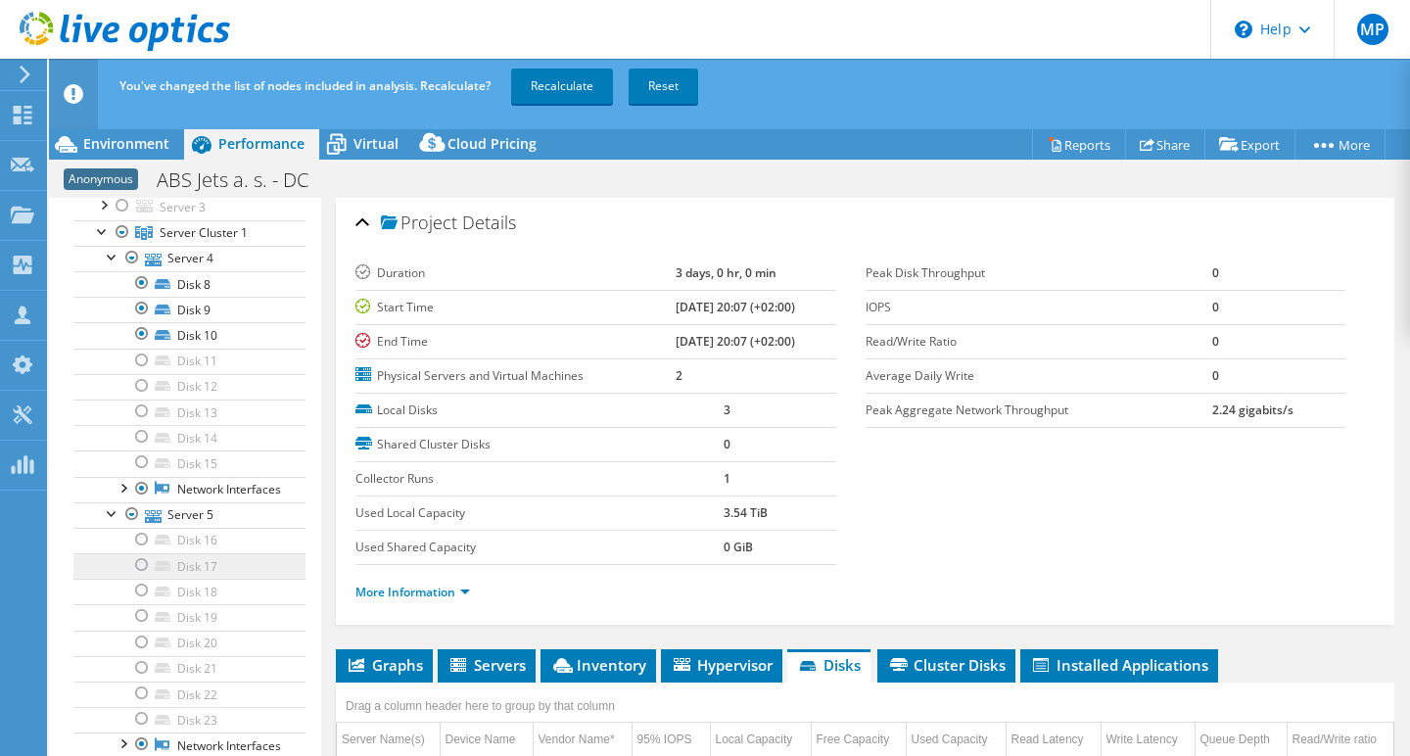
scroll to position [196, 0]
click at [560, 90] on link "Recalculate" at bounding box center [562, 86] width 102 height 35
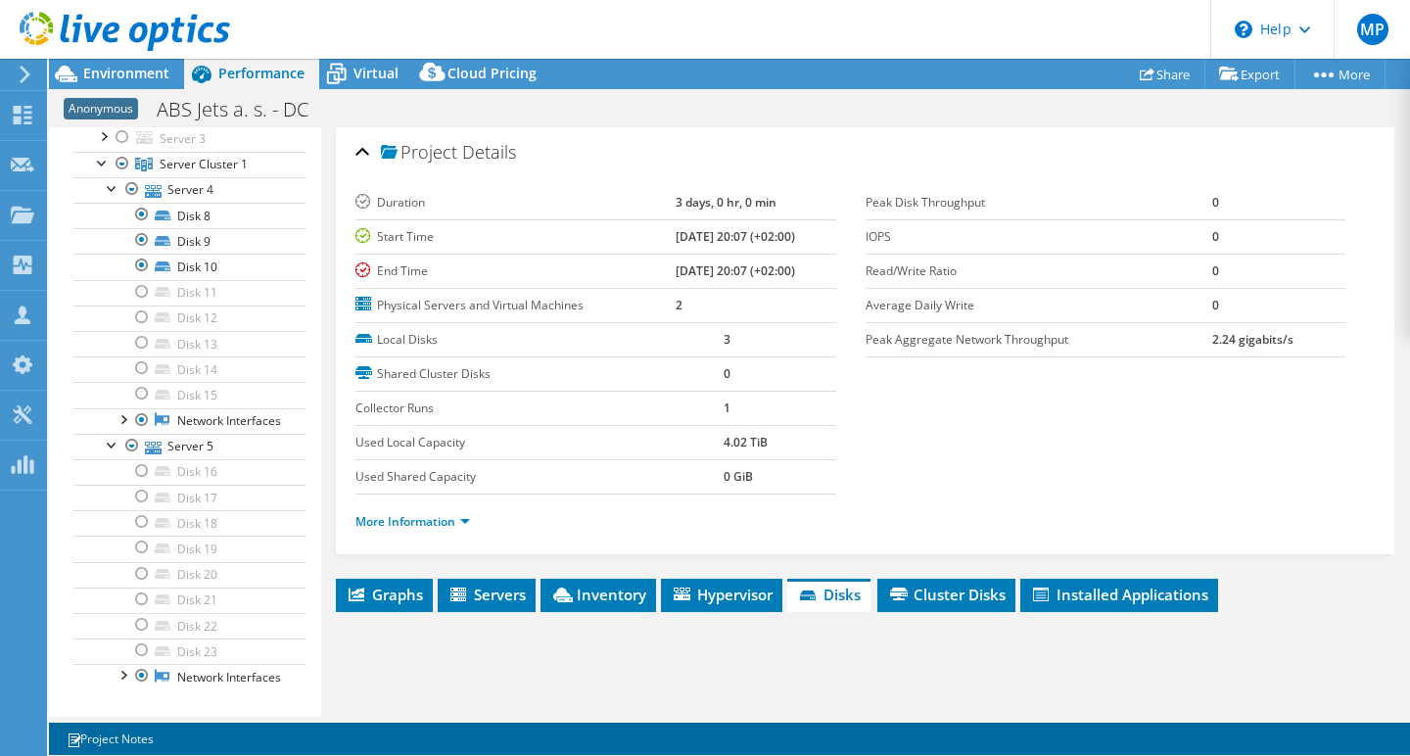
scroll to position [0, 0]
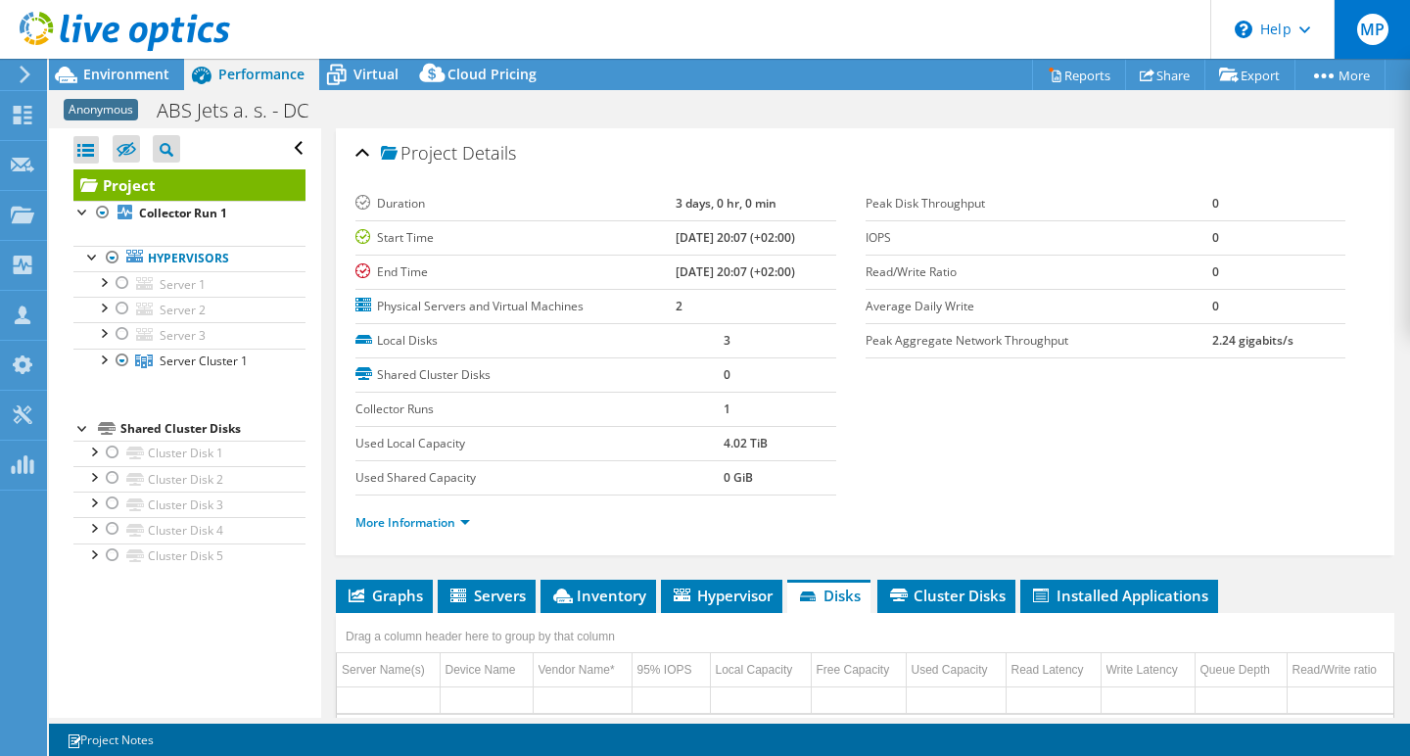
click at [1377, 31] on span "MP" at bounding box center [1372, 29] width 31 height 31
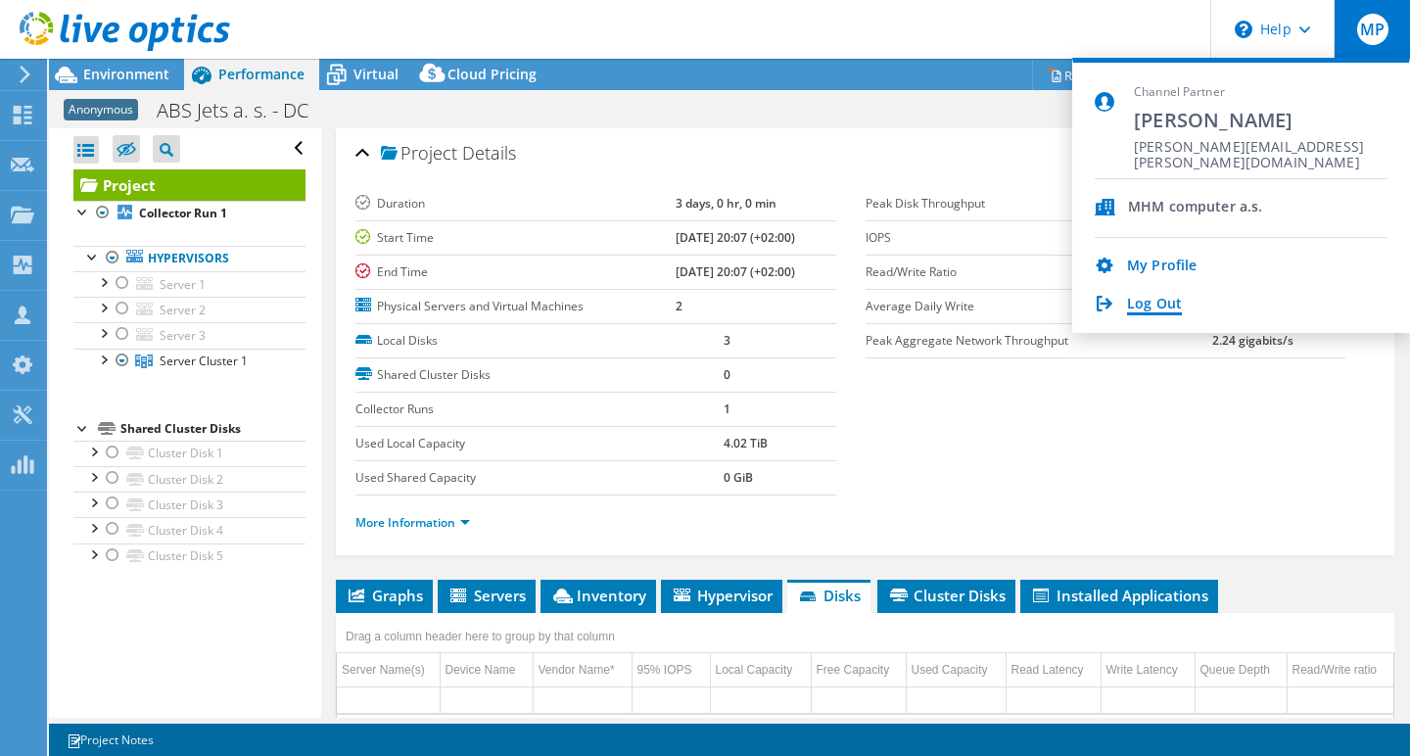
click at [1152, 300] on link "Log Out" at bounding box center [1154, 305] width 55 height 19
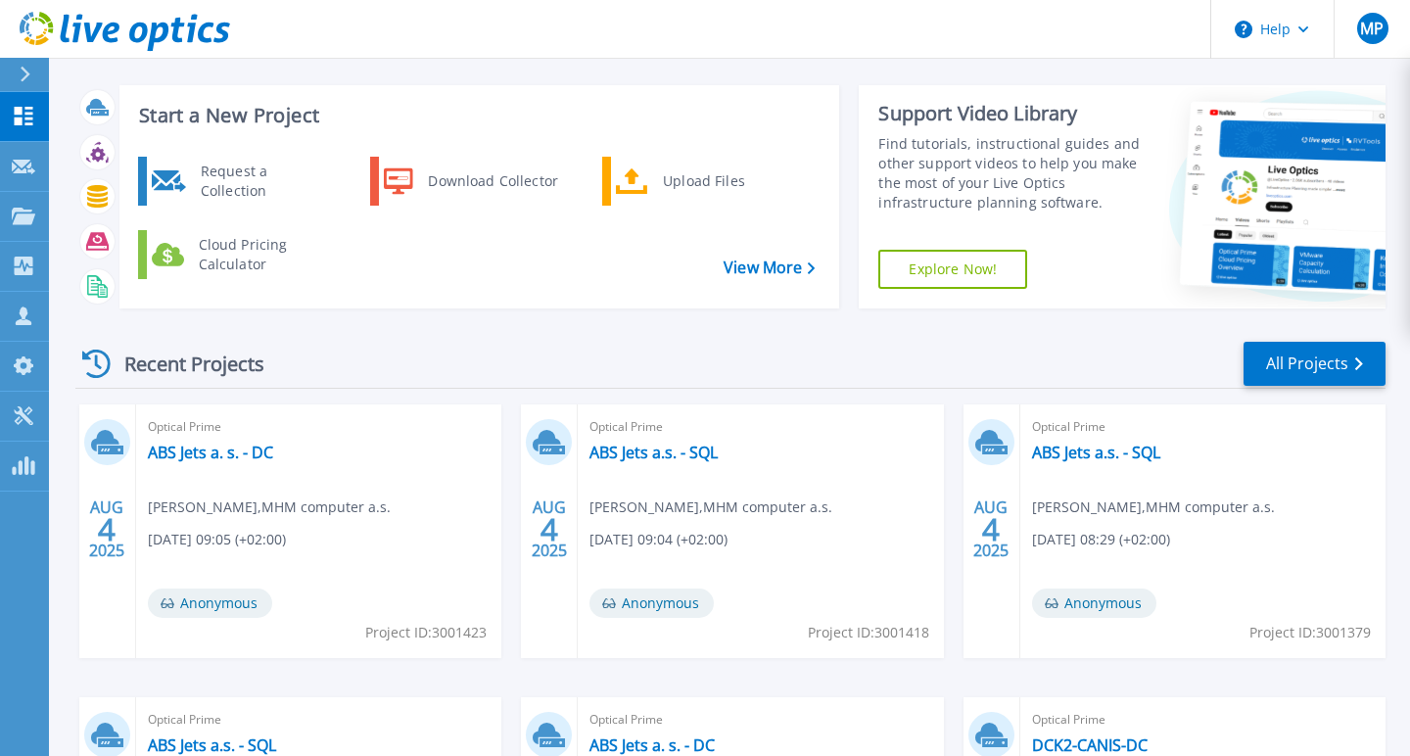
scroll to position [44, 0]
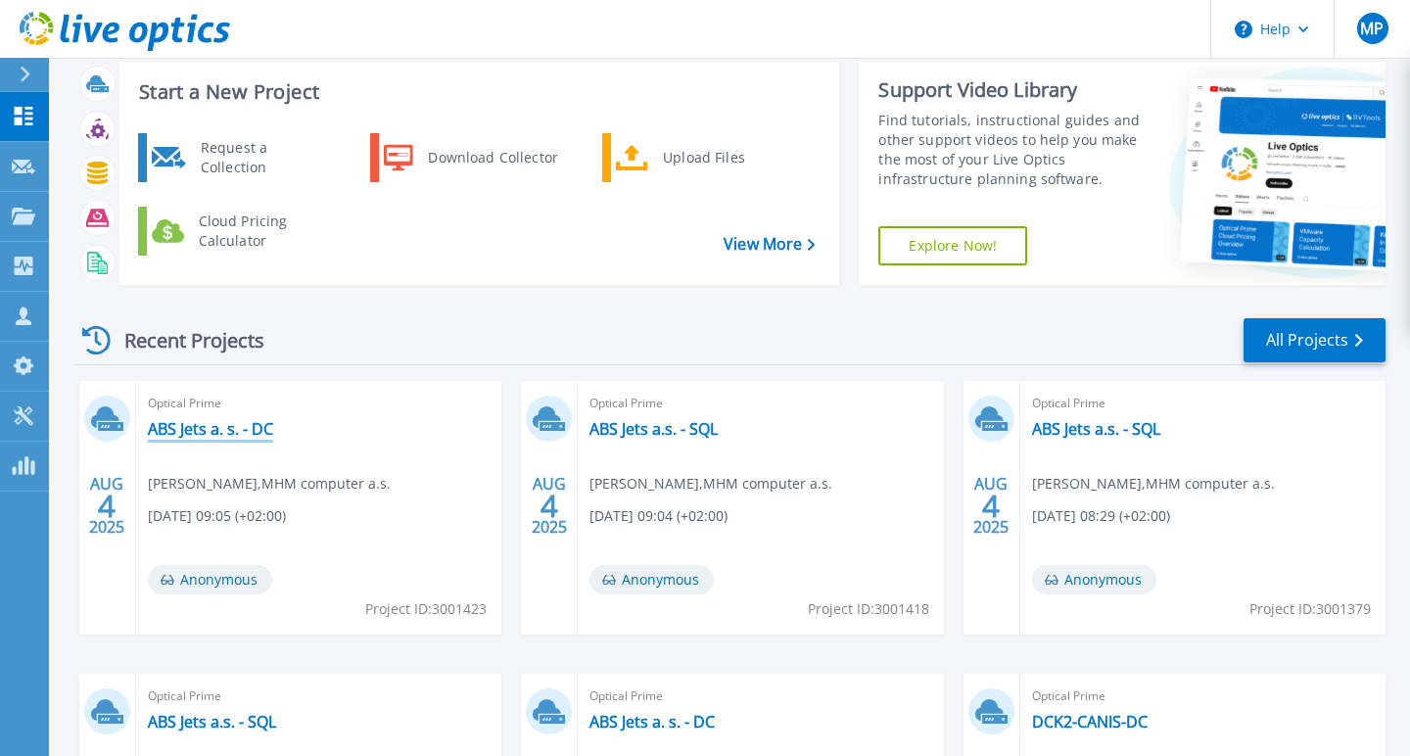
click at [245, 430] on link "ABS Jets a. s. - DC" at bounding box center [210, 429] width 125 height 20
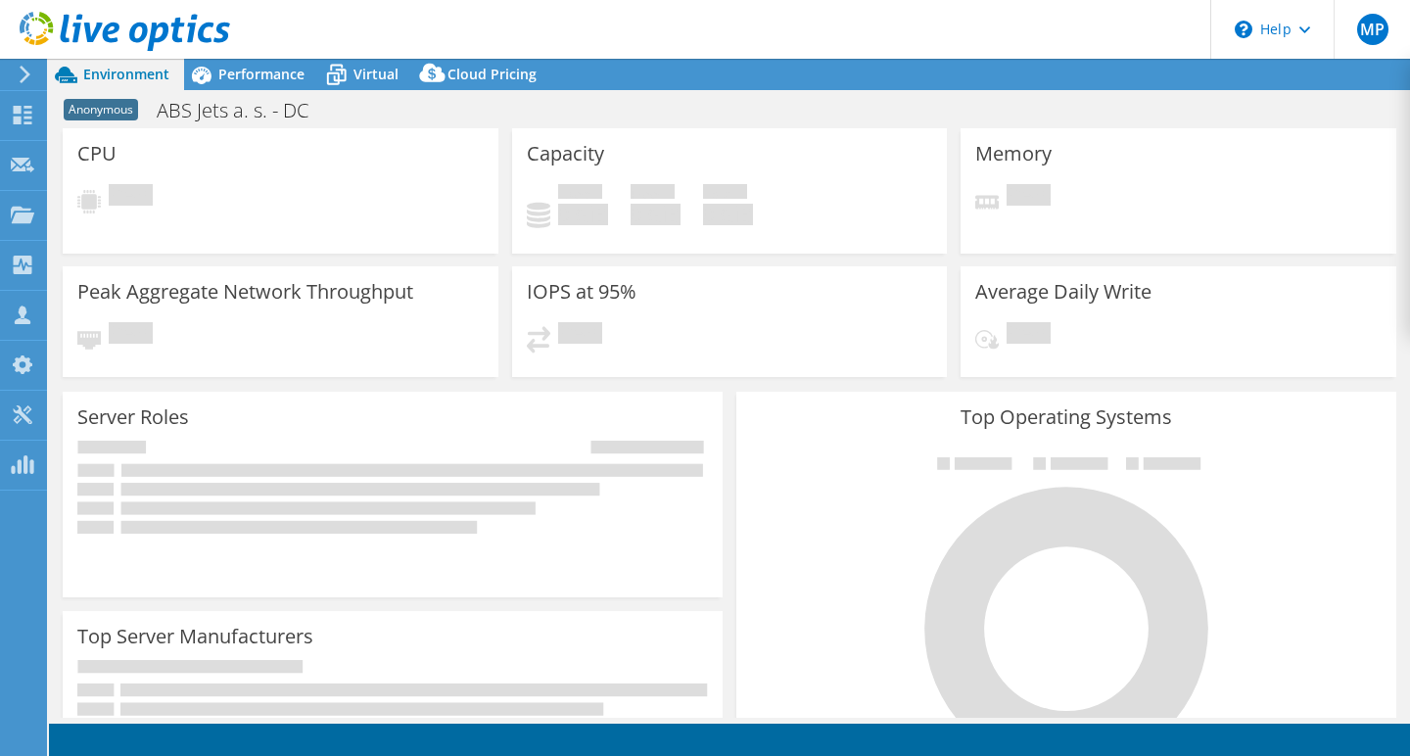
select select "USD"
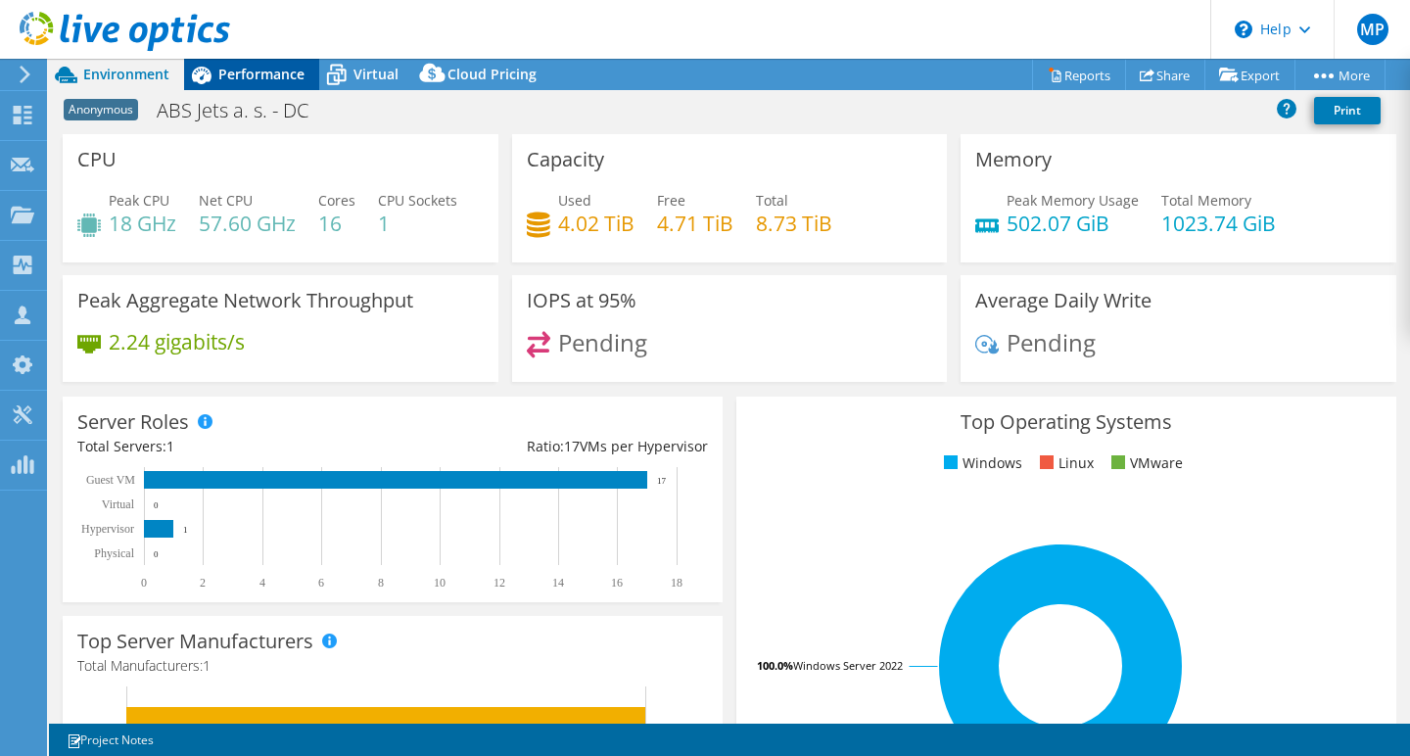
click at [248, 79] on span "Performance" at bounding box center [261, 74] width 86 height 19
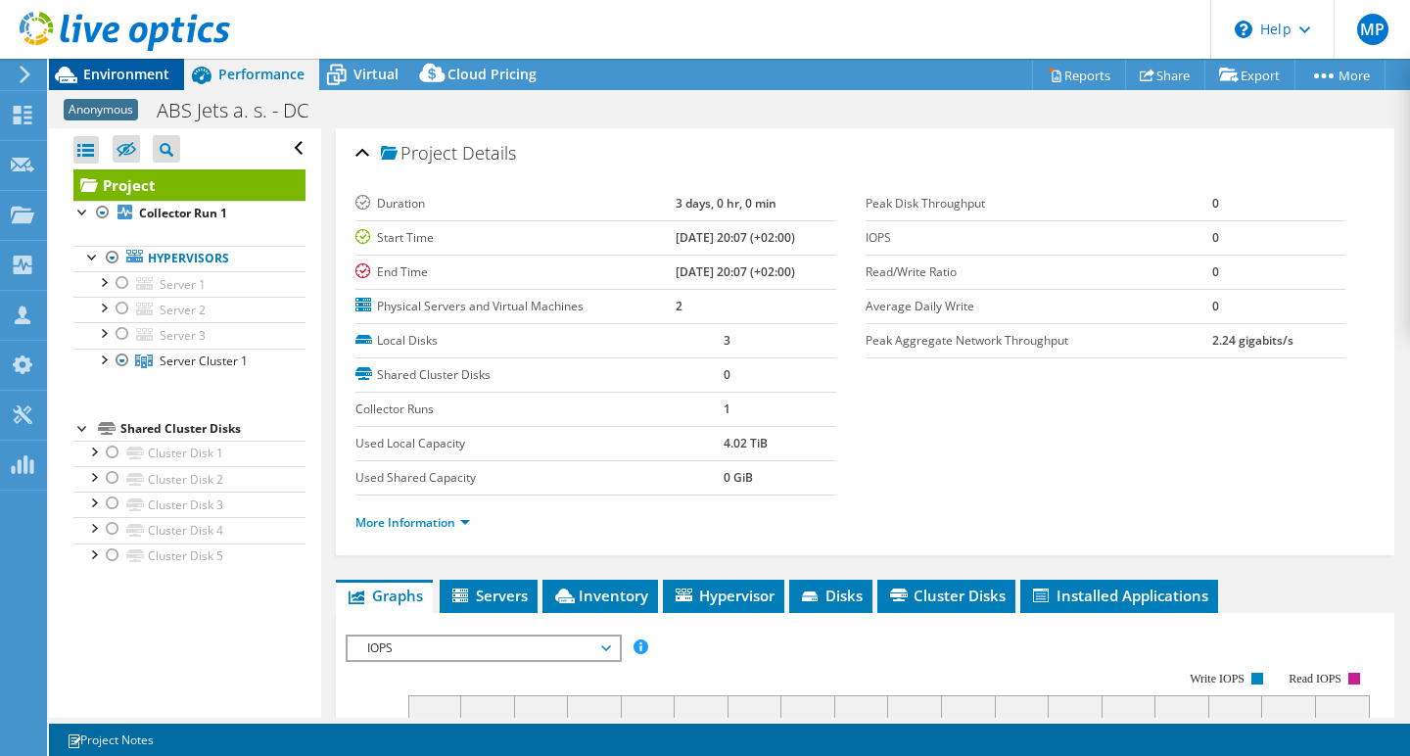
click at [141, 77] on span "Environment" at bounding box center [126, 74] width 86 height 19
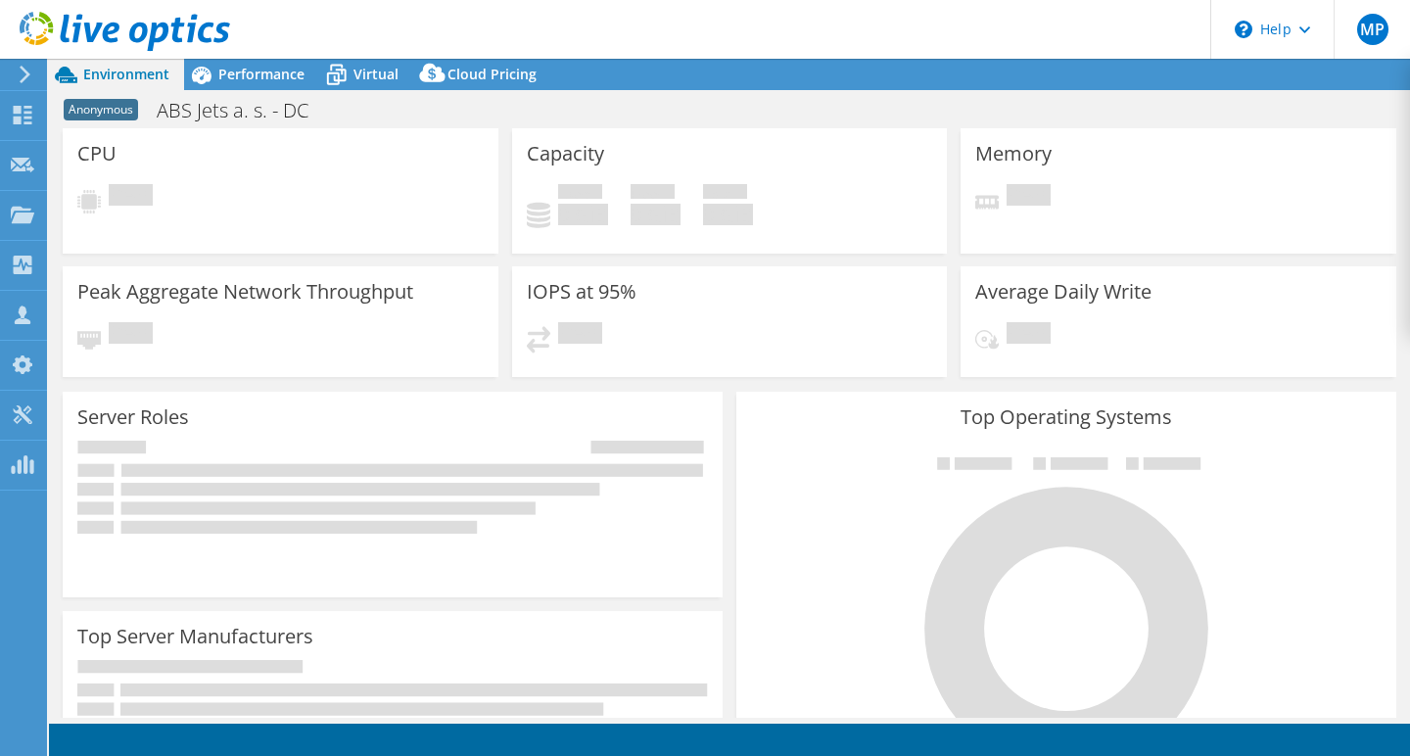
select select "USD"
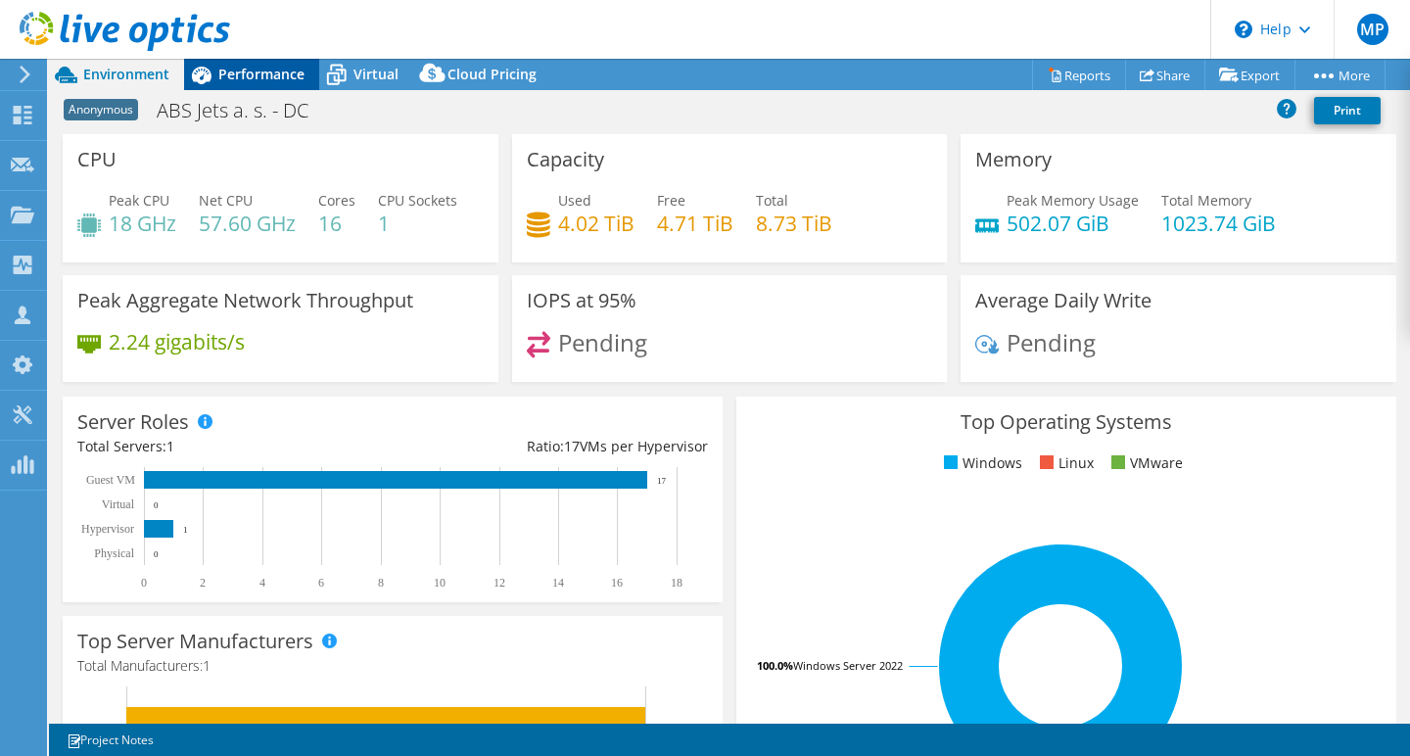
click at [262, 77] on span "Performance" at bounding box center [261, 74] width 86 height 19
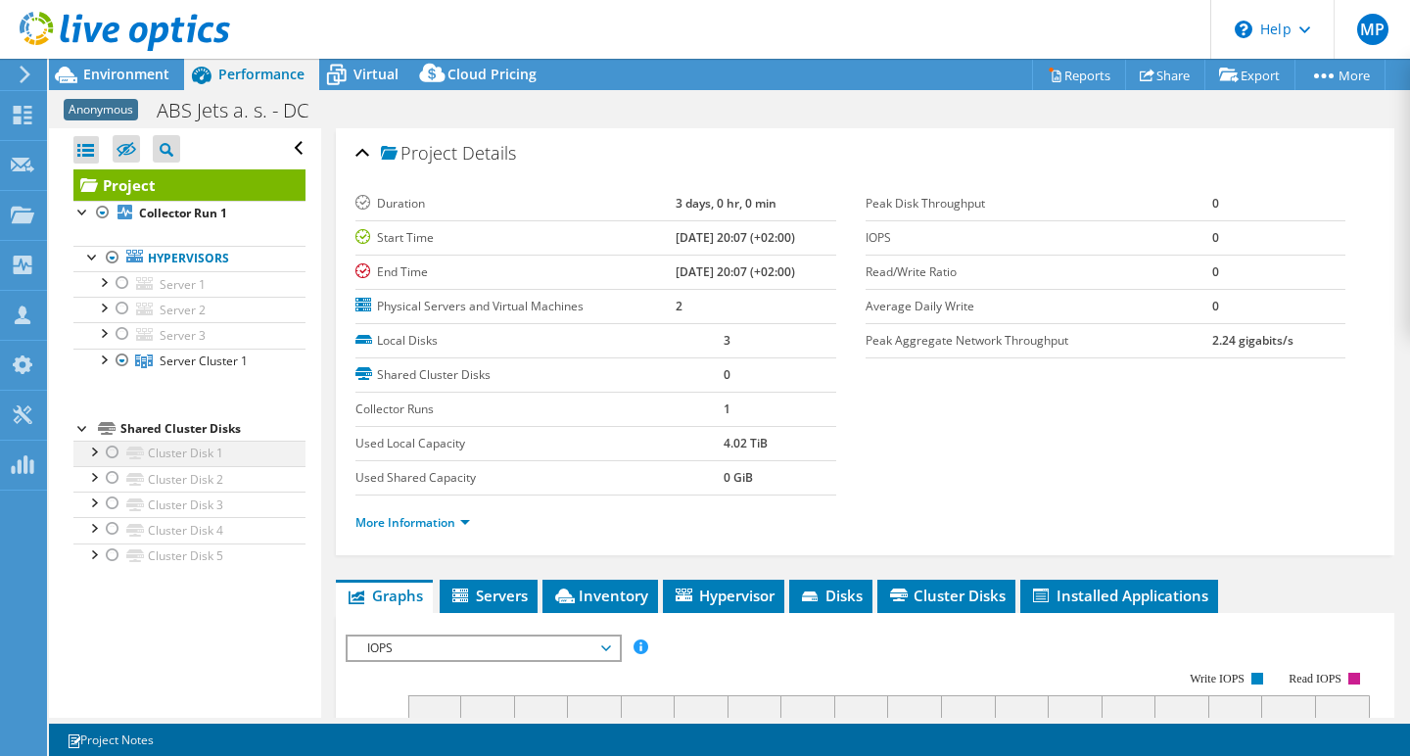
click at [111, 450] on div at bounding box center [113, 452] width 20 height 23
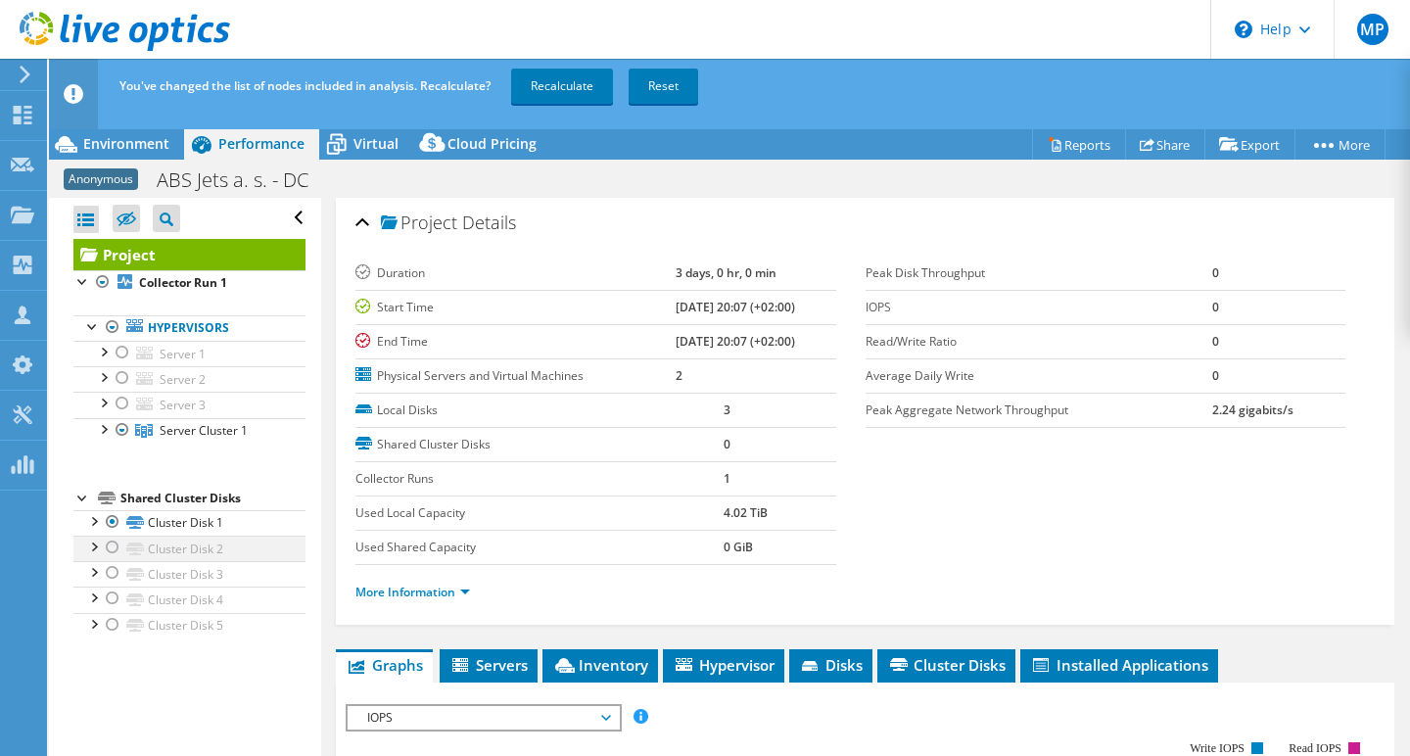
click at [117, 544] on div at bounding box center [113, 547] width 20 height 23
click at [117, 574] on div at bounding box center [113, 572] width 20 height 23
click at [117, 599] on div at bounding box center [113, 597] width 20 height 23
click at [114, 628] on div at bounding box center [113, 624] width 20 height 23
click at [561, 90] on link "Recalculate" at bounding box center [562, 86] width 102 height 35
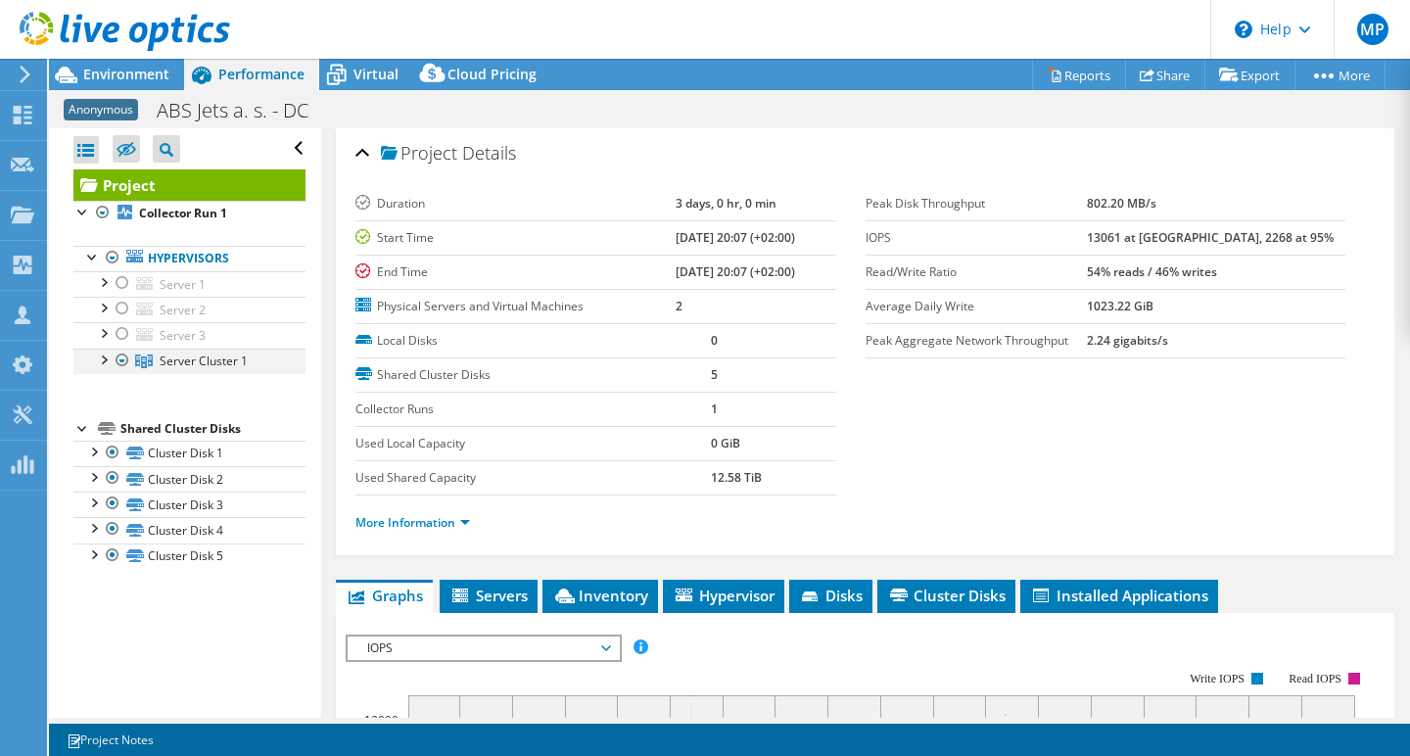
click at [104, 359] on div at bounding box center [103, 359] width 20 height 20
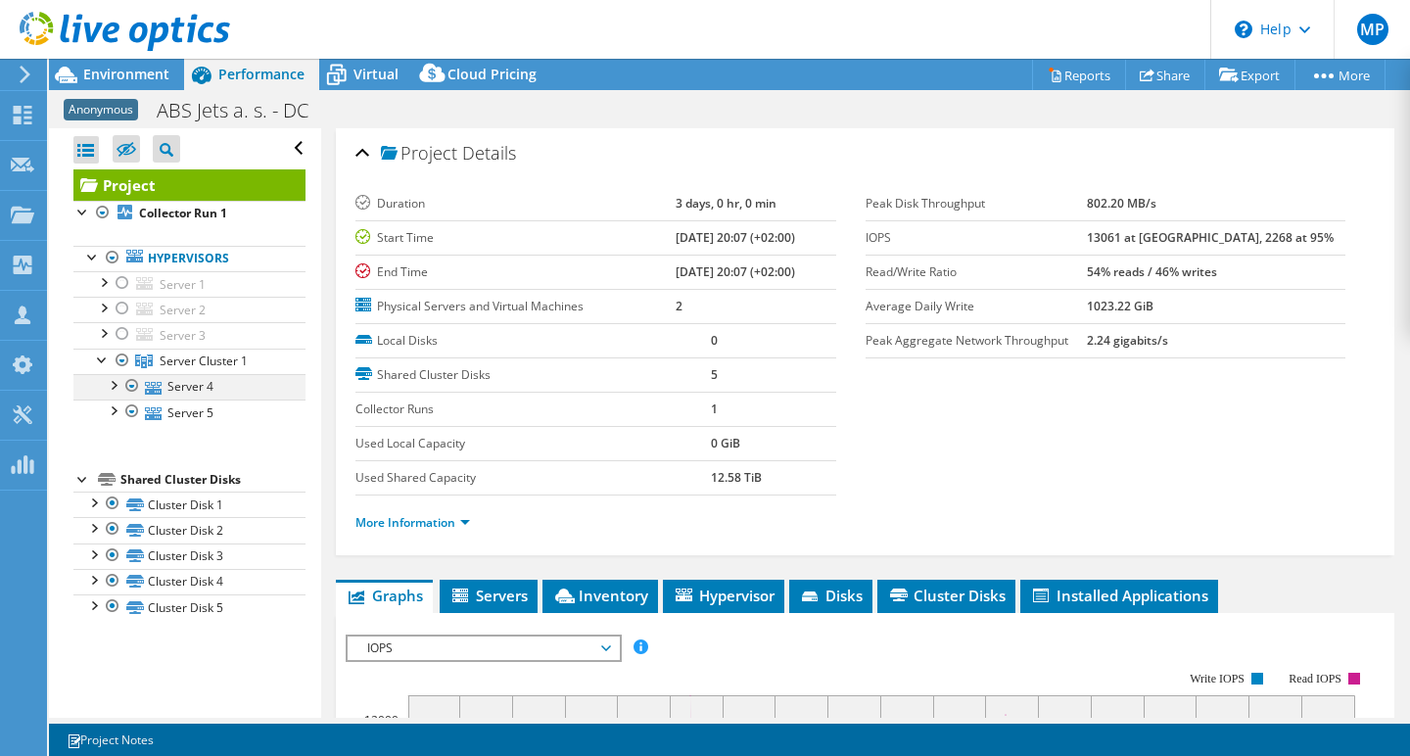
click at [116, 382] on div at bounding box center [113, 384] width 20 height 20
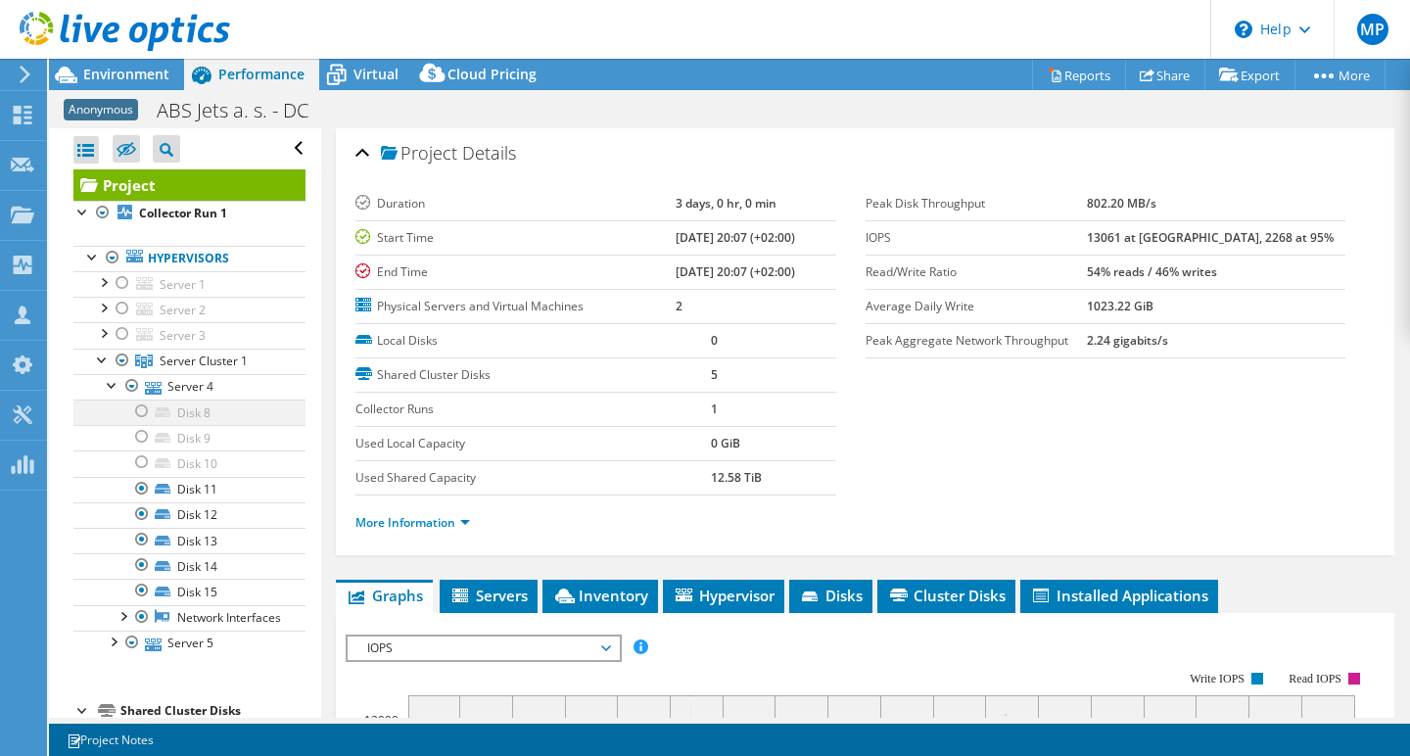
click at [136, 409] on div at bounding box center [142, 410] width 20 height 23
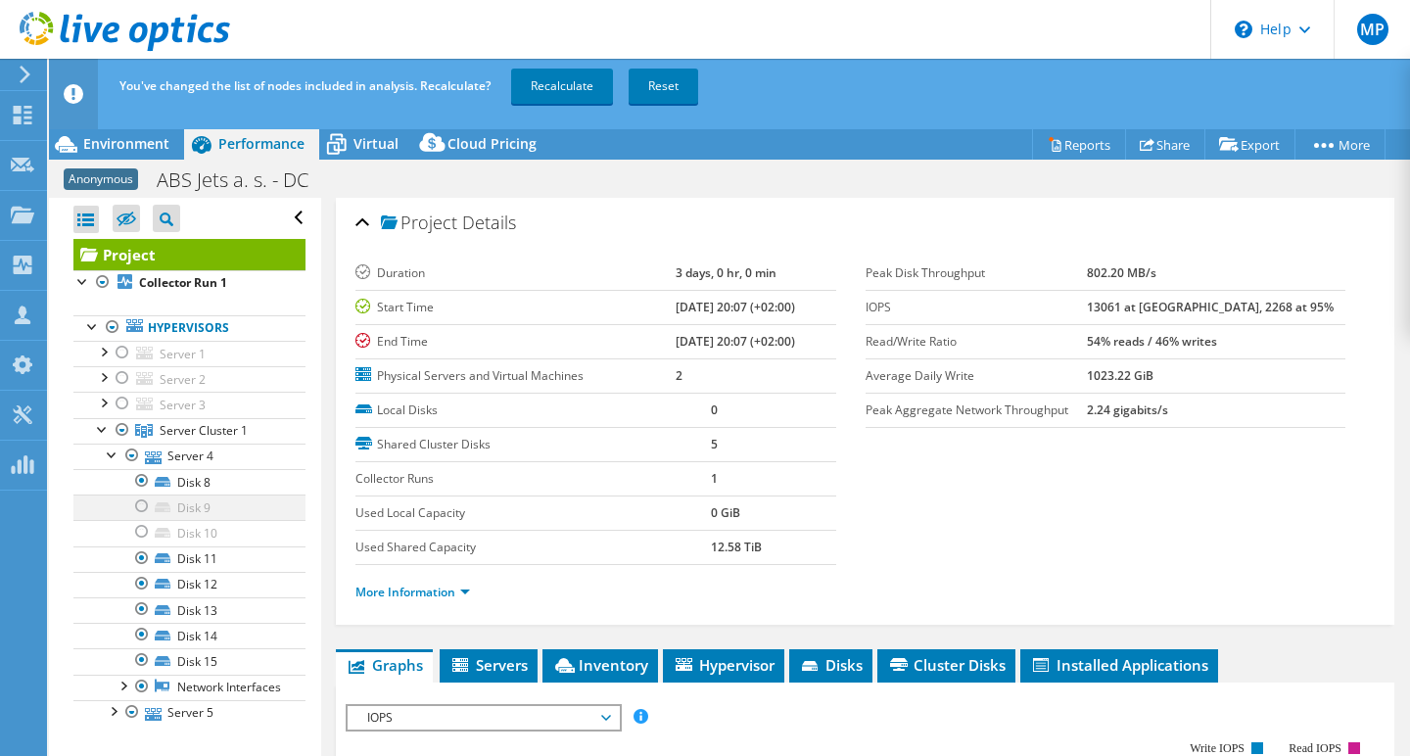
click at [145, 506] on div at bounding box center [142, 505] width 20 height 23
click at [147, 532] on div at bounding box center [142, 531] width 20 height 23
click at [566, 89] on link "Recalculate" at bounding box center [562, 86] width 102 height 35
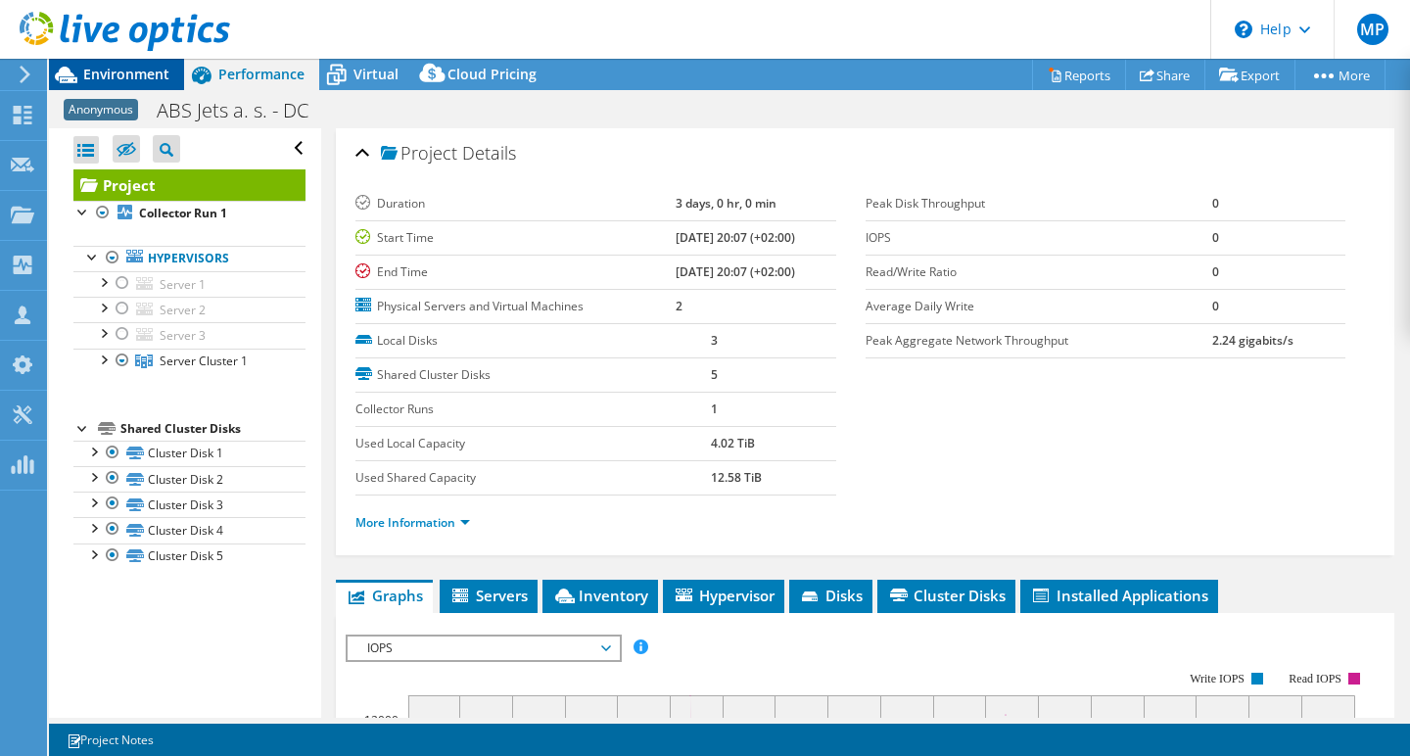
click at [140, 76] on span "Environment" at bounding box center [126, 74] width 86 height 19
